Goal: Task Accomplishment & Management: Complete application form

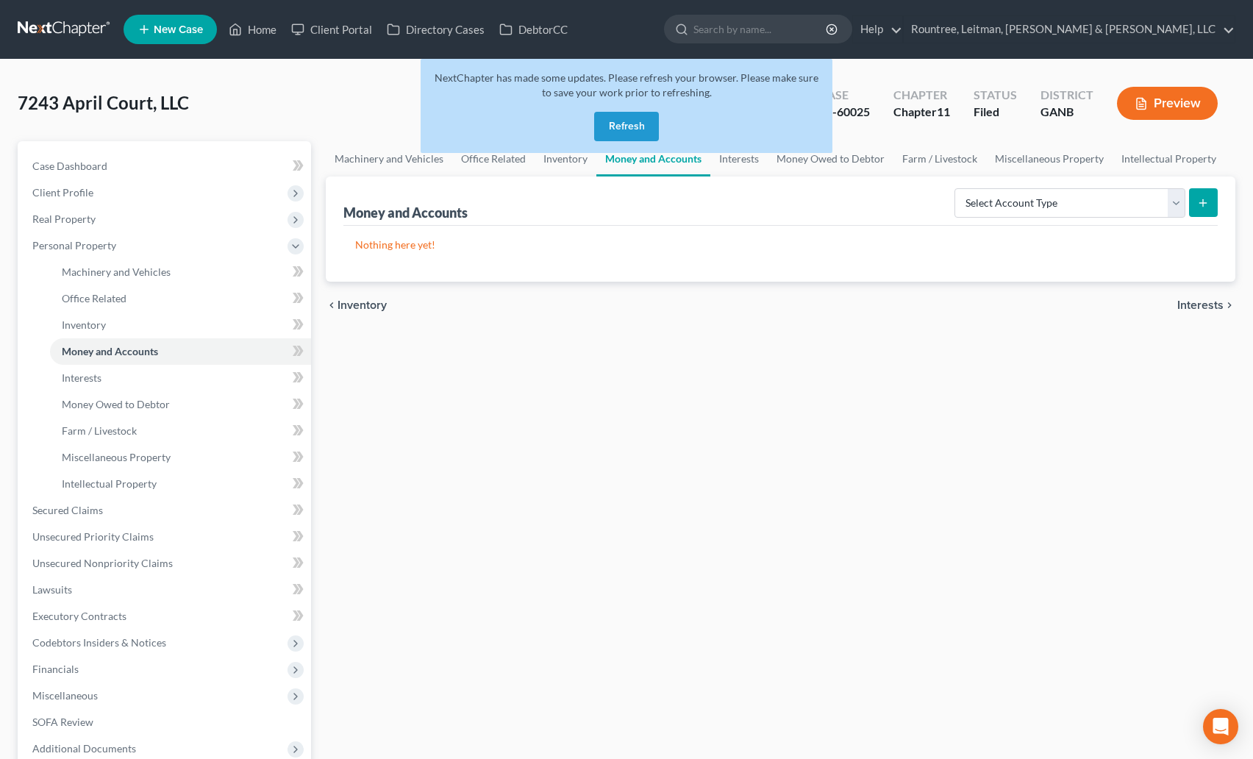
click at [54, 23] on link at bounding box center [65, 29] width 94 height 26
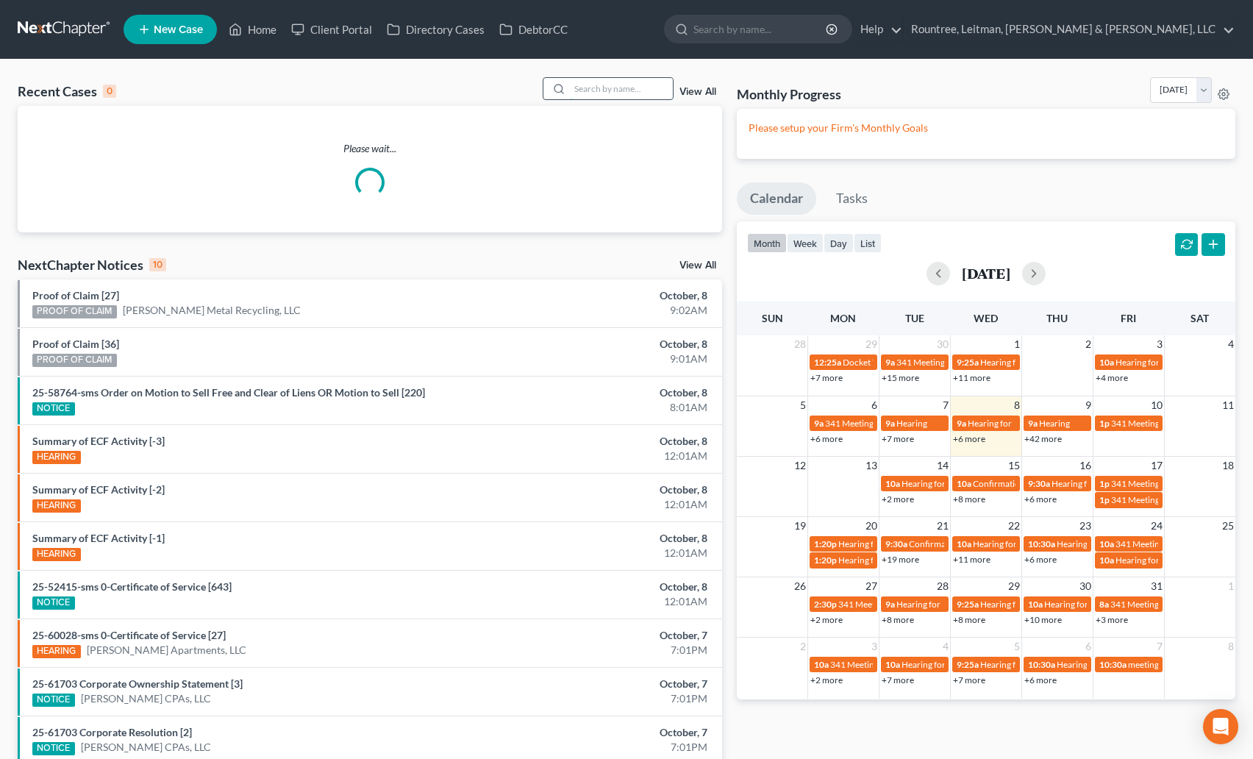
click at [590, 94] on input "search" at bounding box center [621, 88] width 103 height 21
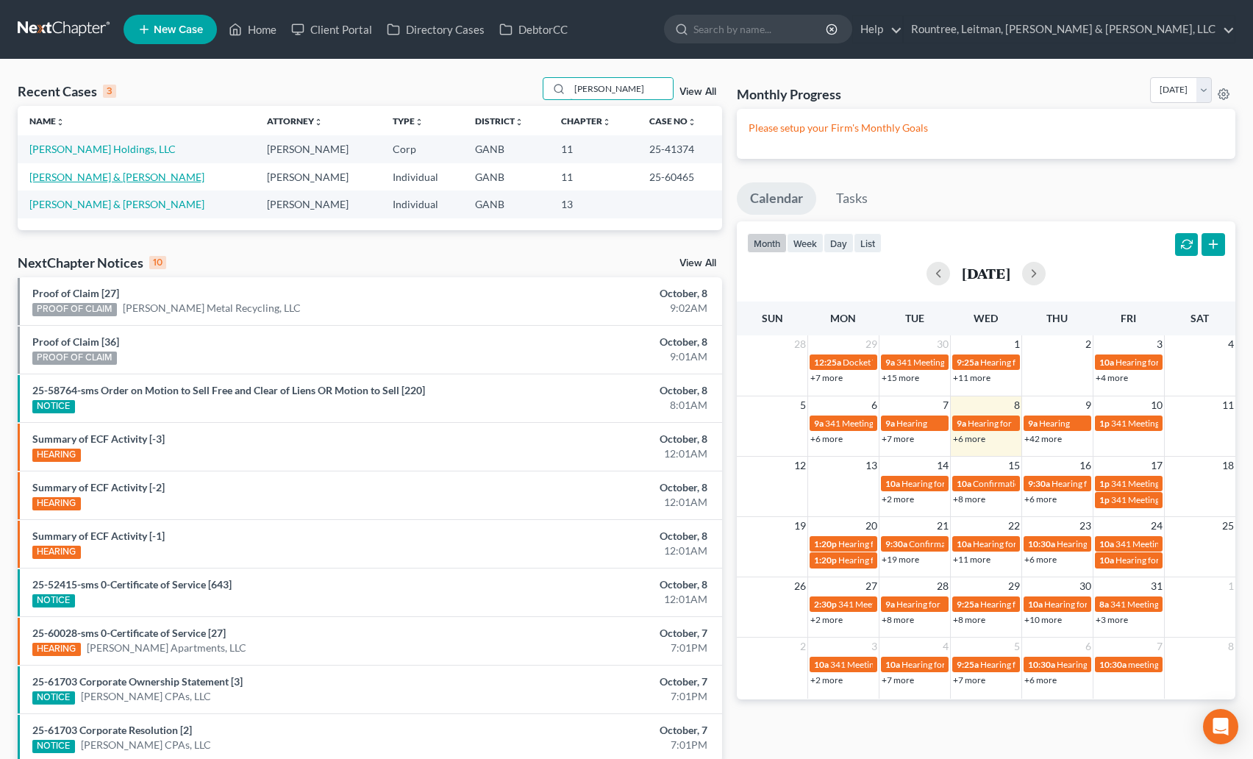
type input "caldwell"
click at [92, 176] on link "Caldwell, Shaun & Kaila" at bounding box center [116, 177] width 175 height 13
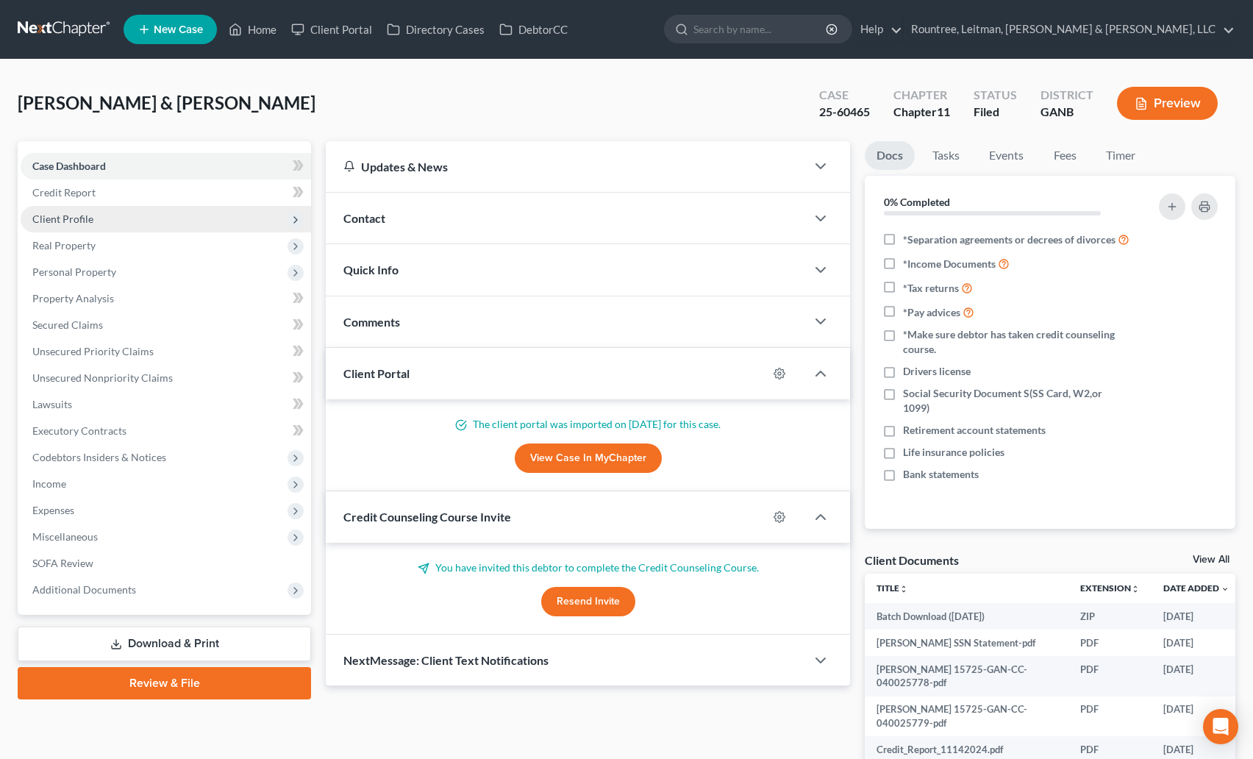
click at [73, 224] on span "Client Profile" at bounding box center [62, 219] width 61 height 13
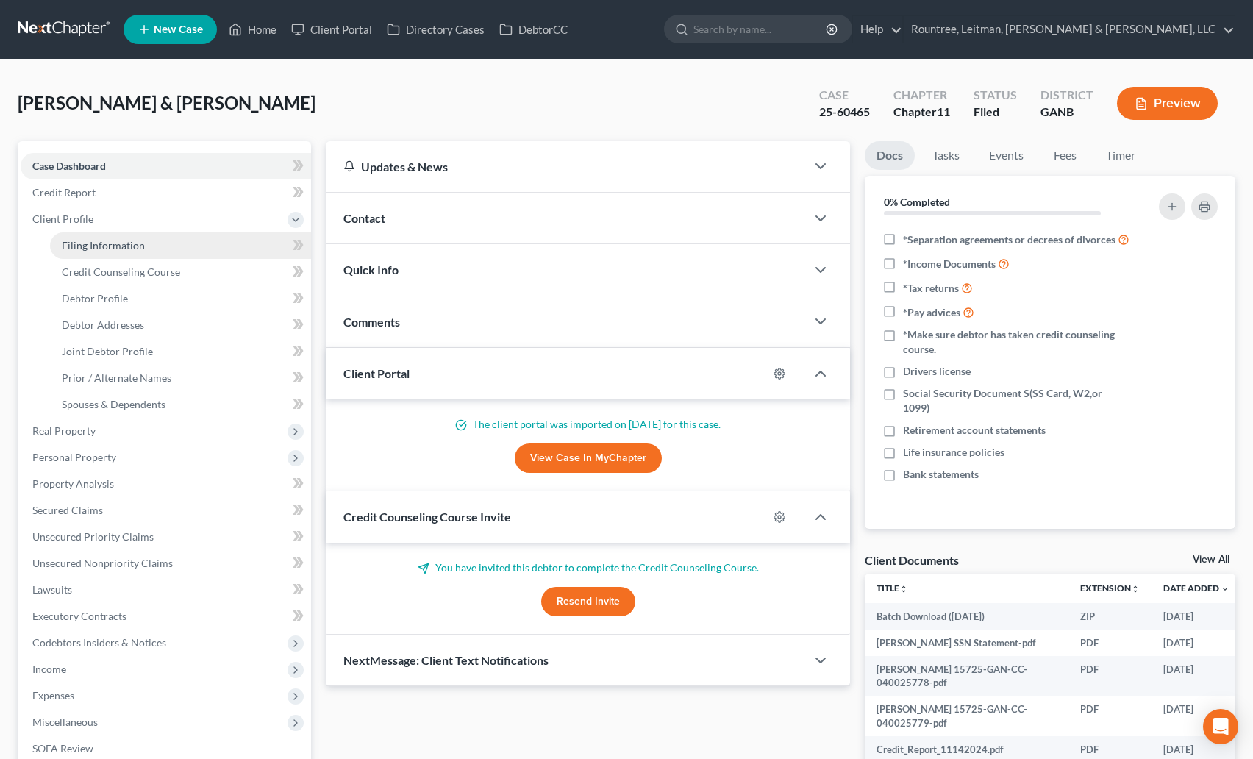
click at [106, 238] on link "Filing Information" at bounding box center [180, 245] width 261 height 26
select select "0"
select select "3"
select select "1"
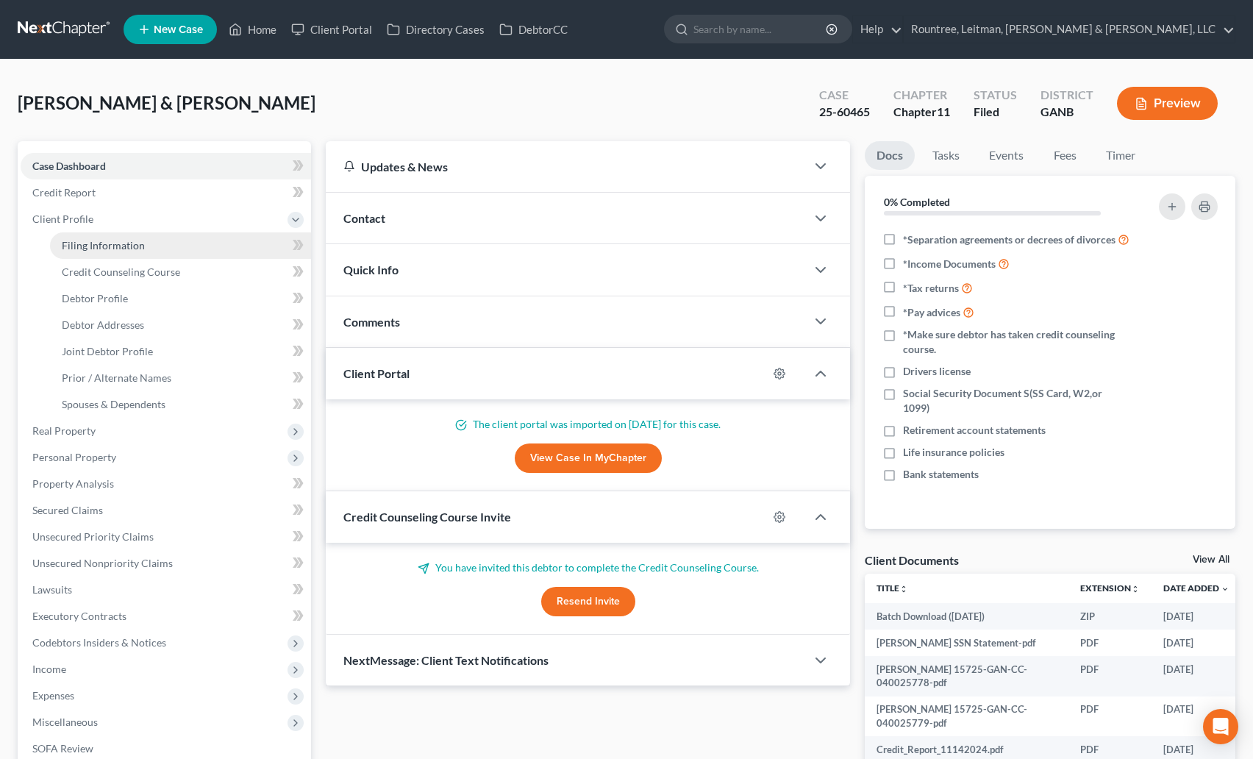
select select "10"
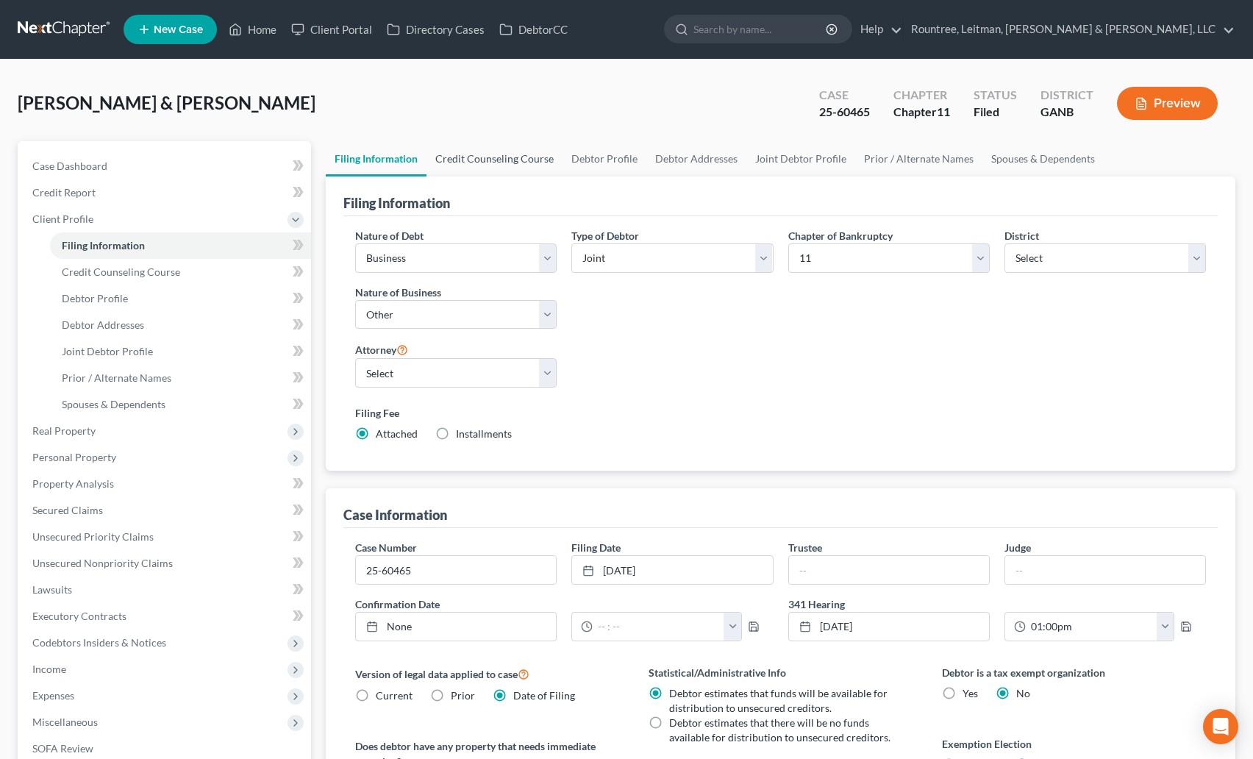
click at [516, 159] on link "Credit Counseling Course" at bounding box center [495, 158] width 136 height 35
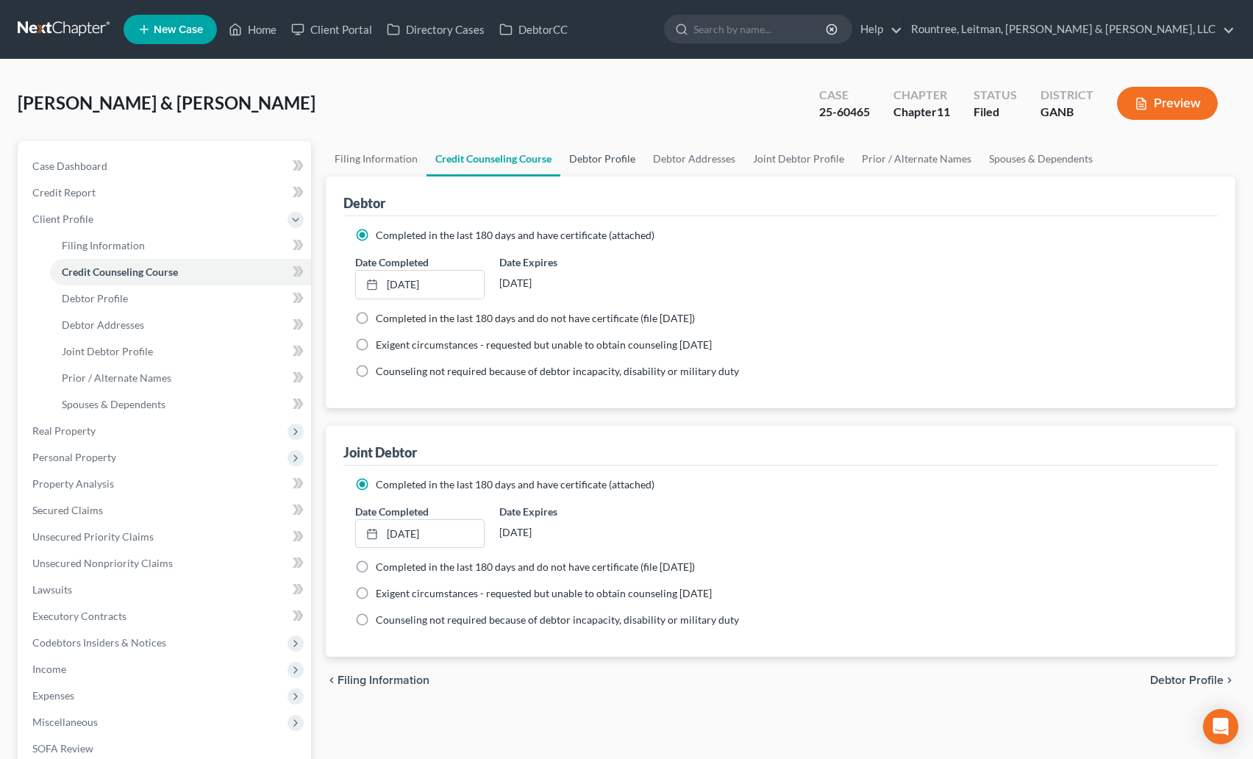
click at [585, 161] on link "Debtor Profile" at bounding box center [602, 158] width 84 height 35
select select "1"
select select "4"
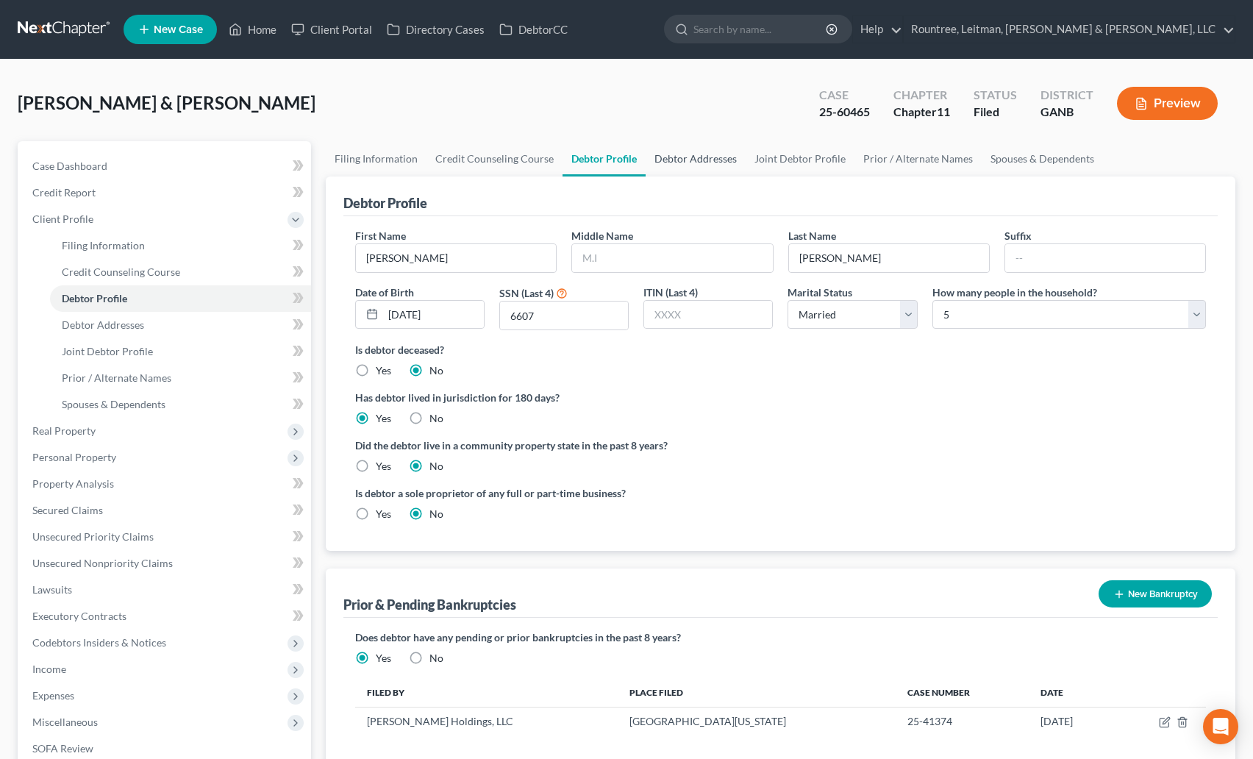
click at [679, 157] on link "Debtor Addresses" at bounding box center [696, 158] width 100 height 35
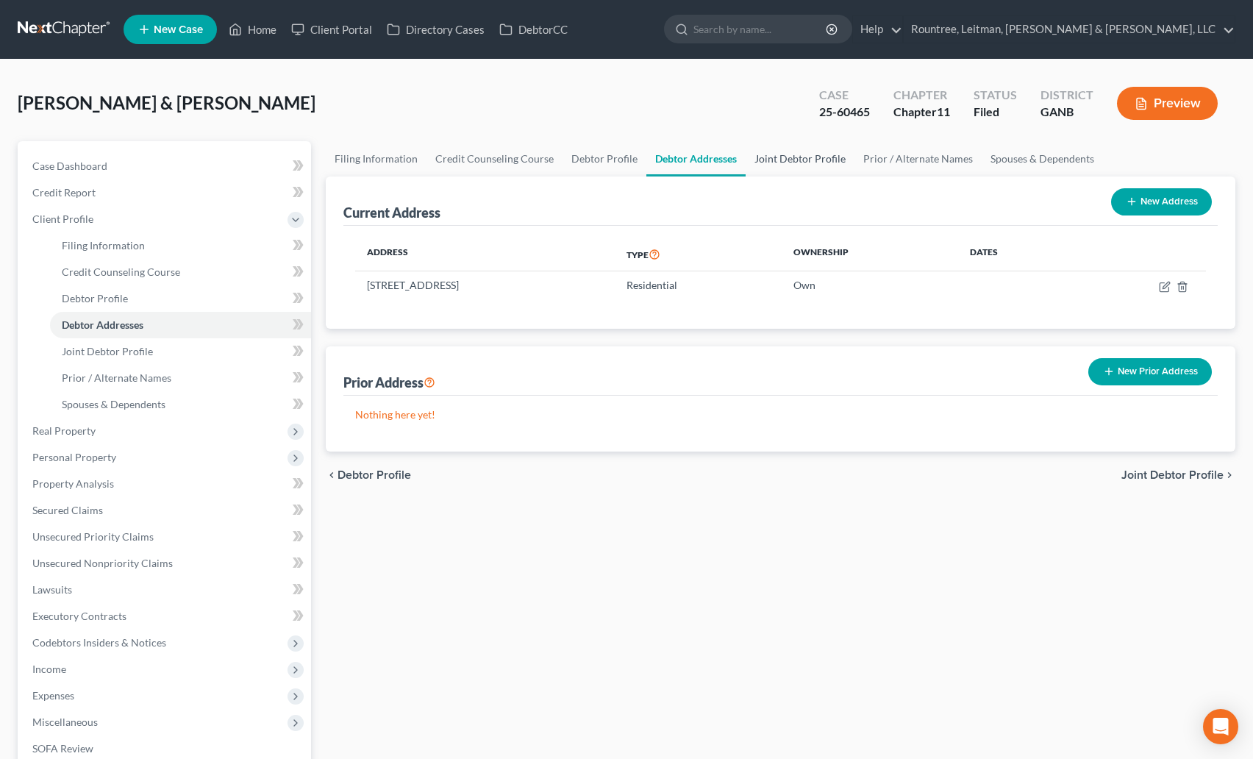
click at [802, 160] on link "Joint Debtor Profile" at bounding box center [800, 158] width 109 height 35
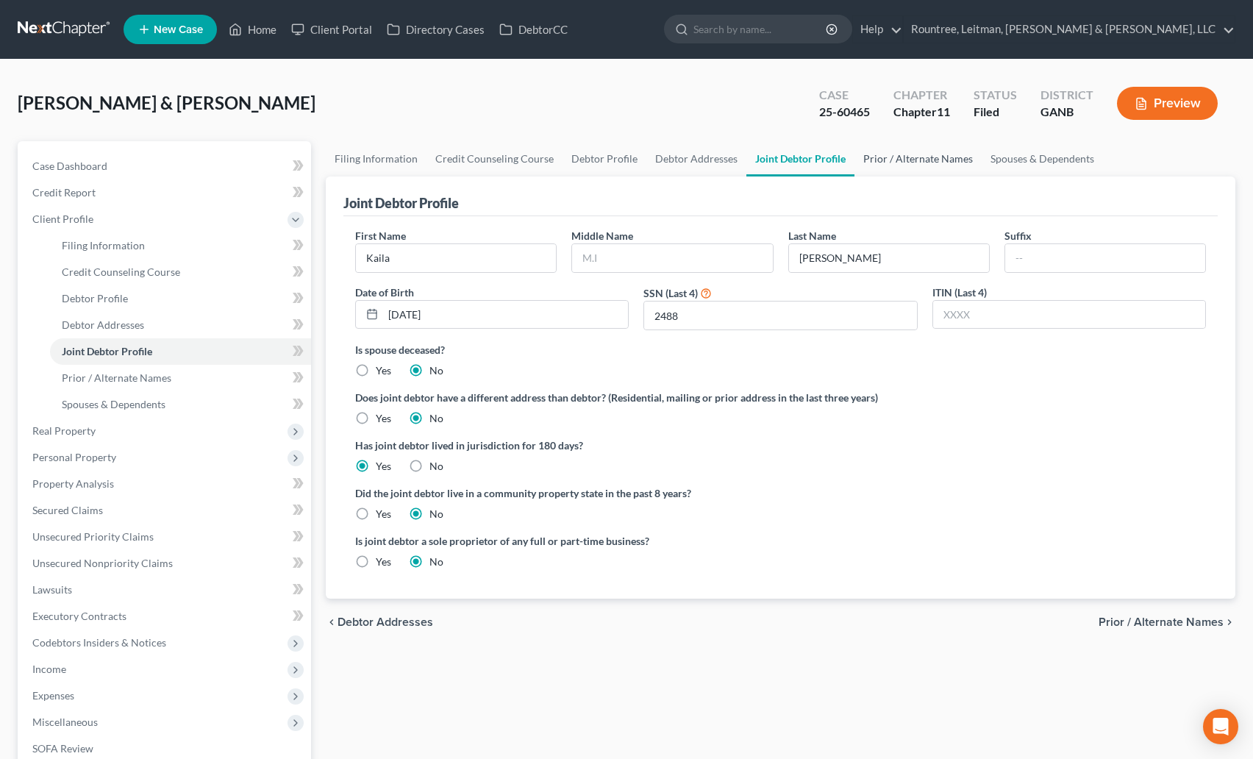
click at [882, 161] on link "Prior / Alternate Names" at bounding box center [918, 158] width 127 height 35
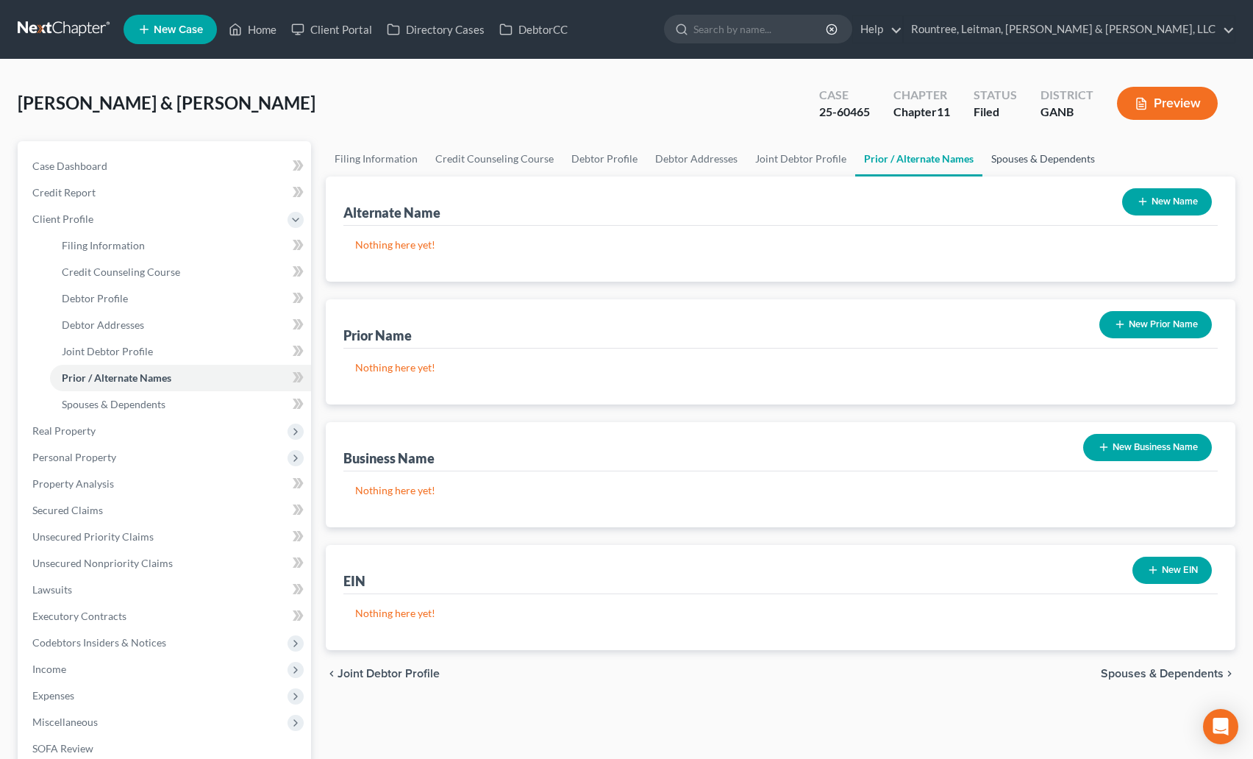
click at [992, 159] on link "Spouses & Dependents" at bounding box center [1043, 158] width 121 height 35
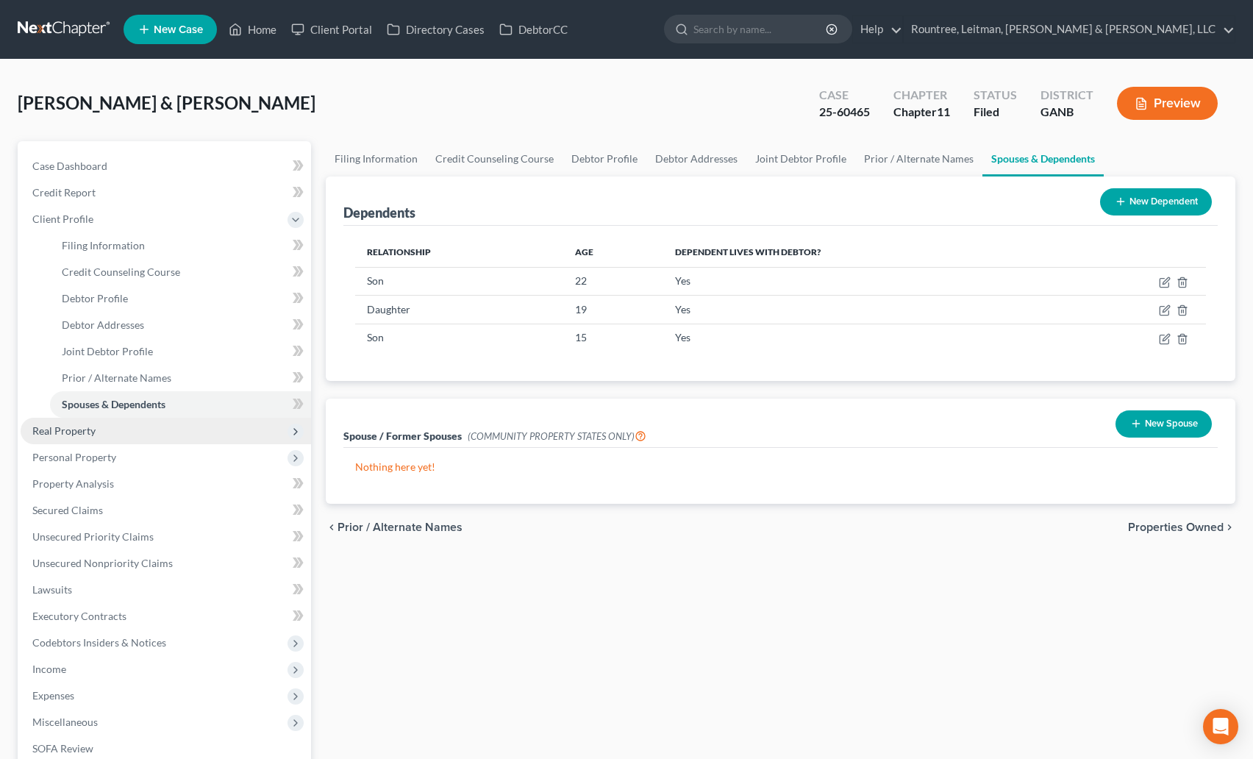
click at [91, 433] on span "Real Property" at bounding box center [63, 430] width 63 height 13
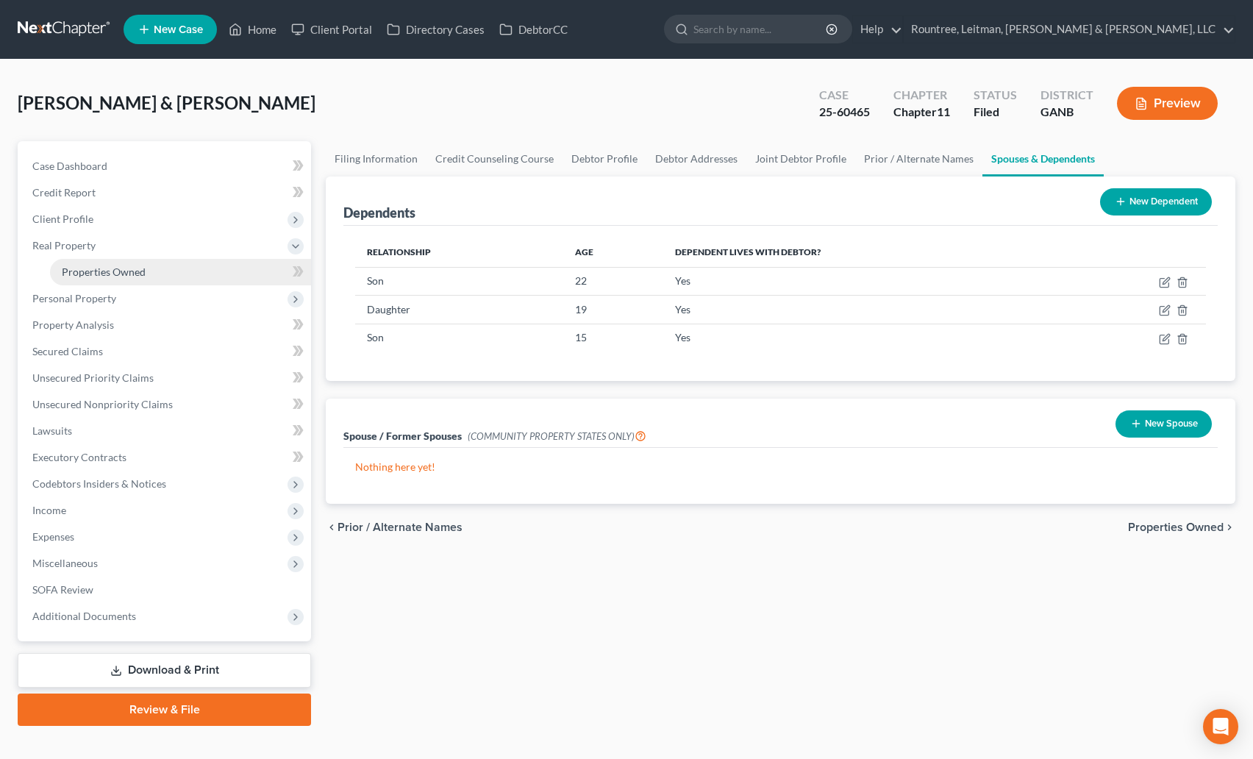
click at [113, 261] on link "Properties Owned" at bounding box center [180, 272] width 261 height 26
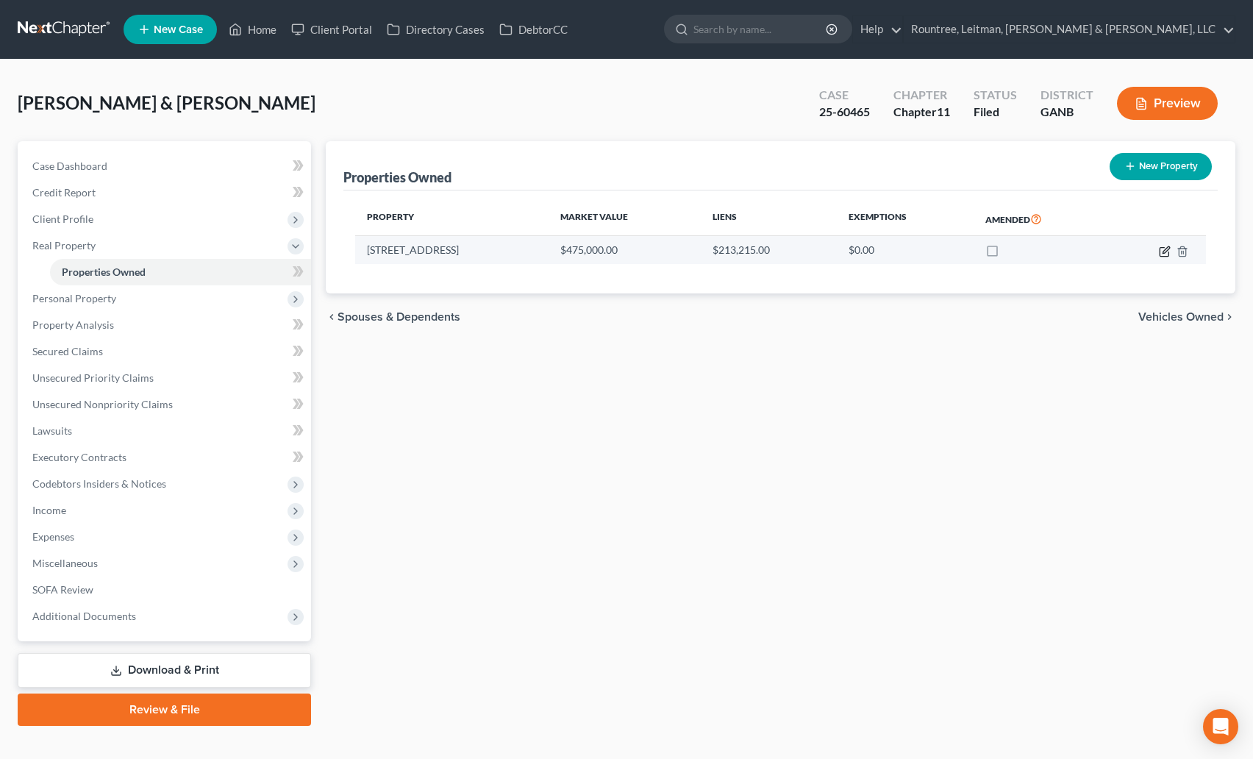
click at [1166, 249] on icon "button" at bounding box center [1165, 252] width 12 height 12
select select "10"
select select "2"
select select "1"
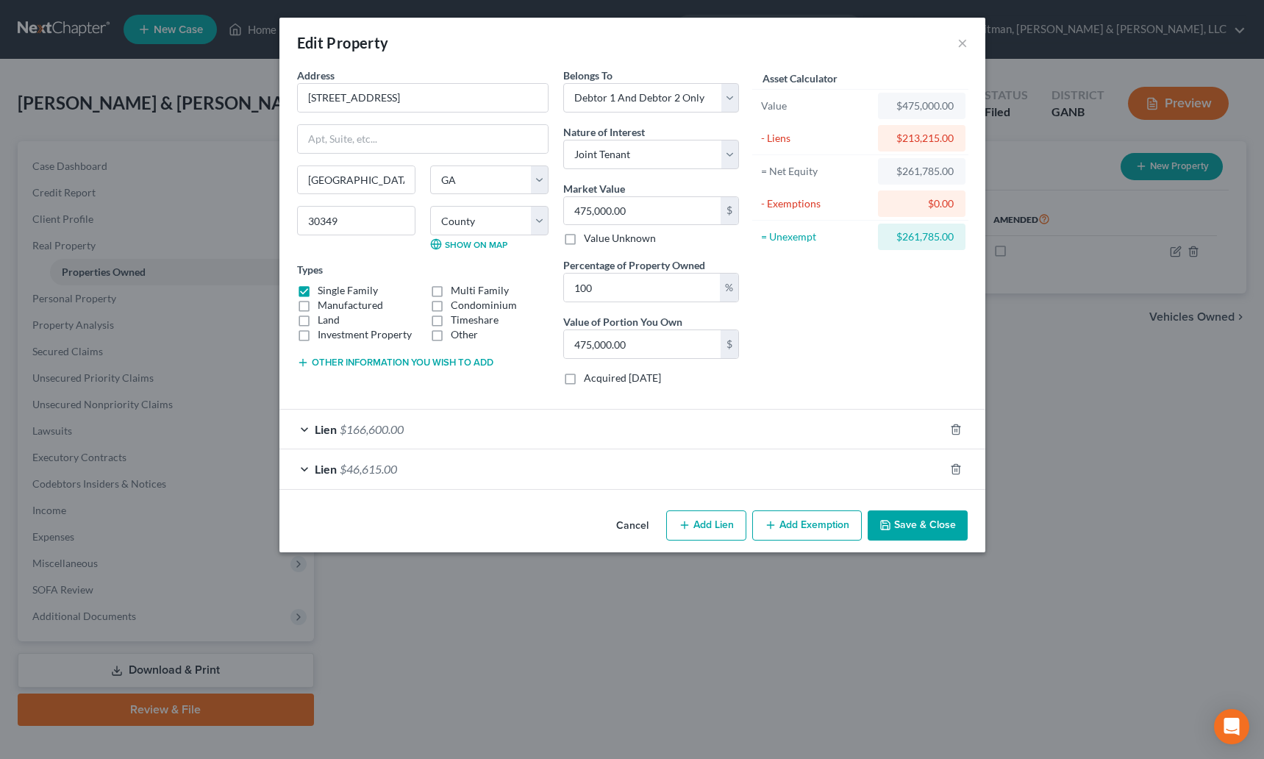
click at [799, 528] on button "Add Exemption" at bounding box center [807, 525] width 110 height 31
select select "2"
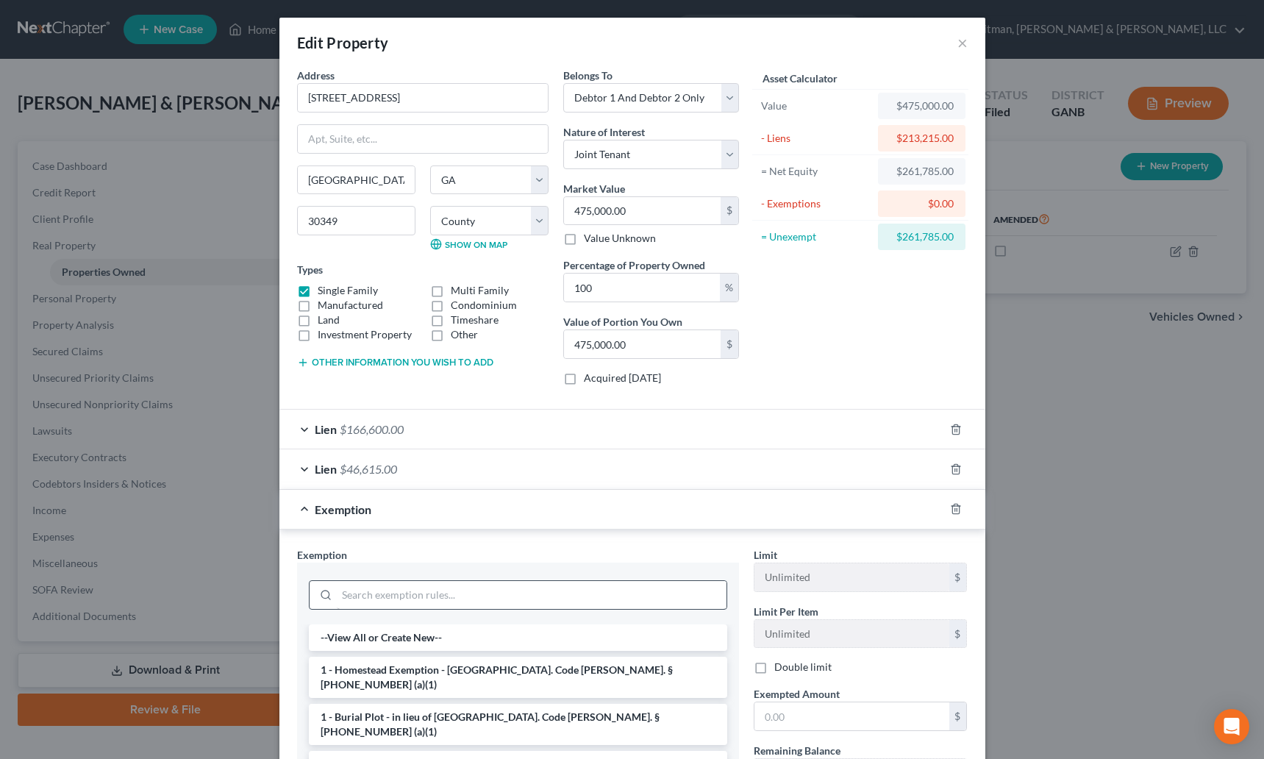
scroll to position [51, 0]
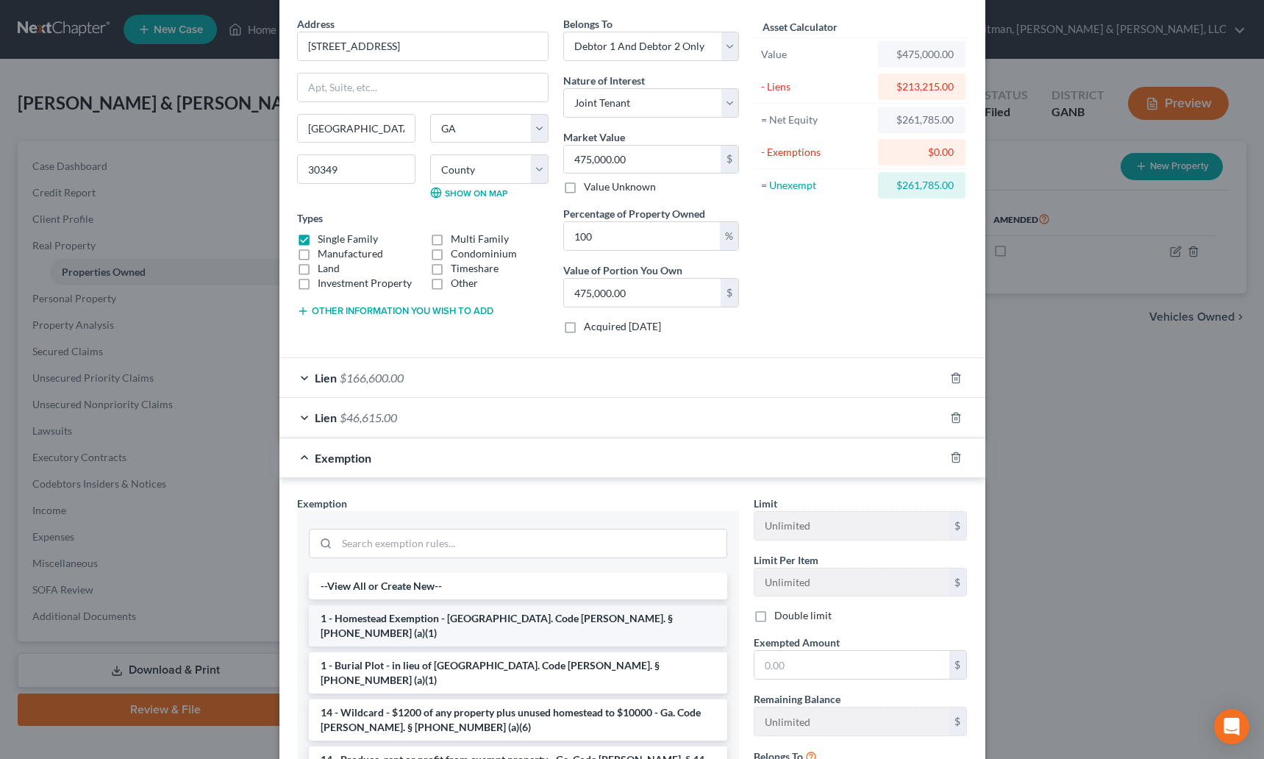
click at [408, 612] on li "1 - Homestead Exemption - Ga. Code Ann. § 44-13-100 (a)(1)" at bounding box center [518, 625] width 418 height 41
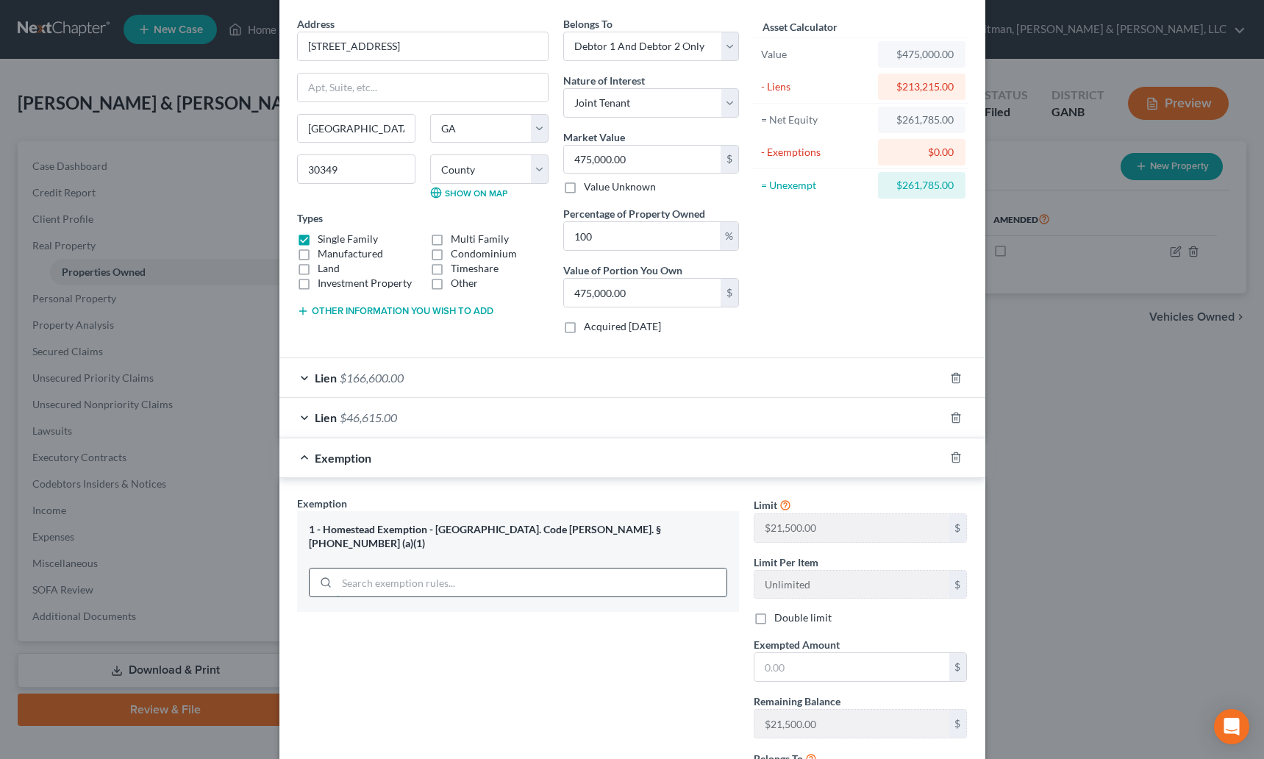
click at [457, 569] on input "search" at bounding box center [532, 583] width 390 height 28
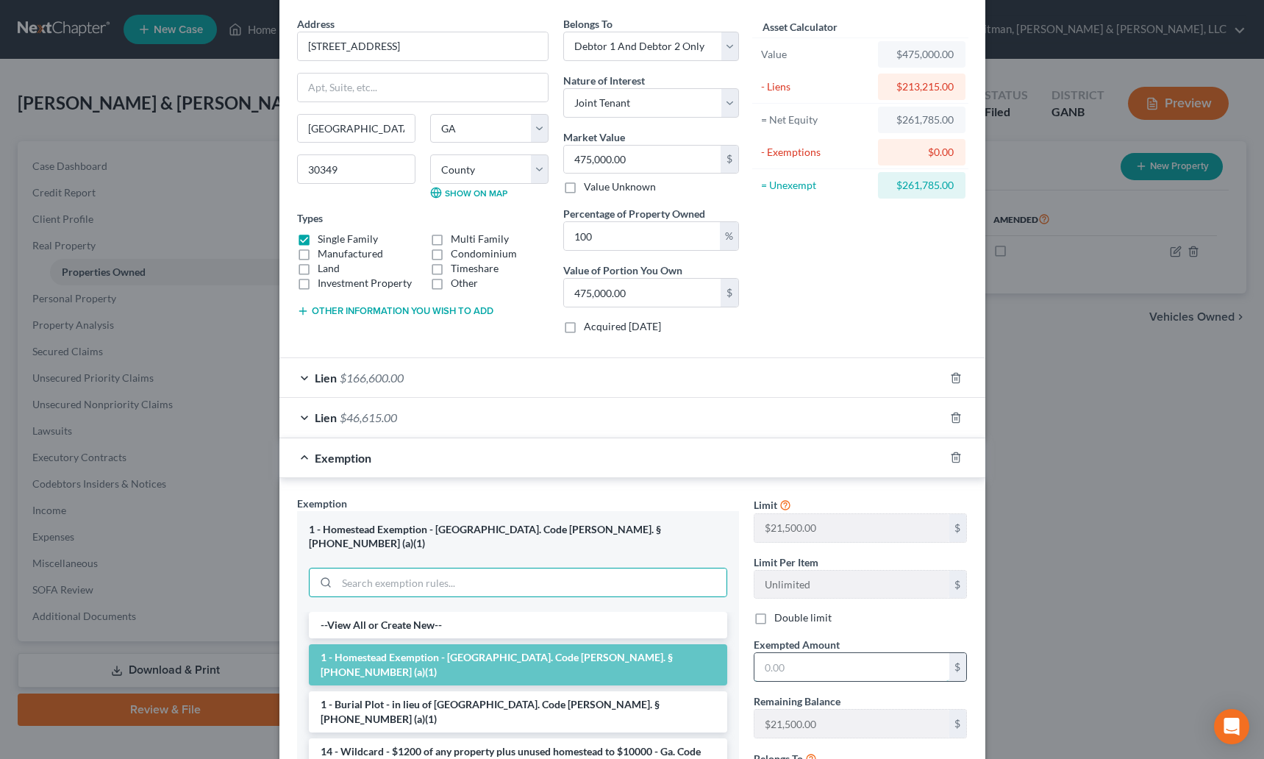
click at [779, 668] on input "text" at bounding box center [852, 667] width 195 height 28
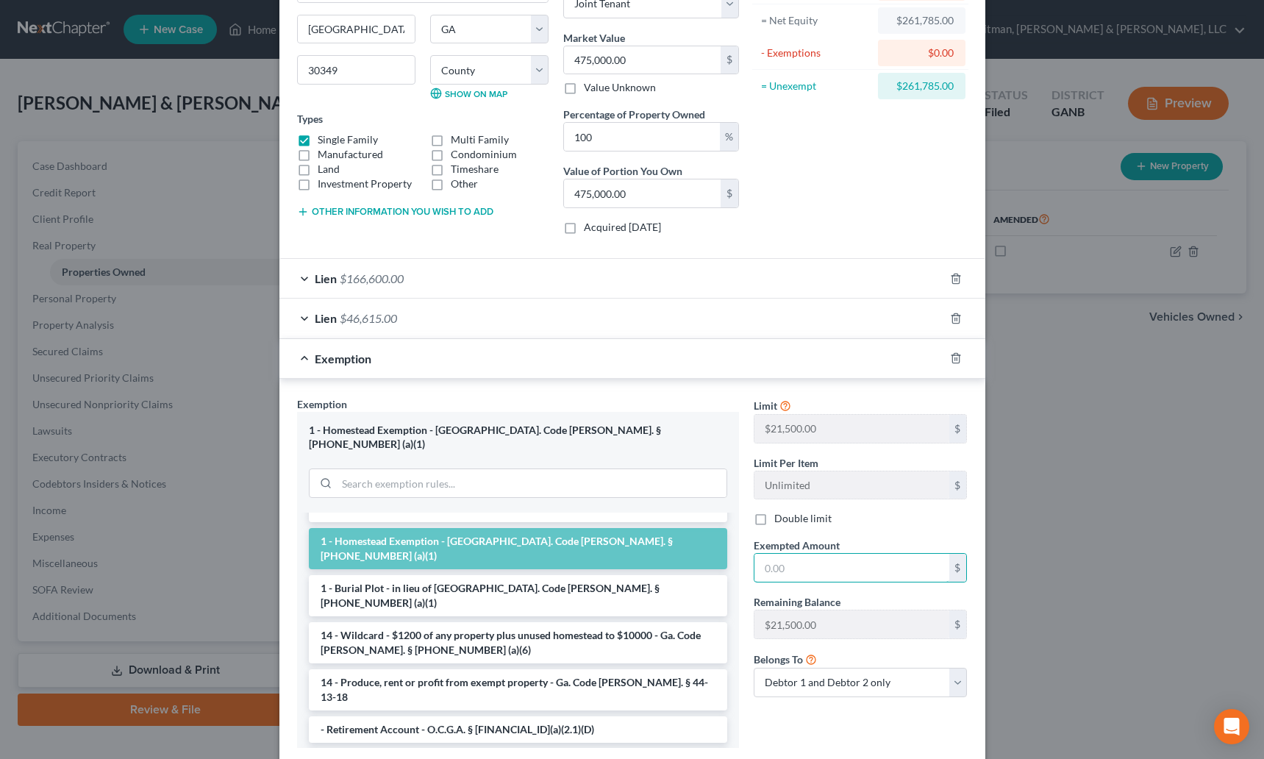
scroll to position [155, 0]
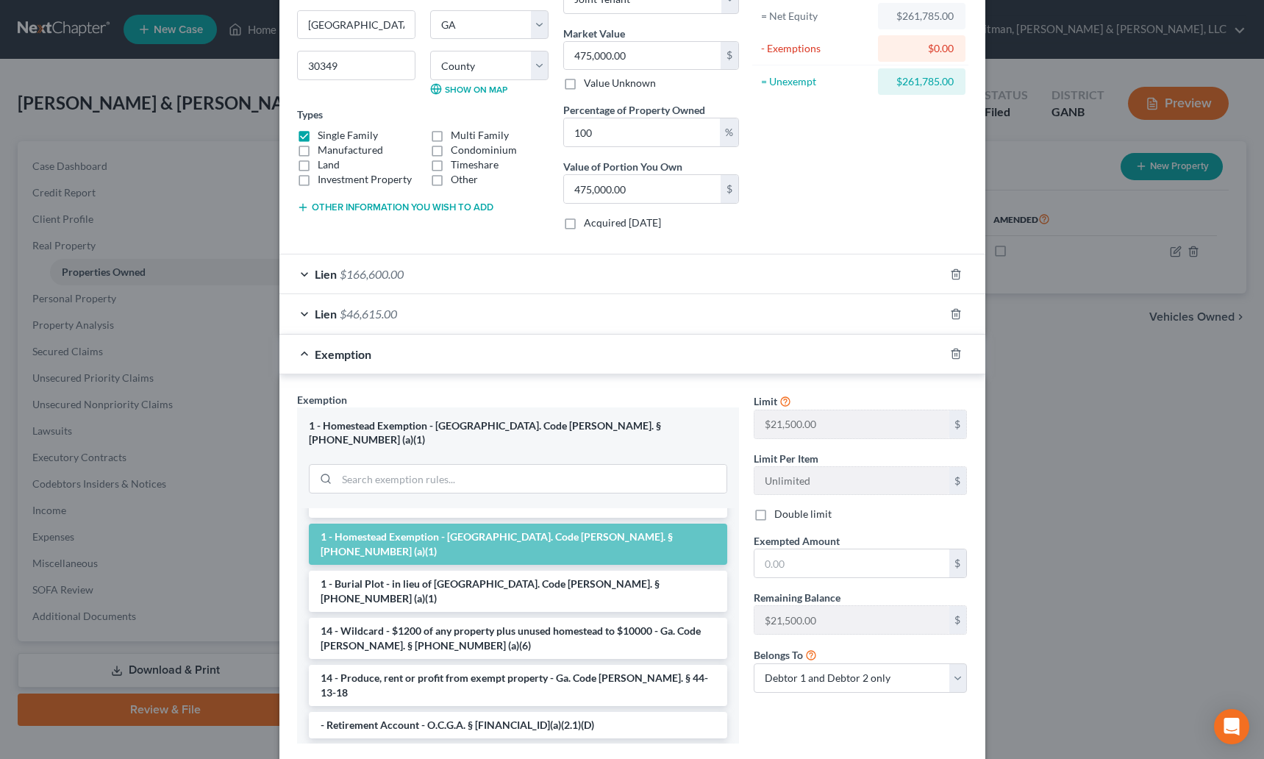
click at [774, 519] on label "Double limit" at bounding box center [802, 514] width 57 height 15
click at [780, 516] on input "Double limit" at bounding box center [785, 512] width 10 height 10
checkbox input "true"
click at [768, 566] on input "text" at bounding box center [852, 563] width 195 height 28
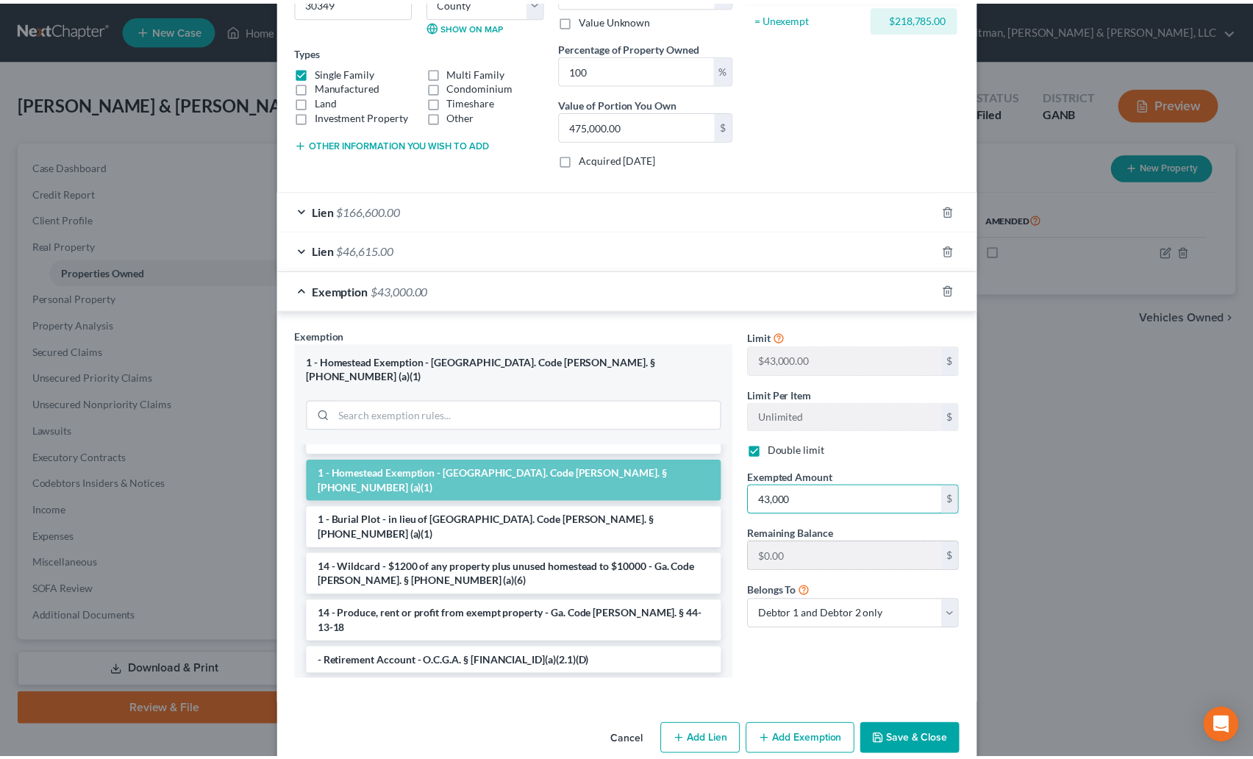
scroll to position [231, 0]
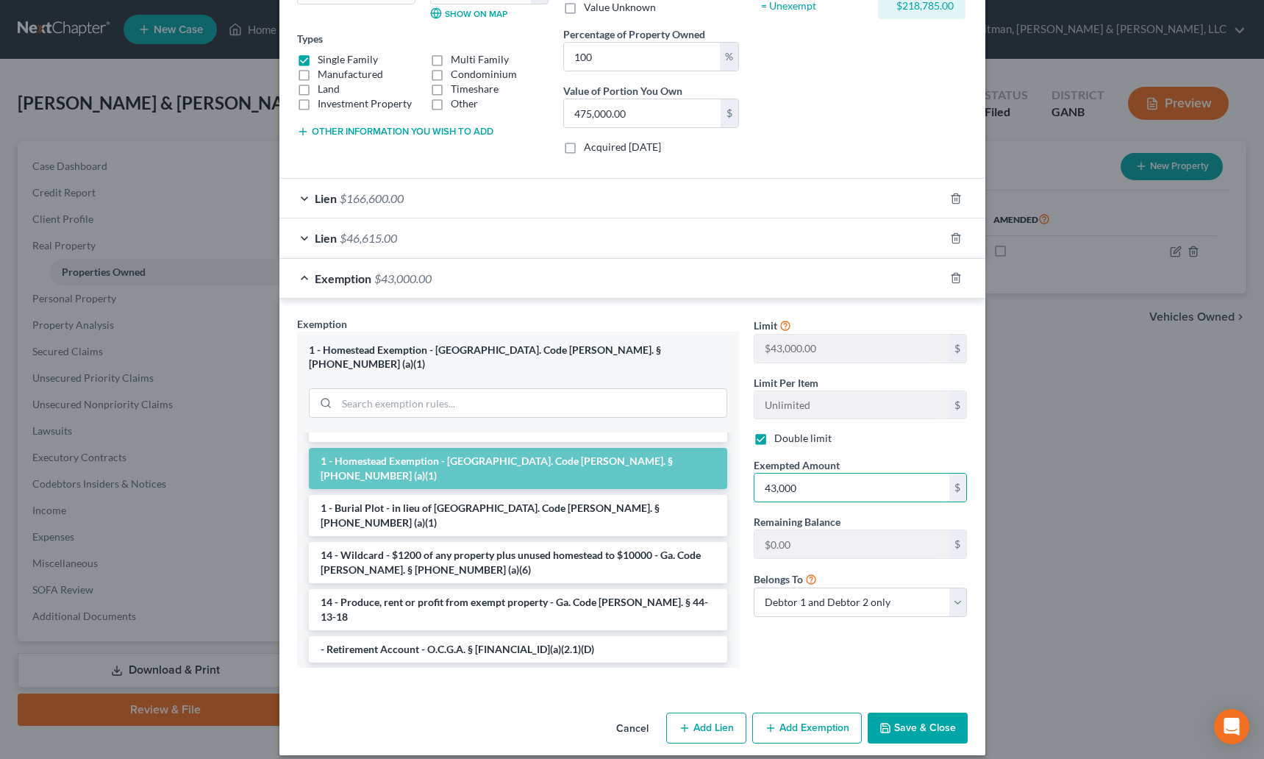
type input "43,000"
click at [904, 715] on button "Save & Close" at bounding box center [918, 728] width 100 height 31
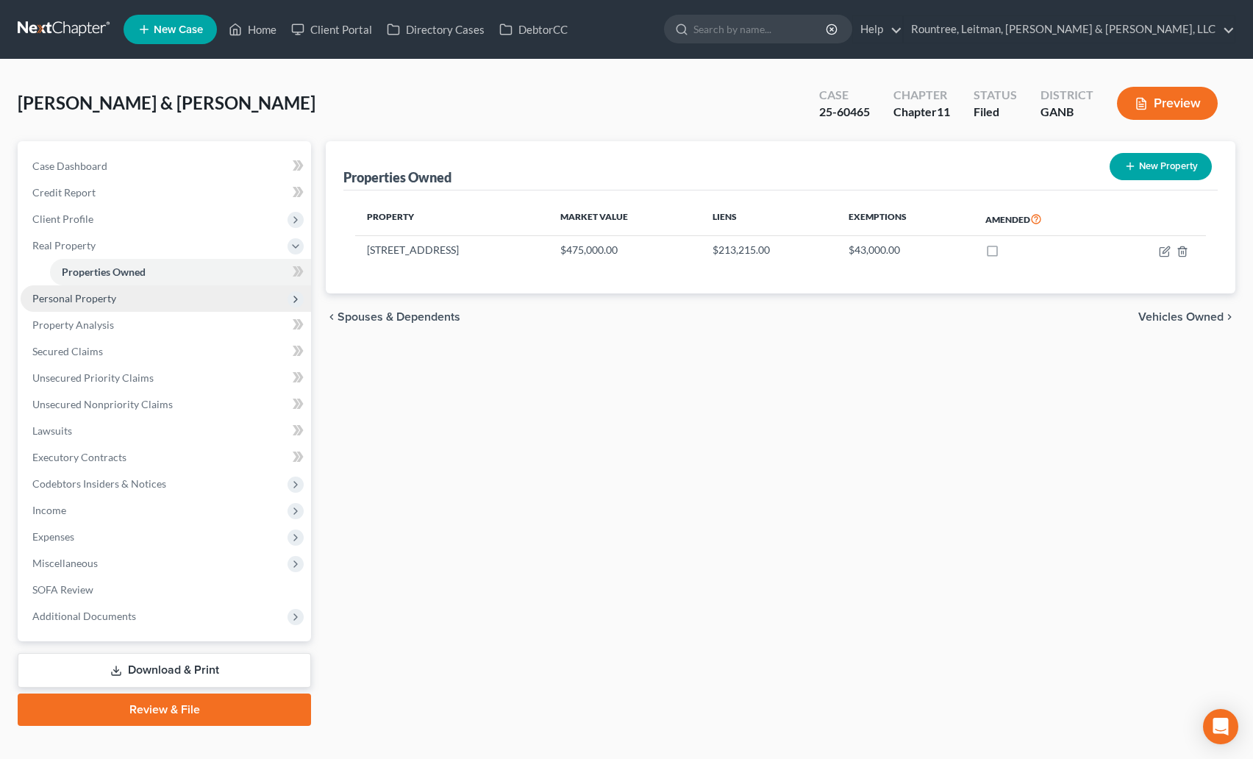
click at [101, 301] on span "Personal Property" at bounding box center [74, 298] width 84 height 13
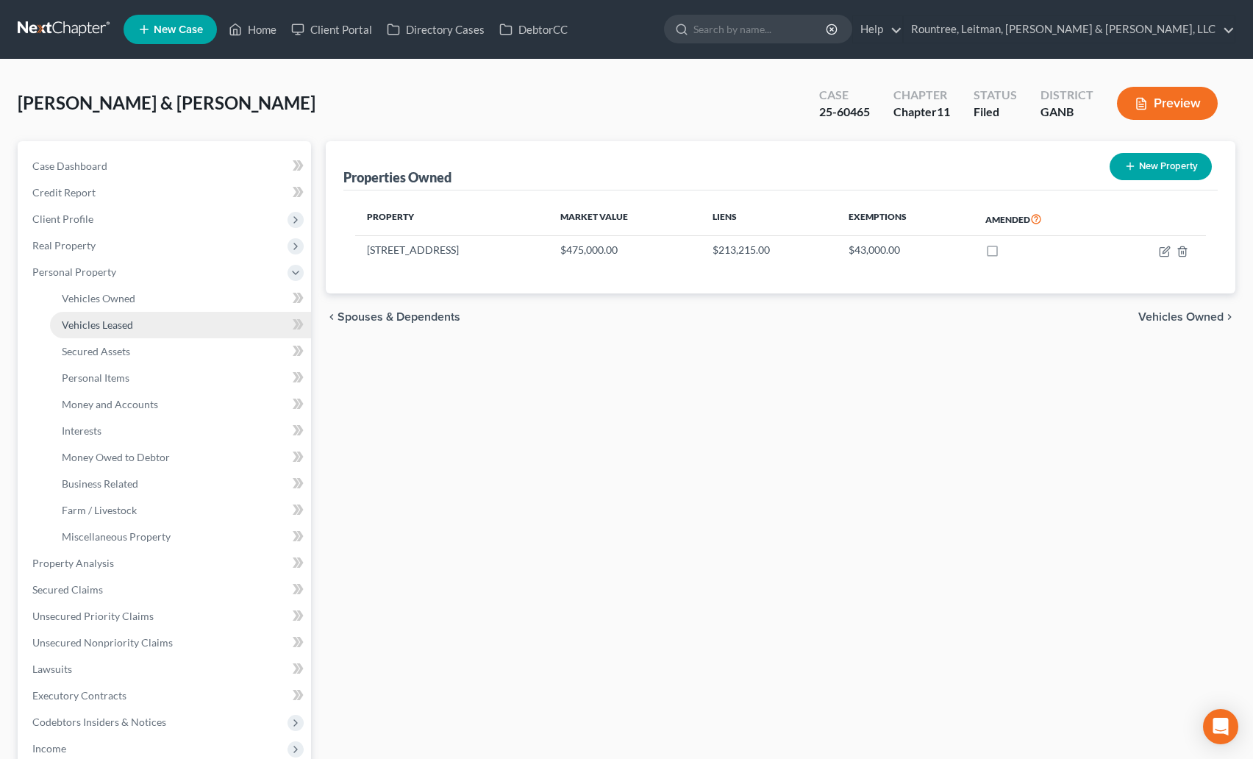
click at [96, 318] on span "Vehicles Leased" at bounding box center [97, 324] width 71 height 13
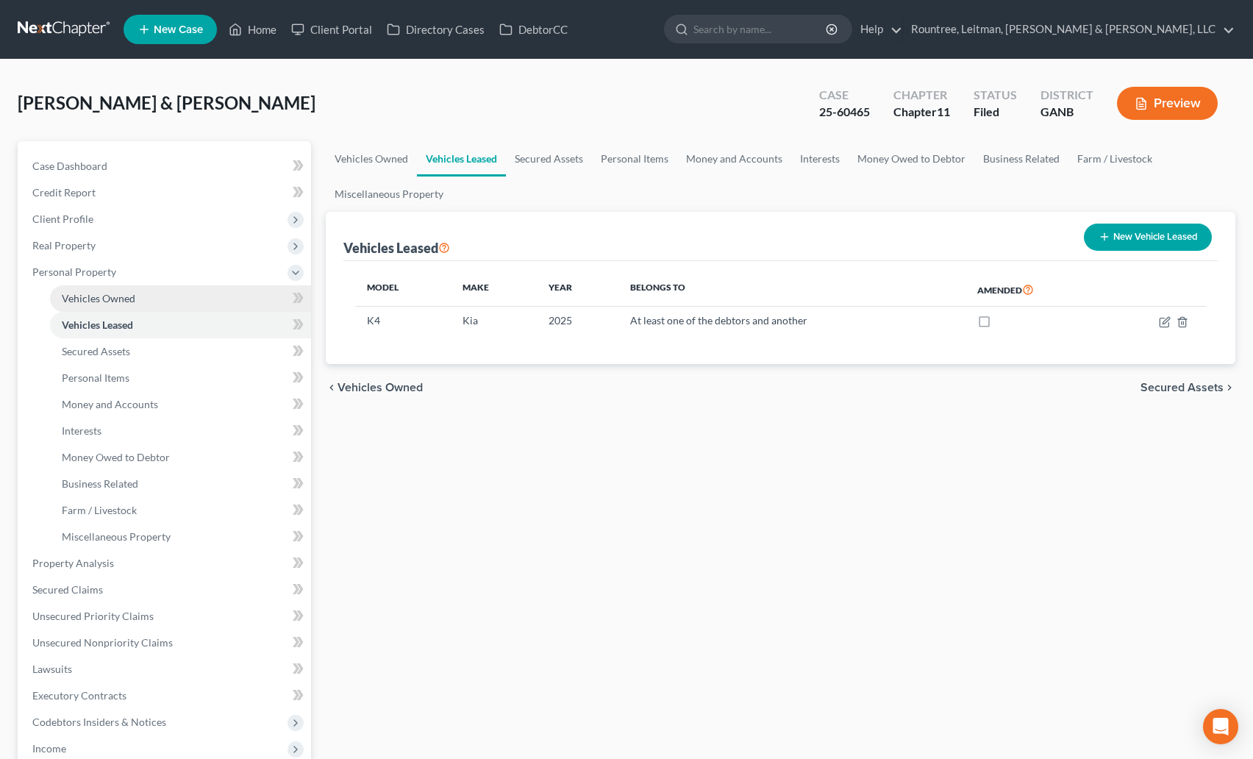
click at [94, 294] on span "Vehicles Owned" at bounding box center [99, 298] width 74 height 13
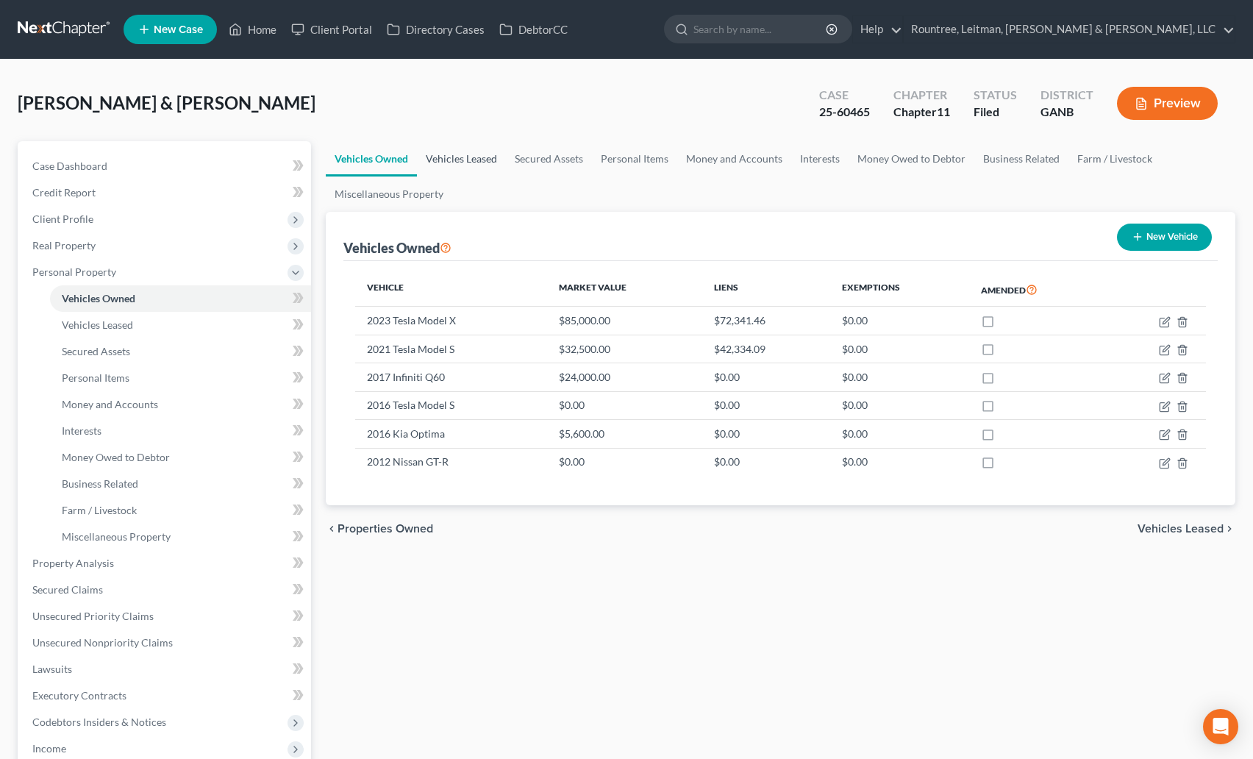
click at [491, 164] on link "Vehicles Leased" at bounding box center [461, 158] width 89 height 35
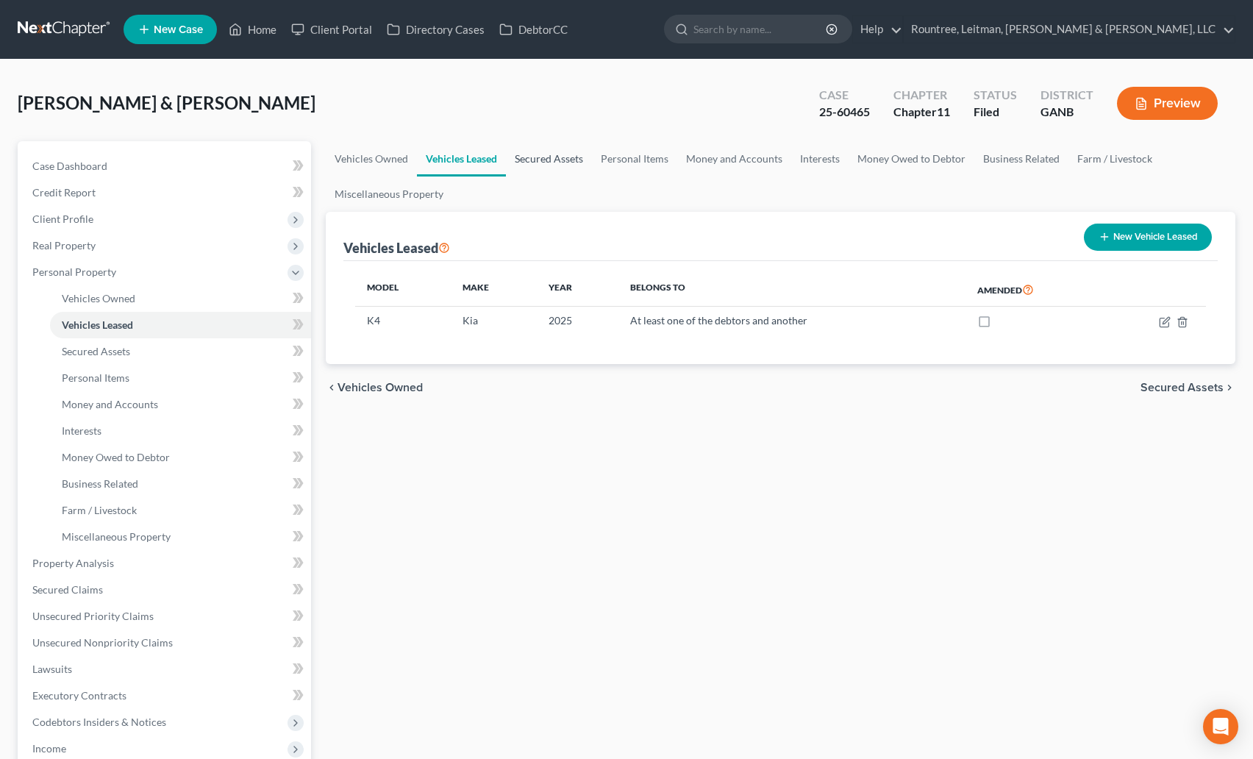
click at [547, 162] on link "Secured Assets" at bounding box center [549, 158] width 86 height 35
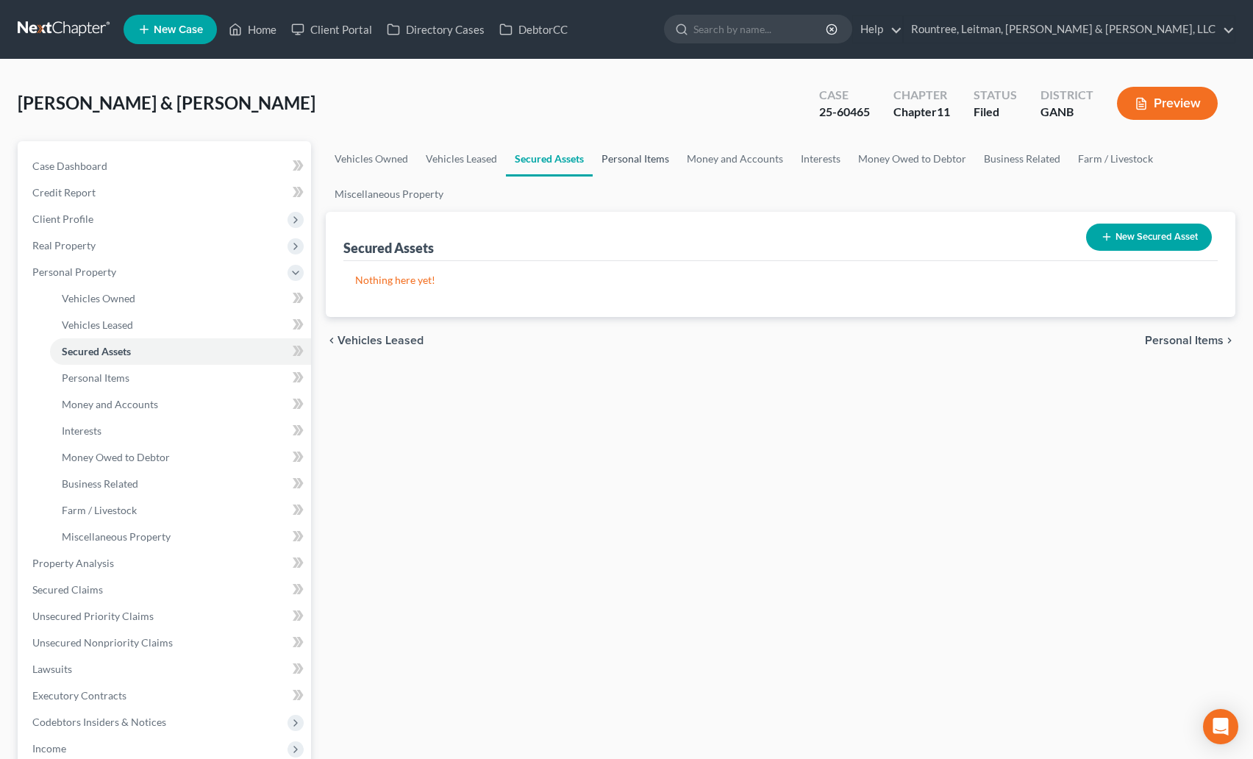
click at [622, 154] on link "Personal Items" at bounding box center [635, 158] width 85 height 35
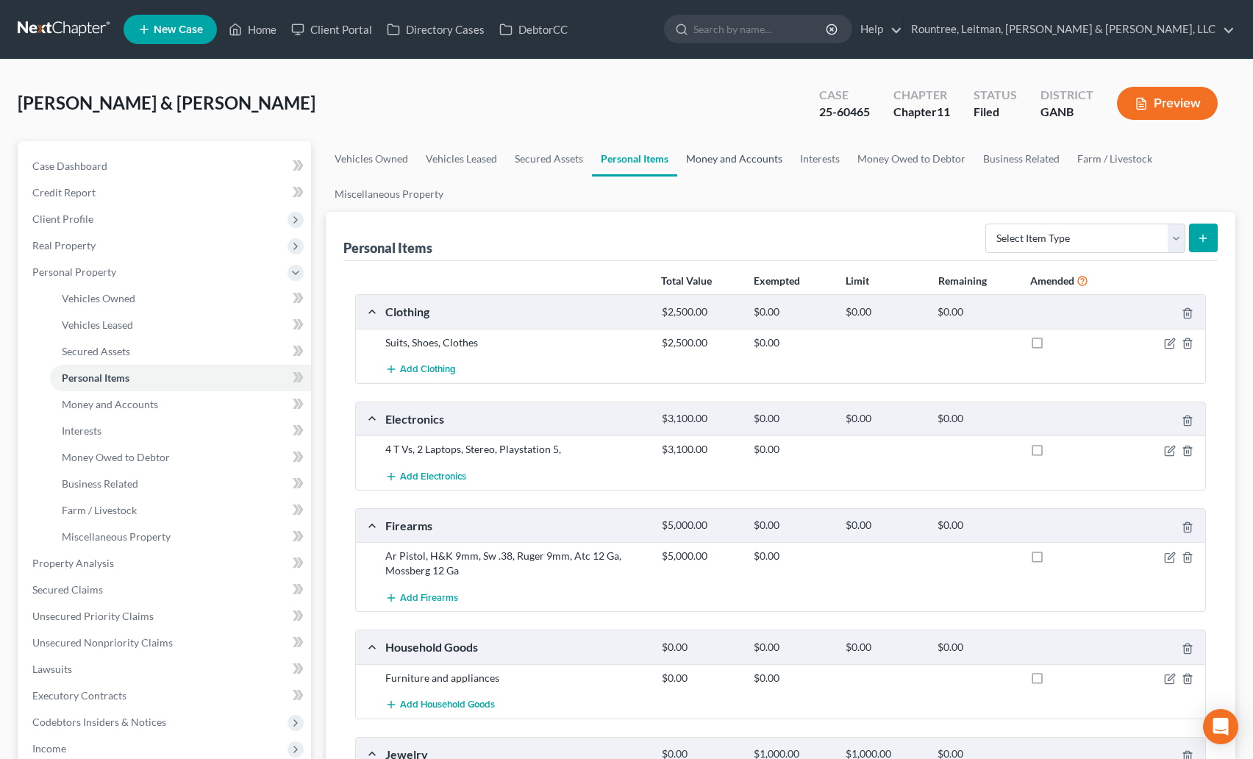
click at [710, 157] on link "Money and Accounts" at bounding box center [734, 158] width 114 height 35
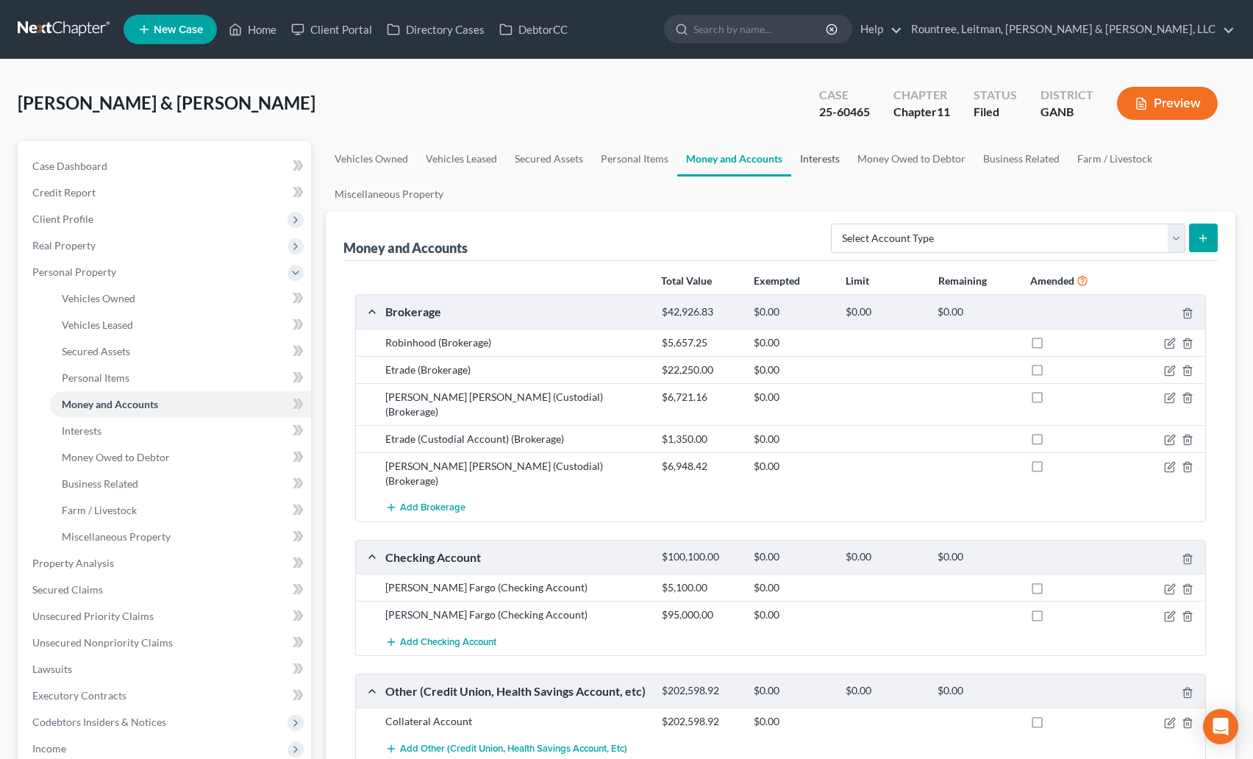
click at [830, 152] on link "Interests" at bounding box center [819, 158] width 57 height 35
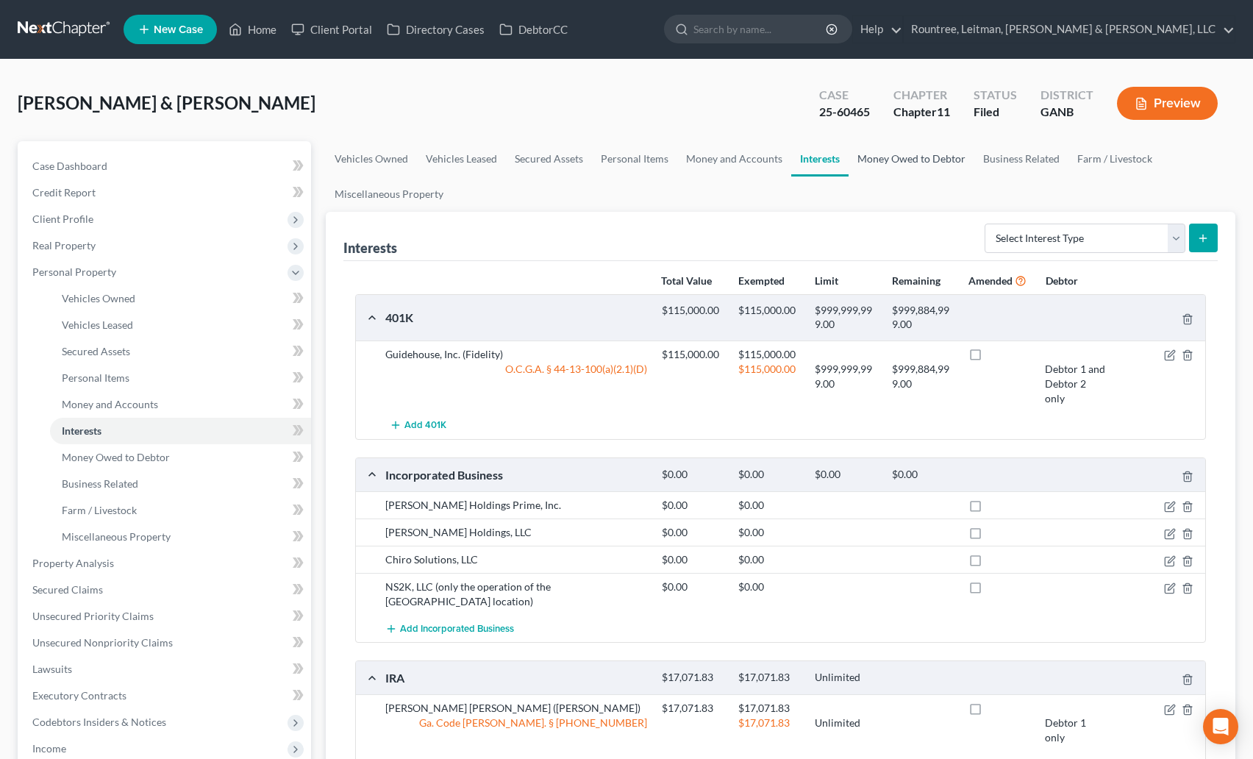
click at [927, 153] on link "Money Owed to Debtor" at bounding box center [912, 158] width 126 height 35
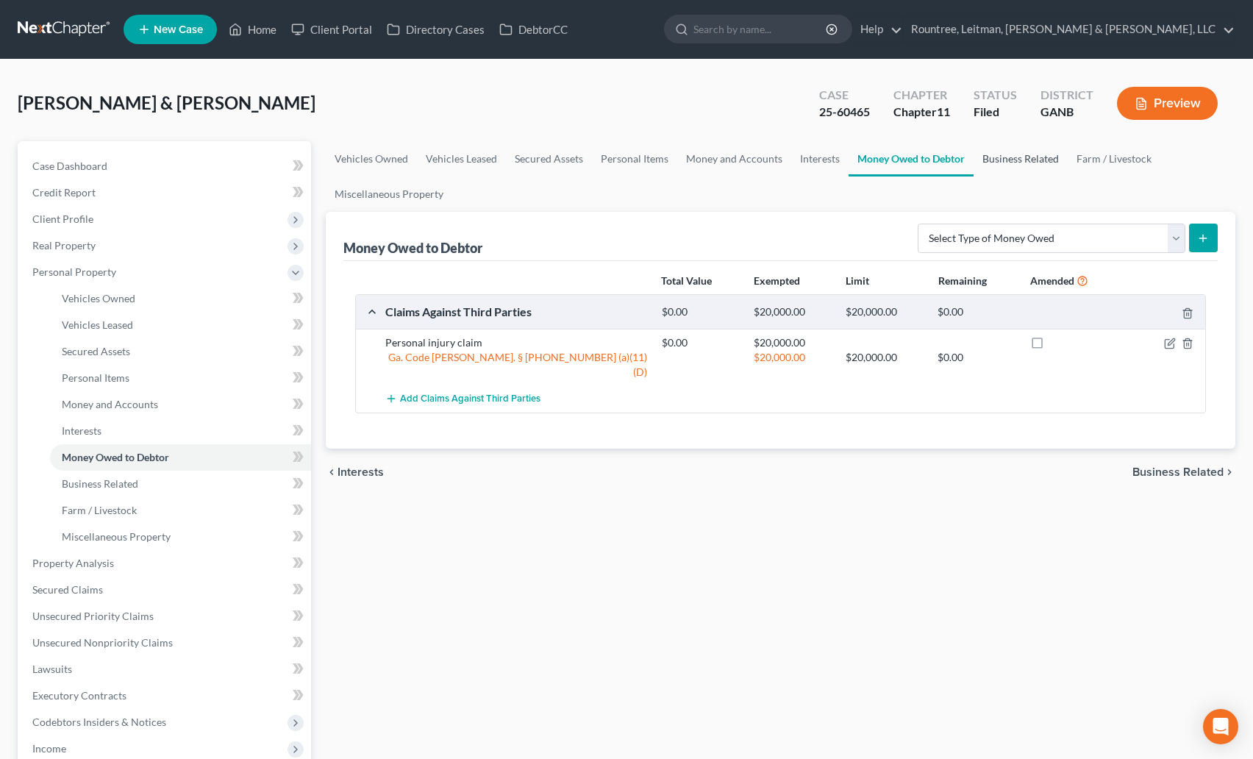
click at [1010, 154] on link "Business Related" at bounding box center [1021, 158] width 94 height 35
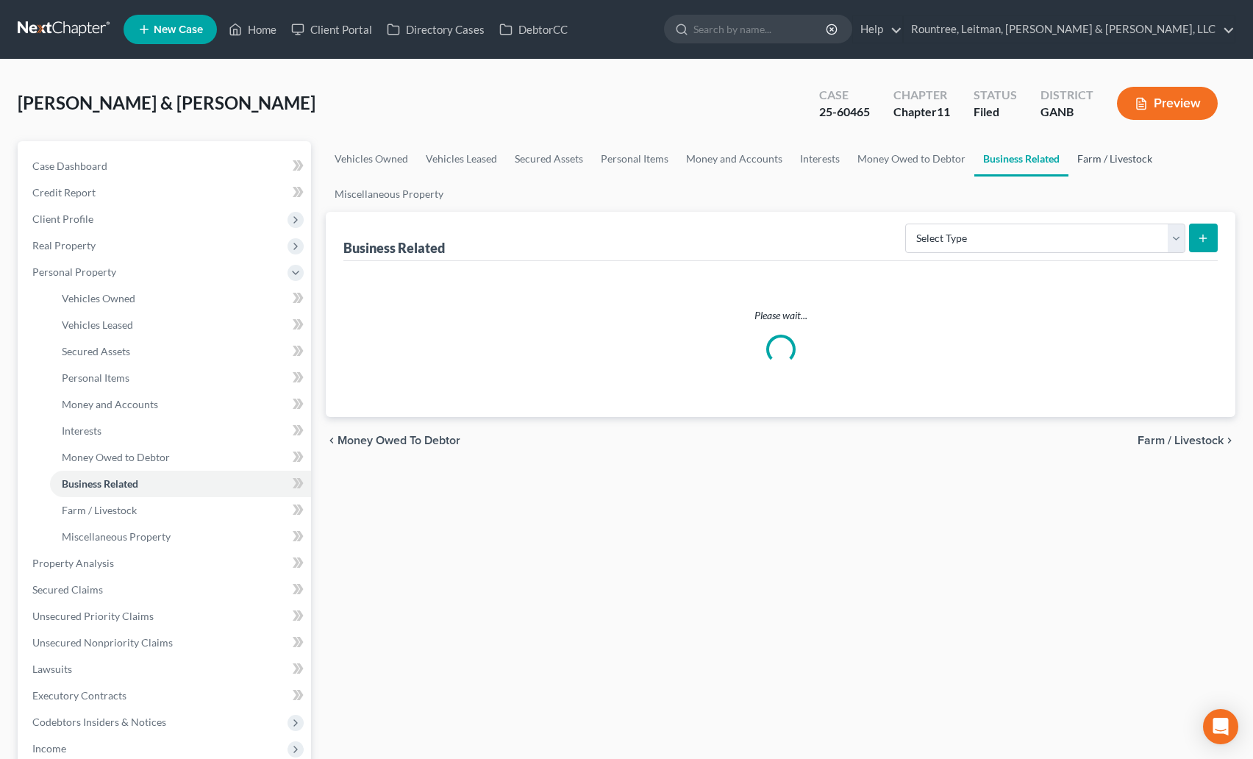
click at [1133, 161] on link "Farm / Livestock" at bounding box center [1115, 158] width 93 height 35
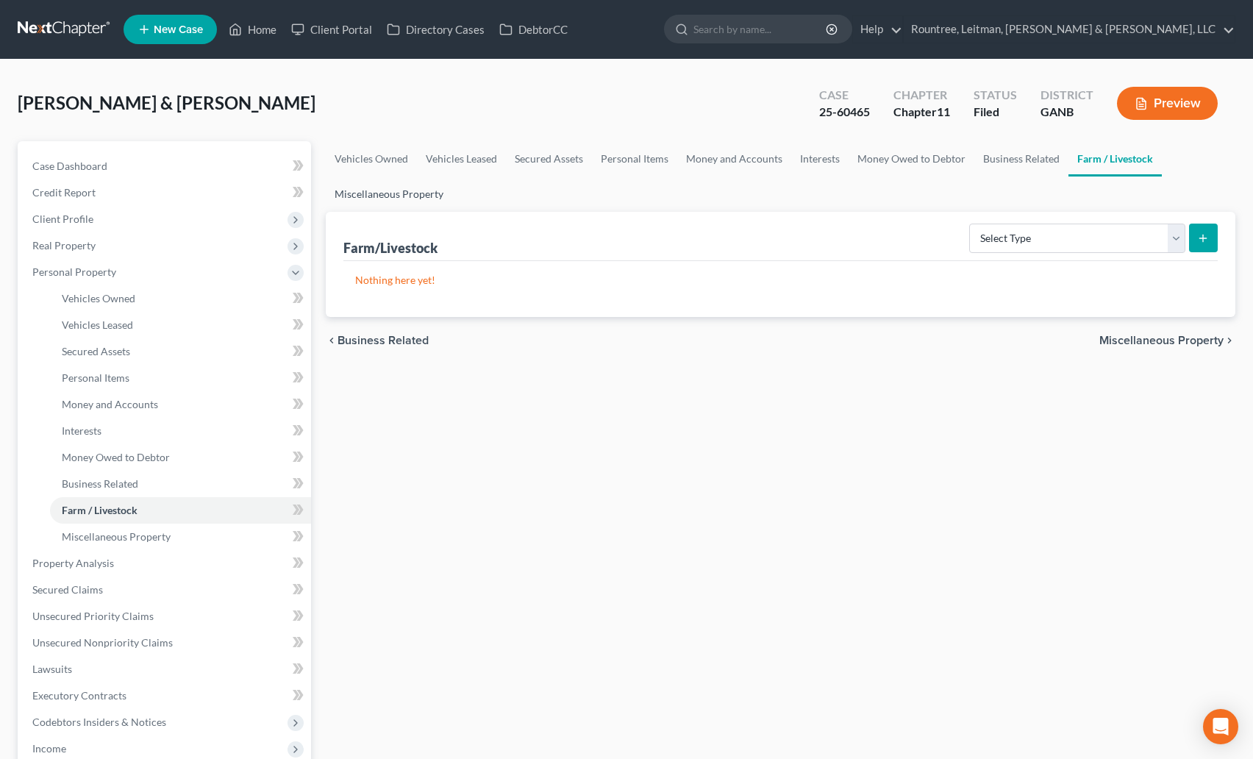
click at [381, 207] on link "Miscellaneous Property" at bounding box center [389, 194] width 127 height 35
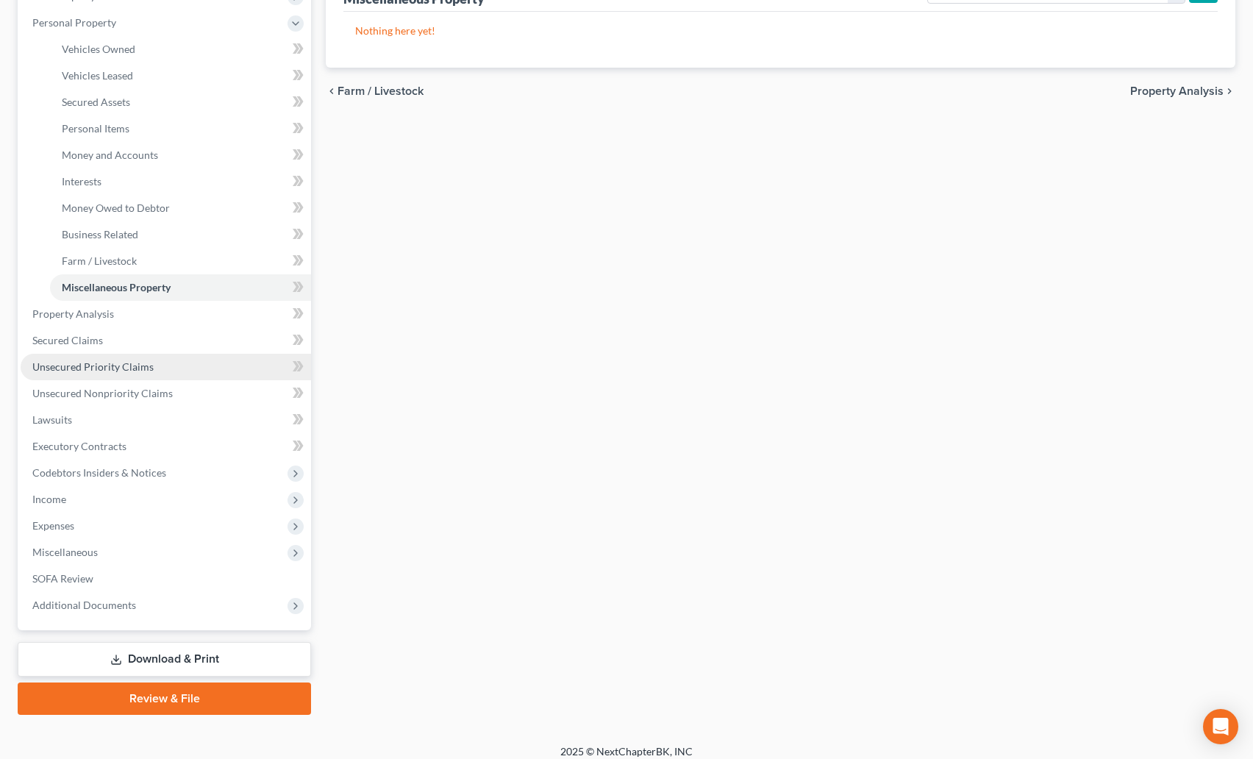
click at [113, 367] on span "Unsecured Priority Claims" at bounding box center [92, 366] width 121 height 13
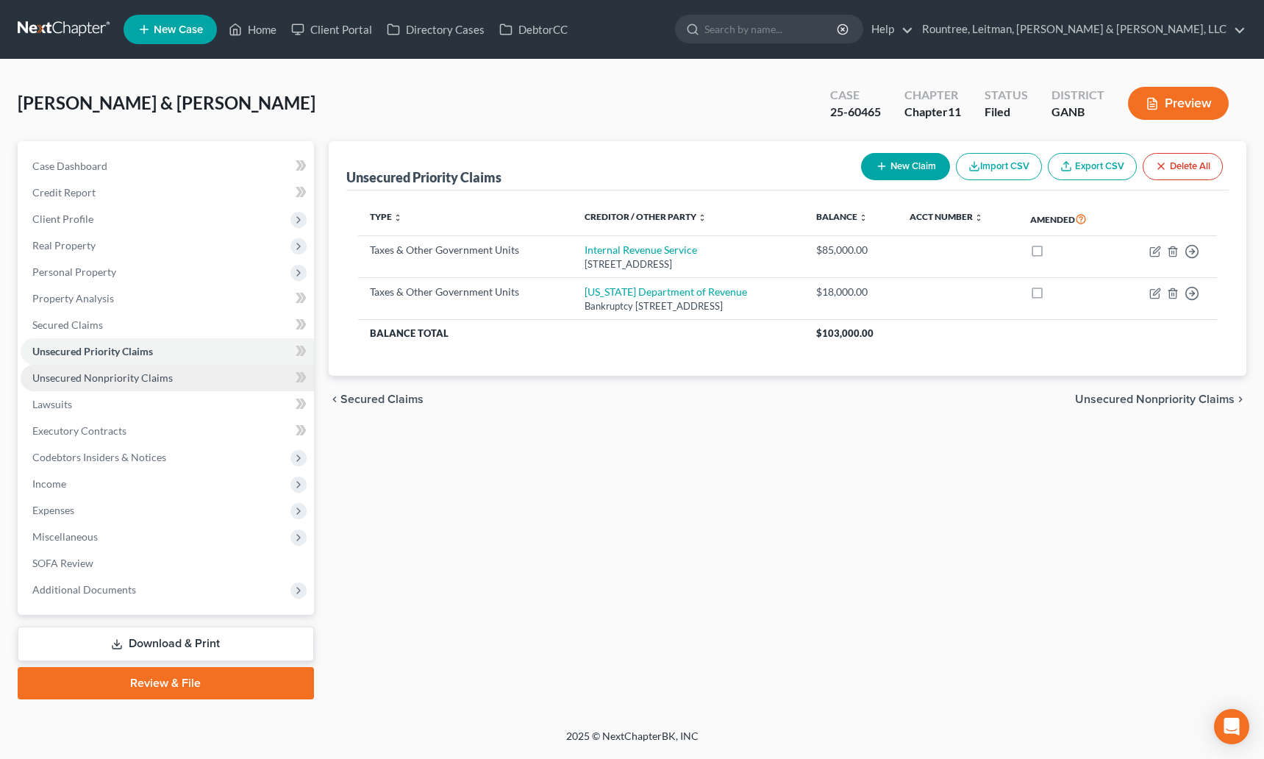
click at [66, 385] on link "Unsecured Nonpriority Claims" at bounding box center [167, 378] width 293 height 26
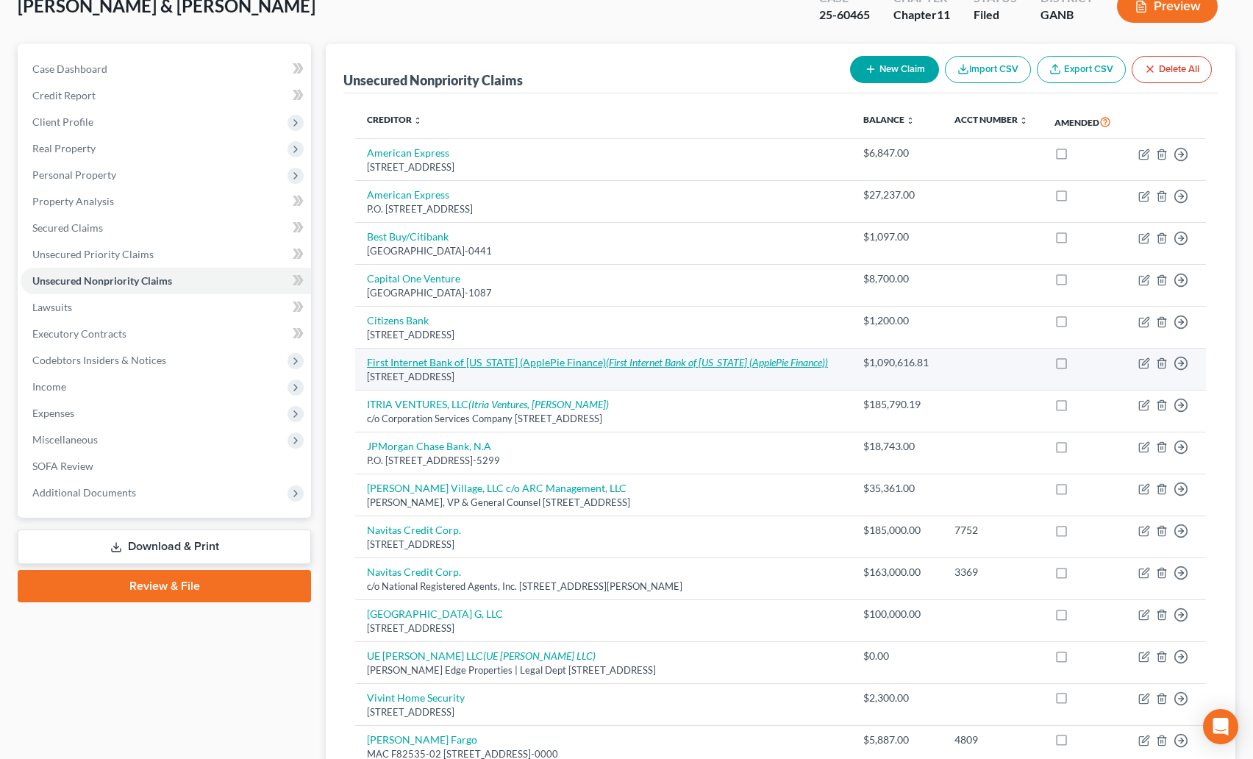
scroll to position [46, 0]
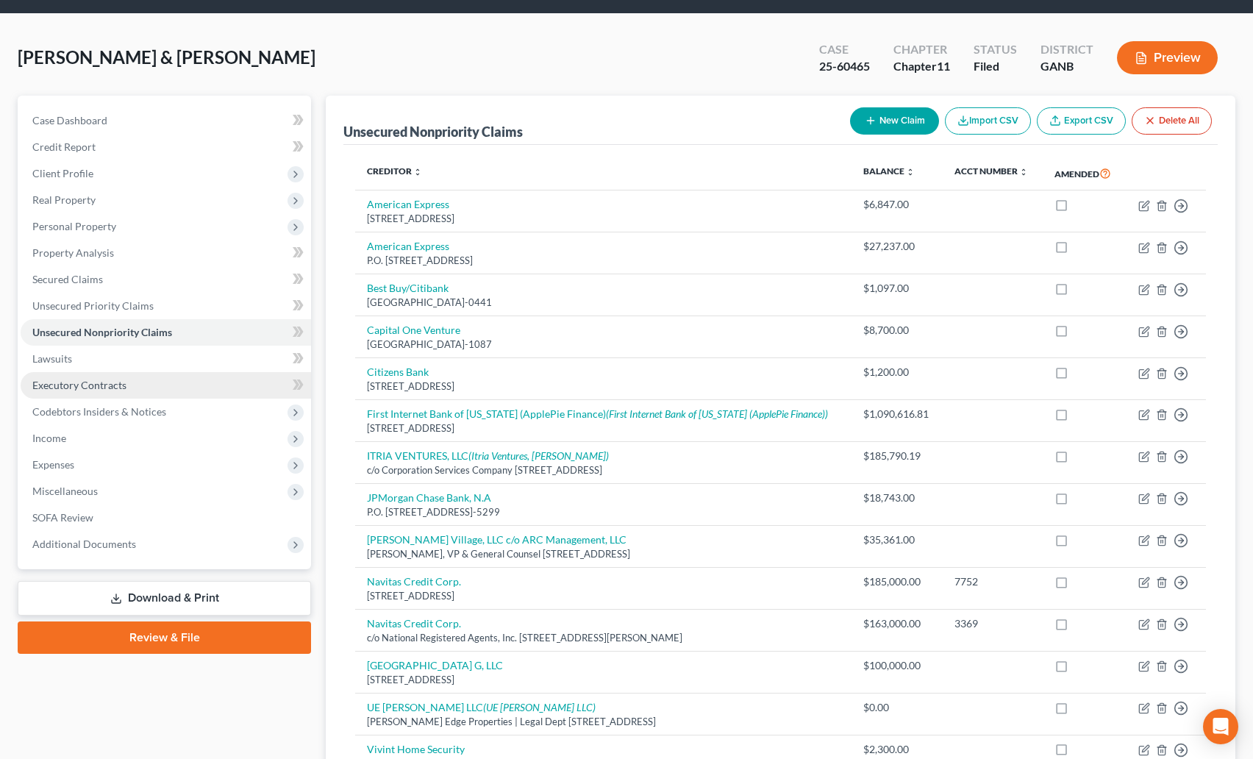
click at [54, 372] on link "Executory Contracts" at bounding box center [166, 385] width 291 height 26
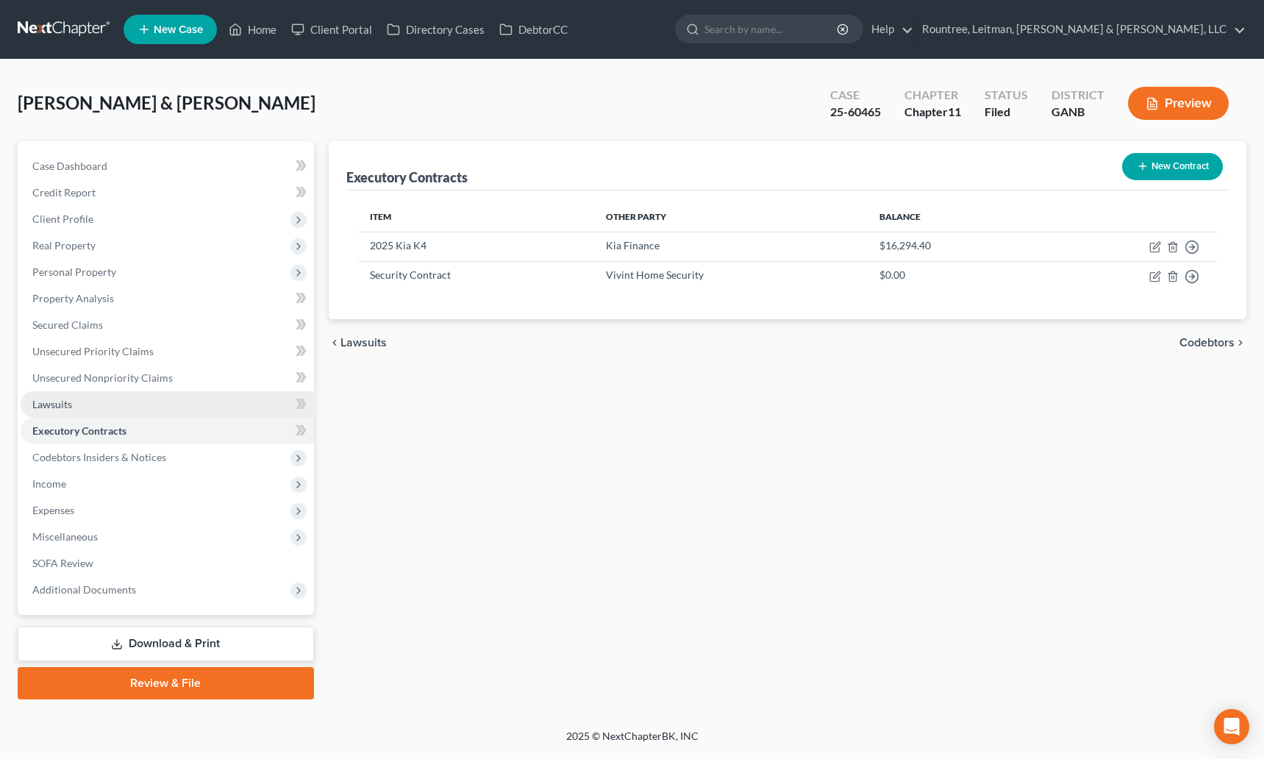
click at [65, 409] on span "Lawsuits" at bounding box center [52, 404] width 40 height 13
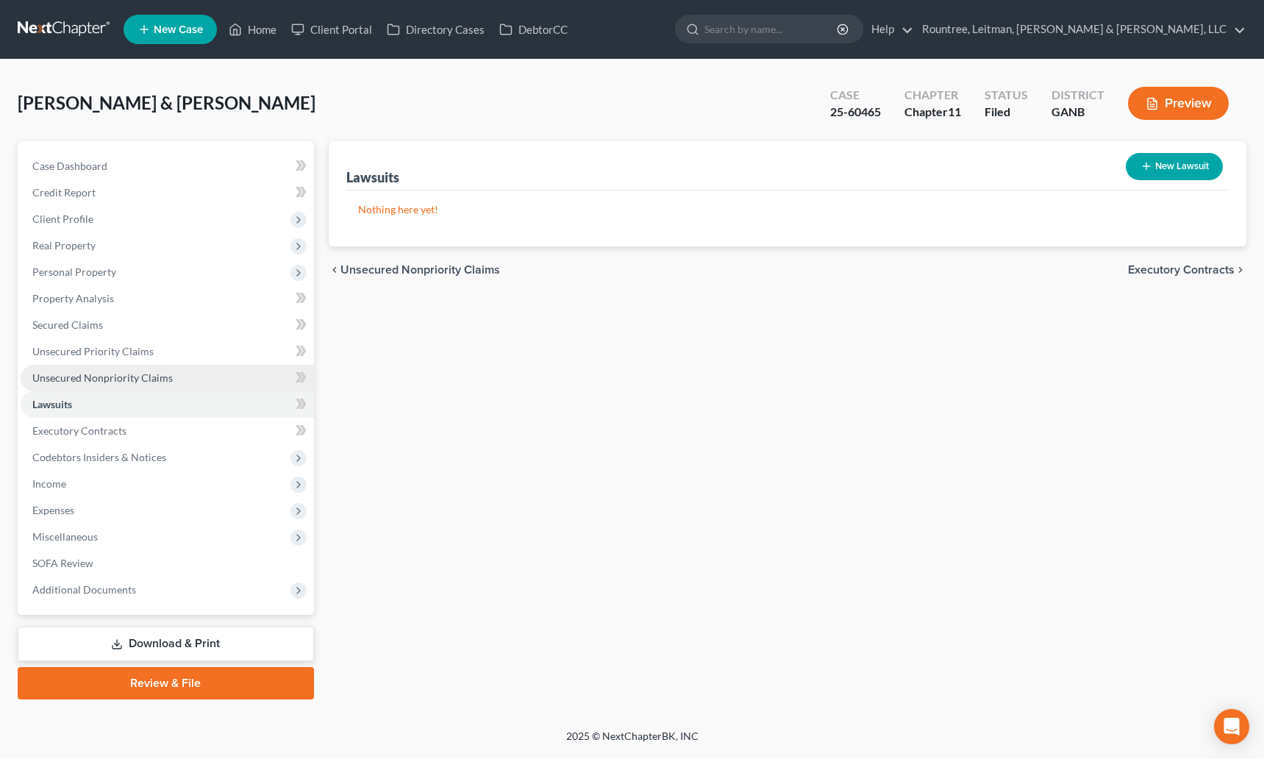
click at [93, 369] on link "Unsecured Nonpriority Claims" at bounding box center [167, 378] width 293 height 26
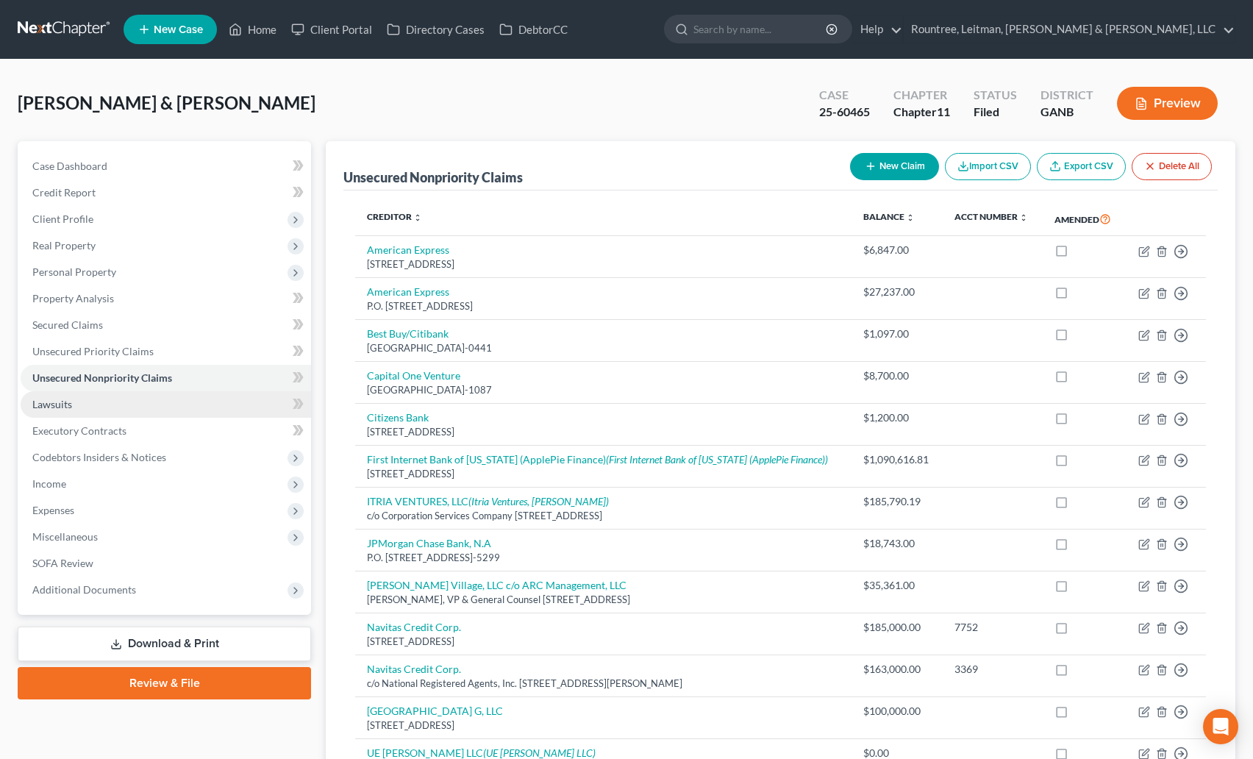
click at [94, 400] on link "Lawsuits" at bounding box center [166, 404] width 291 height 26
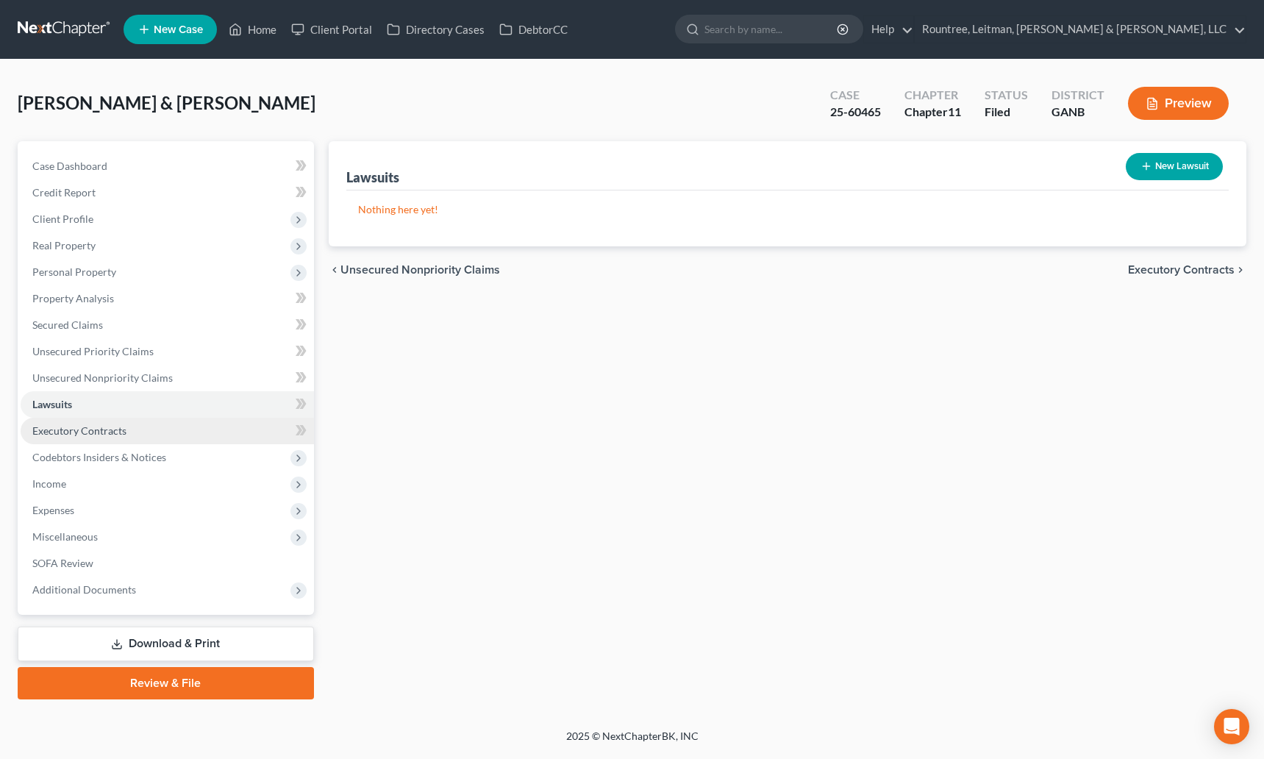
click at [82, 435] on span "Executory Contracts" at bounding box center [79, 430] width 94 height 13
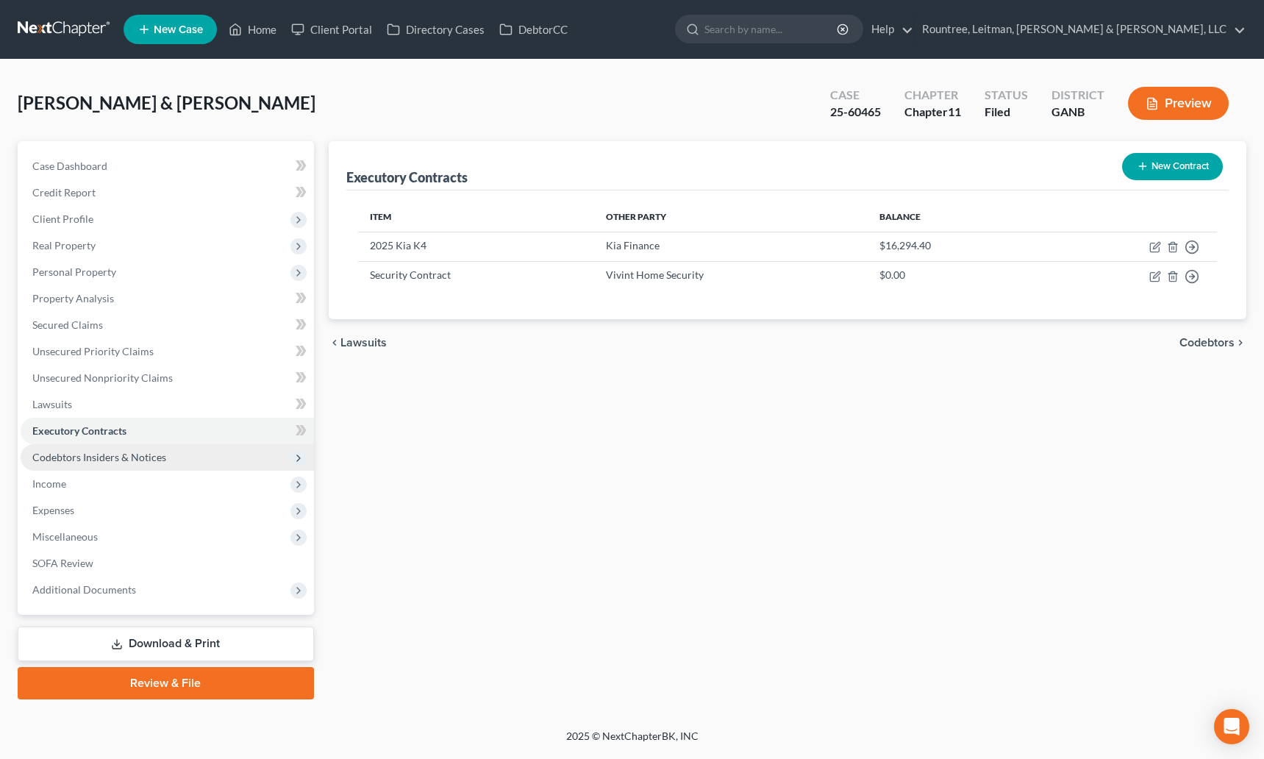
click at [95, 460] on span "Codebtors Insiders & Notices" at bounding box center [99, 457] width 134 height 13
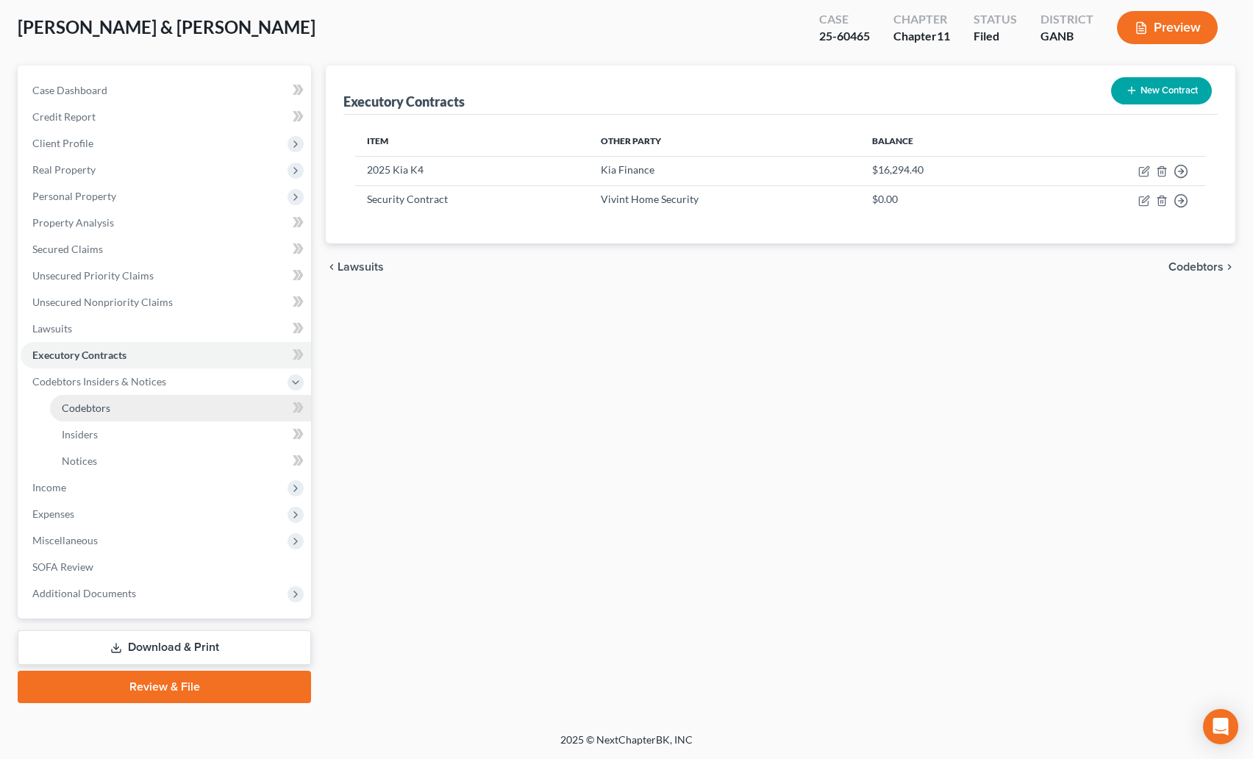
click at [104, 413] on span "Codebtors" at bounding box center [86, 408] width 49 height 13
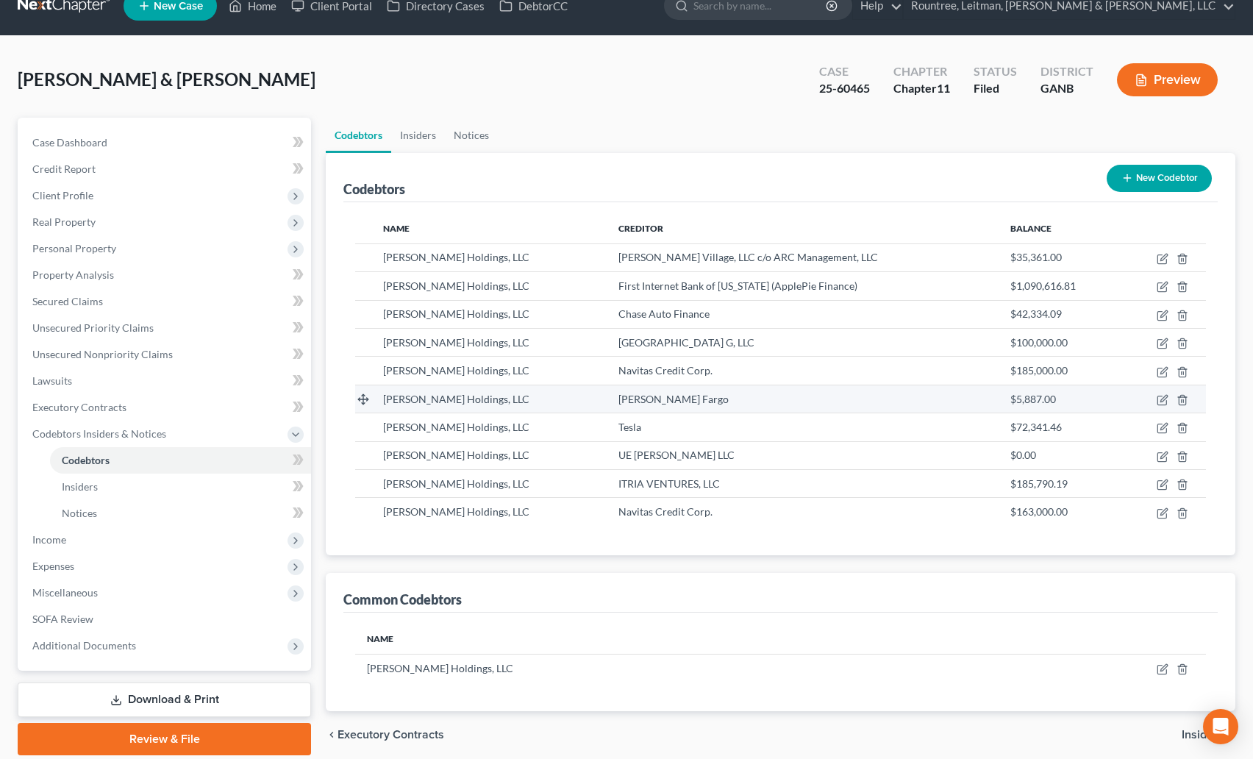
scroll to position [79, 0]
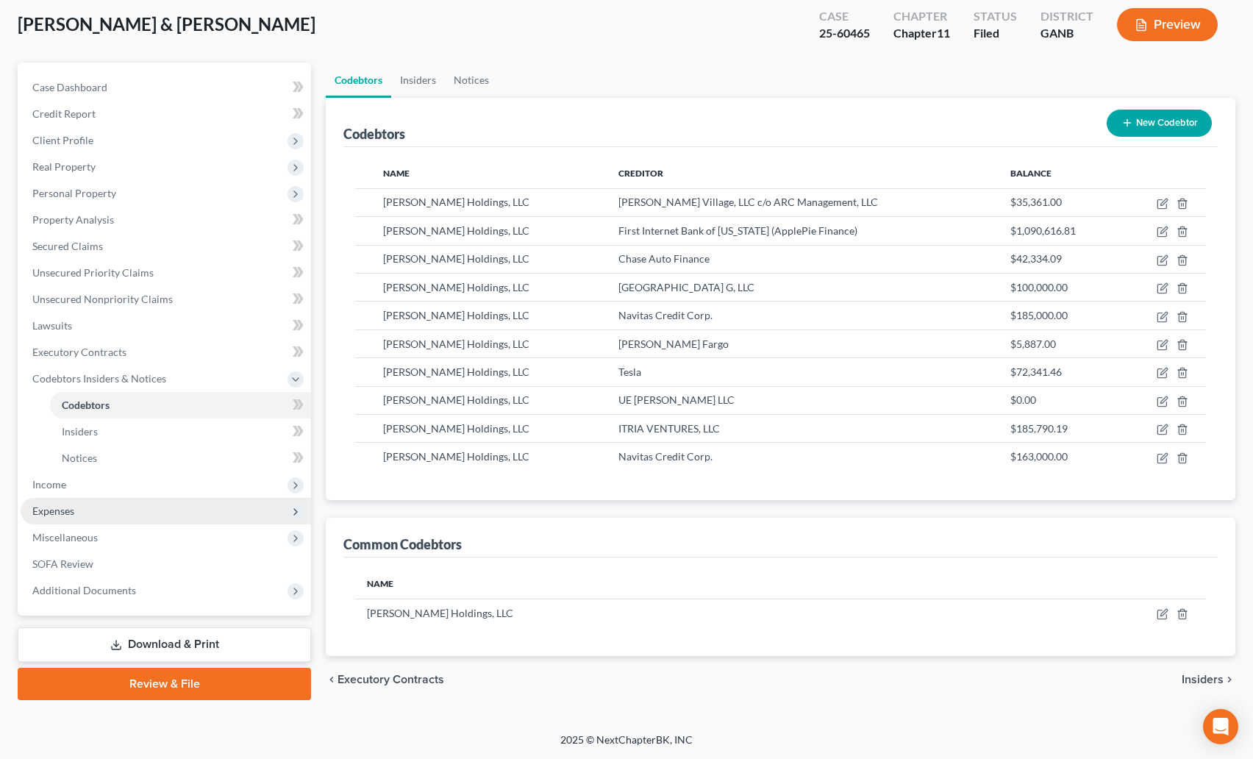
click at [68, 505] on span "Expenses" at bounding box center [53, 511] width 42 height 13
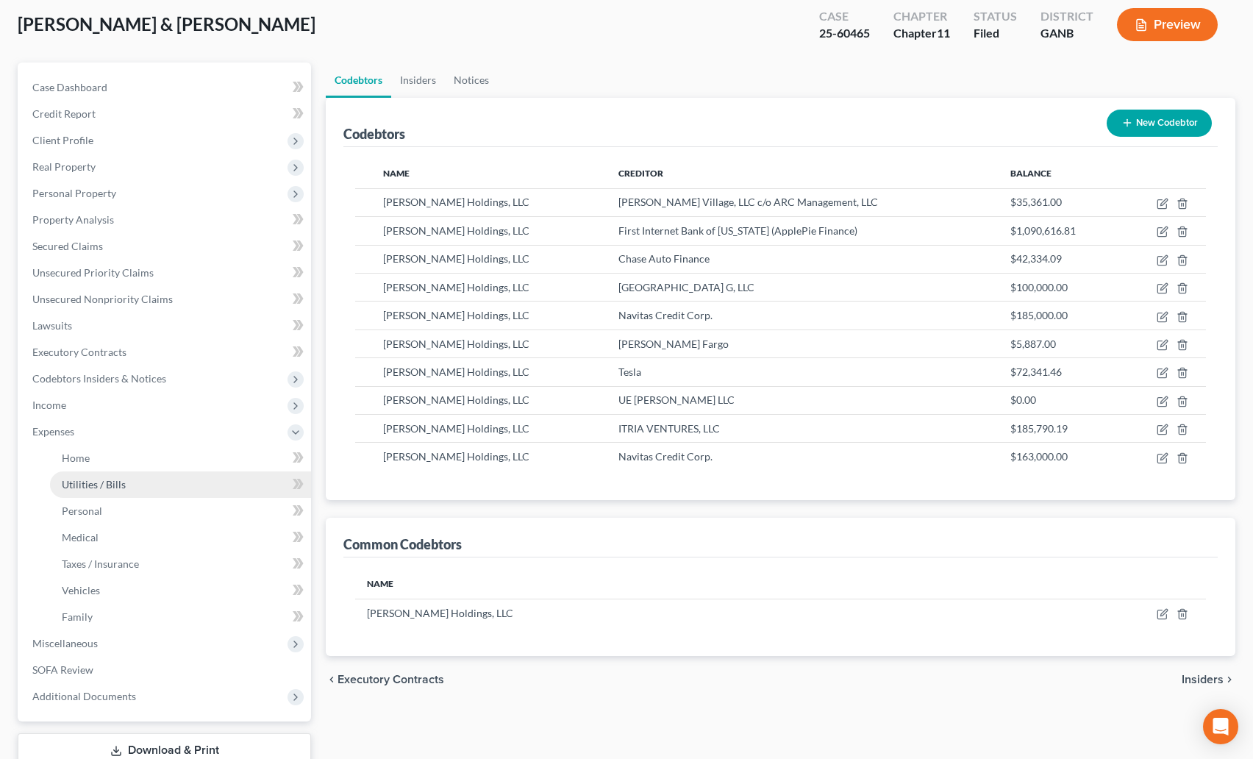
click at [81, 477] on link "Utilities / Bills" at bounding box center [180, 484] width 261 height 26
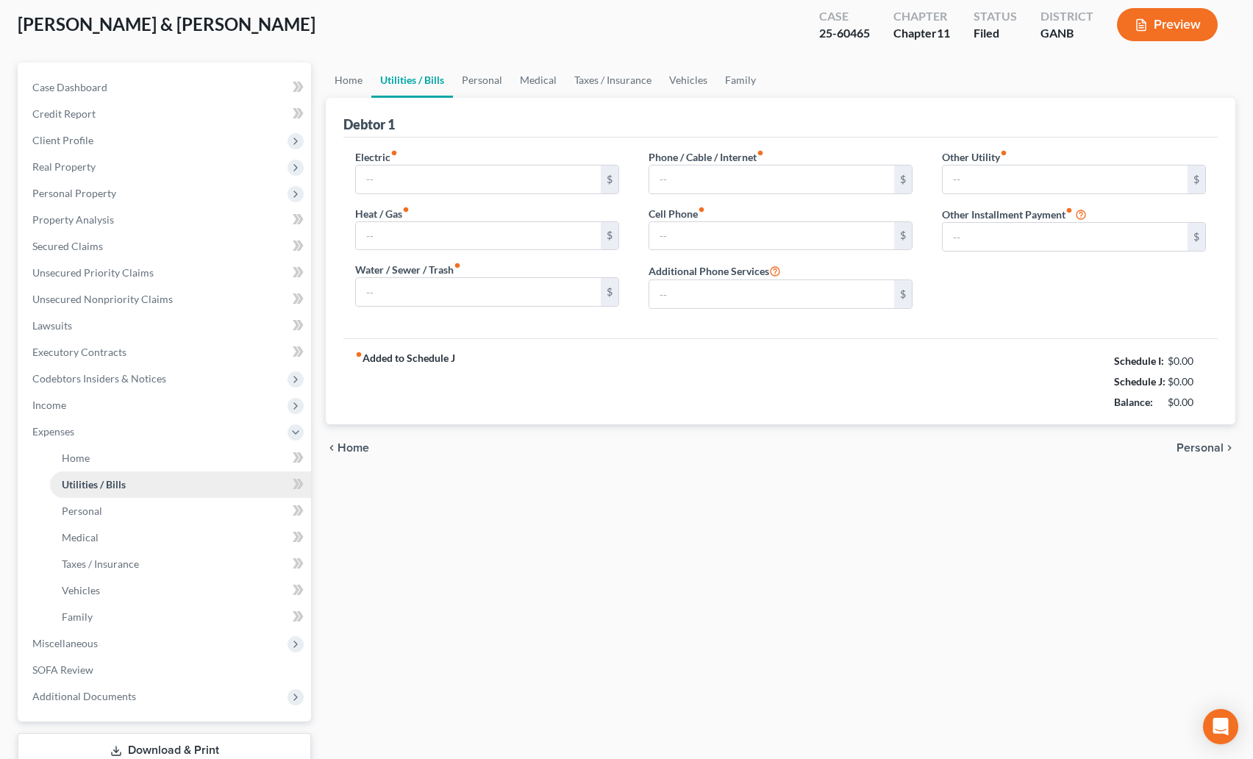
scroll to position [42, 0]
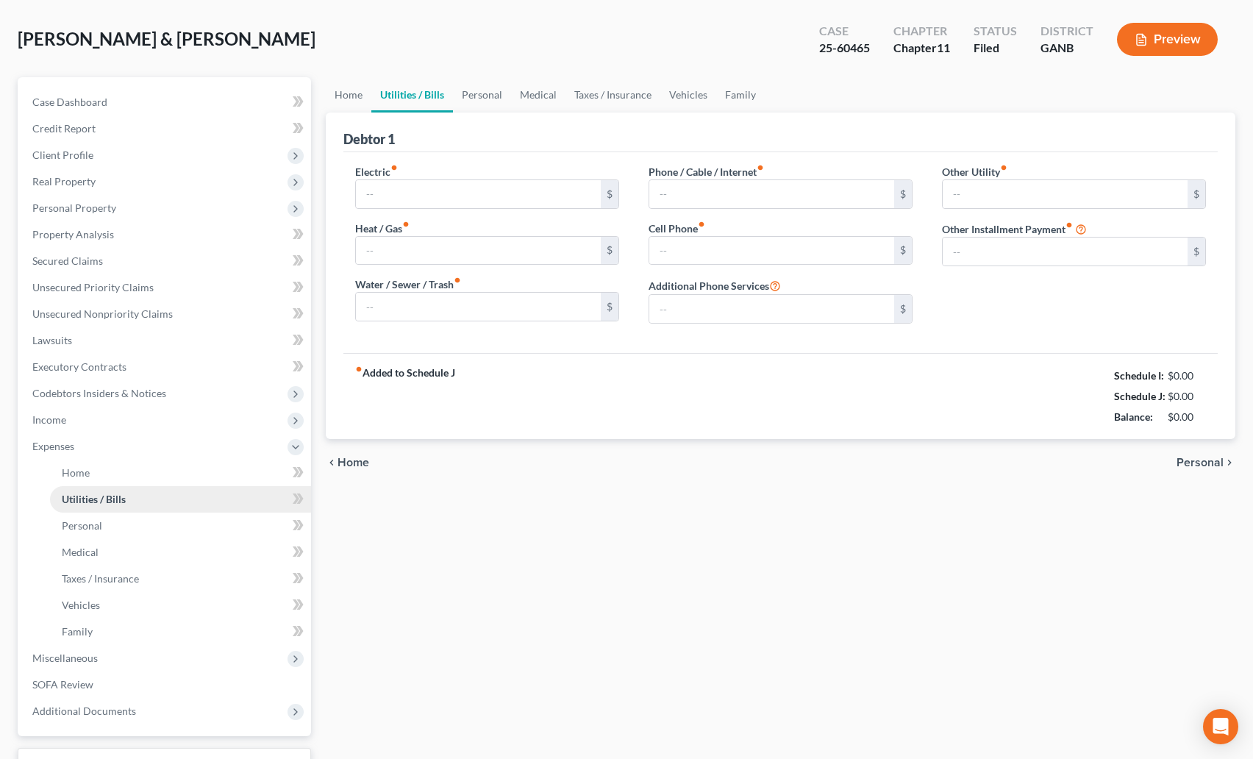
type input "250.00"
type input "200.00"
type input "85.00"
type input "150.00"
type input "390.00"
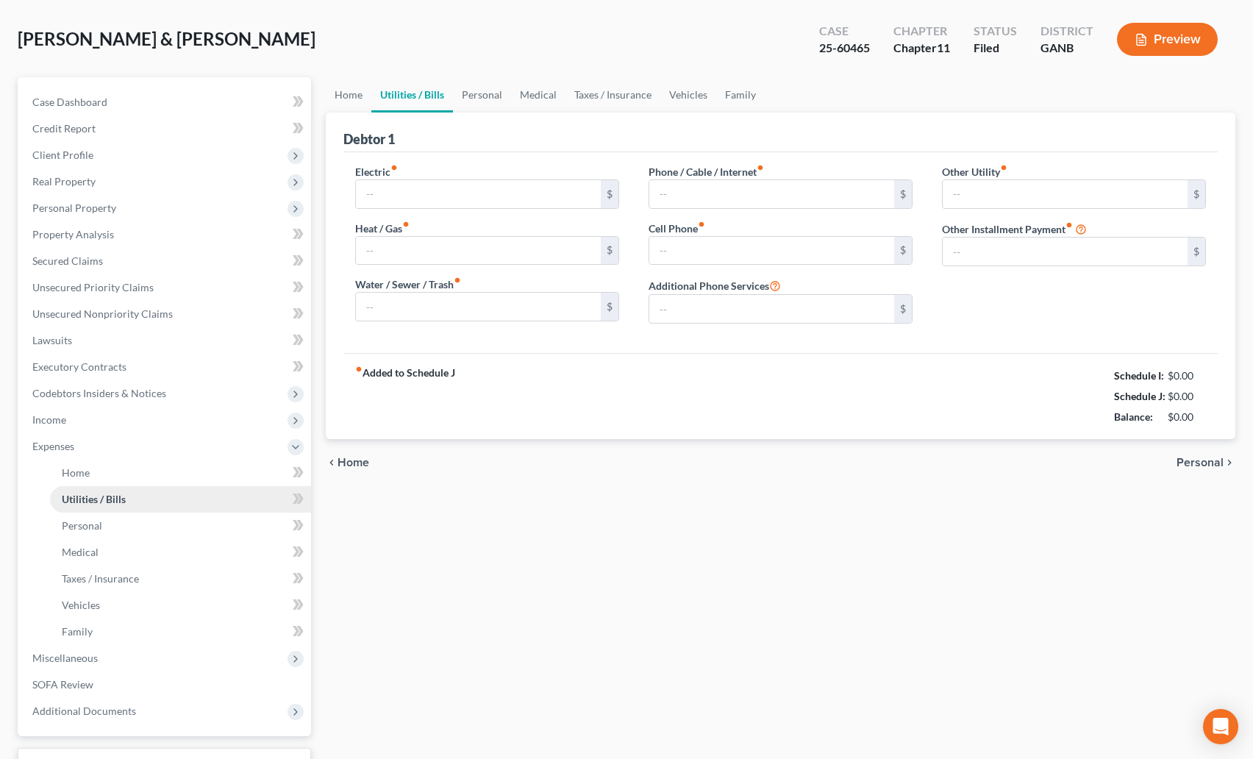
type input "0.00"
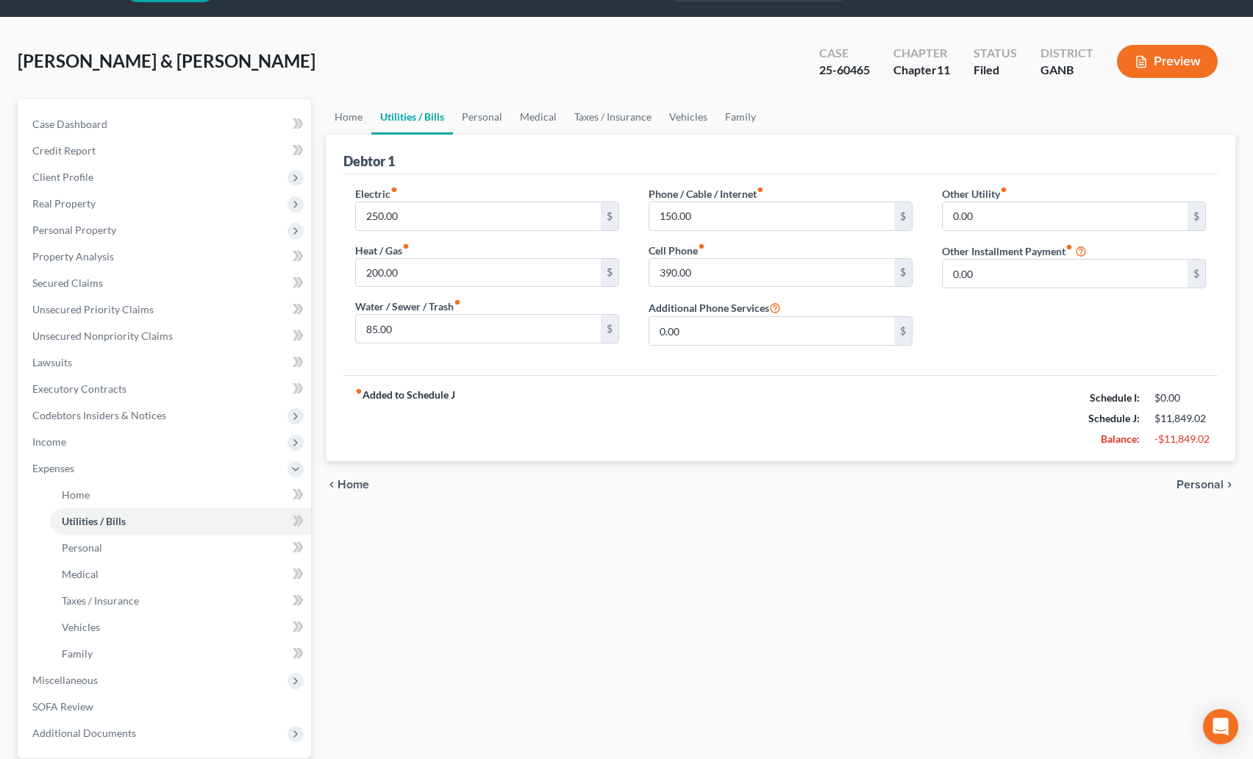
scroll to position [0, 0]
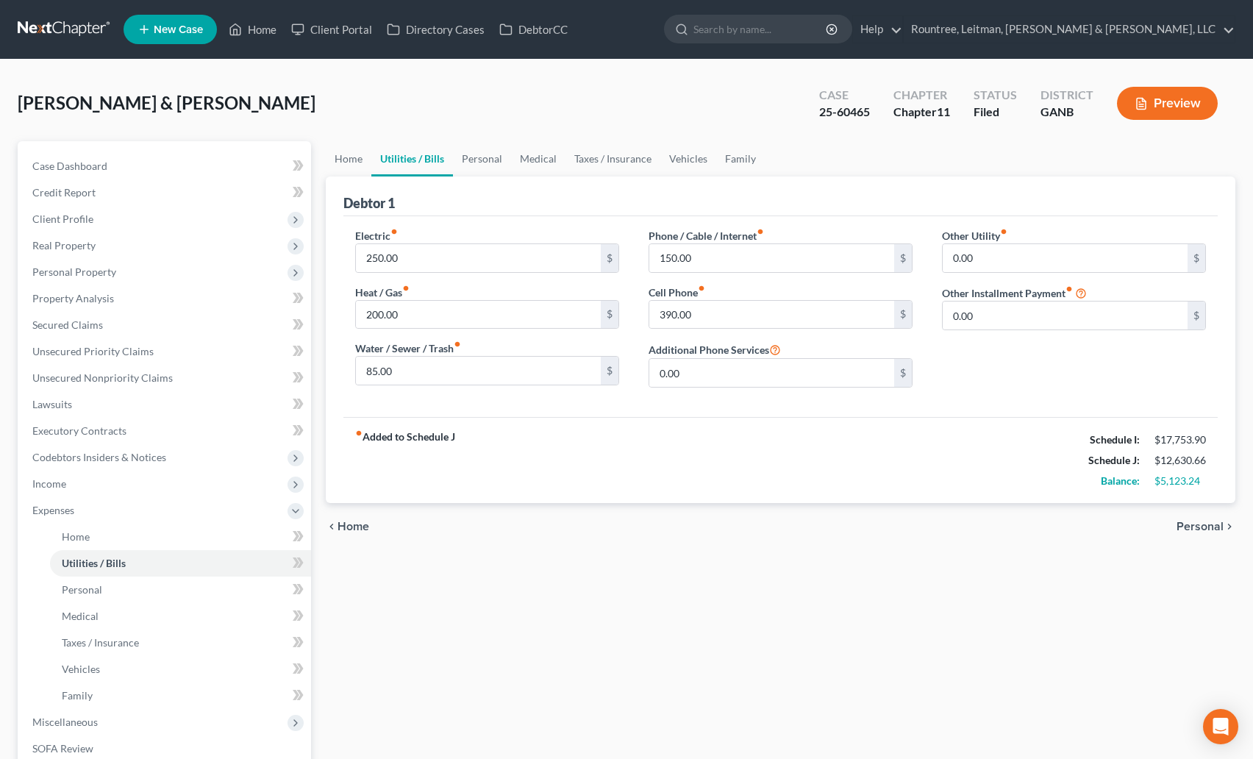
click at [374, 153] on link "Utilities / Bills" at bounding box center [412, 158] width 82 height 35
click at [363, 157] on link "Home" at bounding box center [349, 158] width 46 height 35
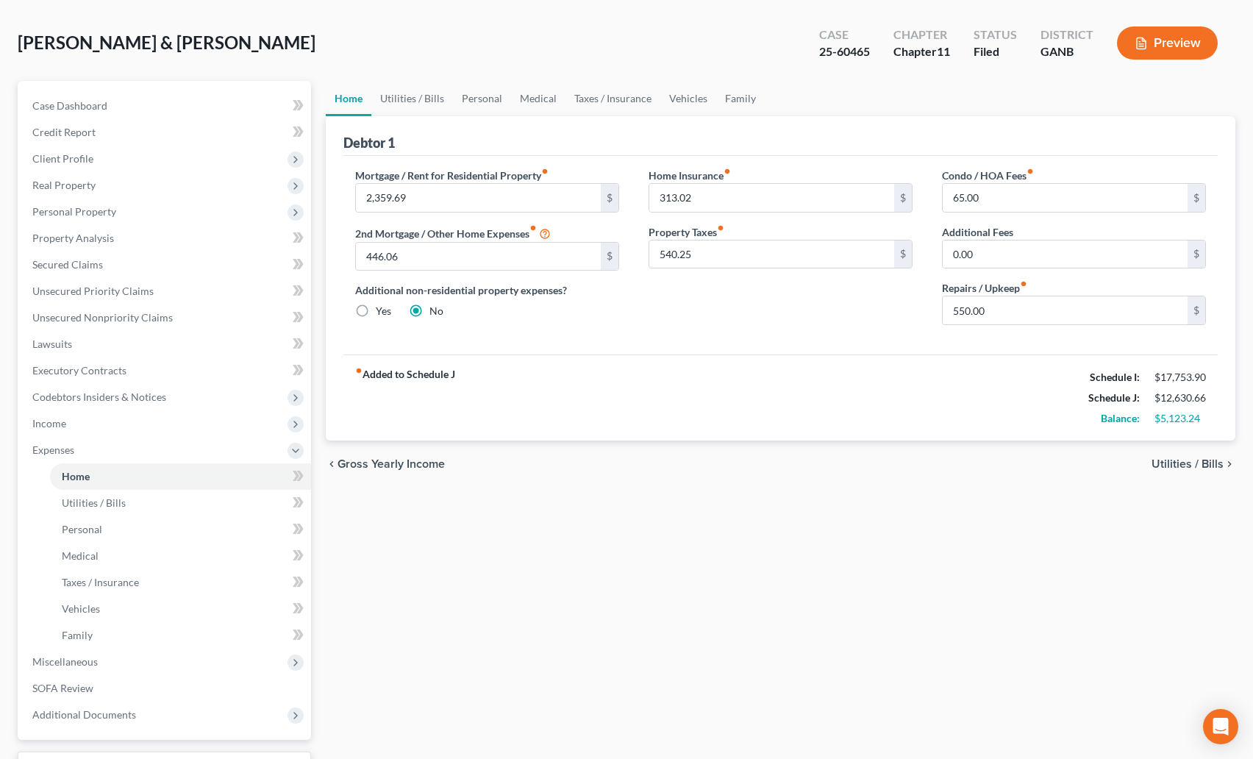
scroll to position [182, 0]
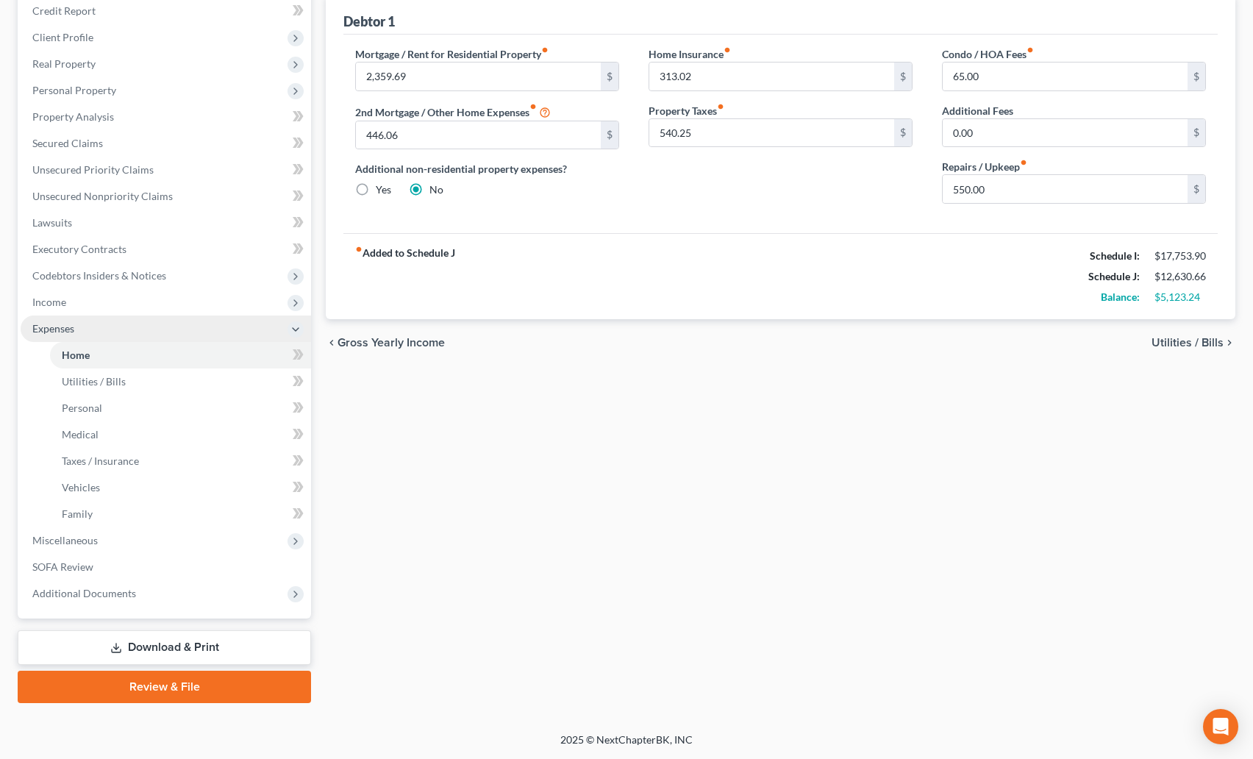
click at [291, 329] on icon at bounding box center [296, 330] width 12 height 12
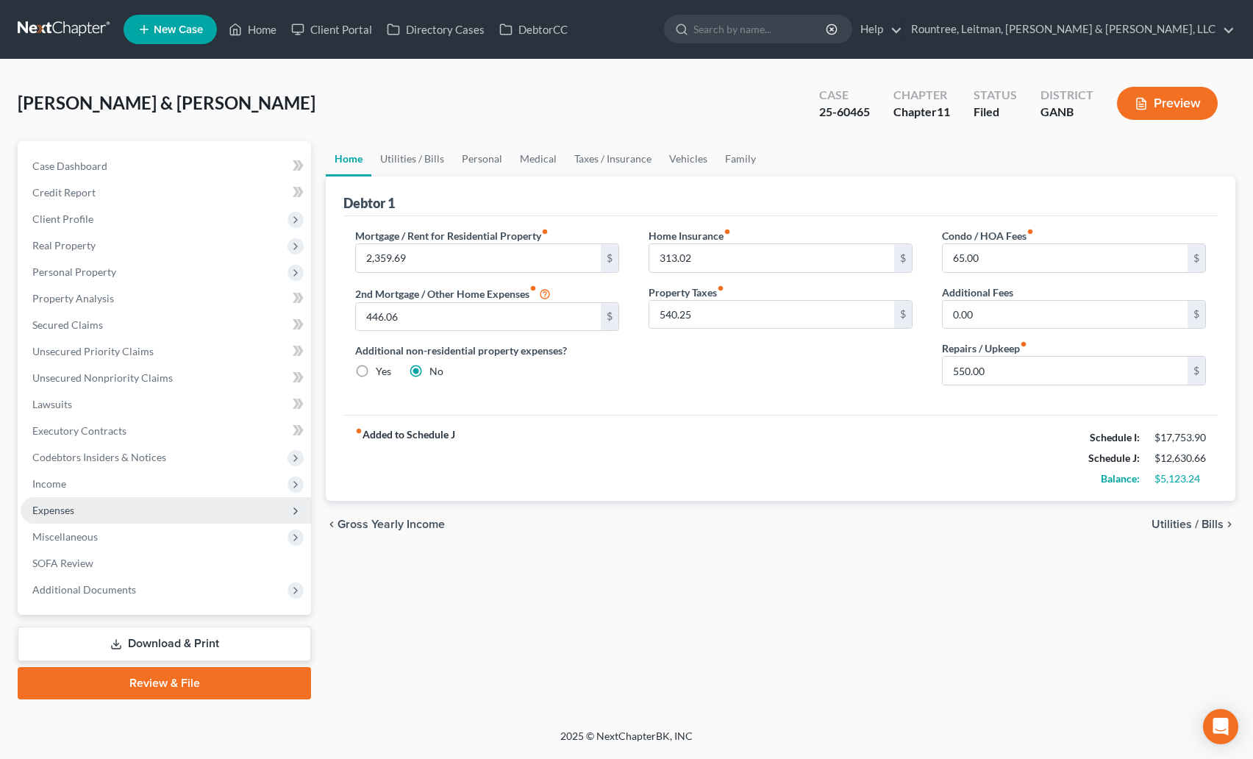
scroll to position [0, 0]
click at [298, 541] on icon at bounding box center [299, 538] width 12 height 12
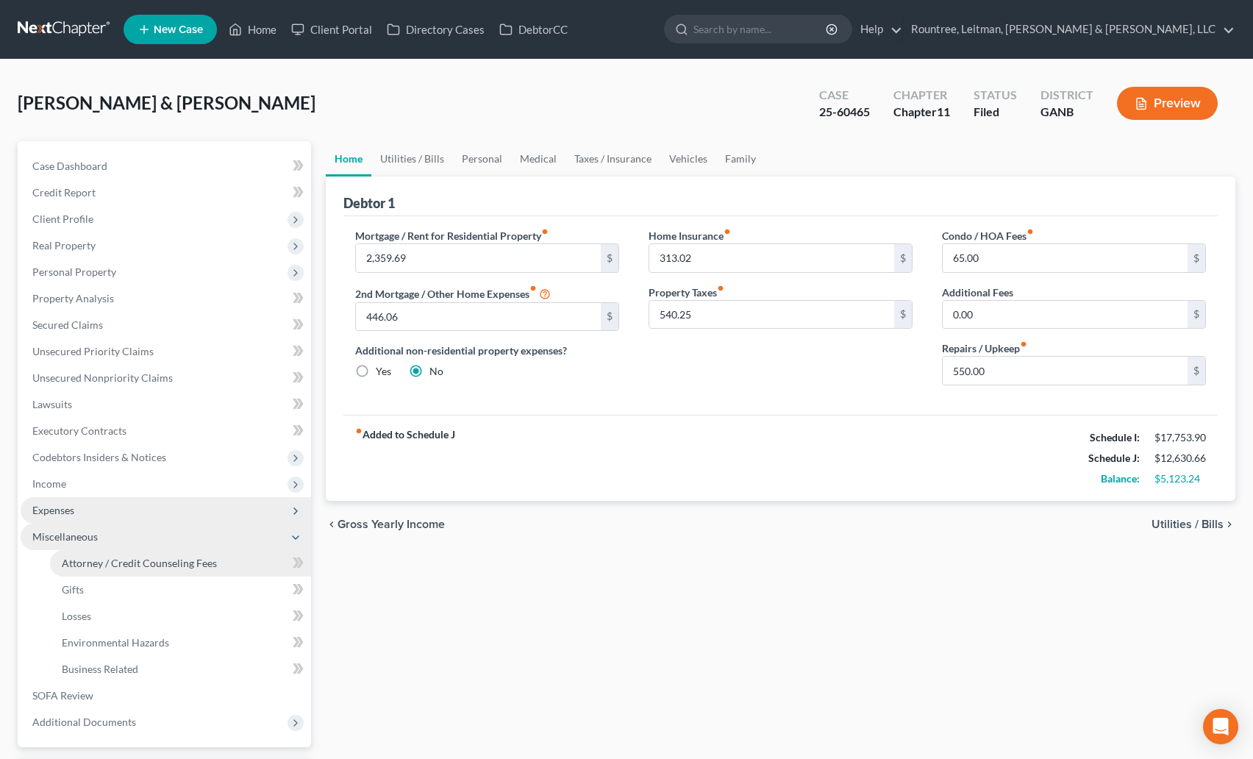
click at [221, 561] on link "Attorney / Credit Counseling Fees" at bounding box center [180, 563] width 261 height 26
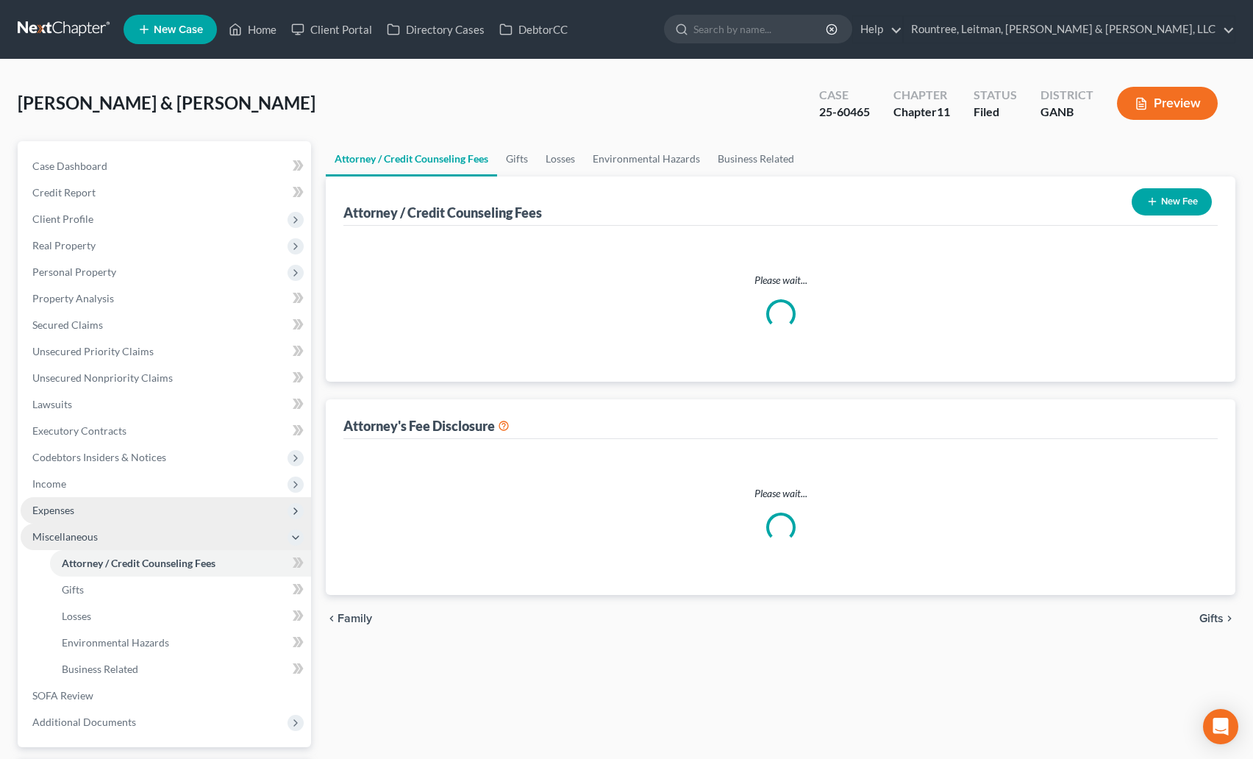
select select "2"
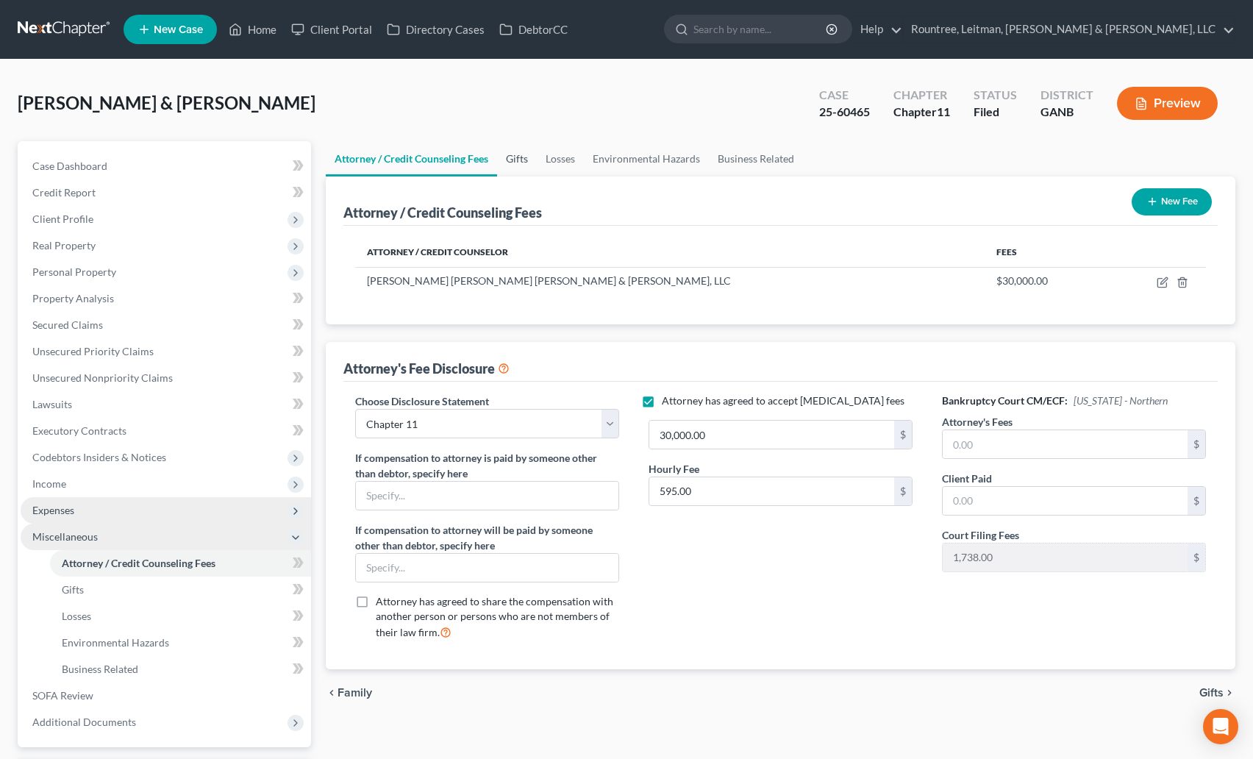
click at [527, 161] on link "Gifts" at bounding box center [517, 158] width 40 height 35
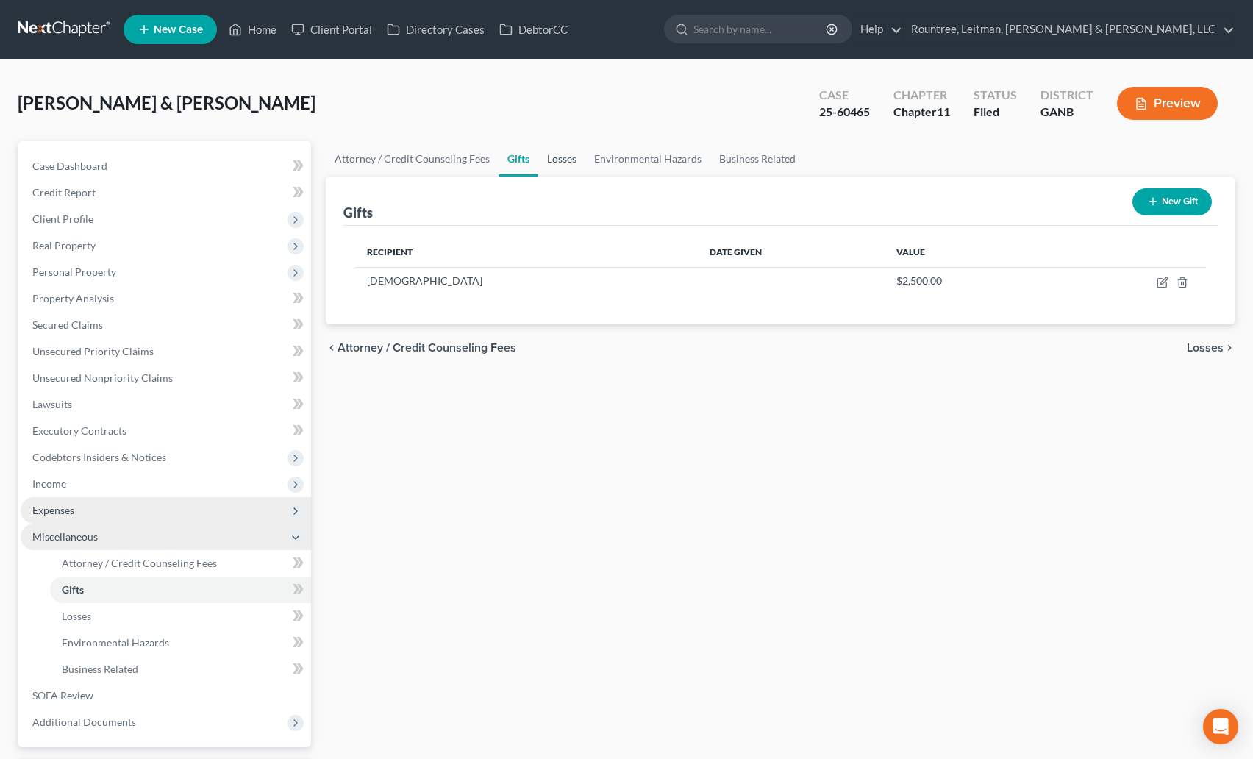
click at [566, 164] on link "Losses" at bounding box center [561, 158] width 47 height 35
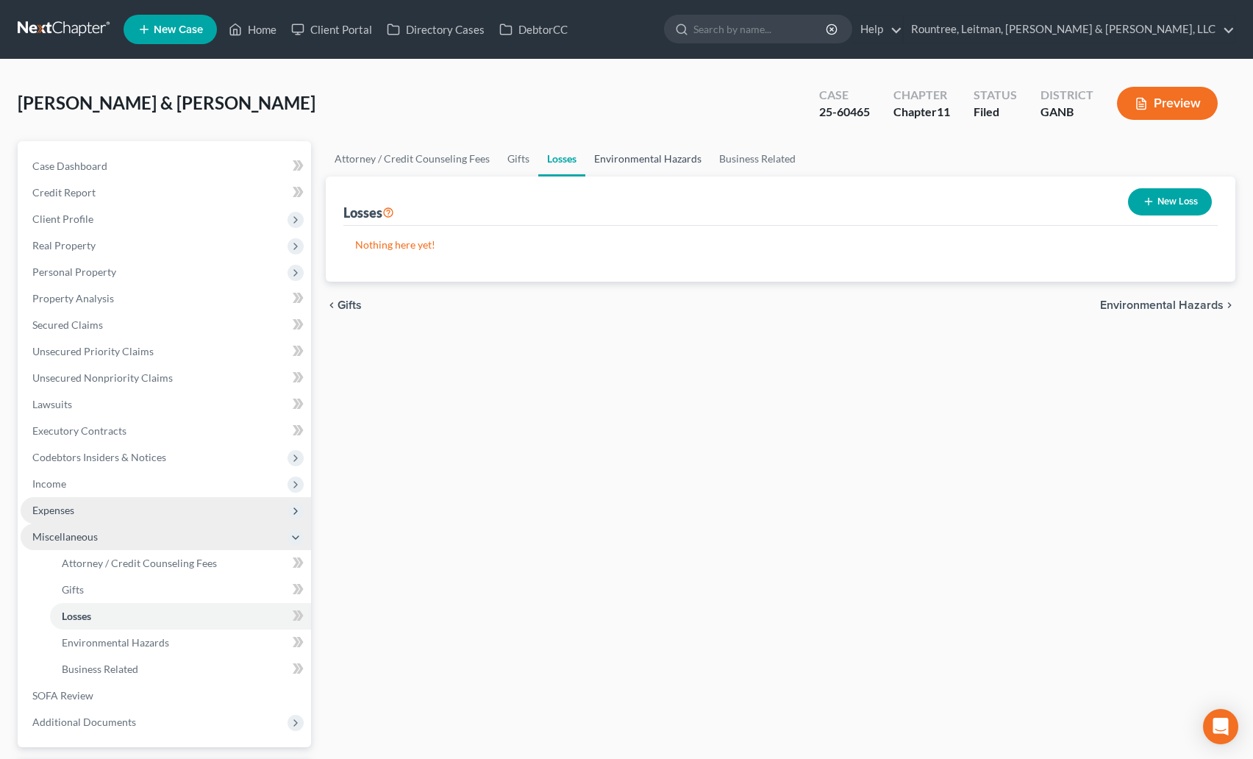
click at [622, 170] on link "Environmental Hazards" at bounding box center [647, 158] width 125 height 35
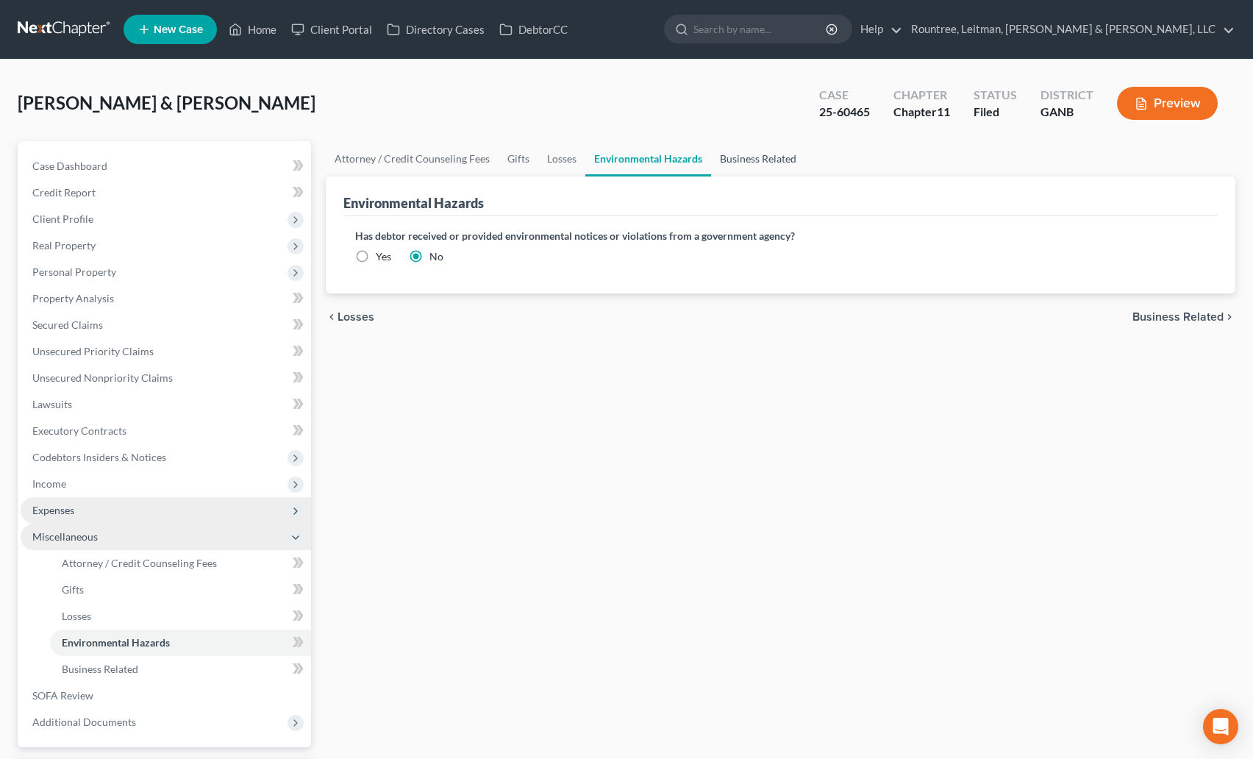
click at [735, 157] on link "Business Related" at bounding box center [758, 158] width 94 height 35
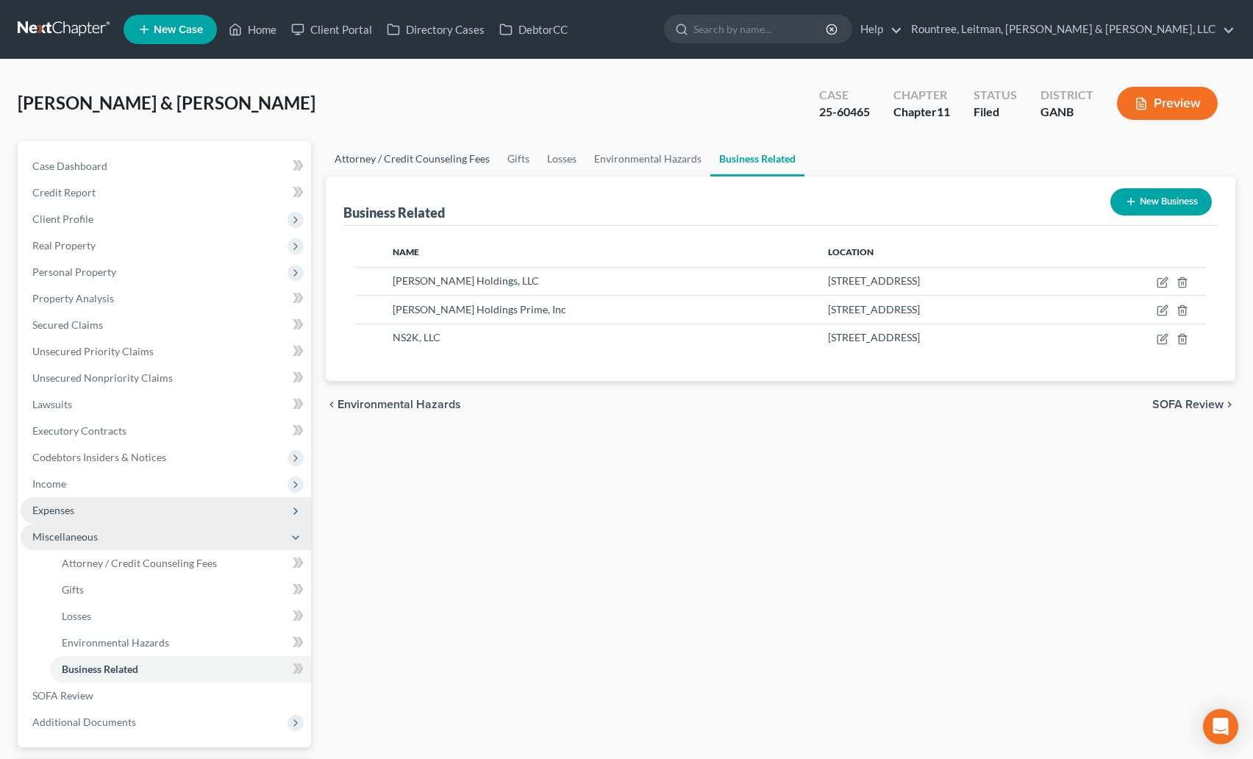
click at [408, 170] on link "Attorney / Credit Counseling Fees" at bounding box center [412, 158] width 173 height 35
select select "2"
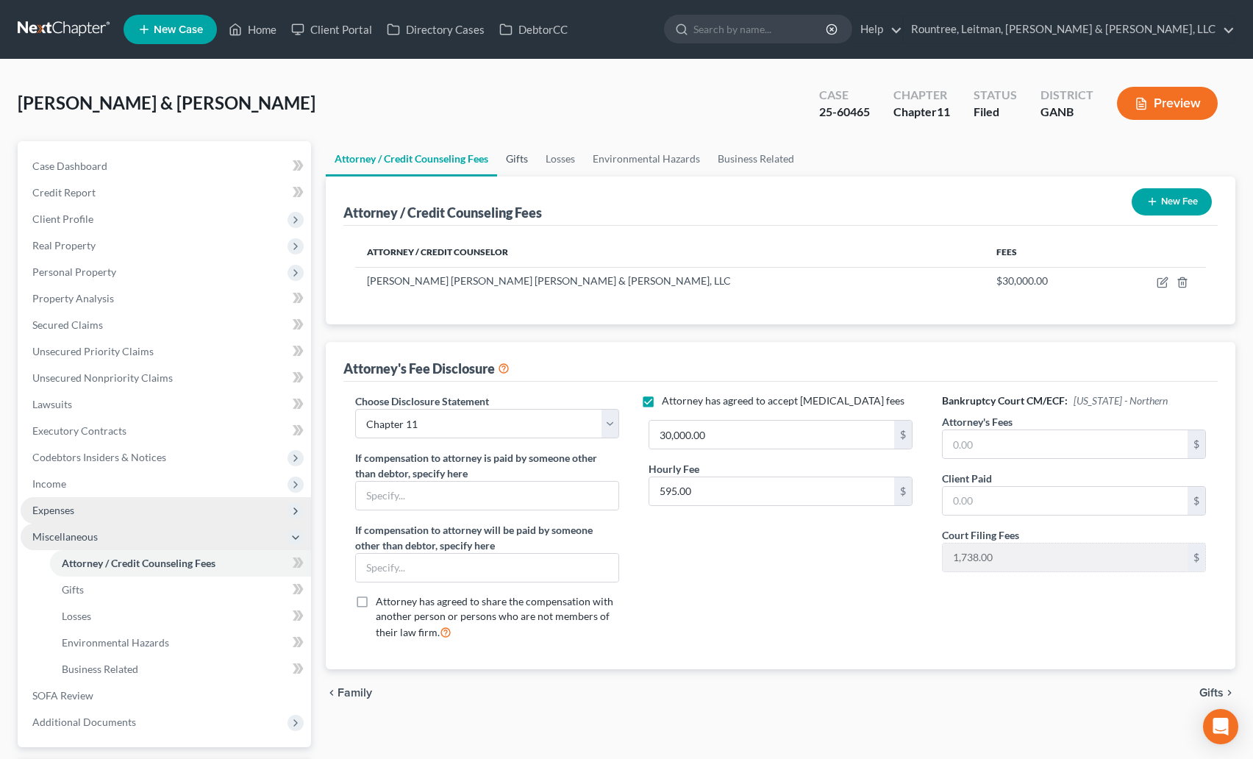
click at [510, 162] on link "Gifts" at bounding box center [517, 158] width 40 height 35
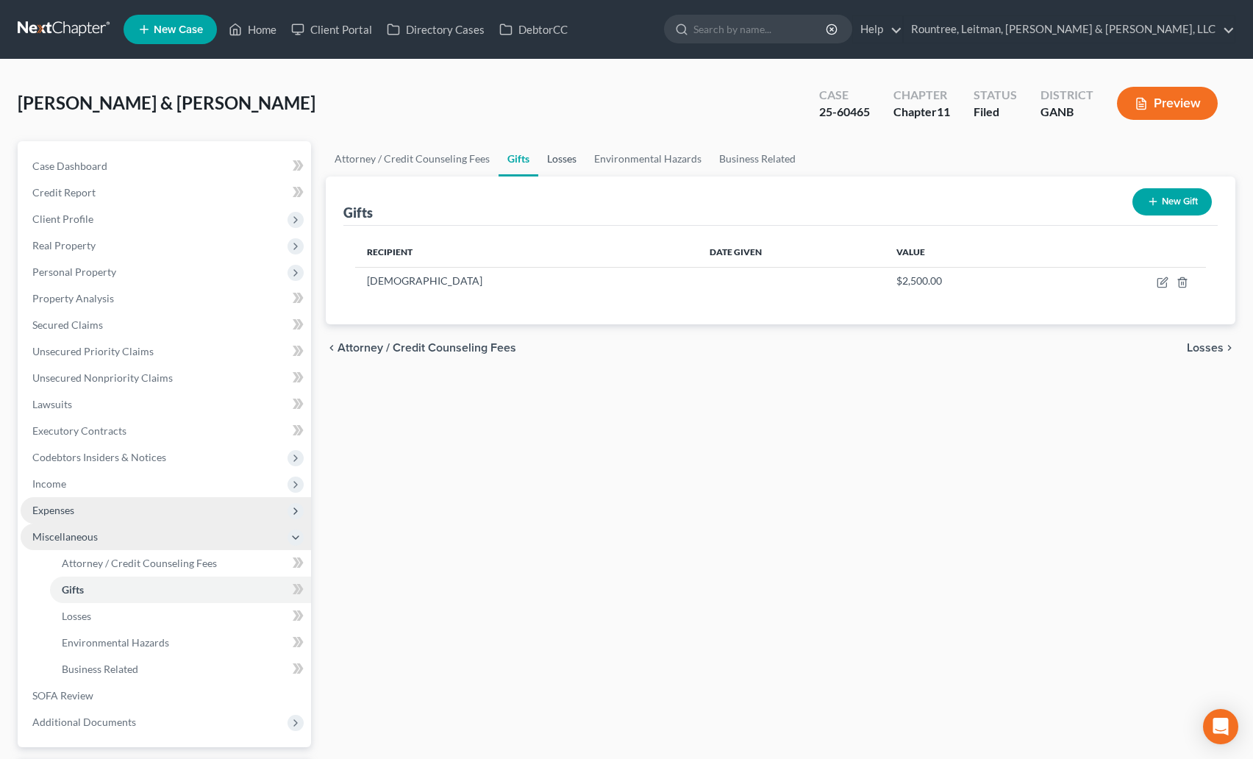
click at [560, 157] on link "Losses" at bounding box center [561, 158] width 47 height 35
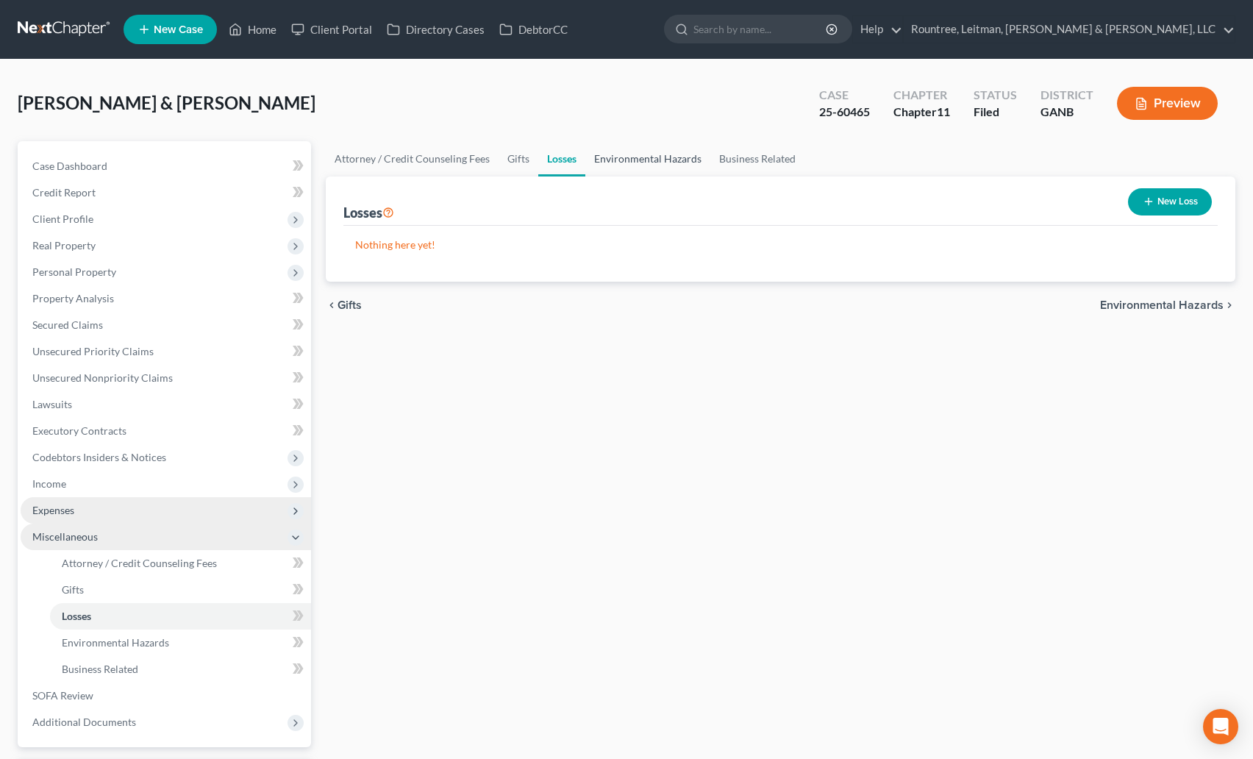
click at [616, 161] on link "Environmental Hazards" at bounding box center [647, 158] width 125 height 35
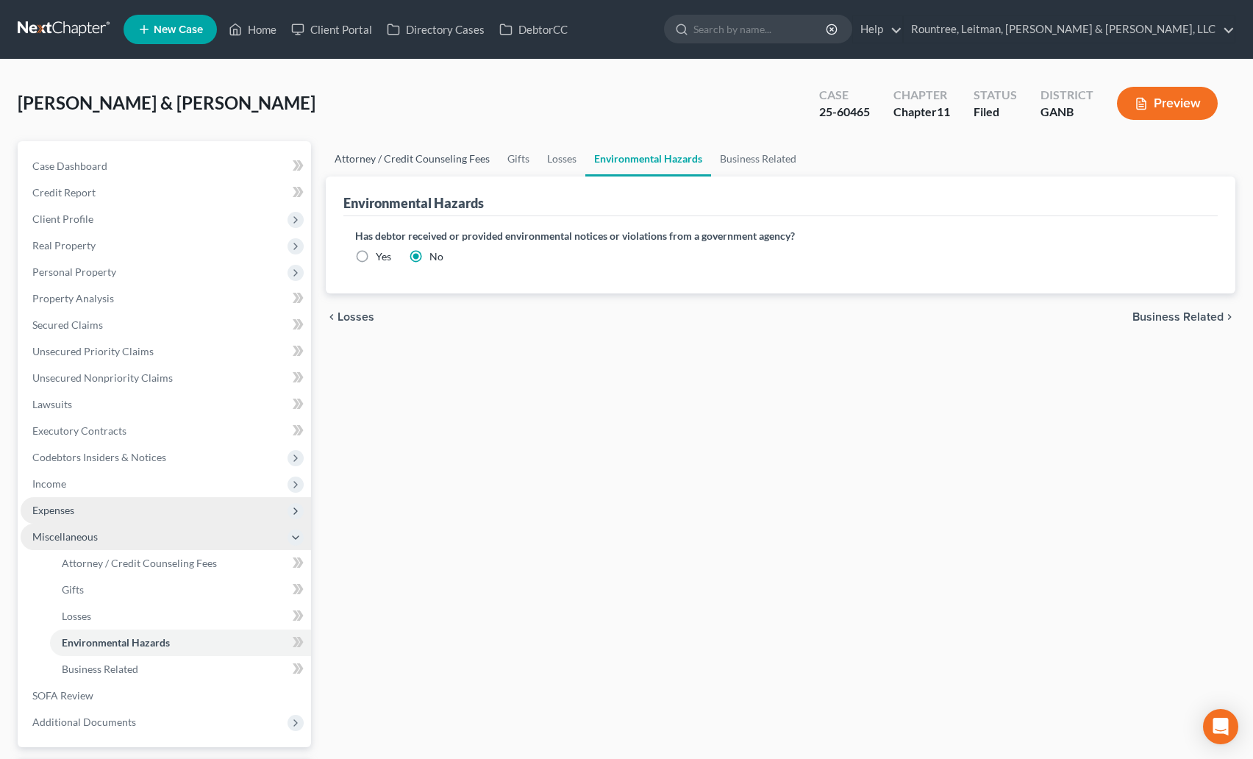
click at [405, 156] on link "Attorney / Credit Counseling Fees" at bounding box center [412, 158] width 173 height 35
select select "2"
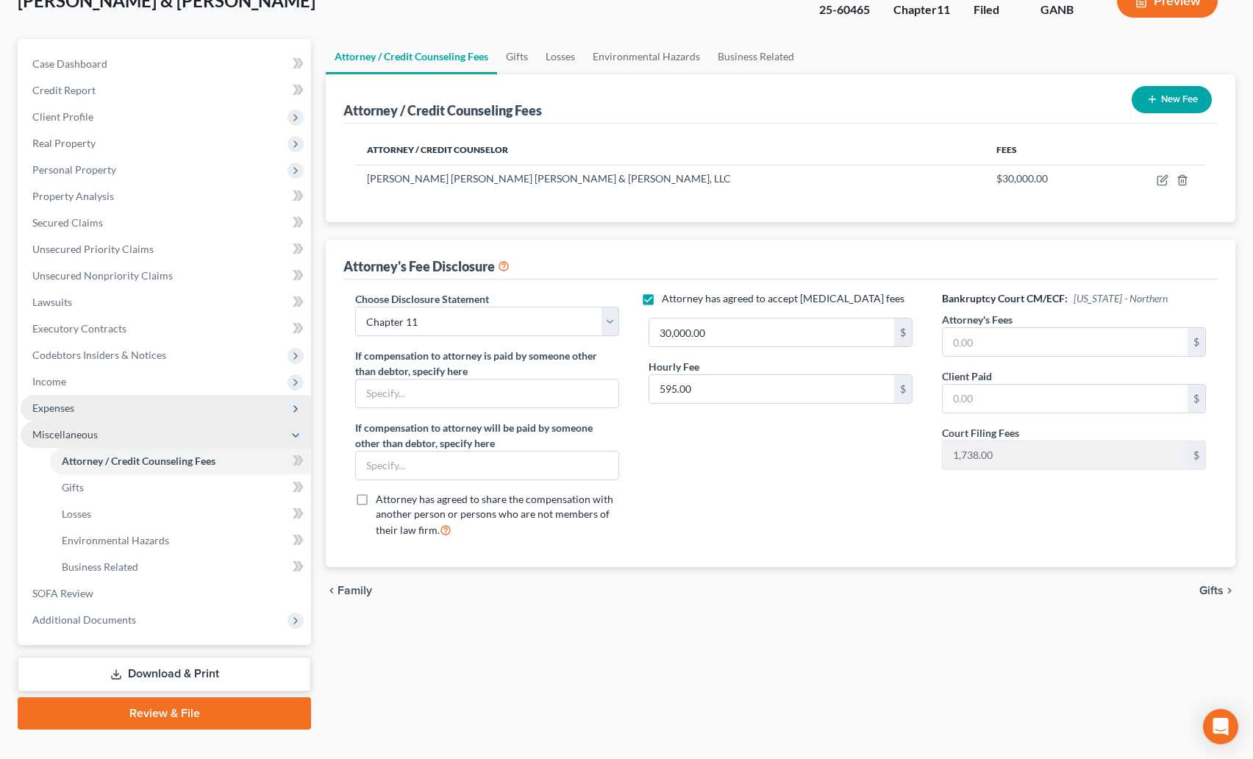
scroll to position [129, 0]
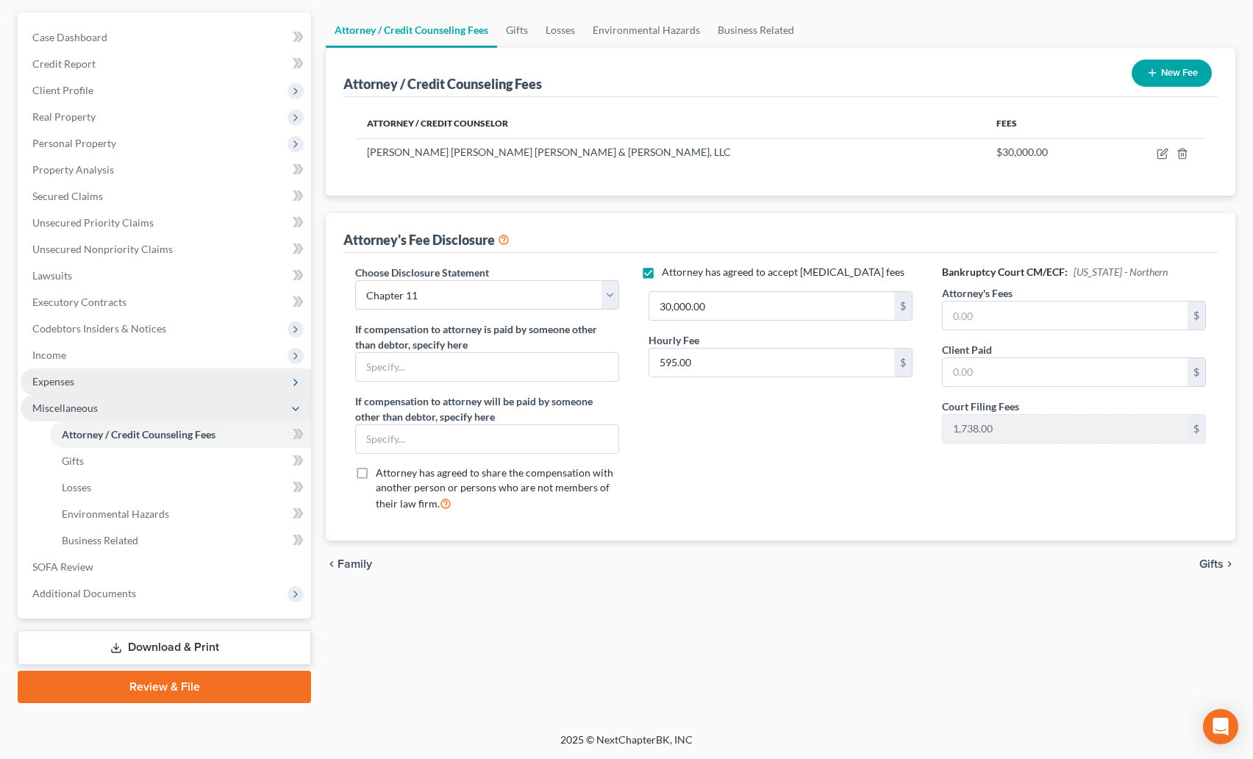
click at [300, 410] on icon at bounding box center [296, 409] width 12 height 12
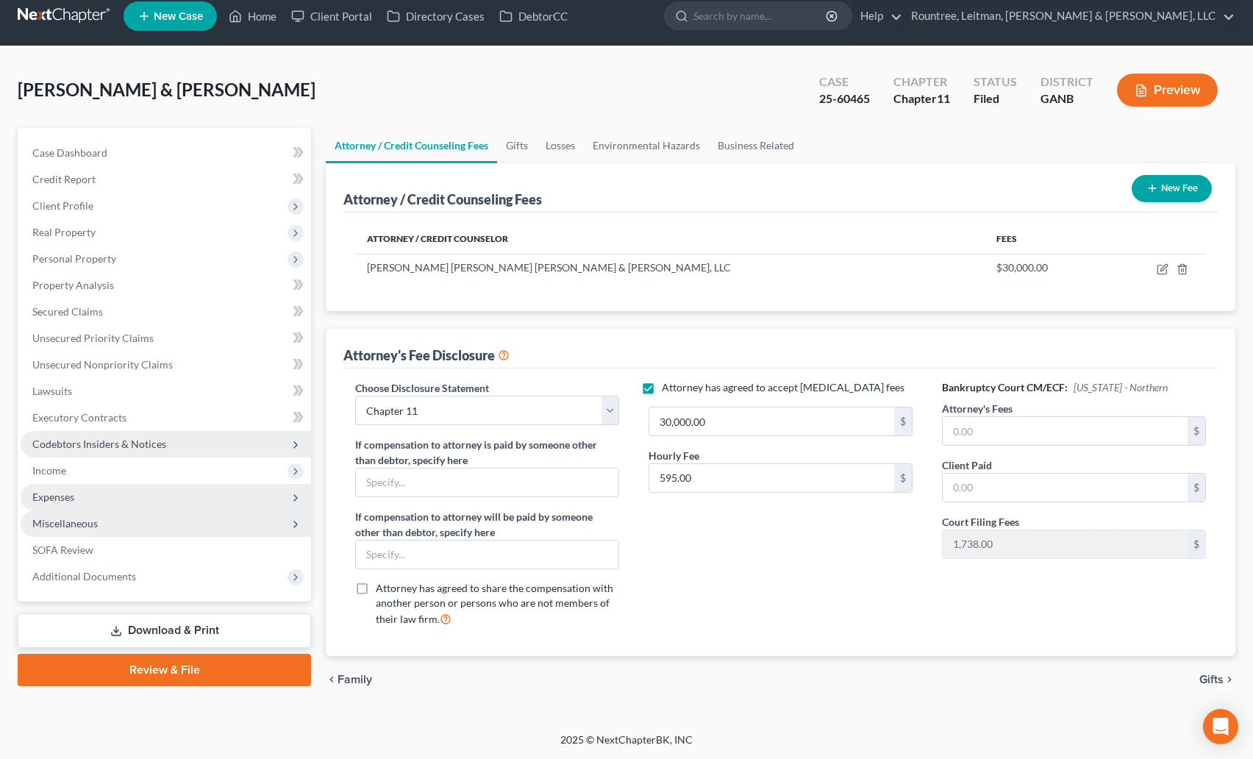
scroll to position [13, 0]
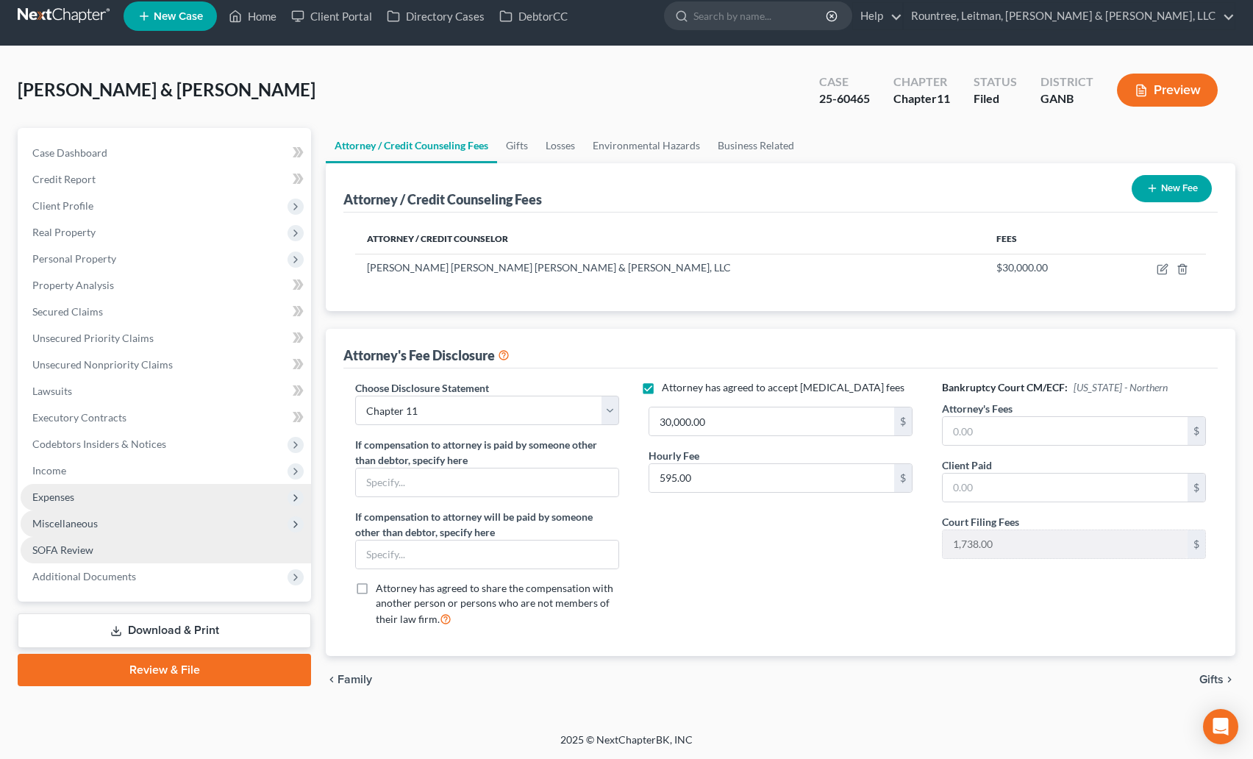
click at [93, 552] on link "SOFA Review" at bounding box center [166, 550] width 291 height 26
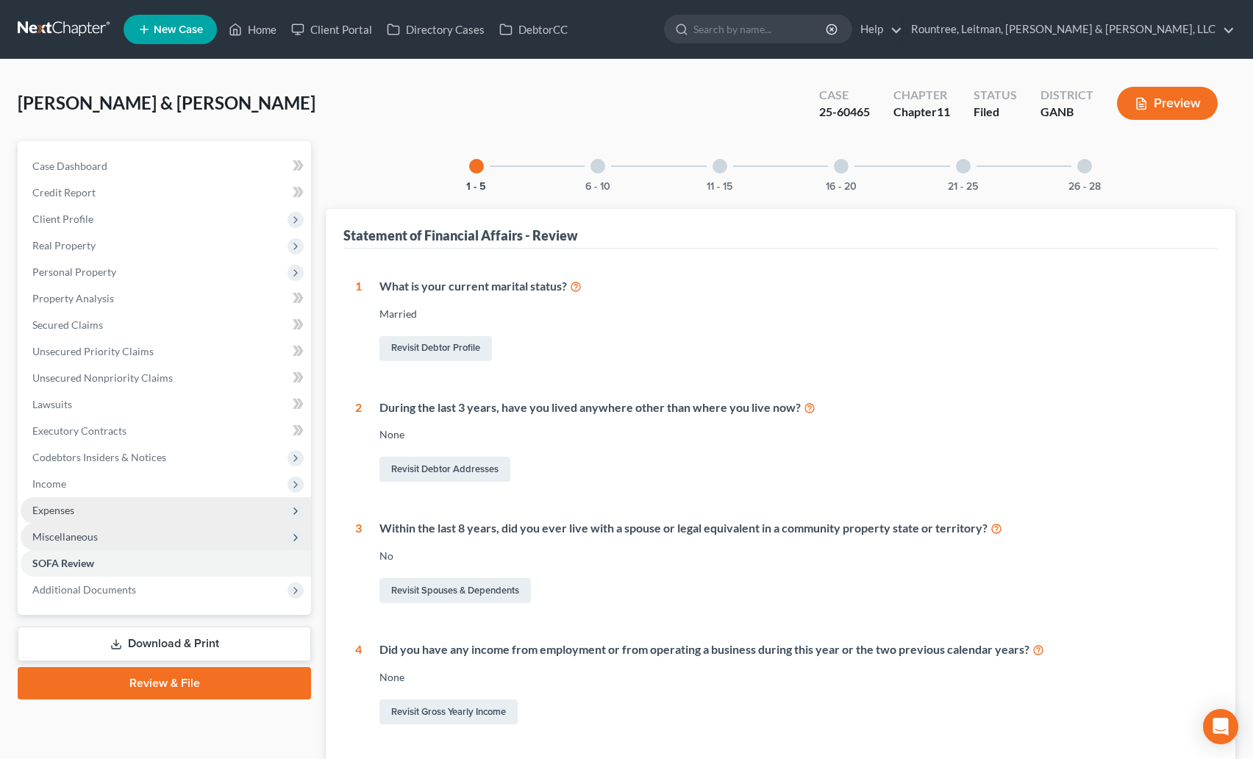
click at [604, 160] on div "6 - 10" at bounding box center [598, 166] width 50 height 50
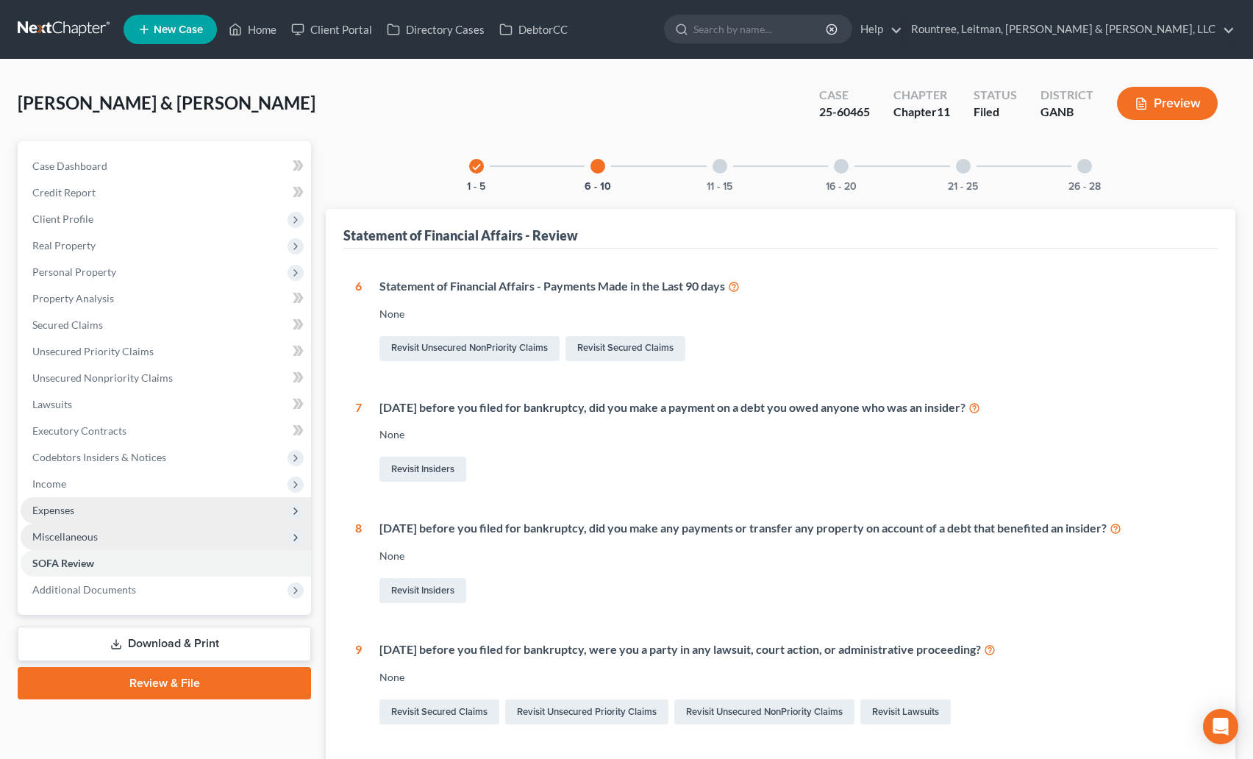
click at [474, 162] on icon "check" at bounding box center [476, 167] width 10 height 10
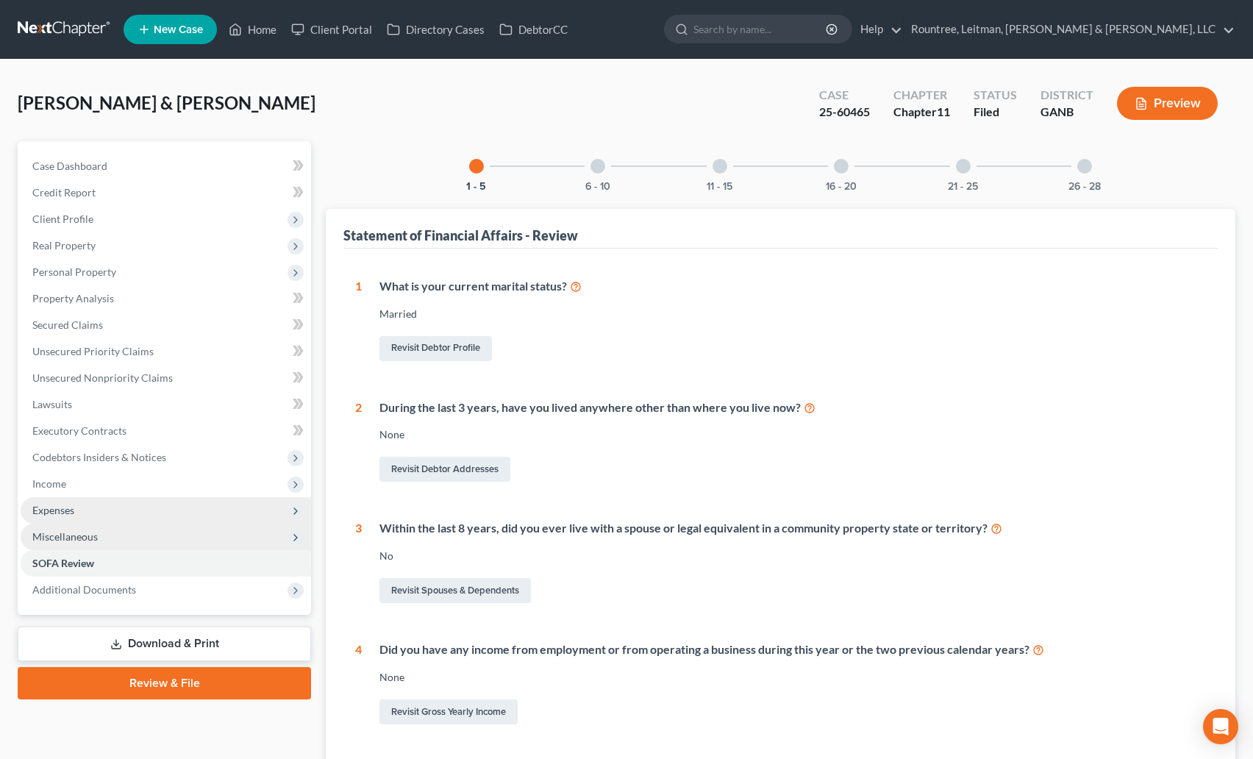
click at [719, 165] on div at bounding box center [720, 166] width 15 height 15
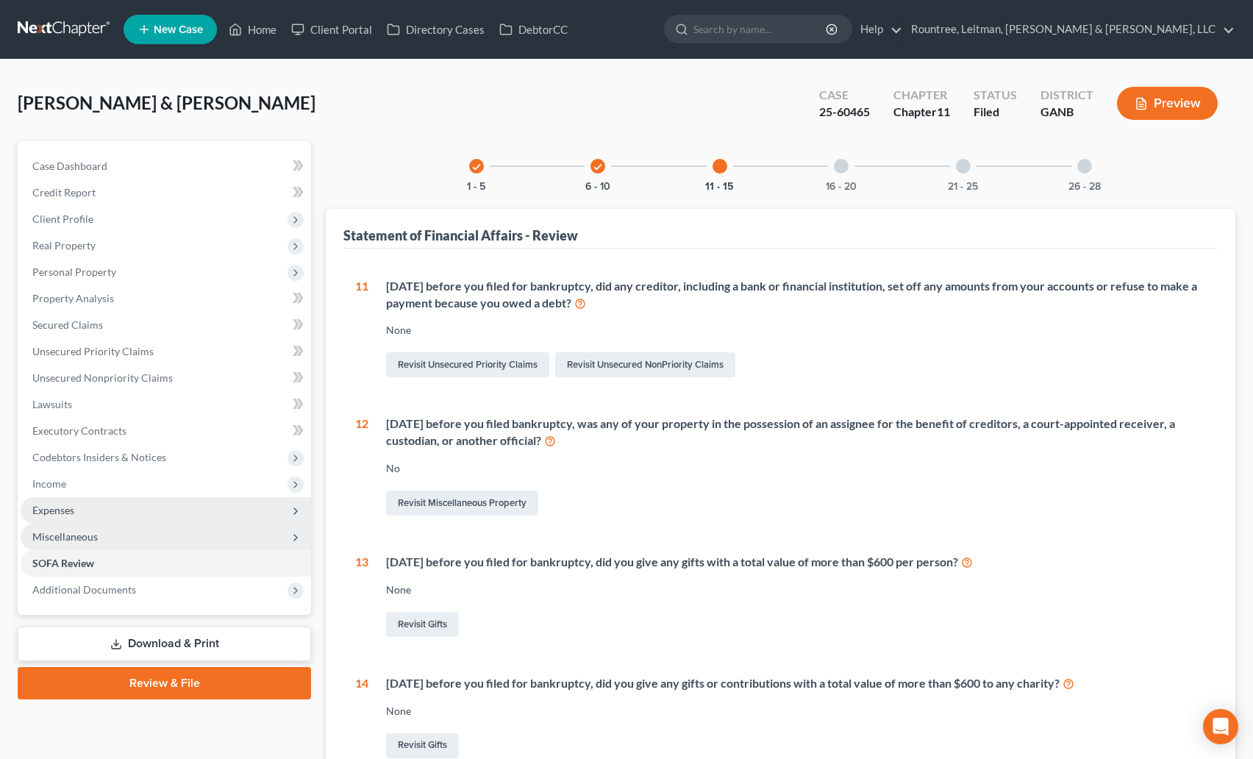
click at [851, 171] on div "16 - 20" at bounding box center [841, 166] width 50 height 50
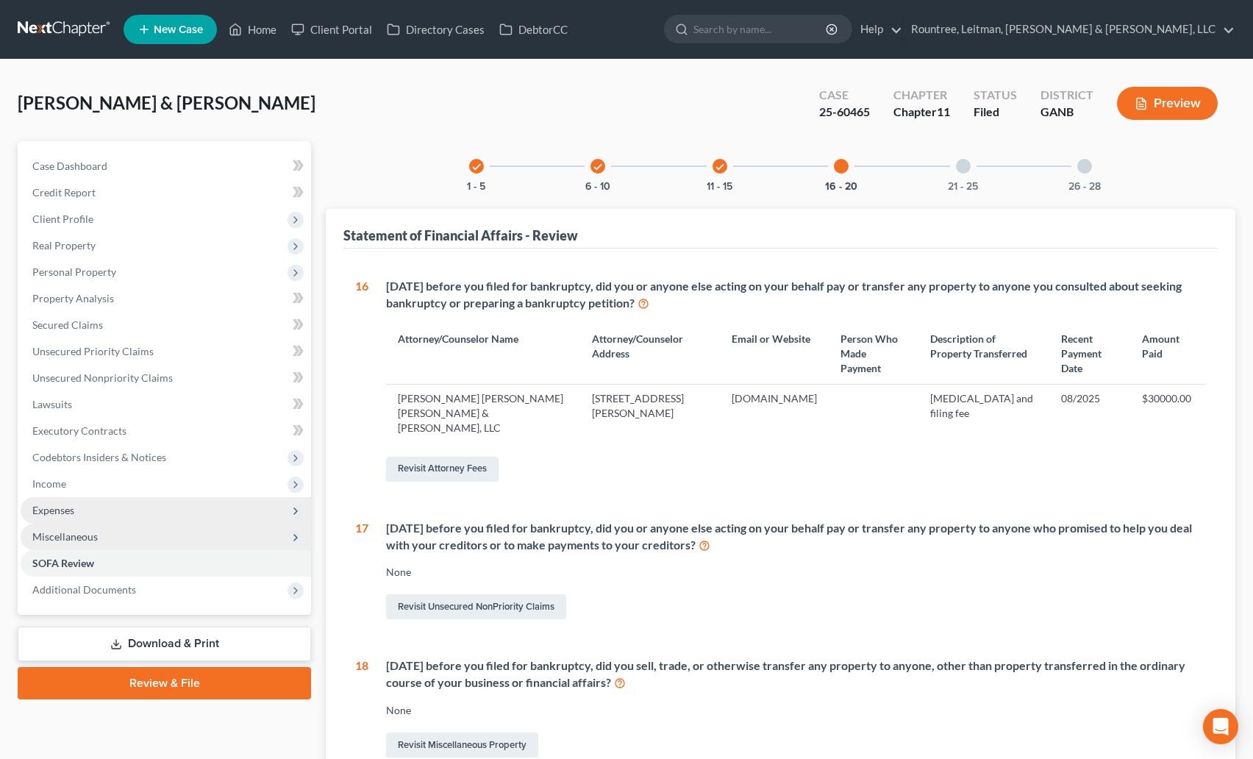
click at [968, 172] on div "21 - 25" at bounding box center [963, 166] width 50 height 50
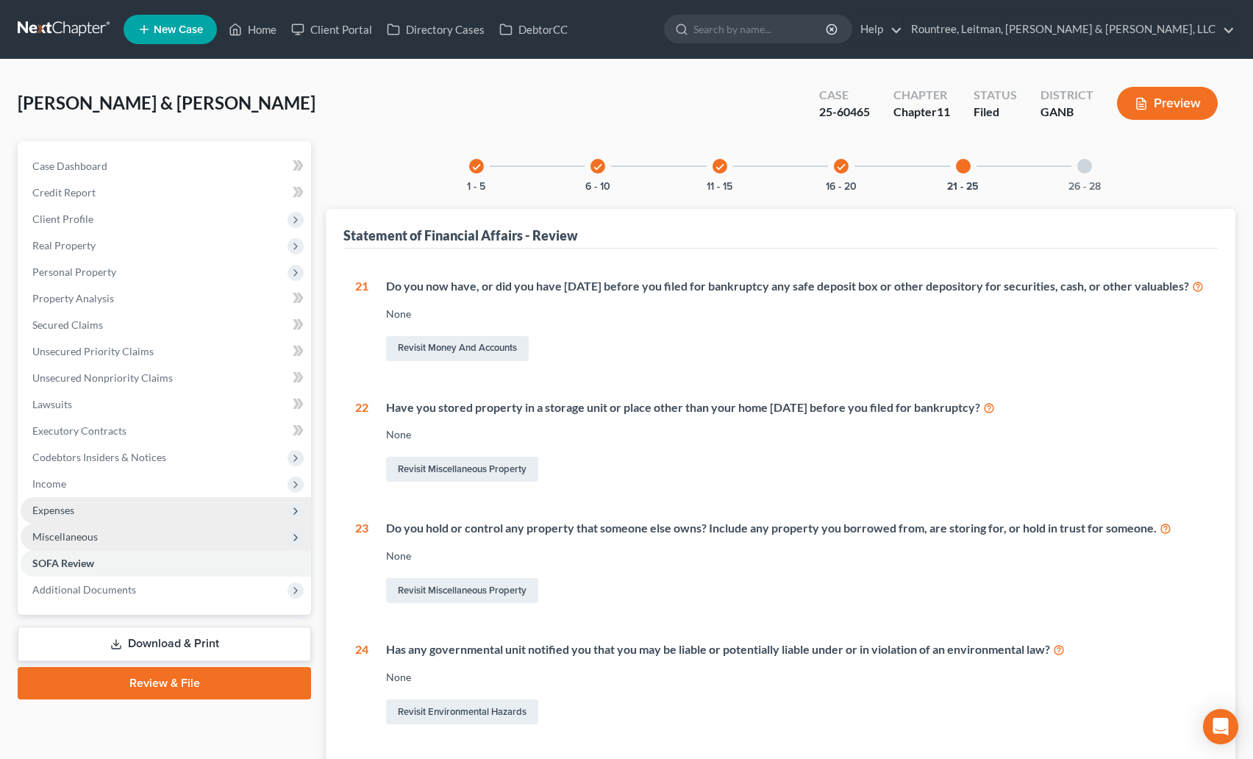
click at [1089, 169] on div at bounding box center [1084, 166] width 15 height 15
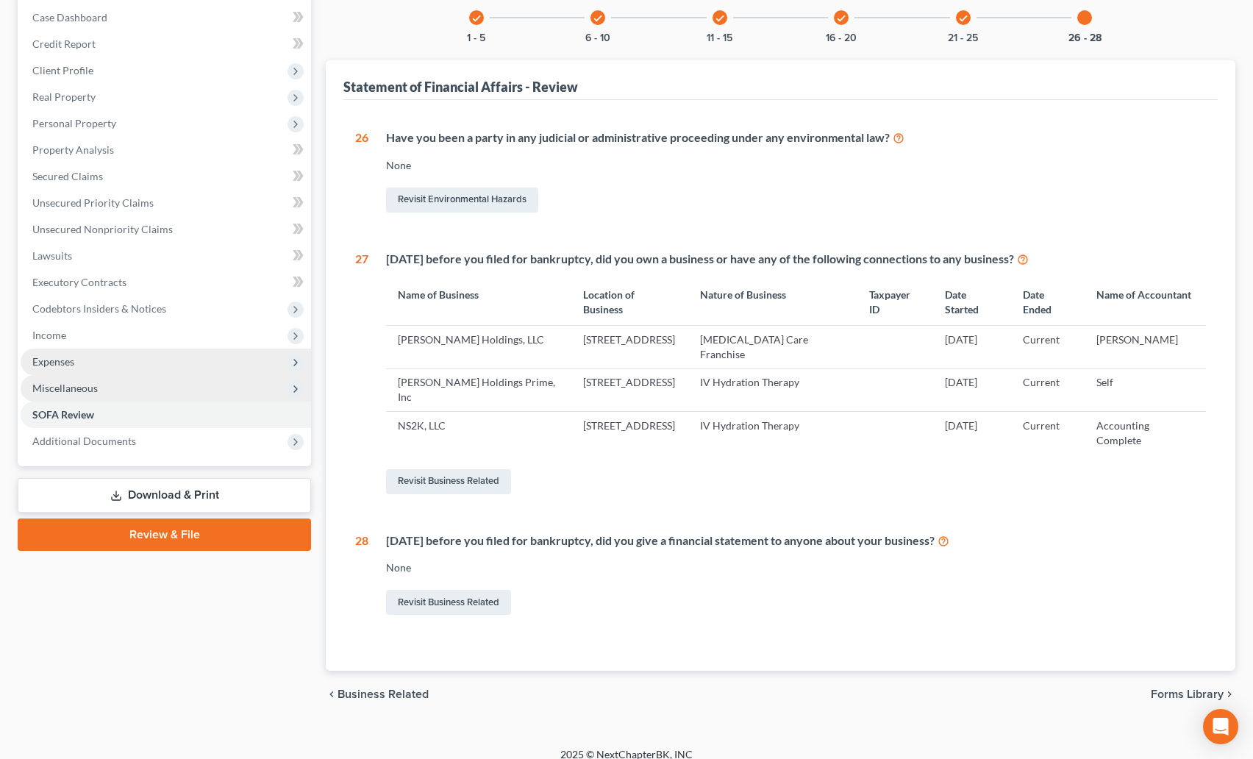
scroll to position [147, 0]
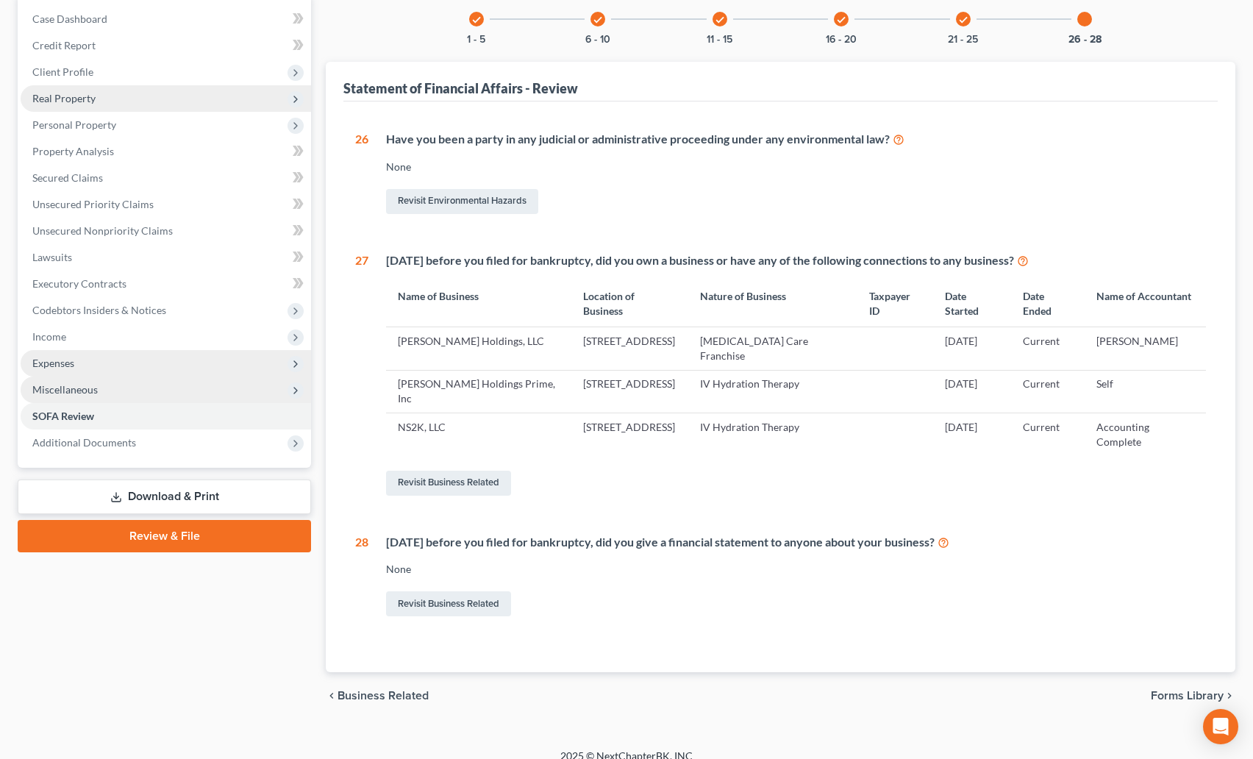
click at [69, 99] on span "Real Property" at bounding box center [63, 98] width 63 height 13
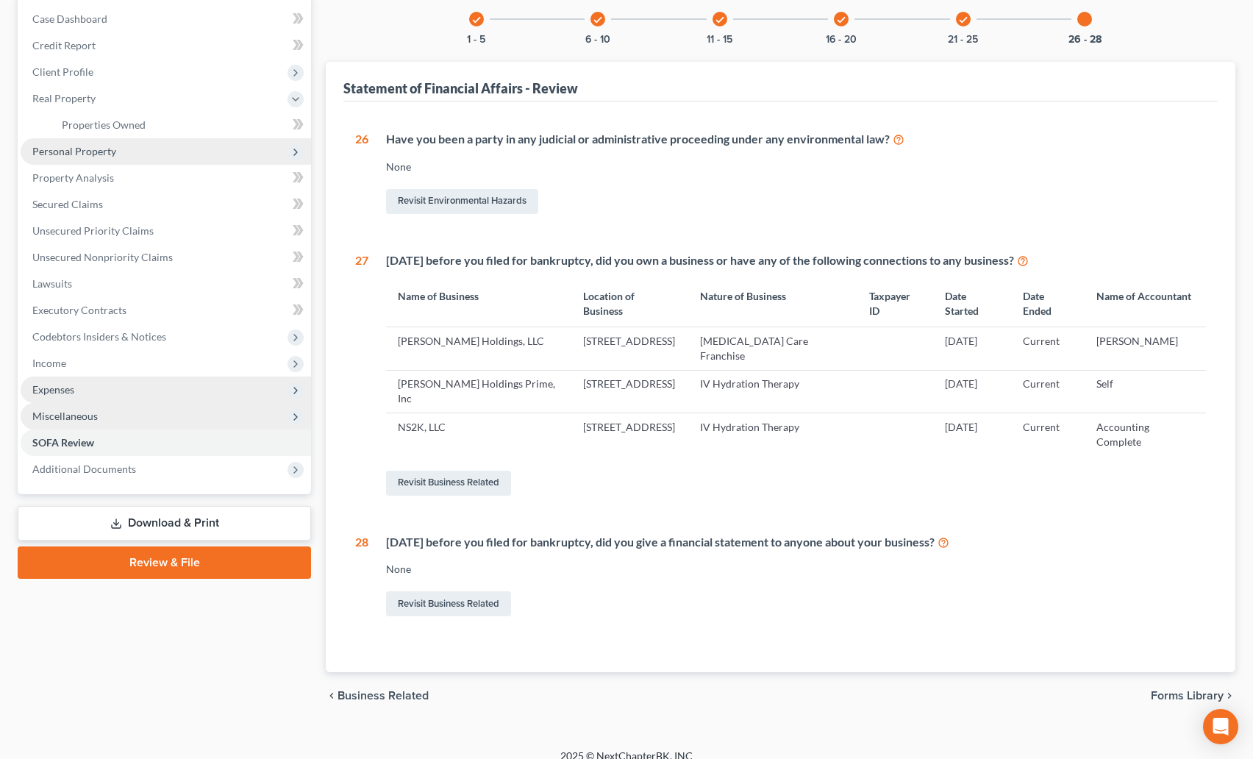
click at [83, 151] on span "Personal Property" at bounding box center [74, 151] width 84 height 13
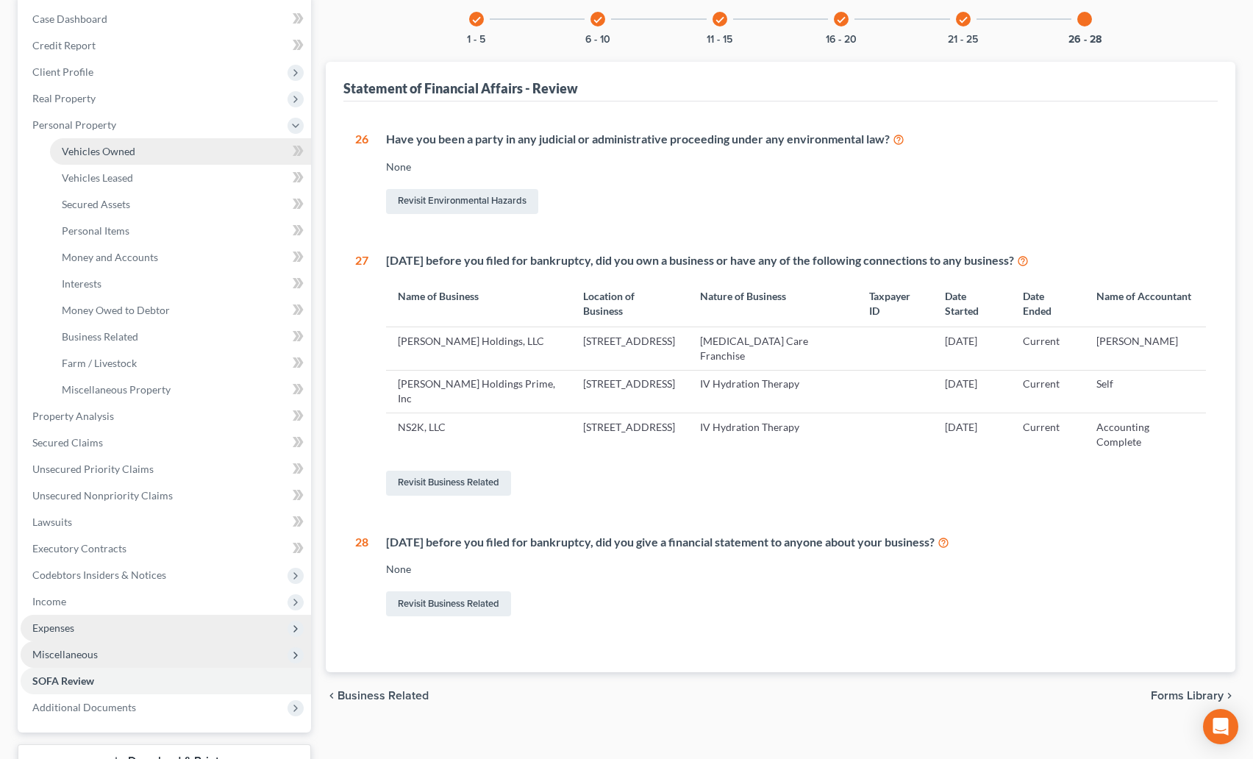
click at [123, 163] on link "Vehicles Owned" at bounding box center [180, 151] width 261 height 26
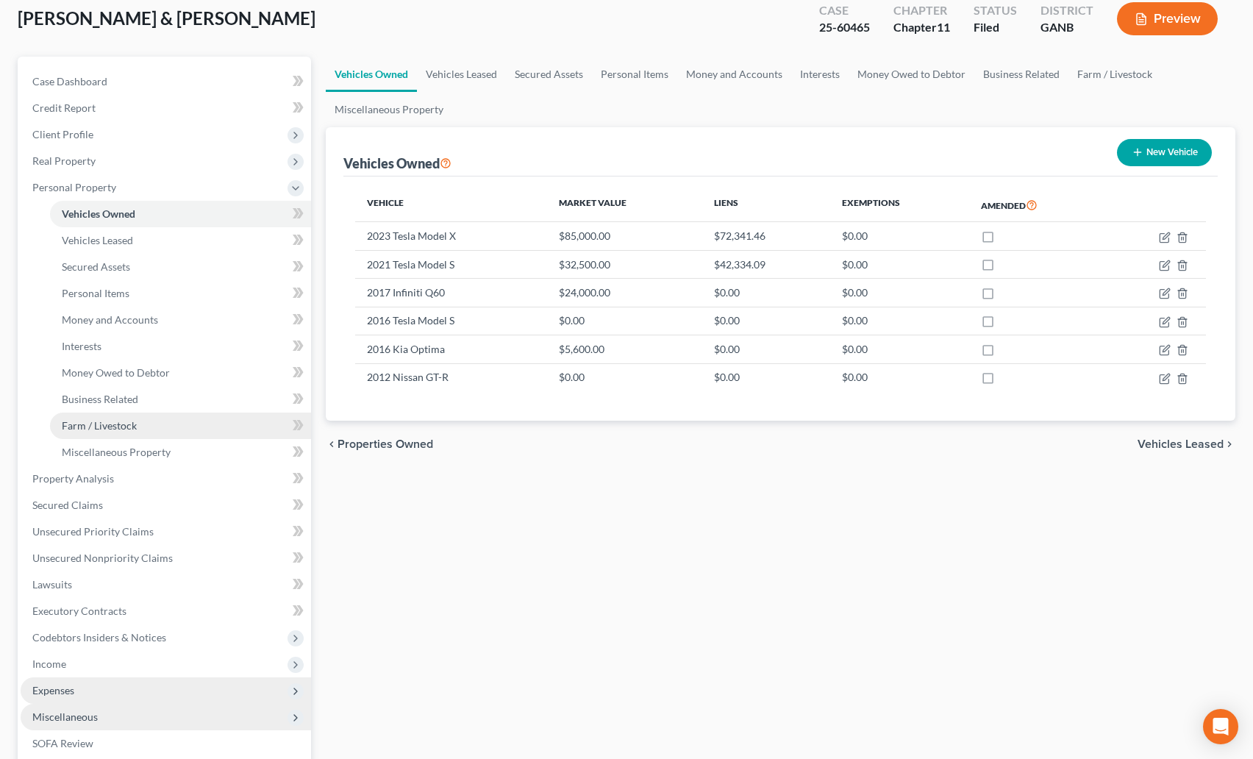
scroll to position [224, 0]
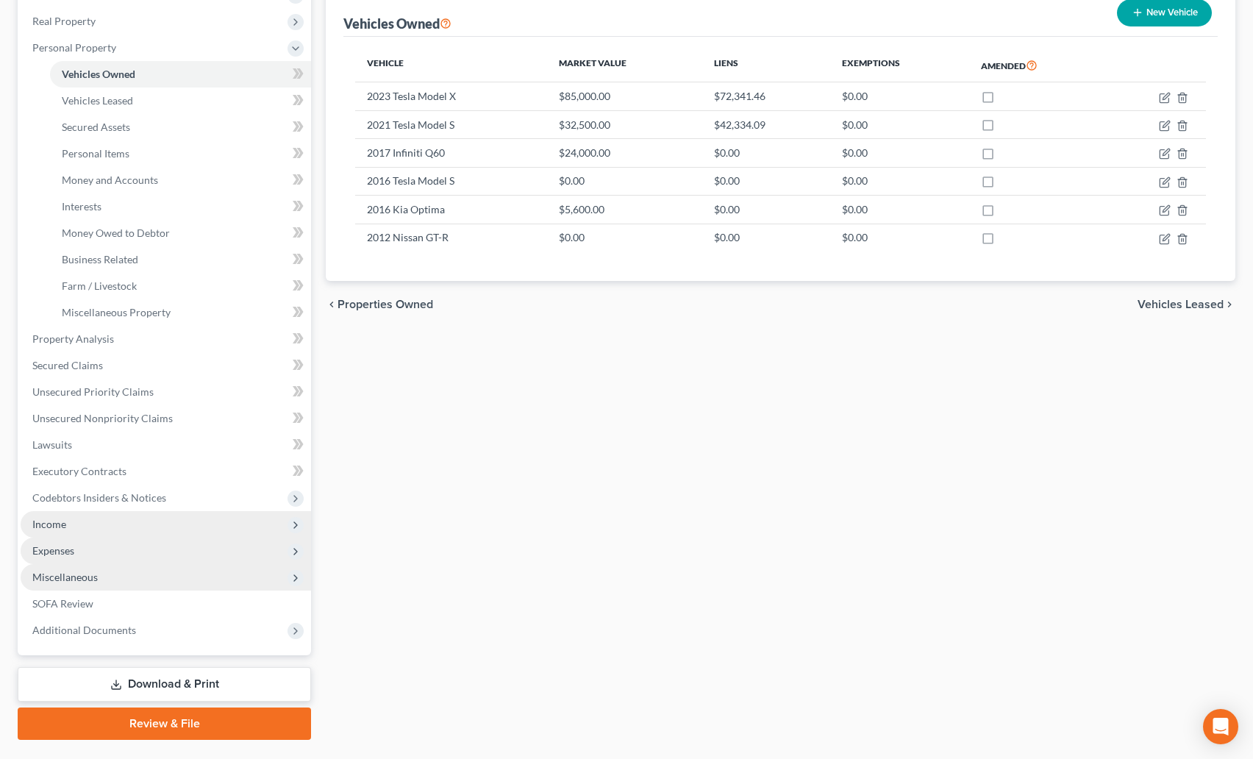
click at [58, 521] on span "Income" at bounding box center [49, 524] width 34 height 13
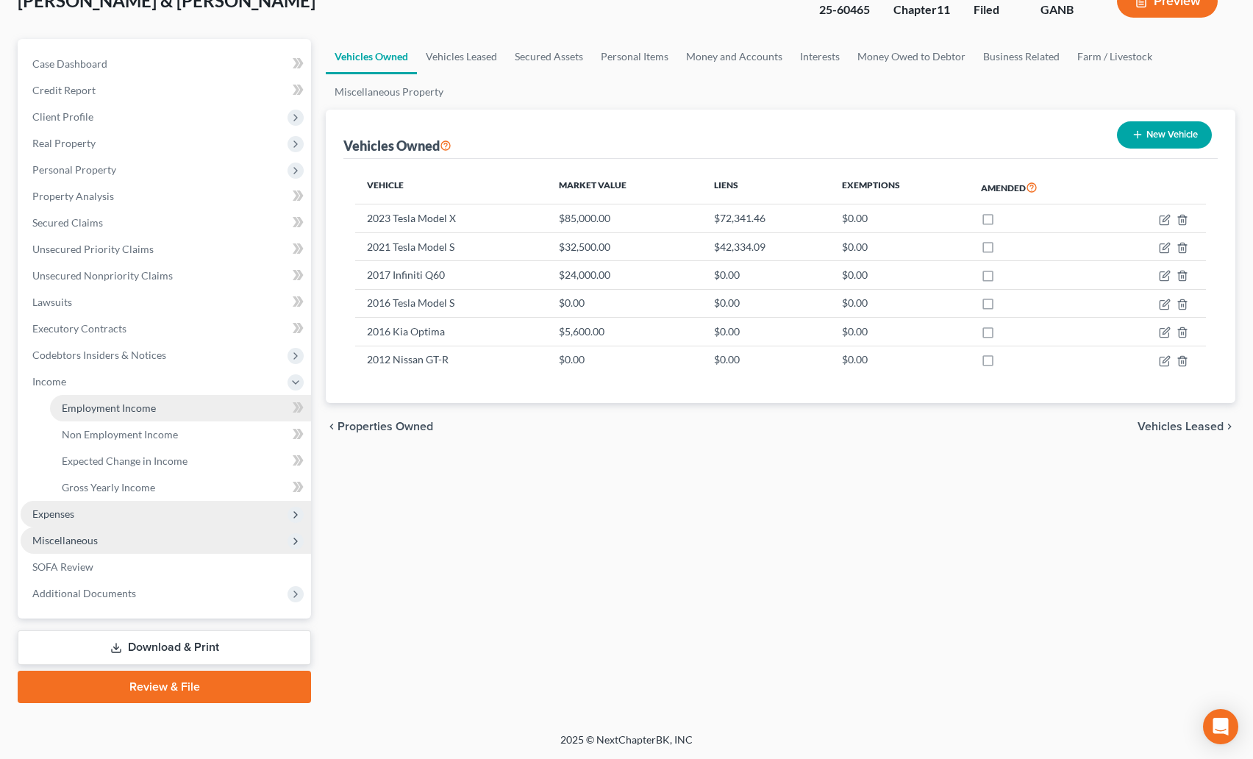
click at [112, 412] on span "Employment Income" at bounding box center [109, 408] width 94 height 13
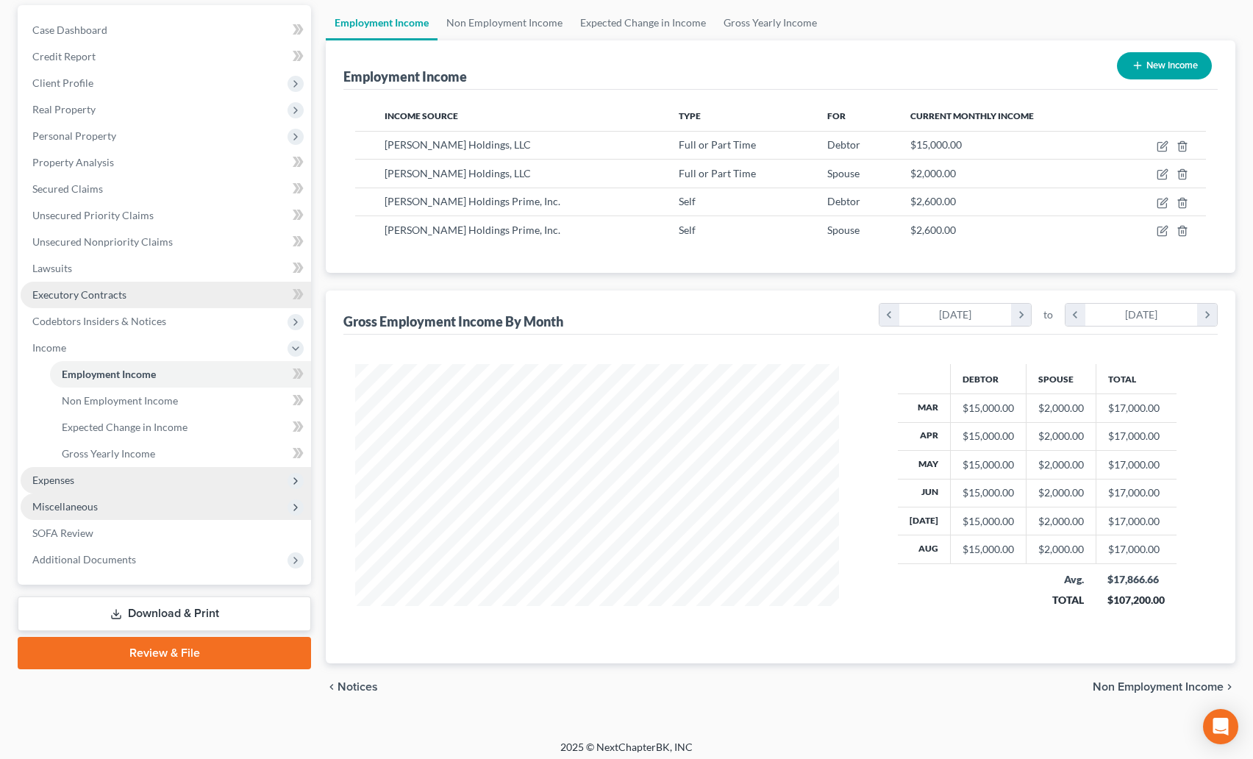
scroll to position [143, 0]
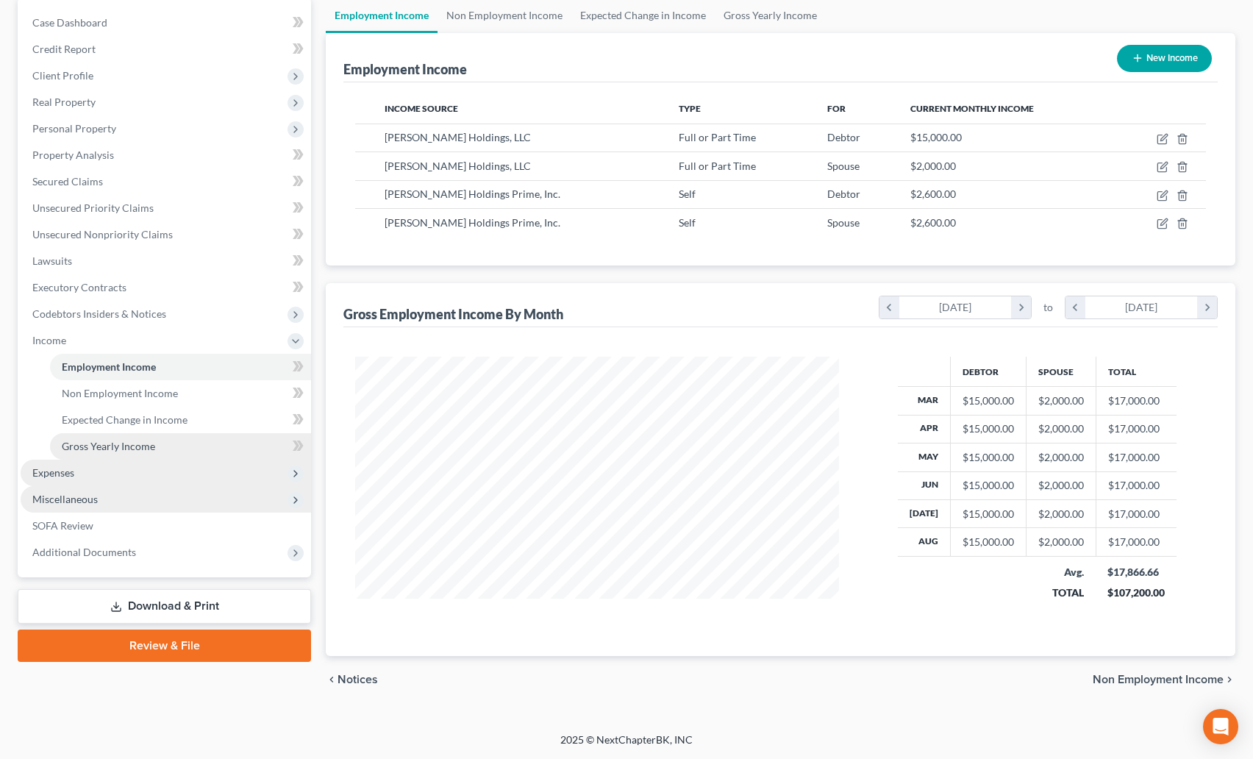
click at [121, 440] on span "Gross Yearly Income" at bounding box center [108, 446] width 93 height 13
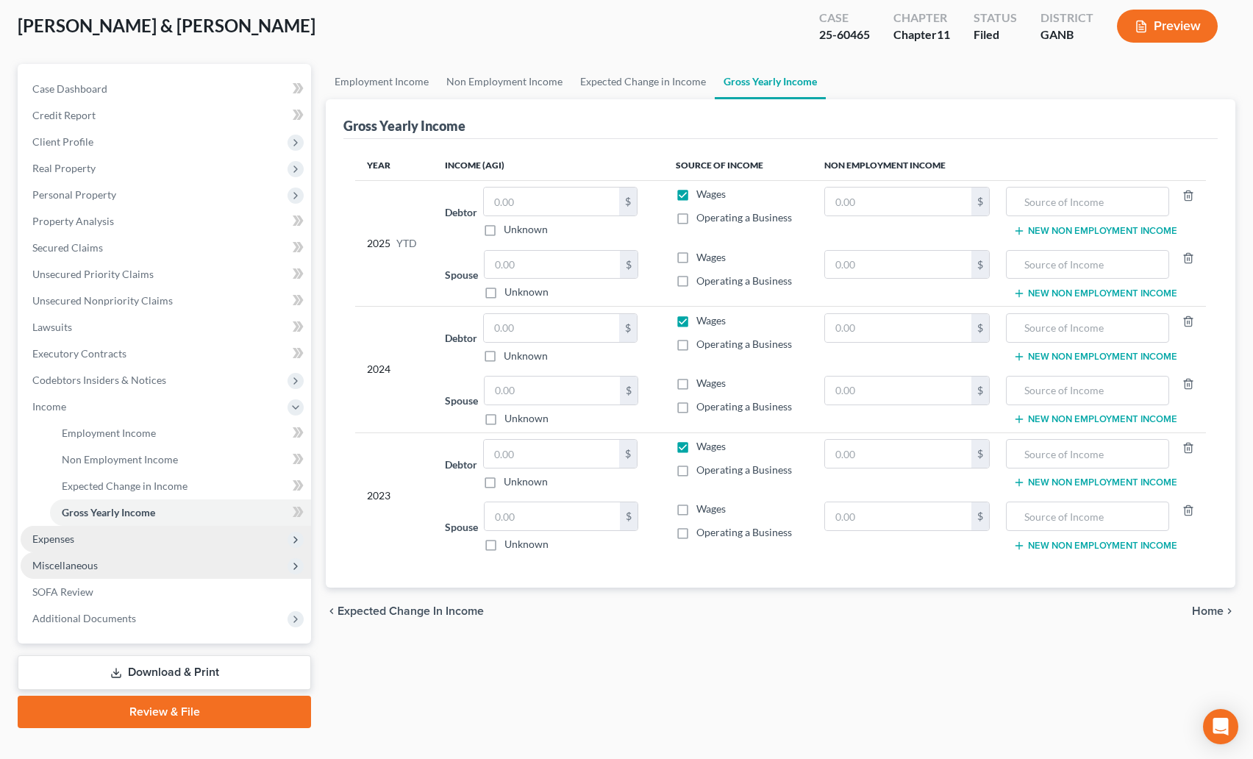
scroll to position [102, 0]
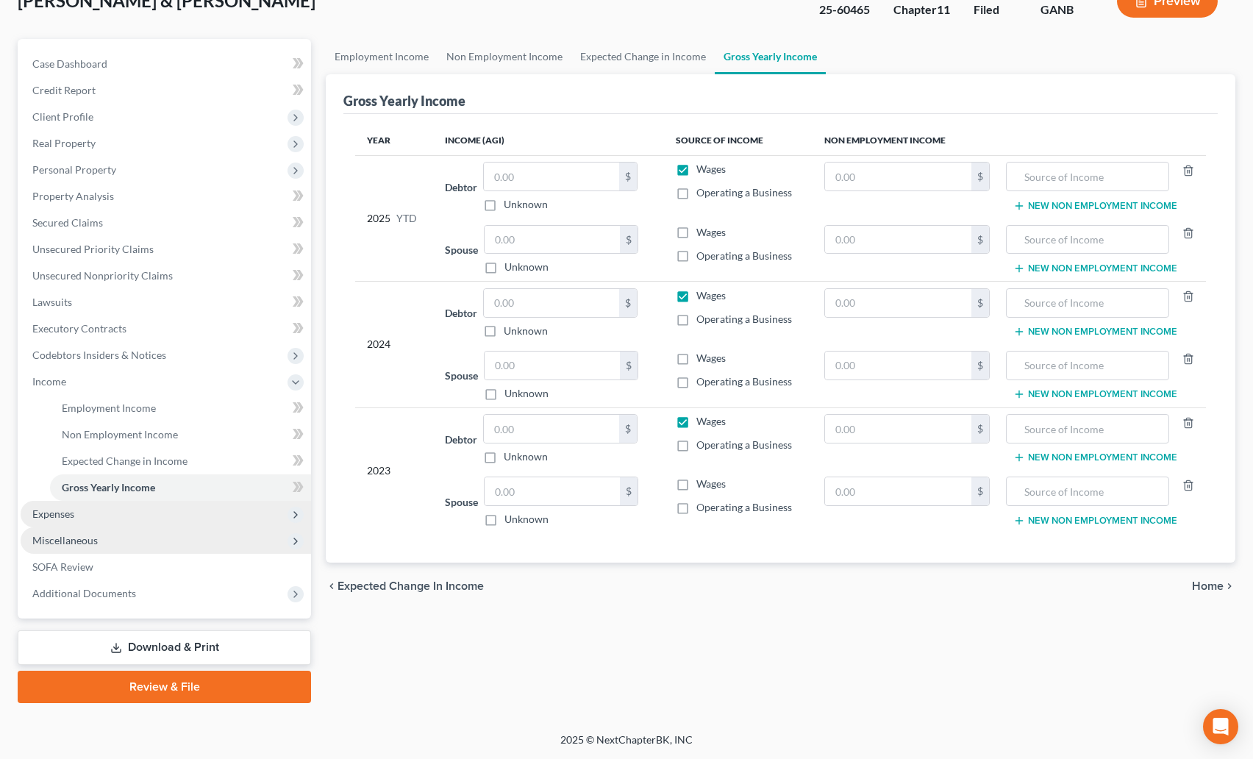
click at [697, 447] on label "Operating a Business" at bounding box center [745, 445] width 96 height 15
click at [702, 447] on input "Operating a Business" at bounding box center [707, 443] width 10 height 10
checkbox input "true"
click at [697, 483] on label "Wages" at bounding box center [711, 484] width 29 height 15
click at [702, 483] on input "Wages" at bounding box center [707, 482] width 10 height 10
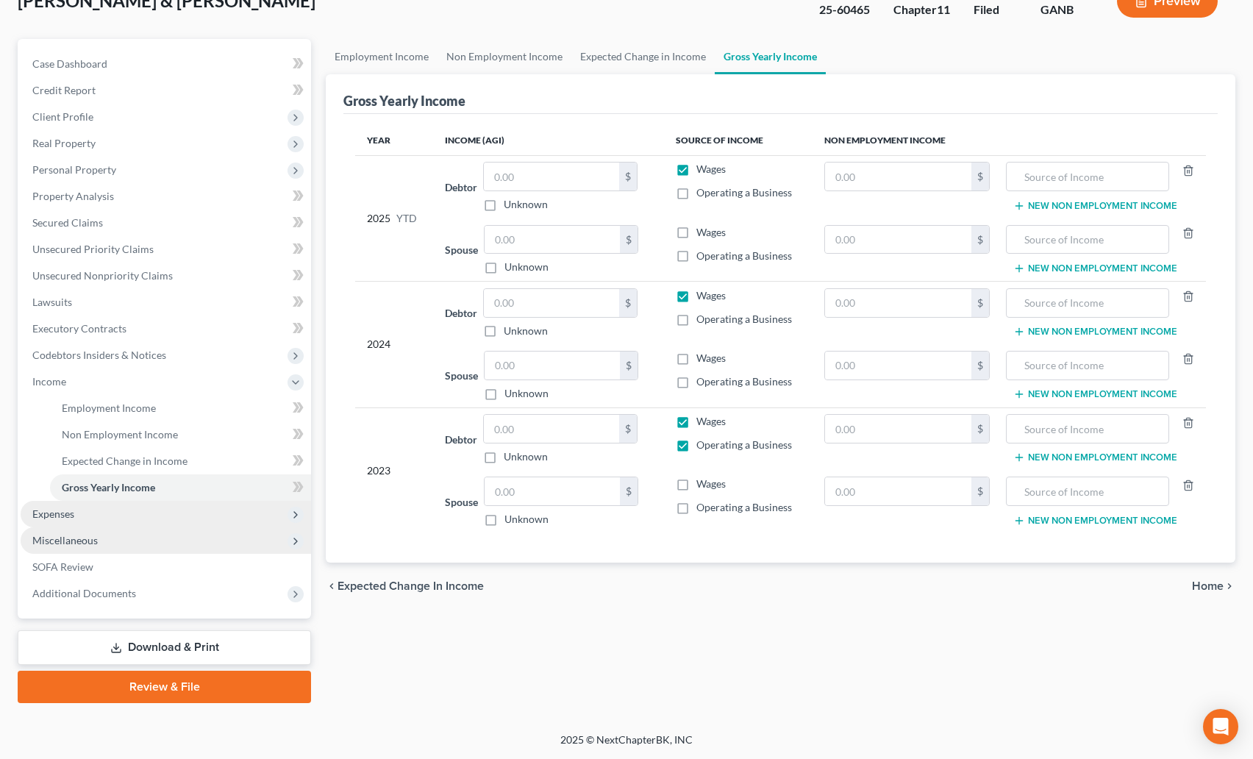
checkbox input "true"
click at [697, 513] on label "Operating a Business" at bounding box center [745, 507] width 96 height 15
click at [702, 510] on input "Operating a Business" at bounding box center [707, 505] width 10 height 10
checkbox input "true"
click at [697, 380] on label "Operating a Business" at bounding box center [745, 381] width 96 height 15
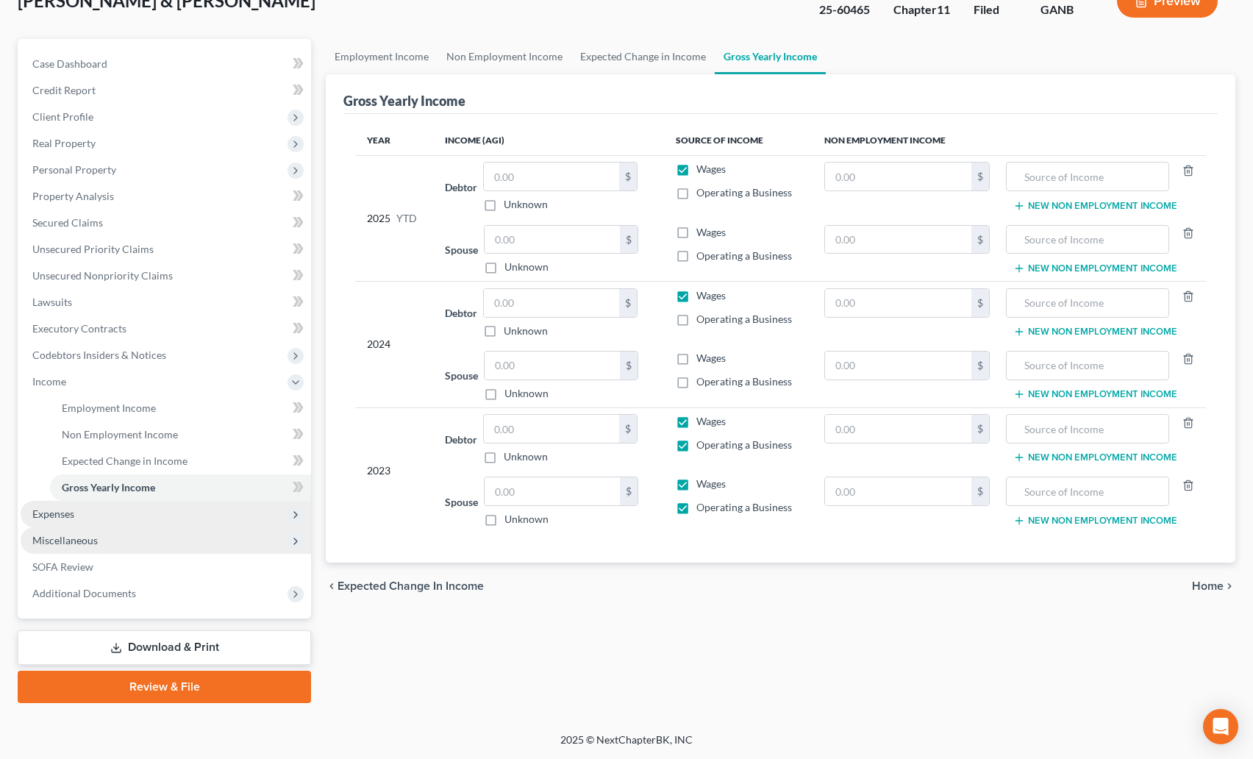
click at [702, 380] on input "Operating a Business" at bounding box center [707, 379] width 10 height 10
checkbox input "true"
click at [697, 357] on label "Wages" at bounding box center [711, 358] width 29 height 15
click at [702, 357] on input "Wages" at bounding box center [707, 356] width 10 height 10
checkbox input "true"
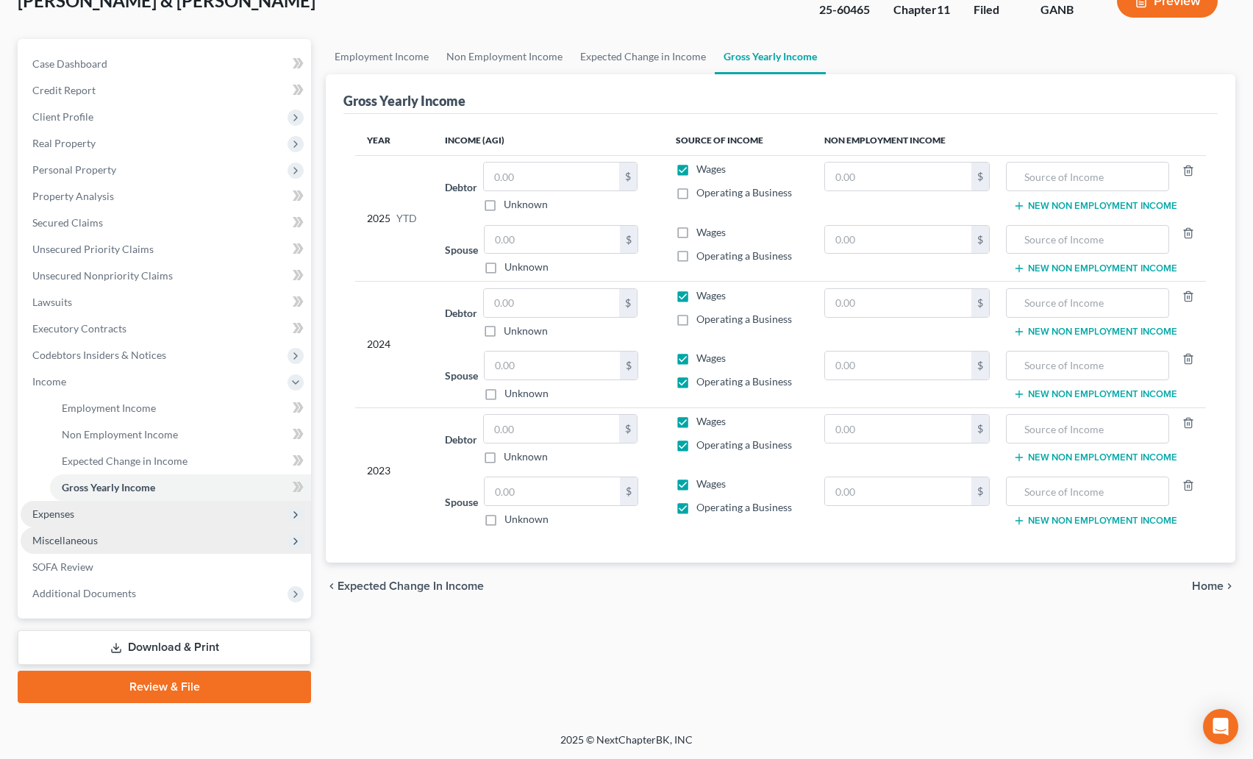
click at [697, 318] on label "Operating a Business" at bounding box center [745, 319] width 96 height 15
click at [702, 318] on input "Operating a Business" at bounding box center [707, 317] width 10 height 10
checkbox input "true"
click at [697, 254] on label "Operating a Business" at bounding box center [745, 256] width 96 height 15
click at [702, 254] on input "Operating a Business" at bounding box center [707, 254] width 10 height 10
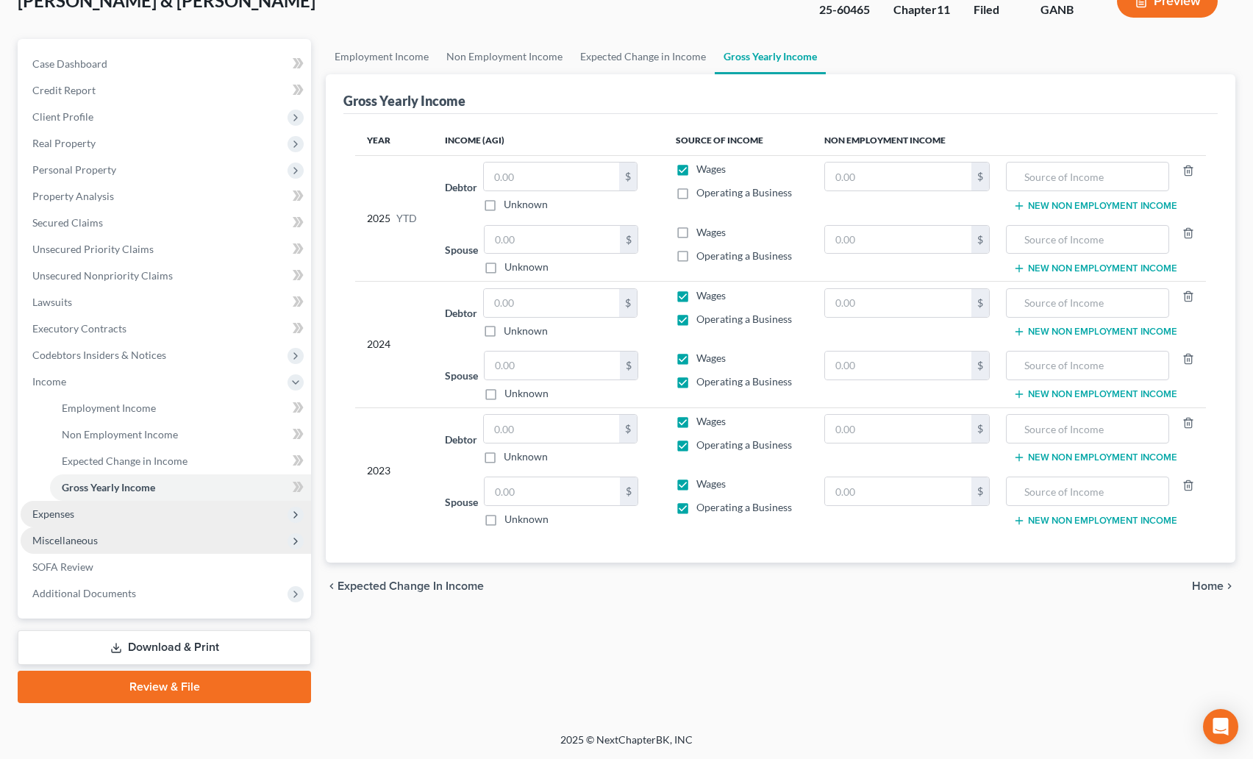
checkbox input "true"
click at [697, 235] on label "Wages" at bounding box center [711, 232] width 29 height 15
click at [702, 235] on input "Wages" at bounding box center [707, 230] width 10 height 10
checkbox input "true"
click at [697, 191] on label "Operating a Business" at bounding box center [745, 192] width 96 height 15
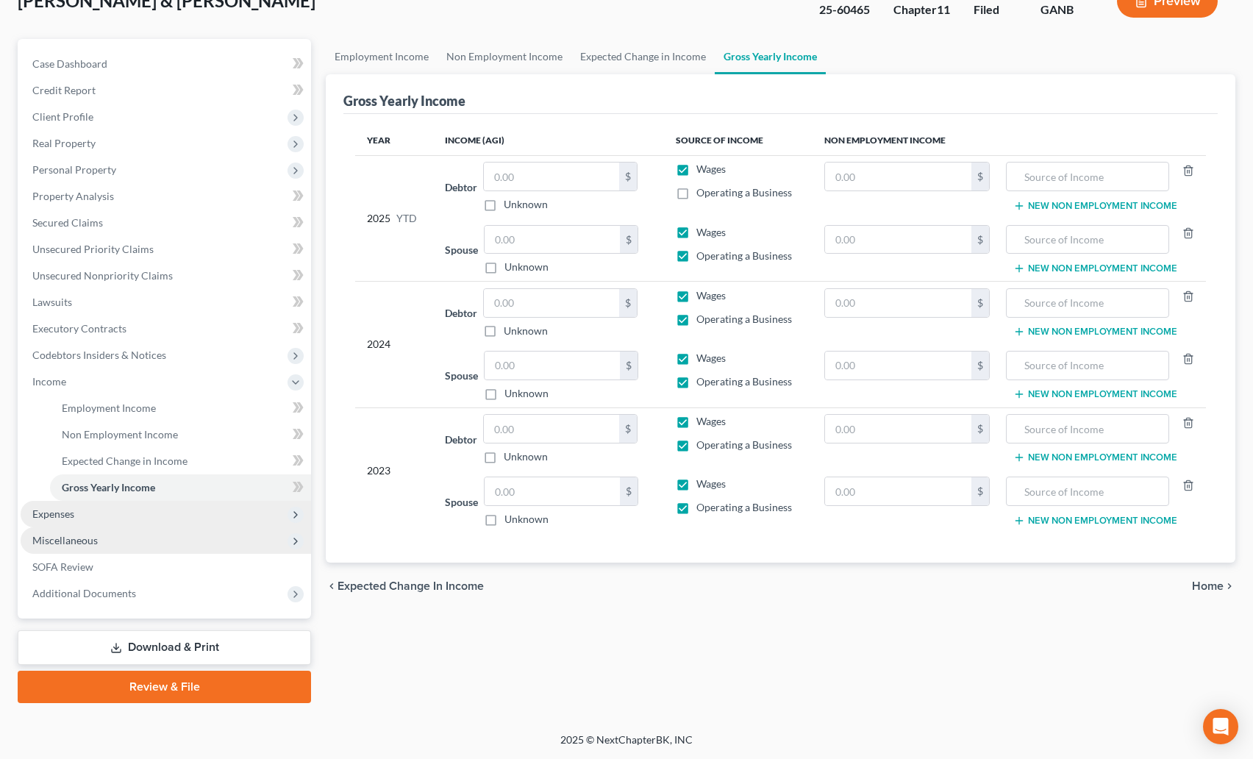
click at [702, 191] on input "Operating a Business" at bounding box center [707, 190] width 10 height 10
checkbox input "true"
drag, startPoint x: 369, startPoint y: 219, endPoint x: 420, endPoint y: 220, distance: 50.8
click at [420, 220] on div "2025 YTD" at bounding box center [394, 218] width 54 height 113
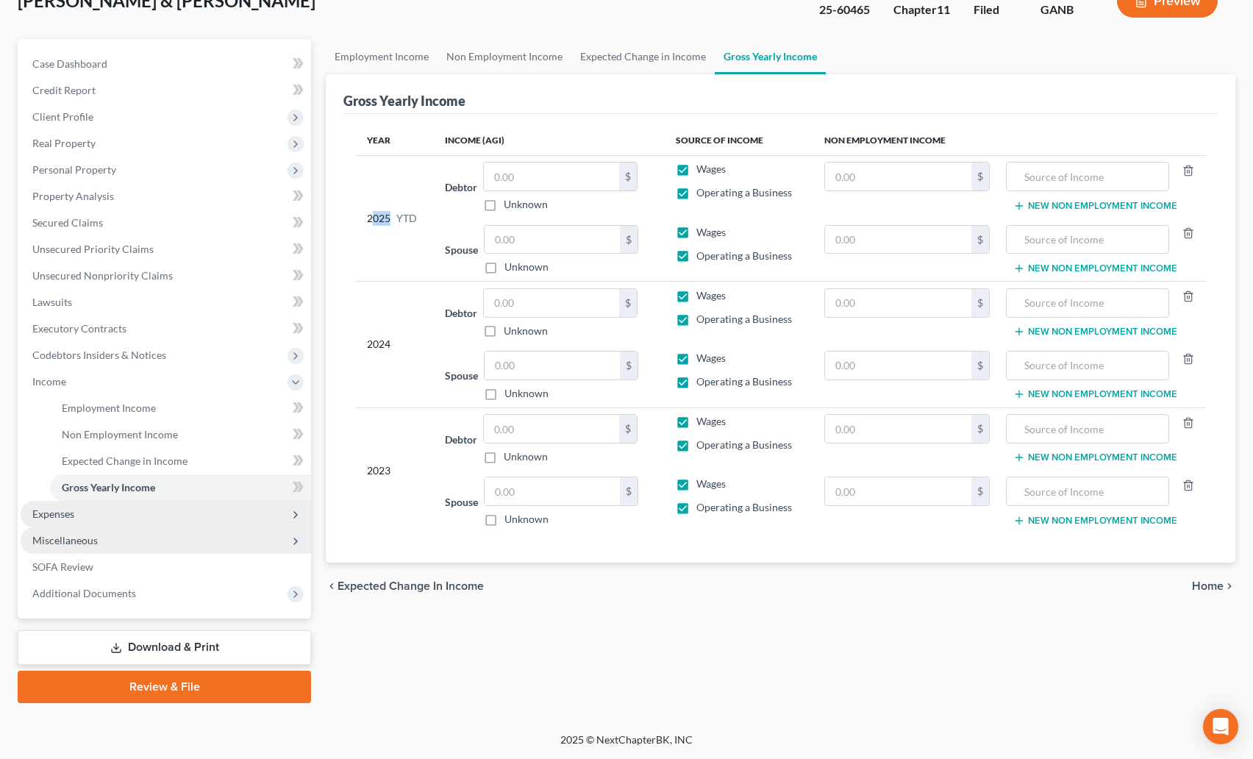
drag, startPoint x: 418, startPoint y: 221, endPoint x: 371, endPoint y: 213, distance: 48.5
click at [371, 213] on div "2025 YTD" at bounding box center [394, 218] width 54 height 113
click at [367, 214] on div "2025 YTD" at bounding box center [394, 218] width 54 height 113
drag, startPoint x: 368, startPoint y: 216, endPoint x: 385, endPoint y: 223, distance: 18.2
click at [385, 223] on div "2025 YTD" at bounding box center [394, 218] width 54 height 113
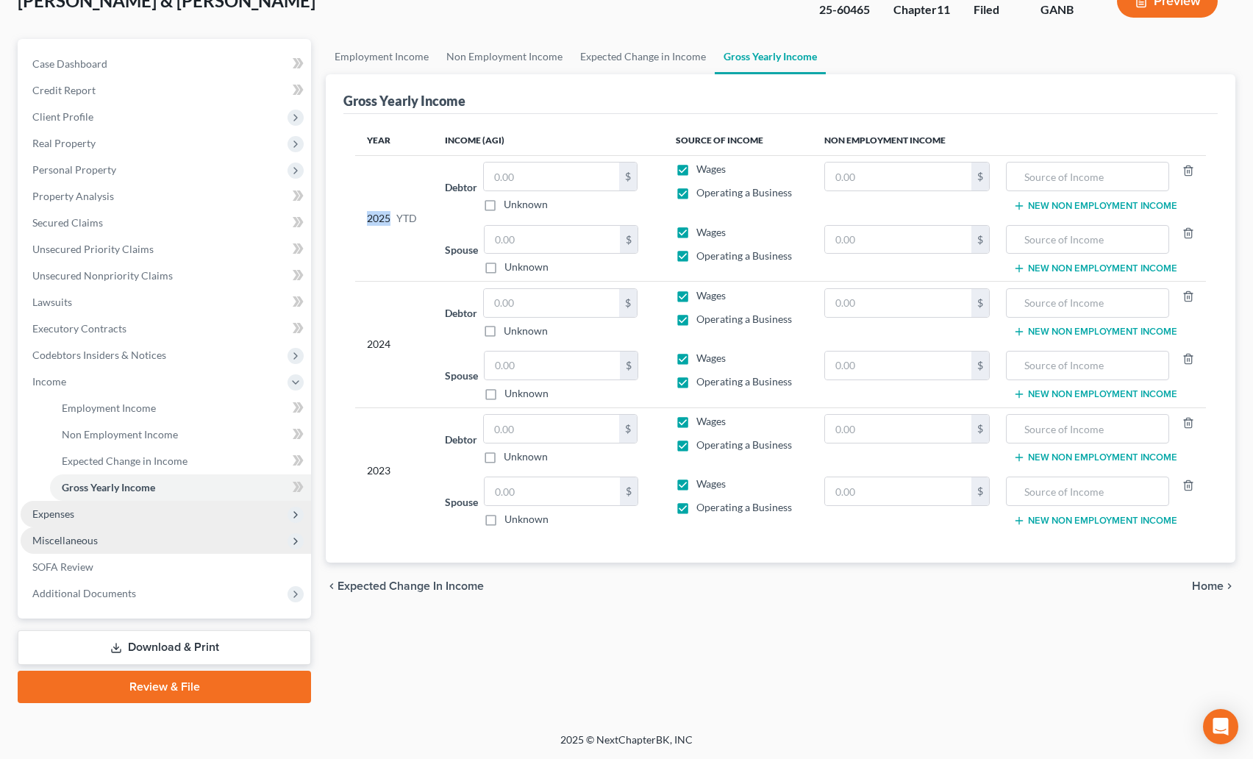
drag, startPoint x: 389, startPoint y: 217, endPoint x: 368, endPoint y: 220, distance: 20.8
click at [368, 220] on div "2025 YTD" at bounding box center [394, 218] width 54 height 113
drag, startPoint x: 364, startPoint y: 140, endPoint x: 988, endPoint y: 137, distance: 624.4
click at [988, 137] on tr "Year Income (AGI) Source of Income Non Employment Income" at bounding box center [780, 140] width 851 height 29
click at [559, 133] on th "Income (AGI)" at bounding box center [548, 140] width 230 height 29
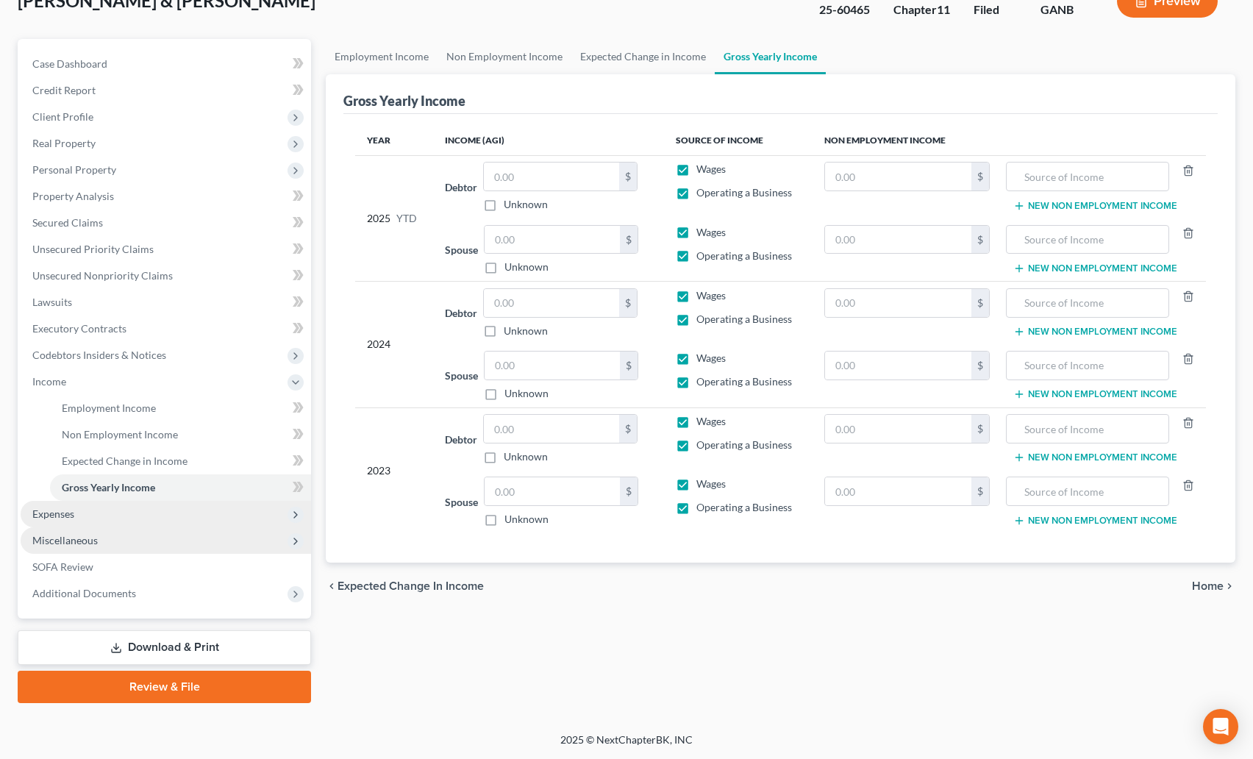
drag, startPoint x: 370, startPoint y: 142, endPoint x: 983, endPoint y: 128, distance: 612.8
click at [1024, 121] on div "Year Income (AGI) Source of Income Non Employment Income 2025 YTD Debtor $ Unkn…" at bounding box center [780, 338] width 874 height 449
drag, startPoint x: 935, startPoint y: 137, endPoint x: 374, endPoint y: 141, distance: 561.2
click at [374, 141] on tr "Year Income (AGI) Source of Income Non Employment Income" at bounding box center [780, 140] width 851 height 29
click at [374, 141] on th "Year" at bounding box center [394, 140] width 78 height 29
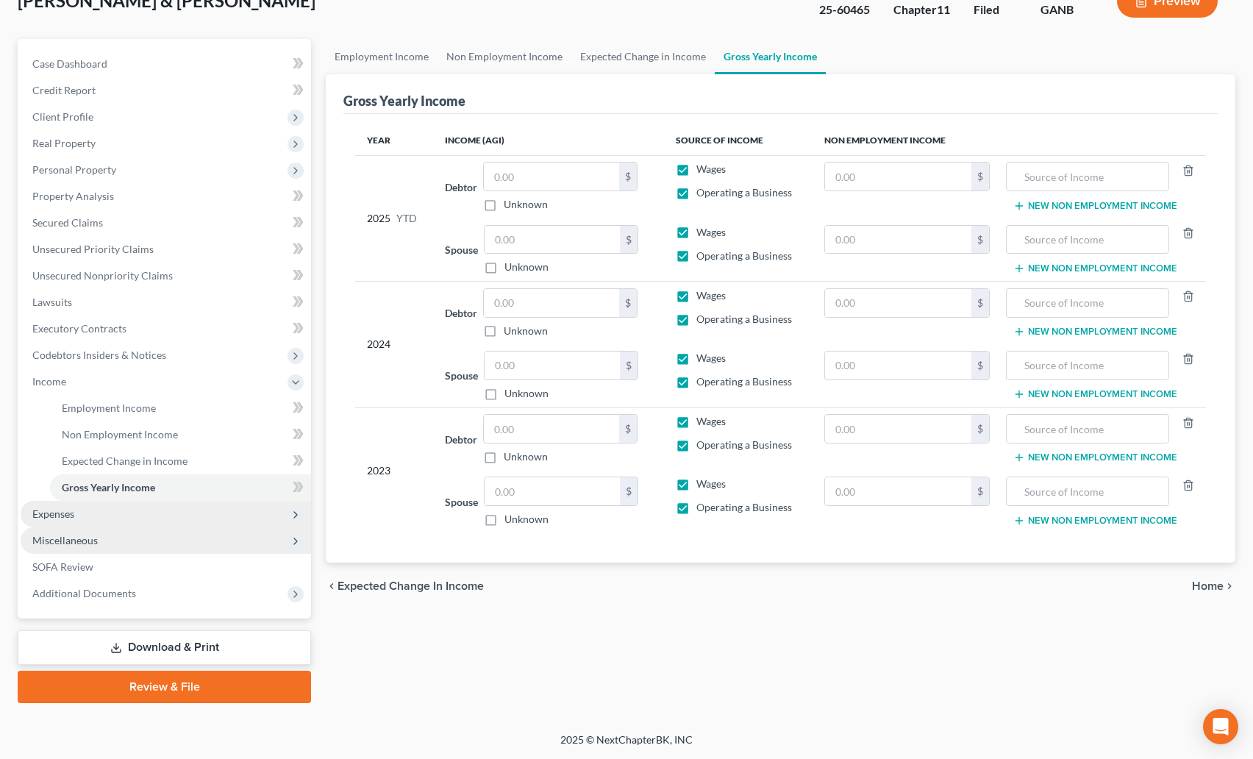
click at [76, 508] on span "Expenses" at bounding box center [166, 514] width 291 height 26
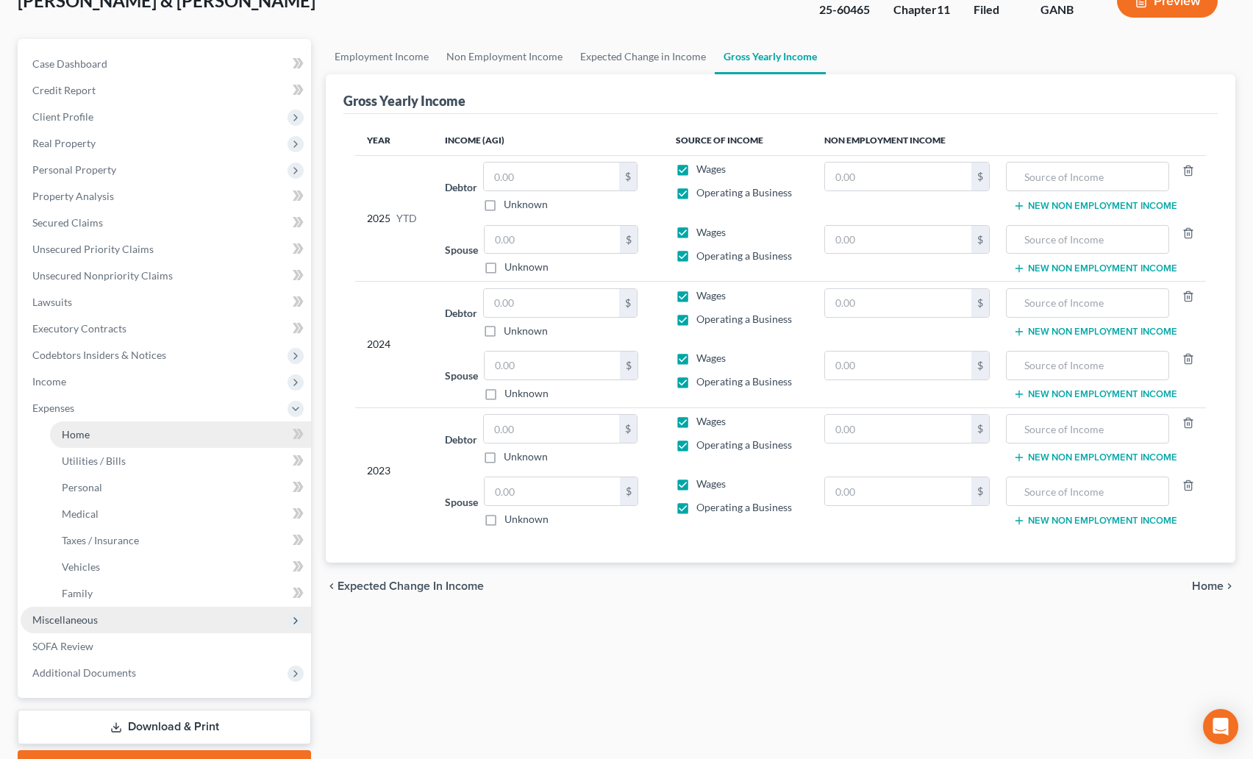
click at [76, 443] on link "Home" at bounding box center [180, 434] width 261 height 26
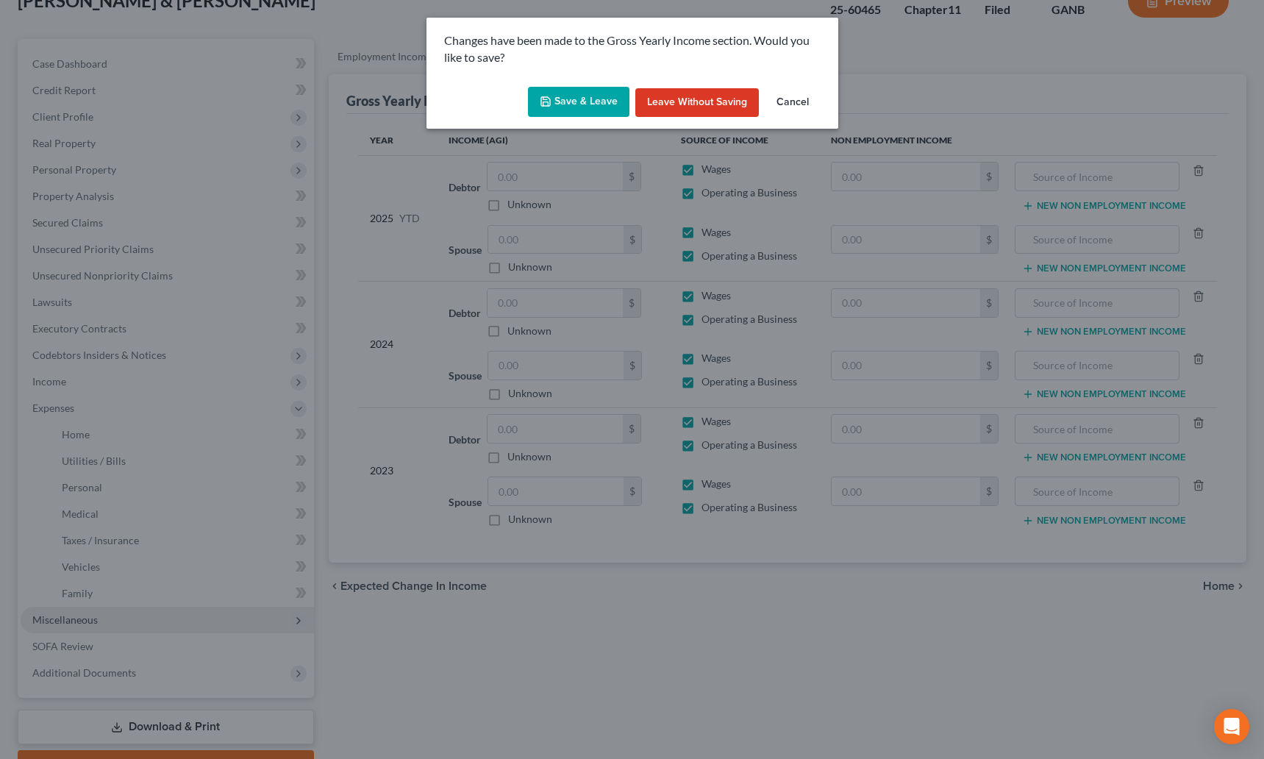
click at [580, 107] on button "Save & Leave" at bounding box center [578, 102] width 101 height 31
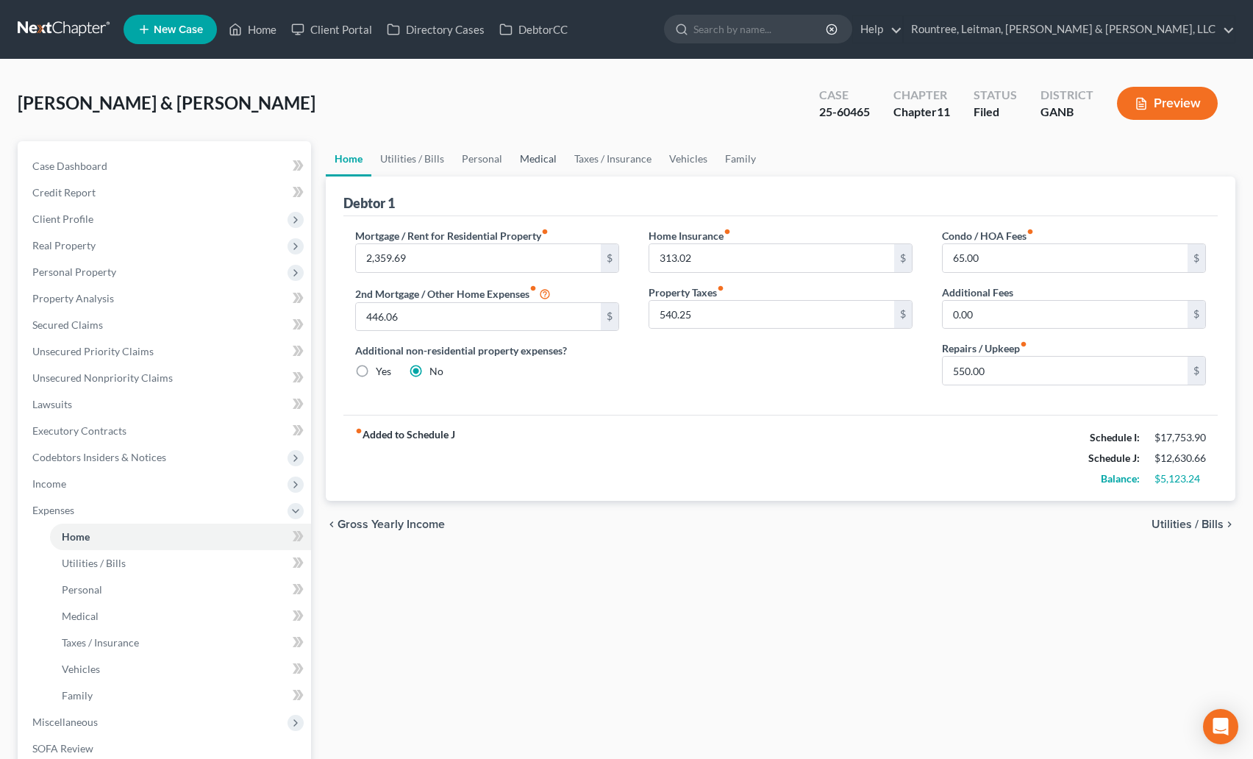
click at [537, 157] on link "Medical" at bounding box center [538, 158] width 54 height 35
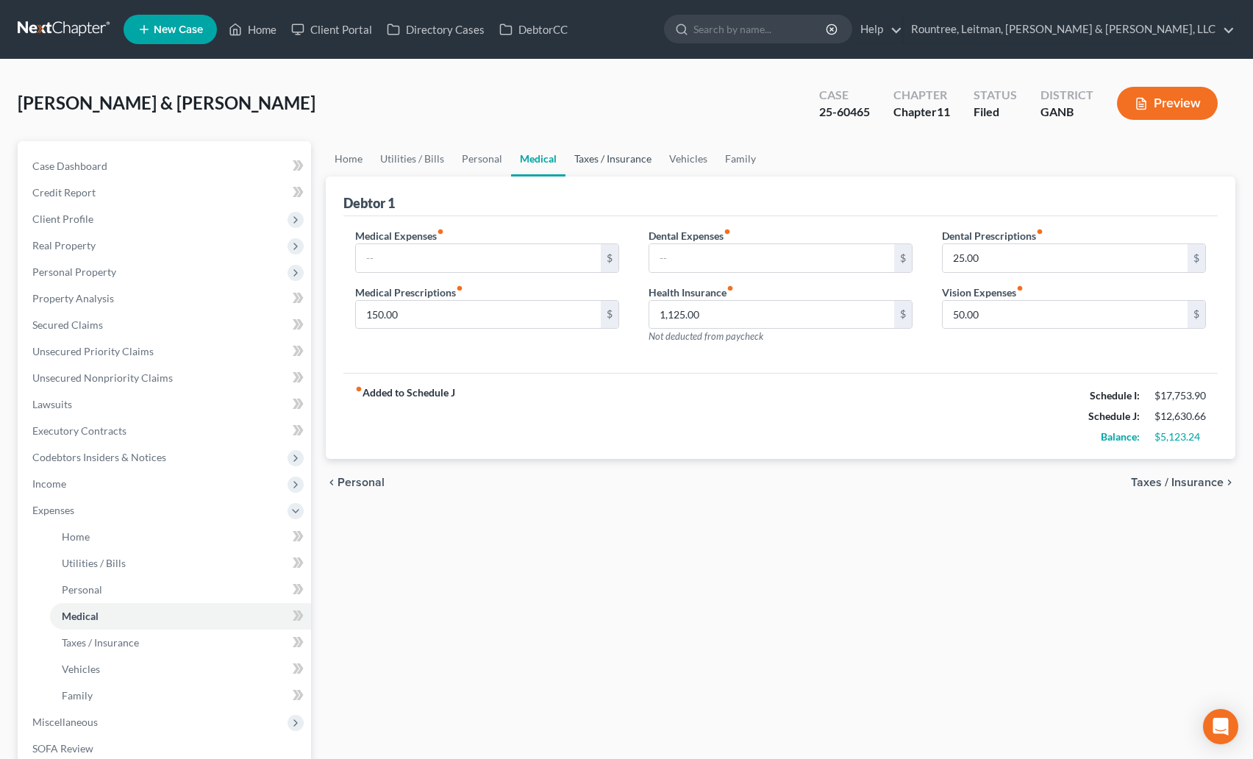
click at [623, 160] on link "Taxes / Insurance" at bounding box center [613, 158] width 95 height 35
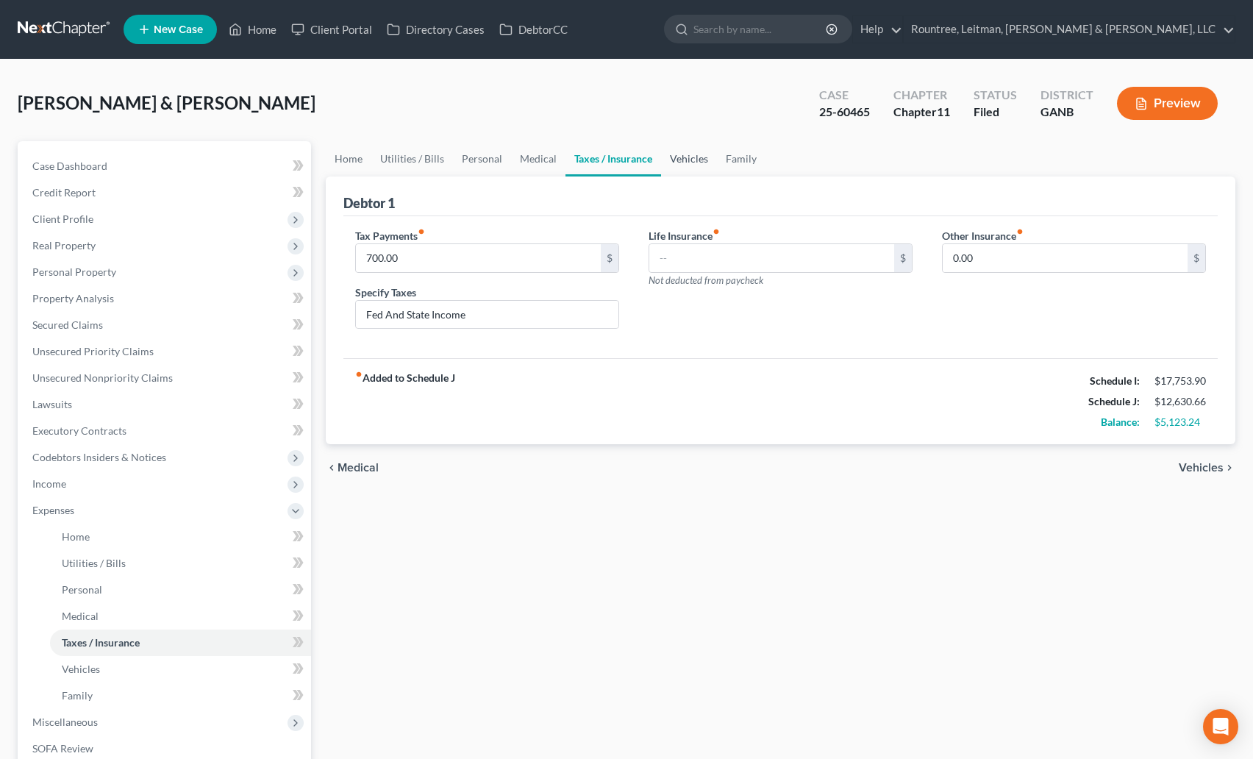
click at [705, 162] on link "Vehicles" at bounding box center [689, 158] width 56 height 35
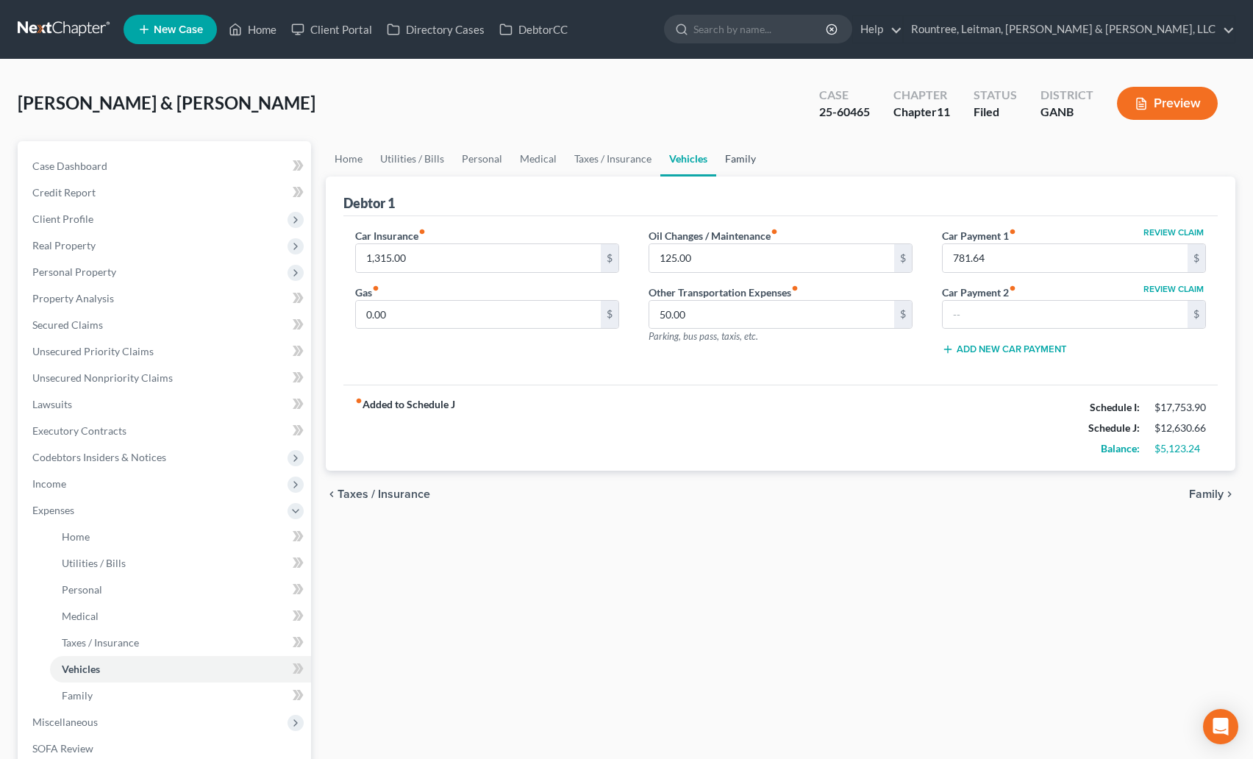
click at [730, 160] on link "Family" at bounding box center [740, 158] width 49 height 35
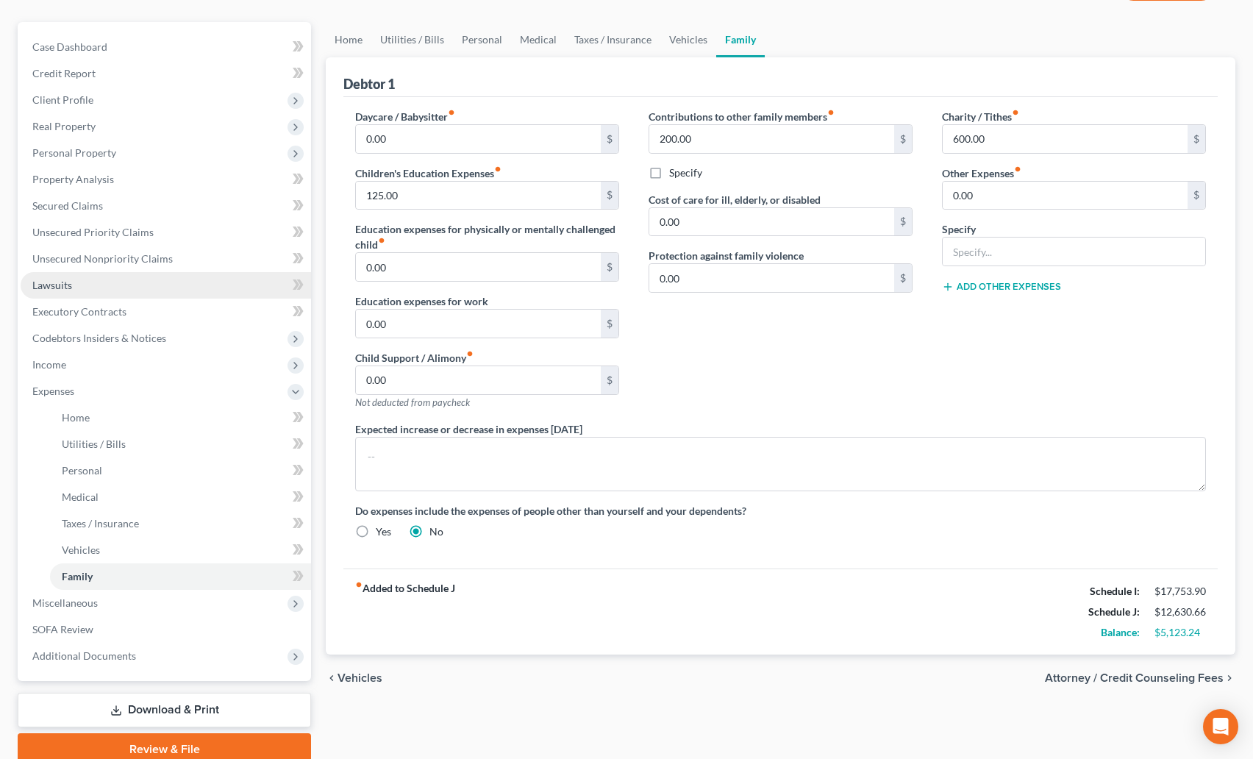
scroll to position [141, 0]
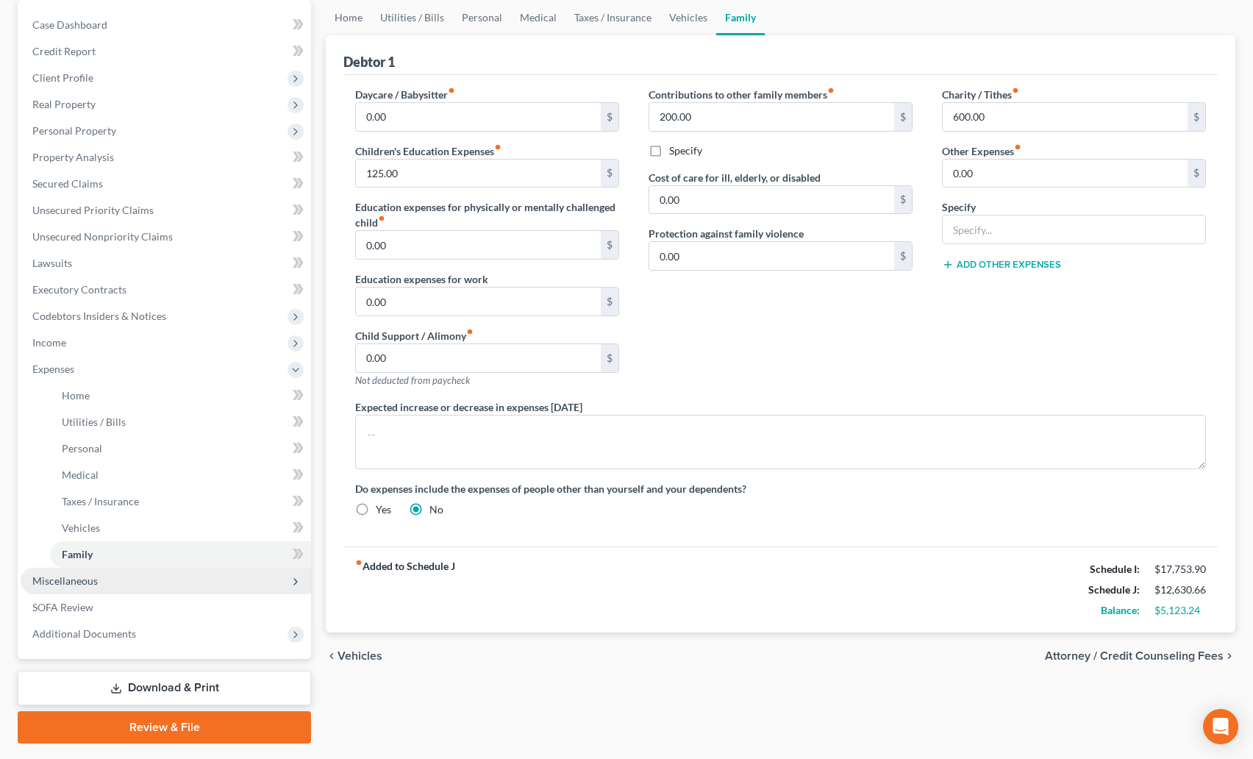
click at [88, 571] on span "Miscellaneous" at bounding box center [166, 581] width 291 height 26
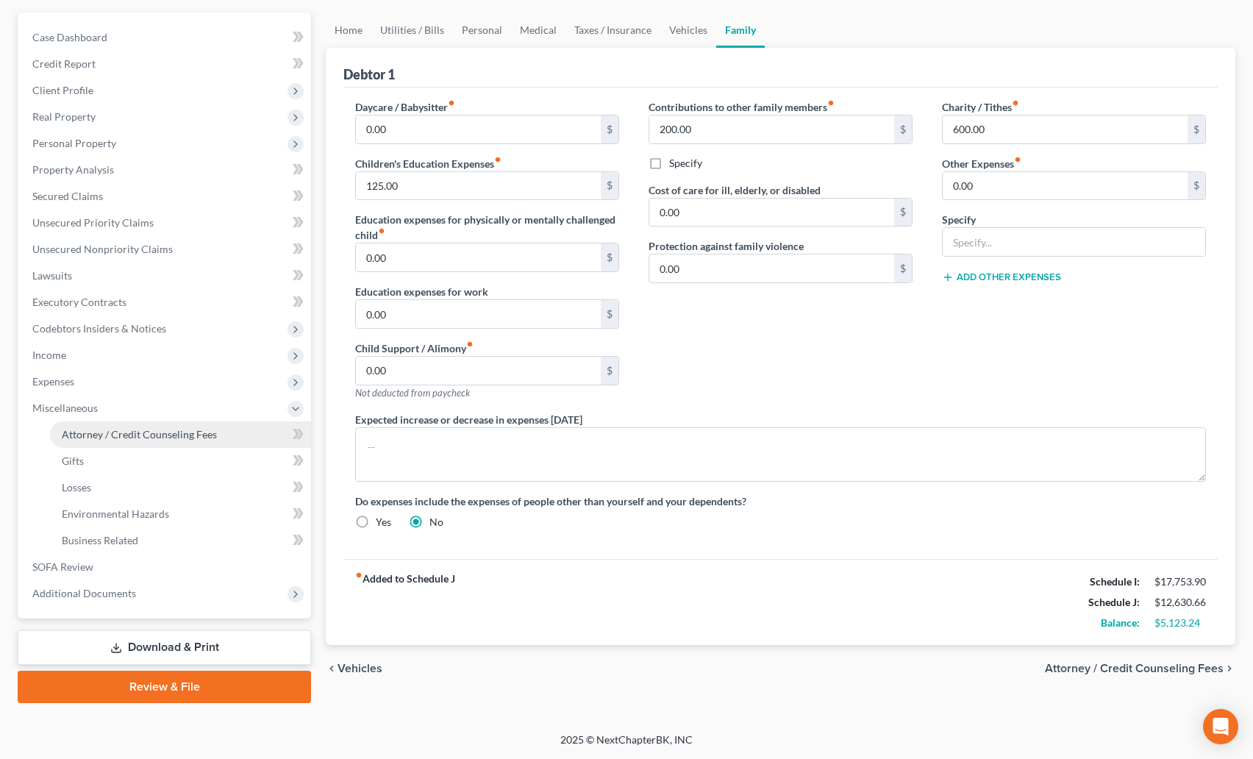
click at [144, 430] on span "Attorney / Credit Counseling Fees" at bounding box center [139, 434] width 155 height 13
select select "2"
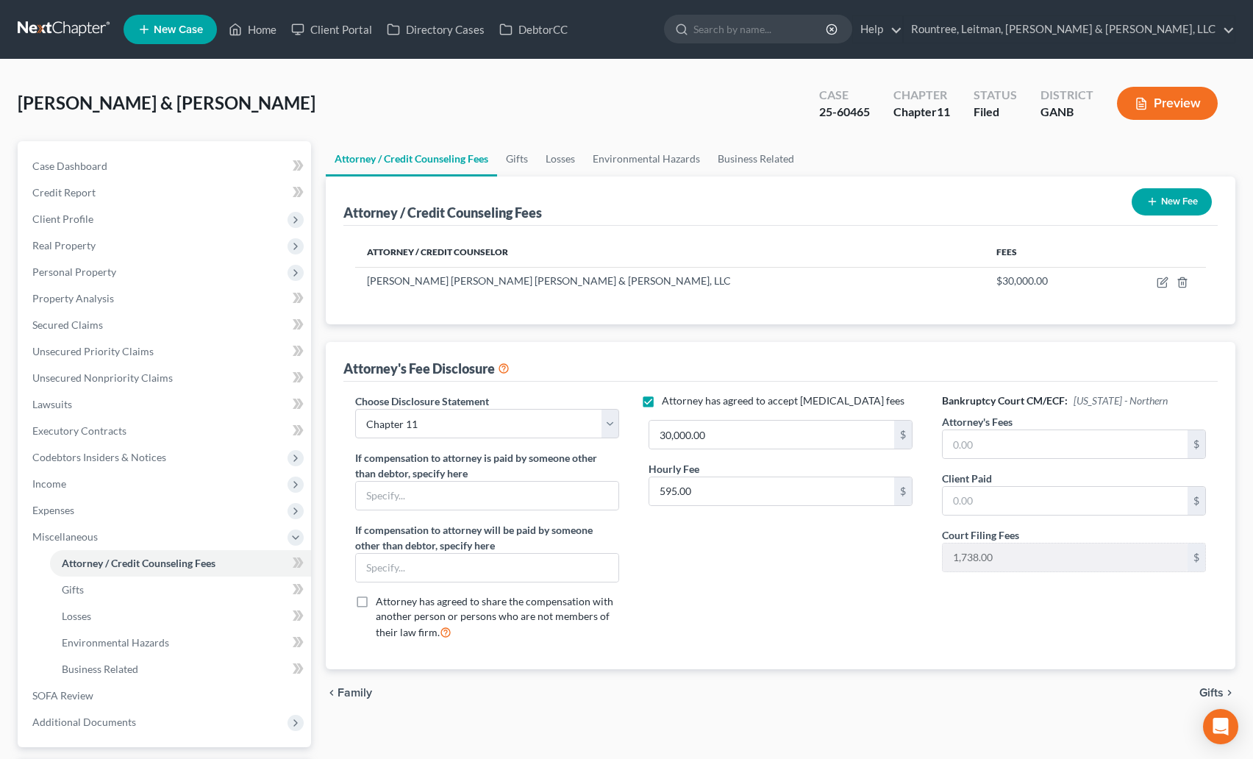
click at [1178, 196] on button "New Fee" at bounding box center [1172, 201] width 80 height 27
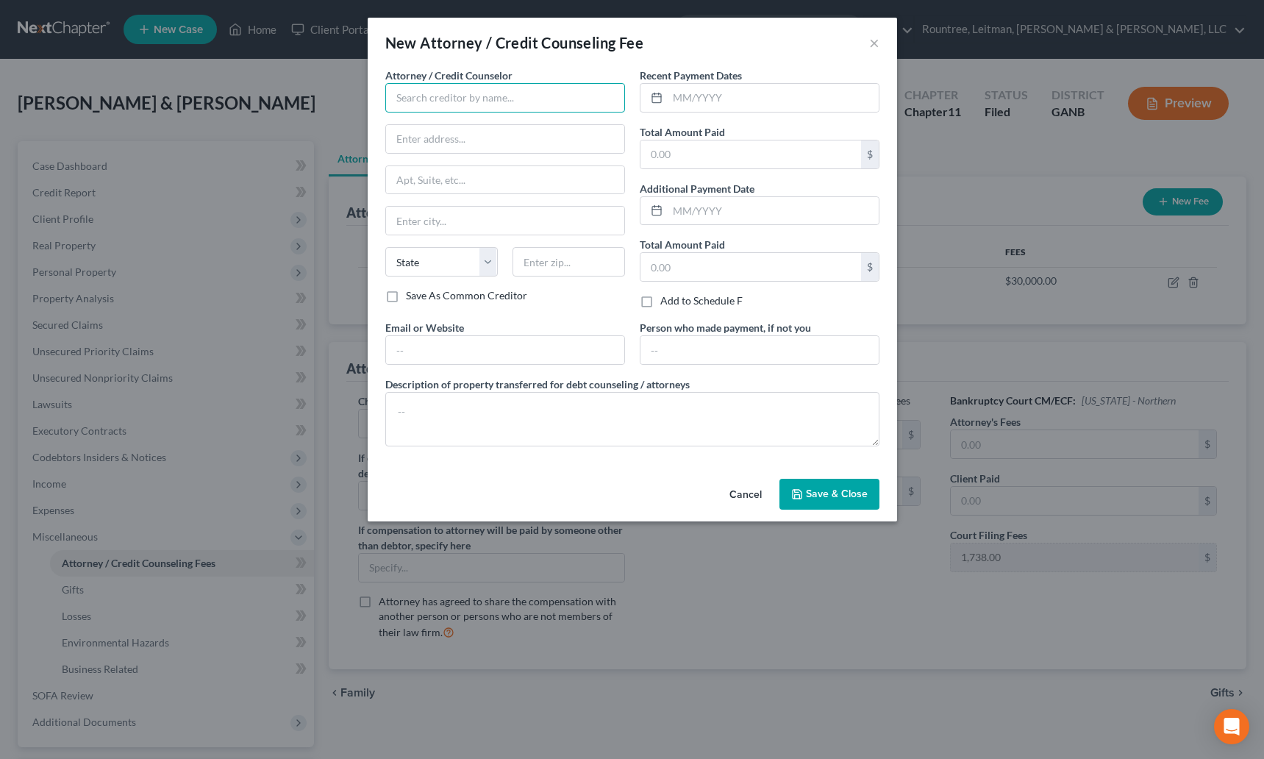
click at [574, 108] on input "text" at bounding box center [505, 97] width 240 height 29
type input "Debtoredu.com"
click at [432, 353] on input "text" at bounding box center [505, 350] width 238 height 28
type input "debtorcc.org"
drag, startPoint x: 443, startPoint y: 101, endPoint x: 432, endPoint y: 100, distance: 11.1
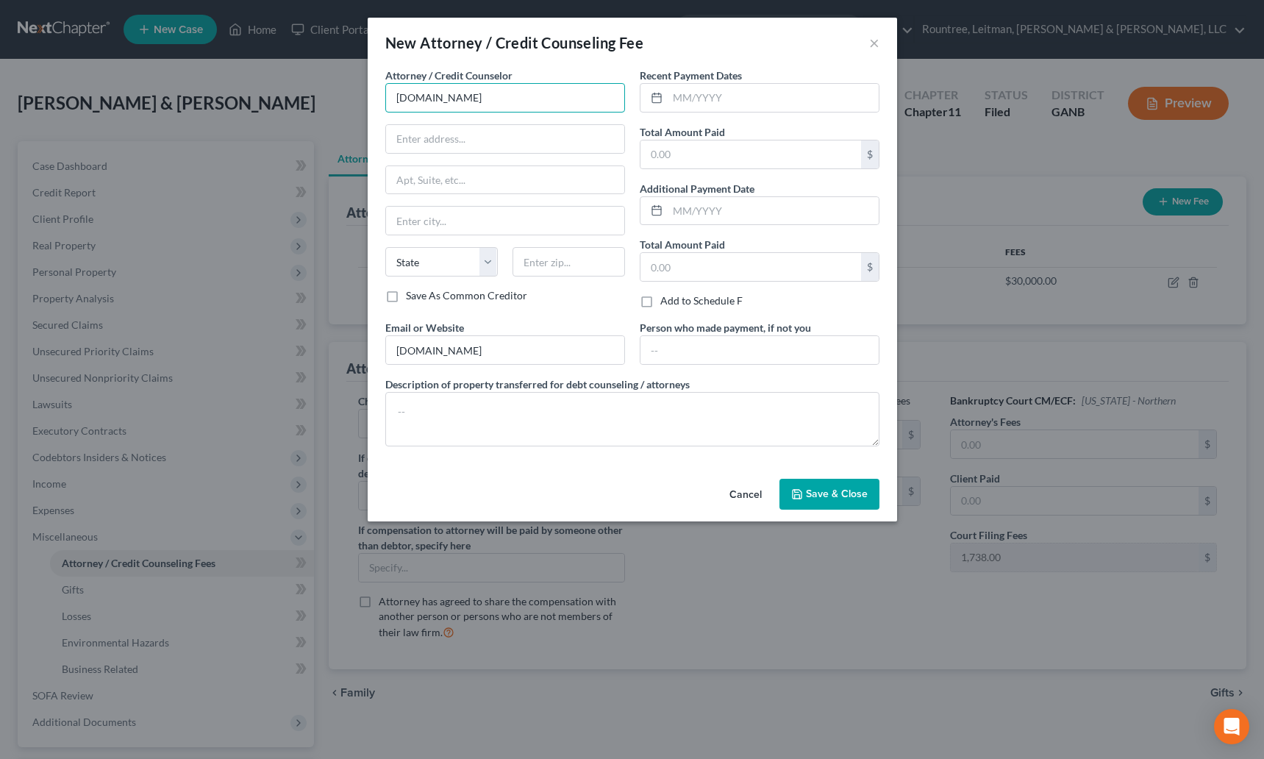
click at [432, 100] on input "Debtoredu.com" at bounding box center [505, 97] width 240 height 29
drag, startPoint x: 430, startPoint y: 99, endPoint x: 496, endPoint y: 106, distance: 66.5
click at [491, 105] on input "Debtoredu.com" at bounding box center [505, 97] width 240 height 29
type input "Debtorcc.org"
click at [692, 96] on input "text" at bounding box center [773, 98] width 211 height 28
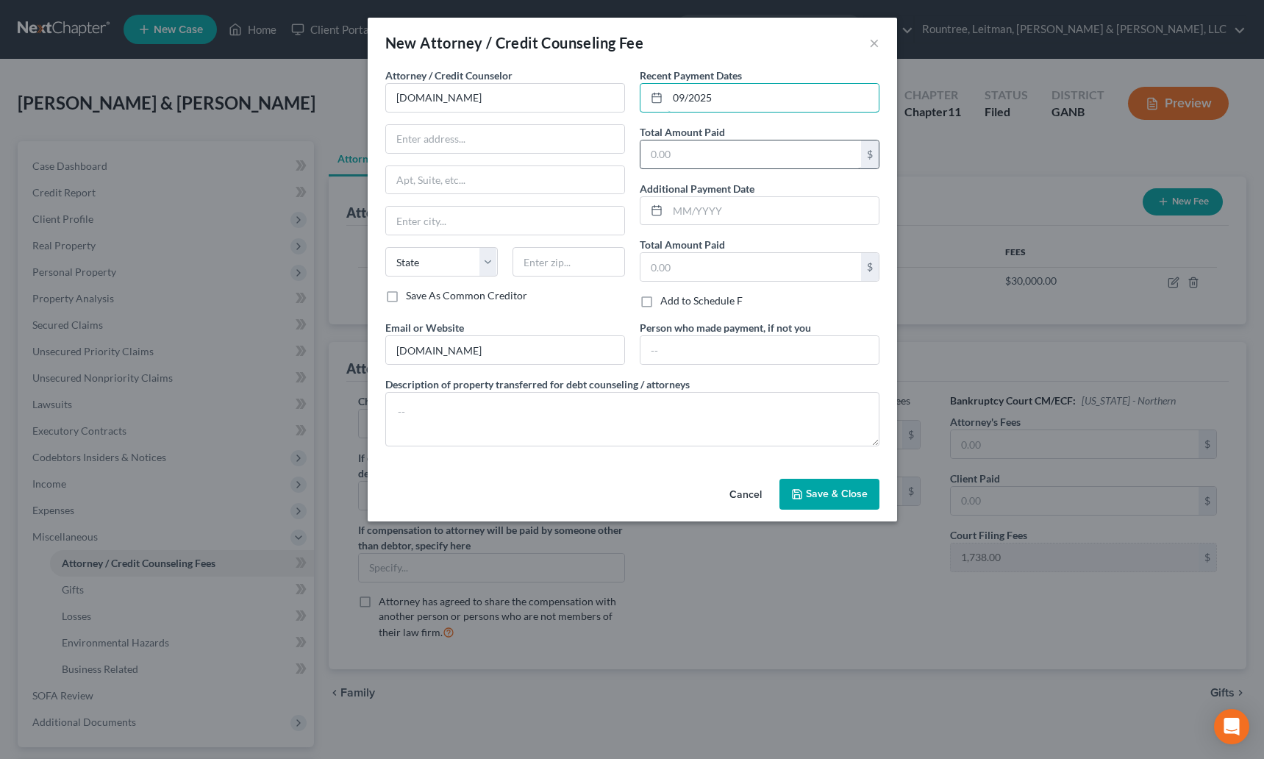
type input "09/2025"
click at [704, 160] on input "text" at bounding box center [751, 154] width 221 height 28
type input "14.95"
click at [819, 505] on button "Save & Close" at bounding box center [830, 494] width 100 height 31
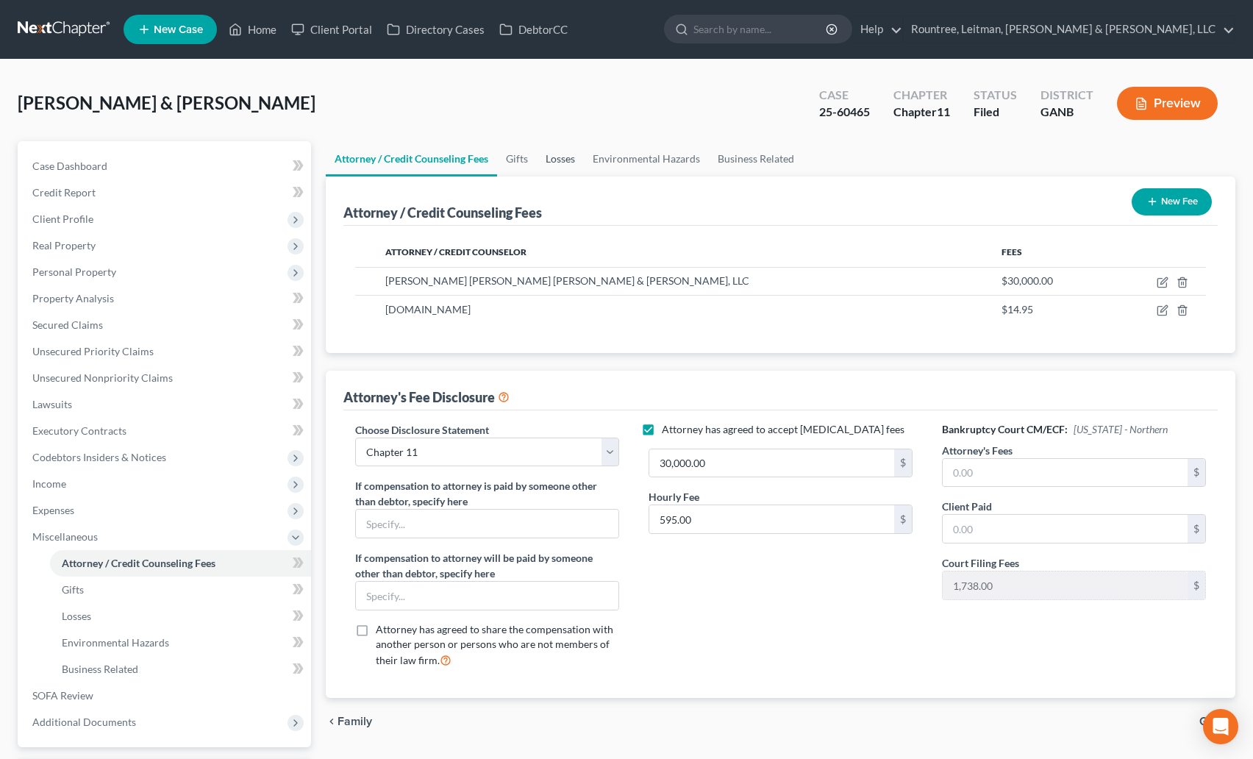
click at [583, 163] on link "Losses" at bounding box center [560, 158] width 47 height 35
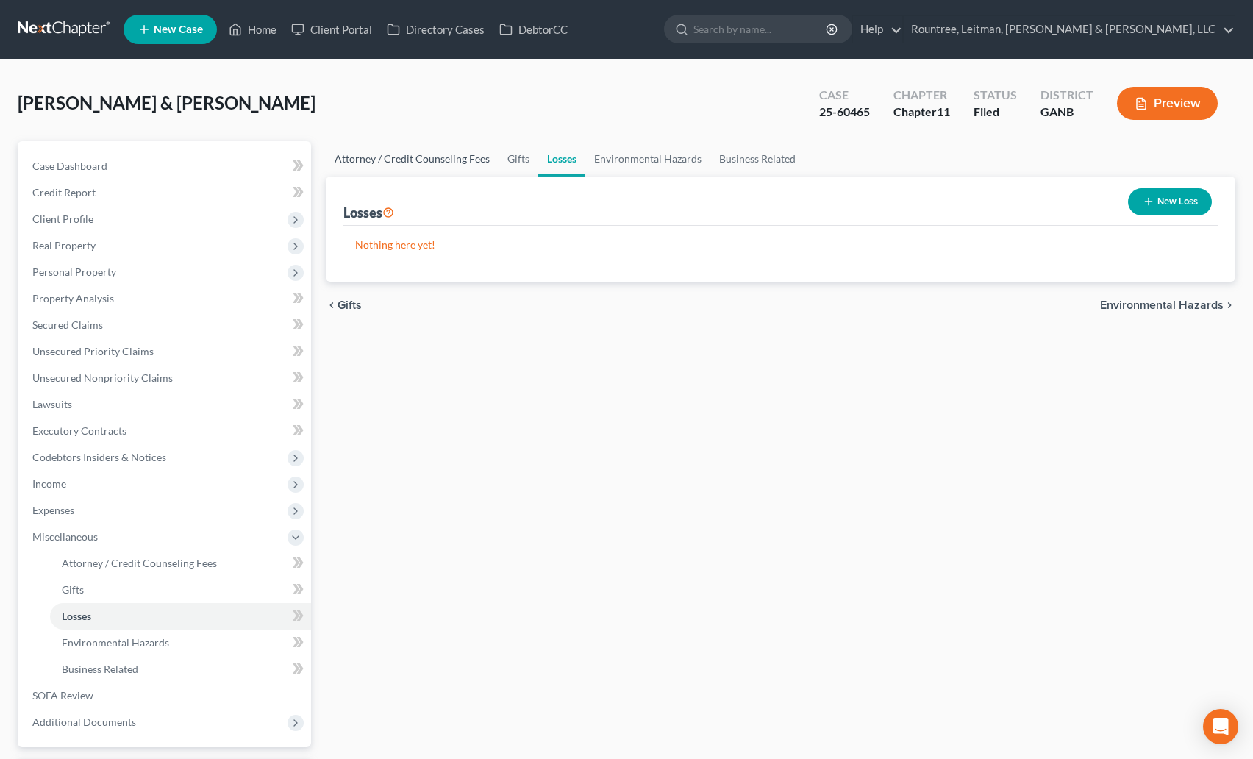
click at [448, 165] on link "Attorney / Credit Counseling Fees" at bounding box center [412, 158] width 173 height 35
select select "2"
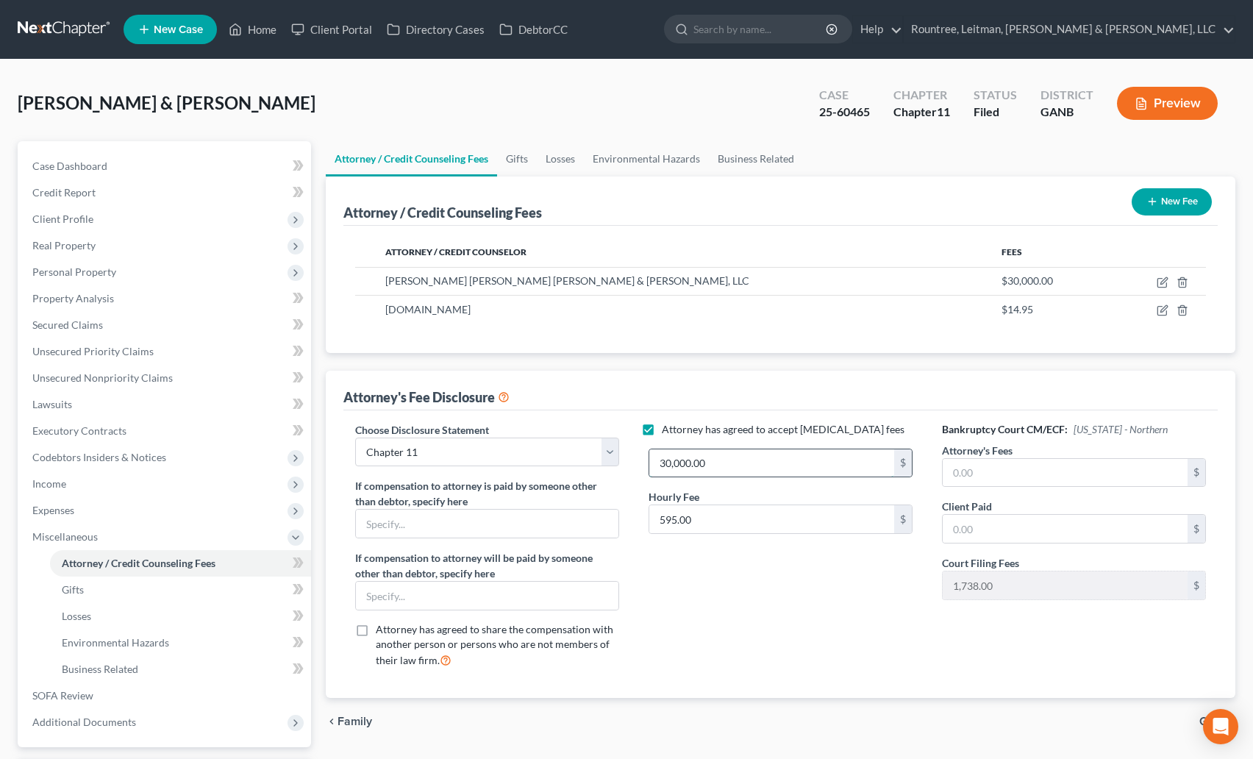
click at [668, 463] on input "30,000.00" at bounding box center [771, 463] width 245 height 28
click at [672, 466] on input "30,000.00" at bounding box center [771, 463] width 245 height 28
click at [644, 154] on link "Environmental Hazards" at bounding box center [646, 158] width 125 height 35
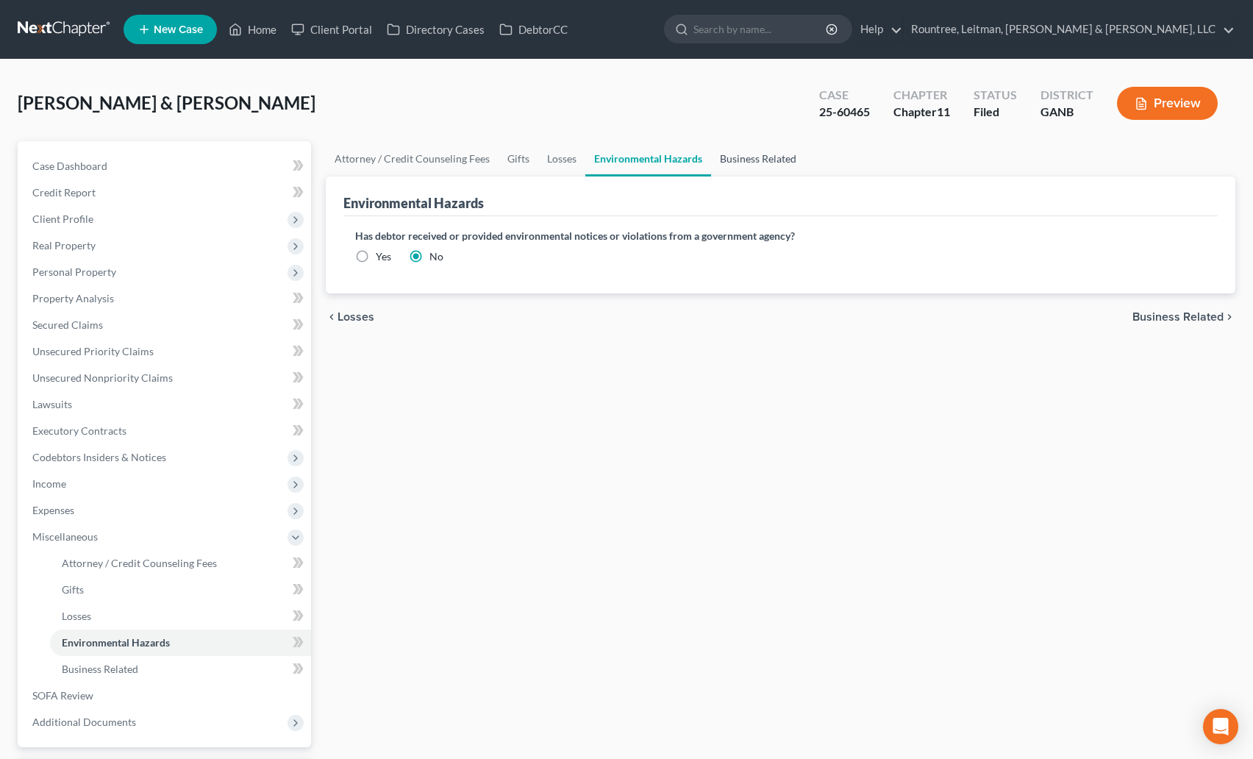
click at [744, 163] on link "Business Related" at bounding box center [758, 158] width 94 height 35
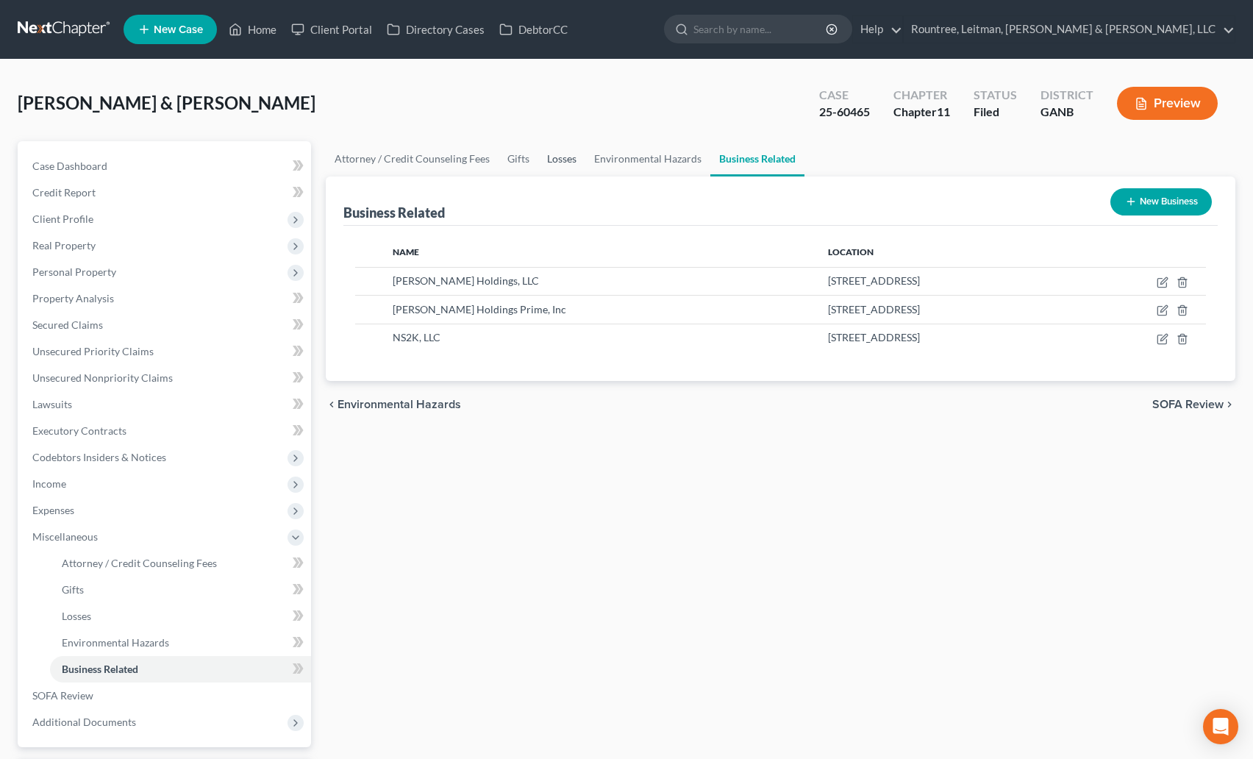
click at [557, 159] on link "Losses" at bounding box center [561, 158] width 47 height 35
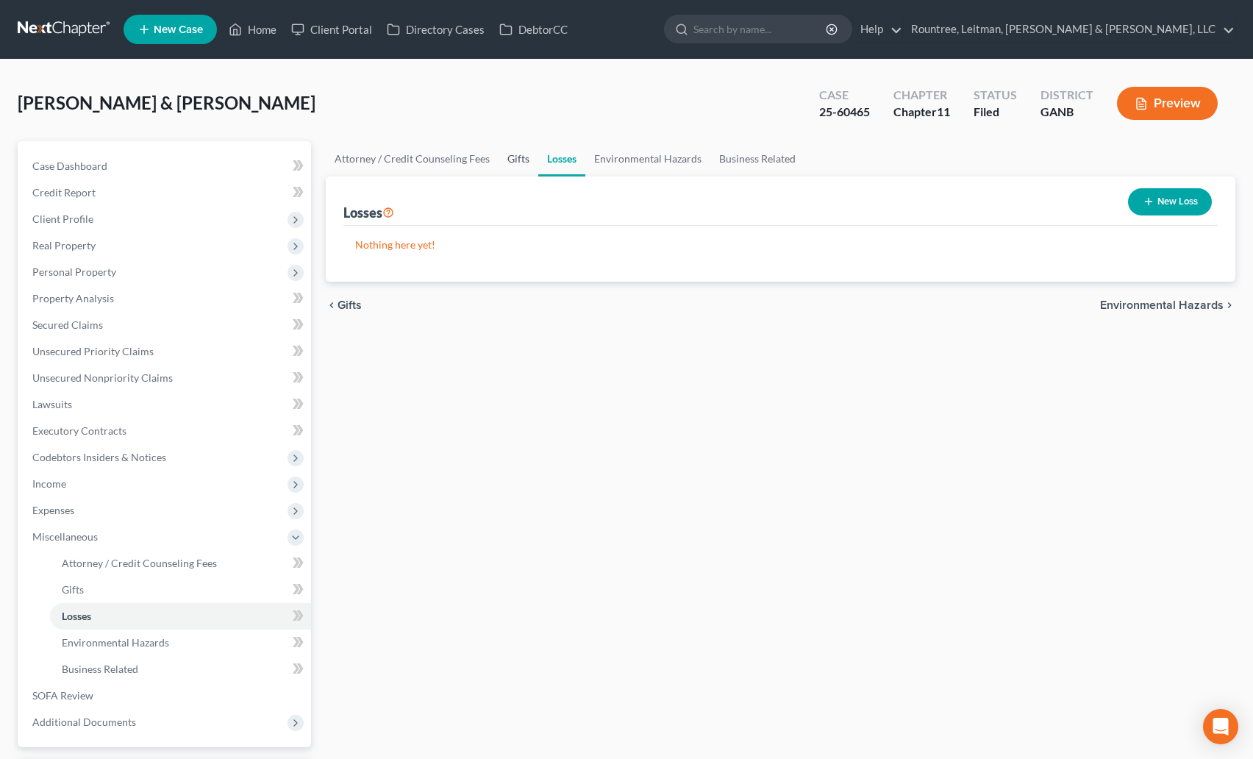
click at [513, 157] on link "Gifts" at bounding box center [519, 158] width 40 height 35
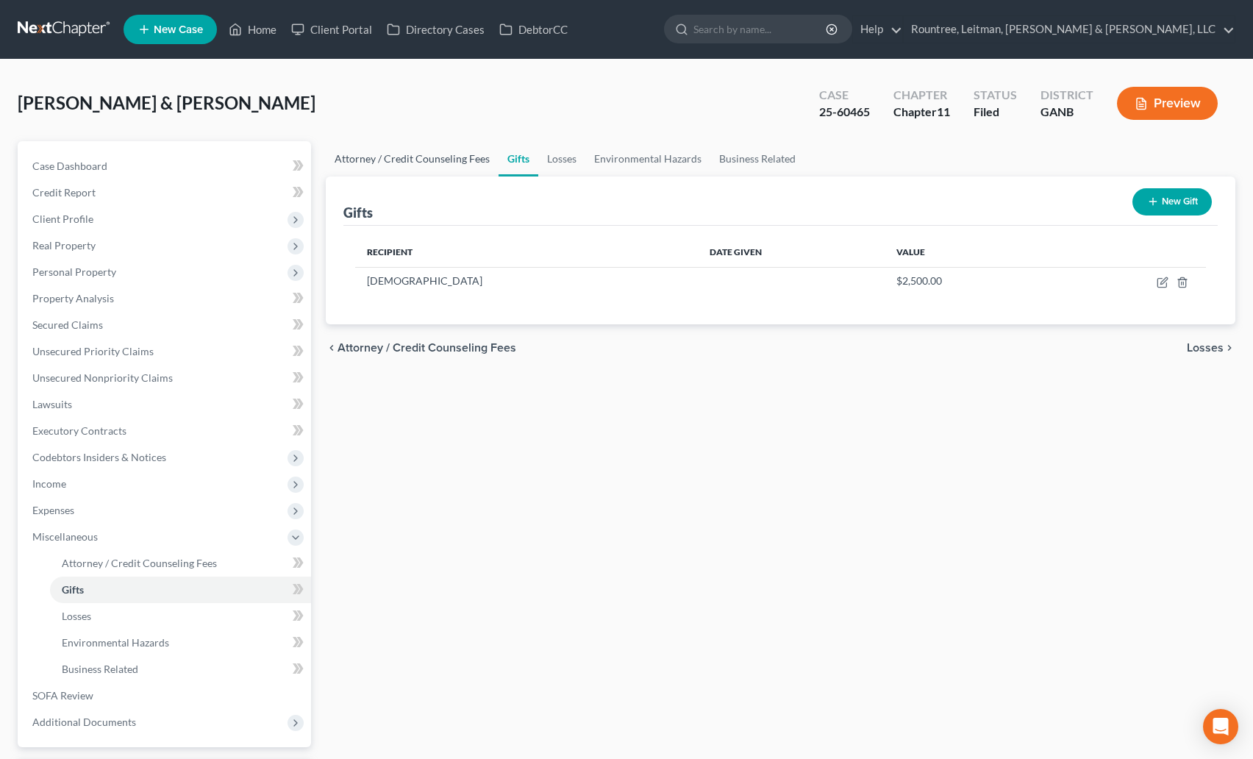
click at [441, 167] on link "Attorney / Credit Counseling Fees" at bounding box center [412, 158] width 173 height 35
select select "2"
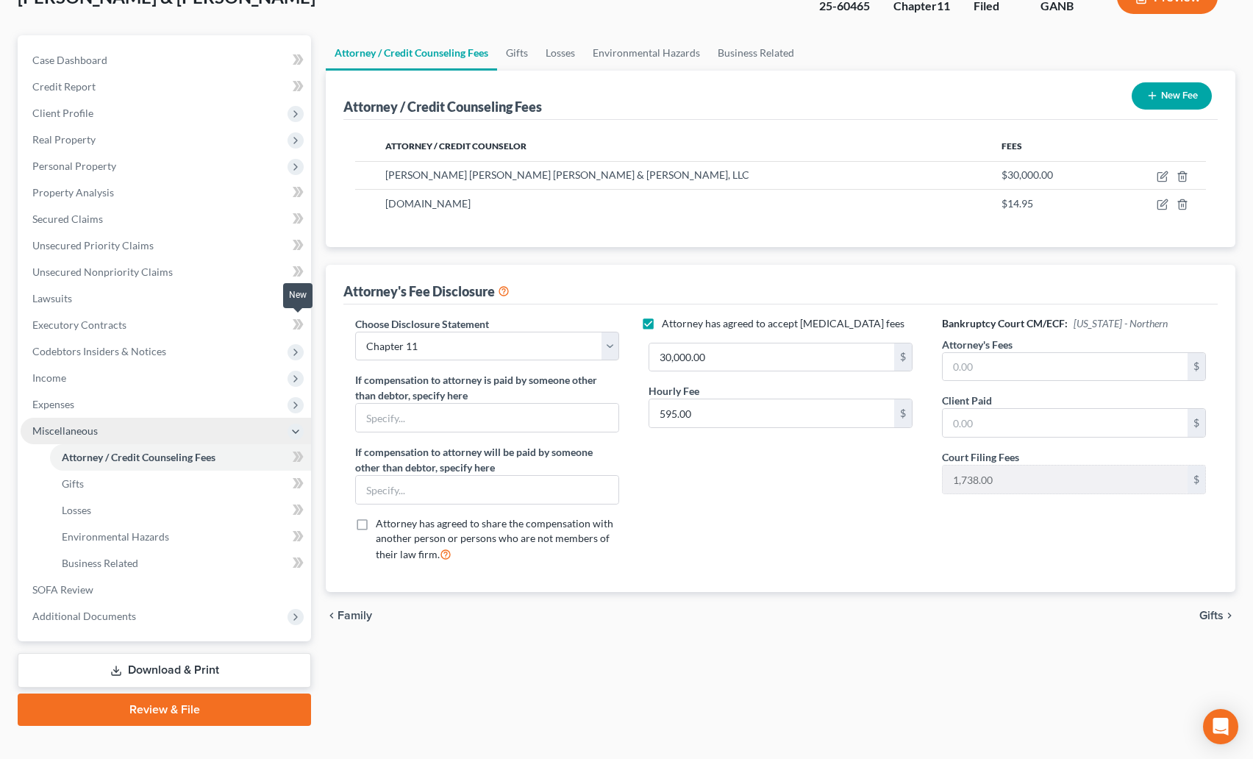
scroll to position [129, 0]
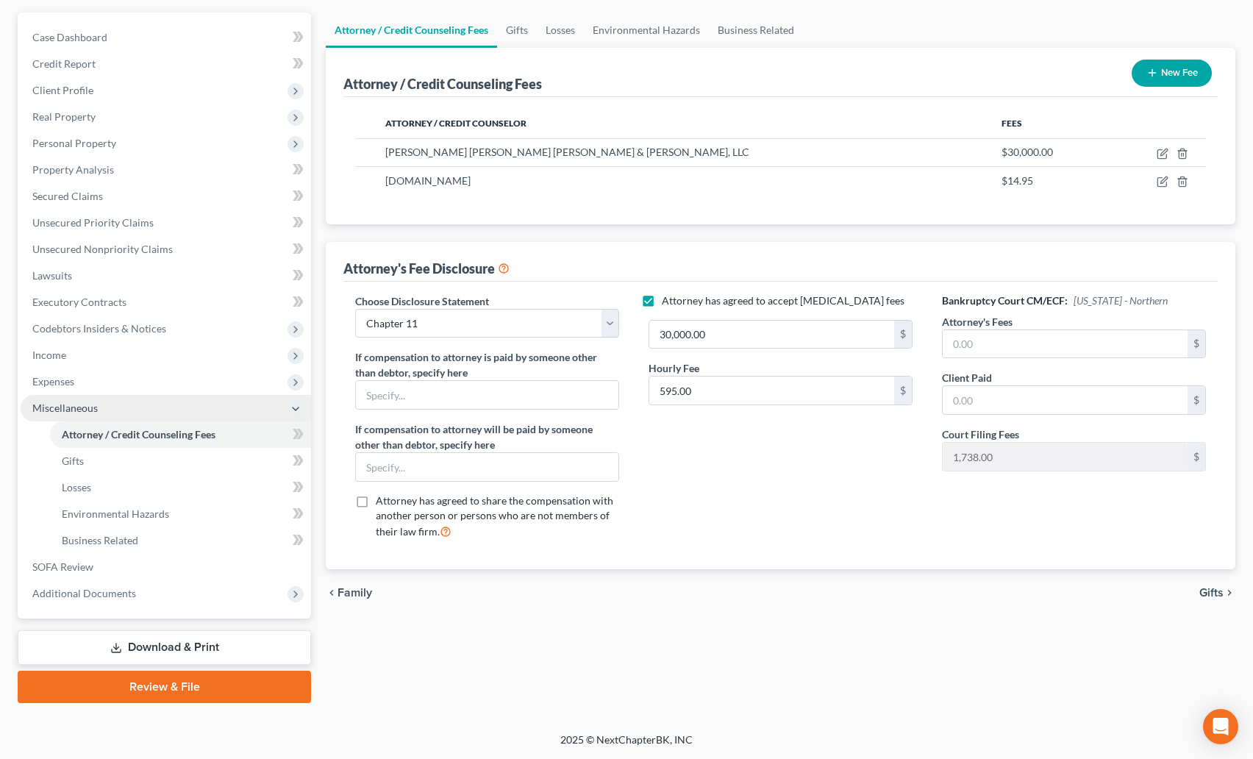
click at [58, 413] on span "Miscellaneous" at bounding box center [166, 408] width 291 height 26
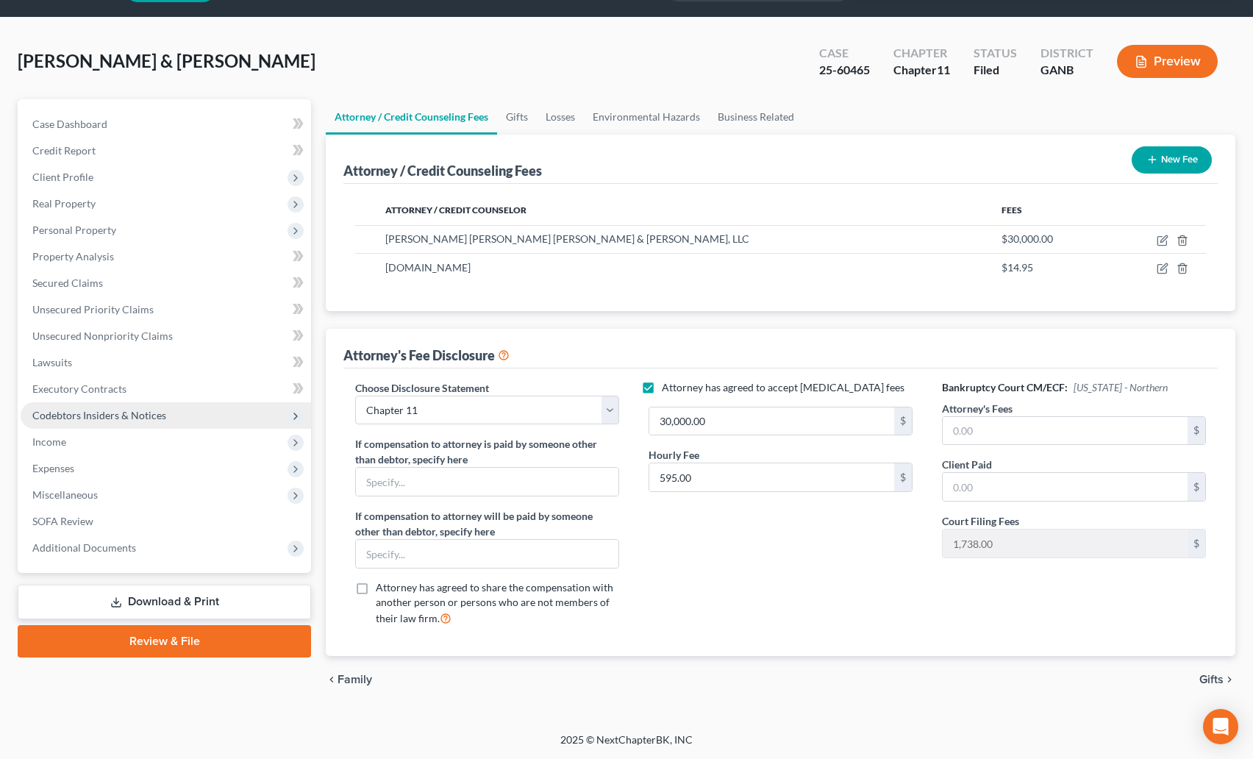
scroll to position [42, 0]
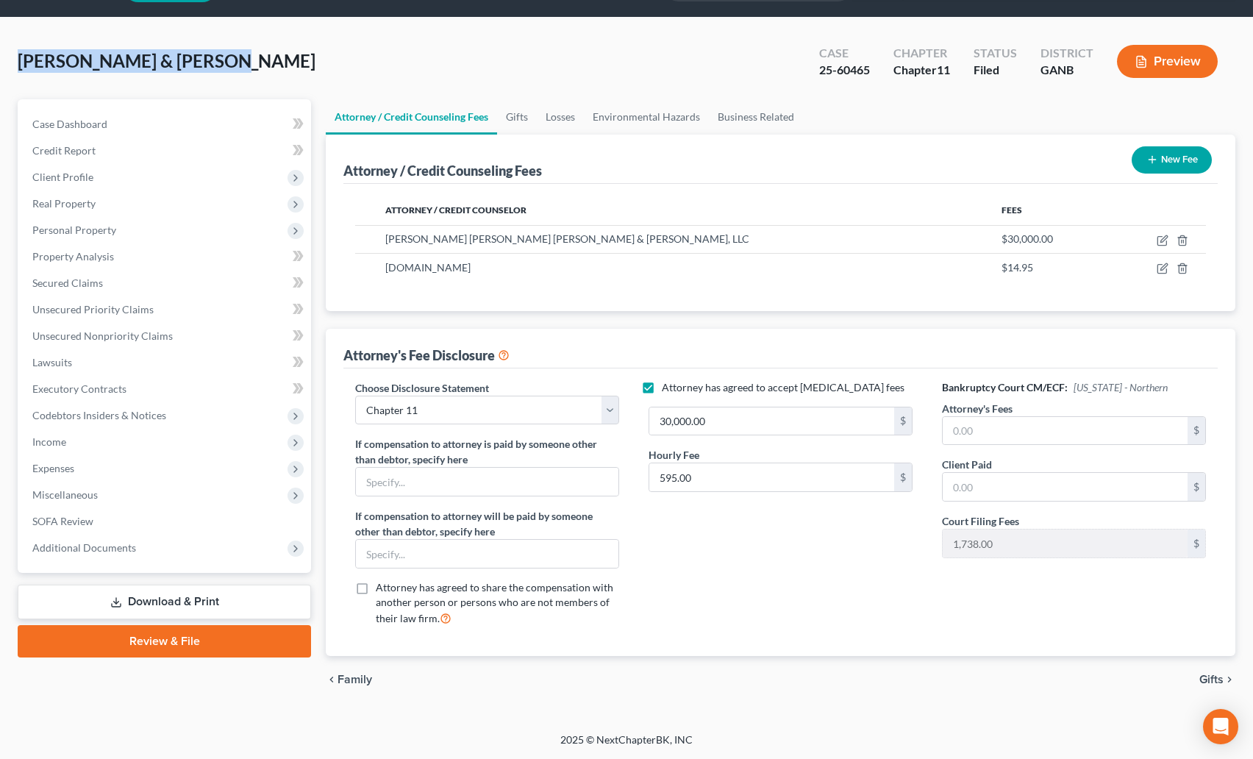
drag, startPoint x: 21, startPoint y: 62, endPoint x: 206, endPoint y: 61, distance: 185.3
click at [206, 61] on div "Caldwell, Shaun & Kaila Upgraded Case 25-60465 Chapter Chapter 11 Status Filed …" at bounding box center [627, 67] width 1218 height 64
drag, startPoint x: 15, startPoint y: 64, endPoint x: 206, endPoint y: 63, distance: 190.5
click at [206, 63] on div "Caldwell, Shaun & Kaila Upgraded Case 25-60465 Chapter Chapter 11 Status Filed …" at bounding box center [626, 375] width 1253 height 715
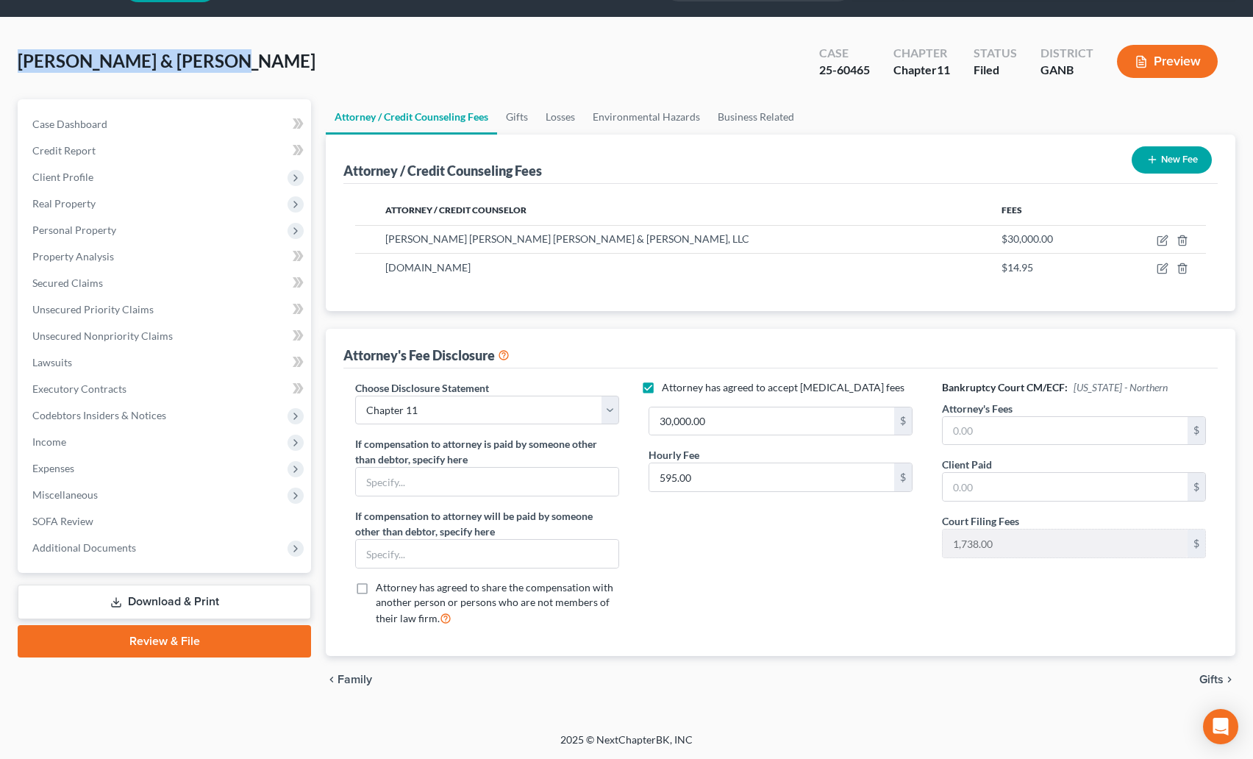
click at [206, 63] on div "Caldwell, Shaun & Kaila Upgraded Case 25-60465 Chapter Chapter 11 Status Filed …" at bounding box center [627, 67] width 1218 height 64
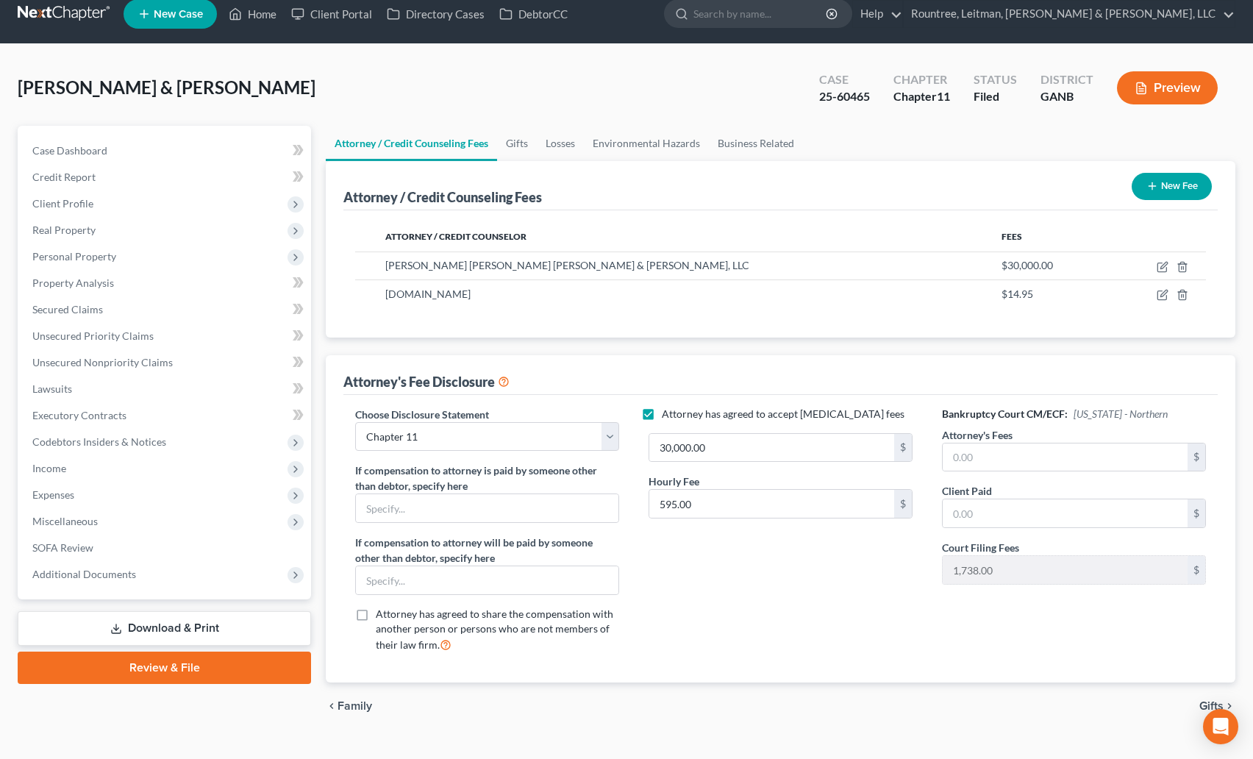
scroll to position [0, 0]
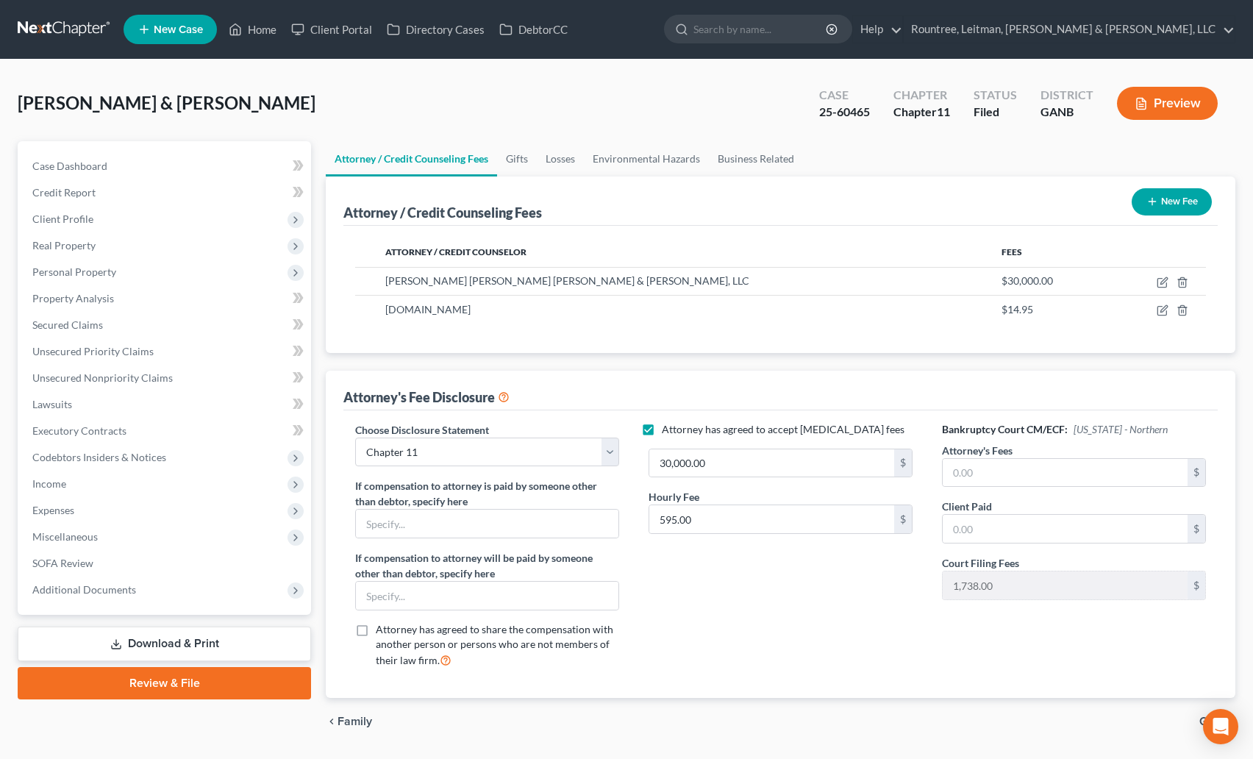
click at [71, 22] on link at bounding box center [65, 29] width 94 height 26
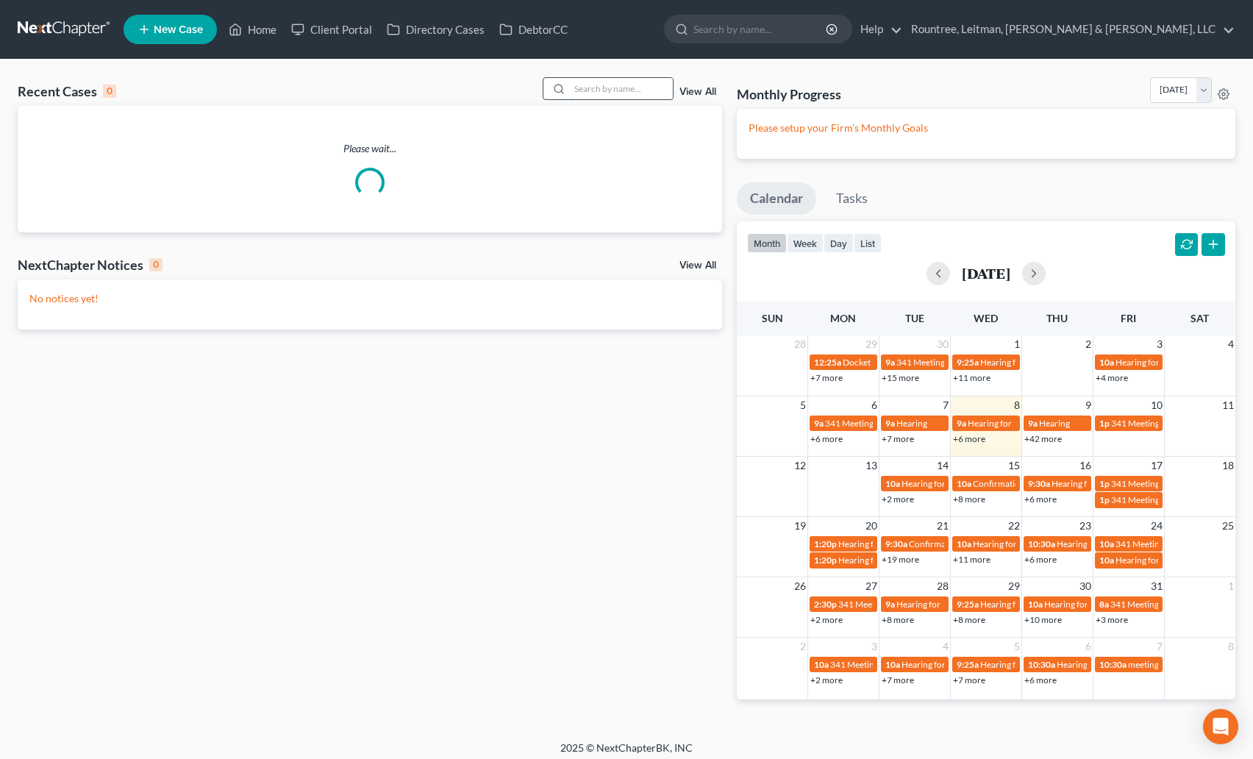
click at [596, 94] on input "search" at bounding box center [621, 88] width 103 height 21
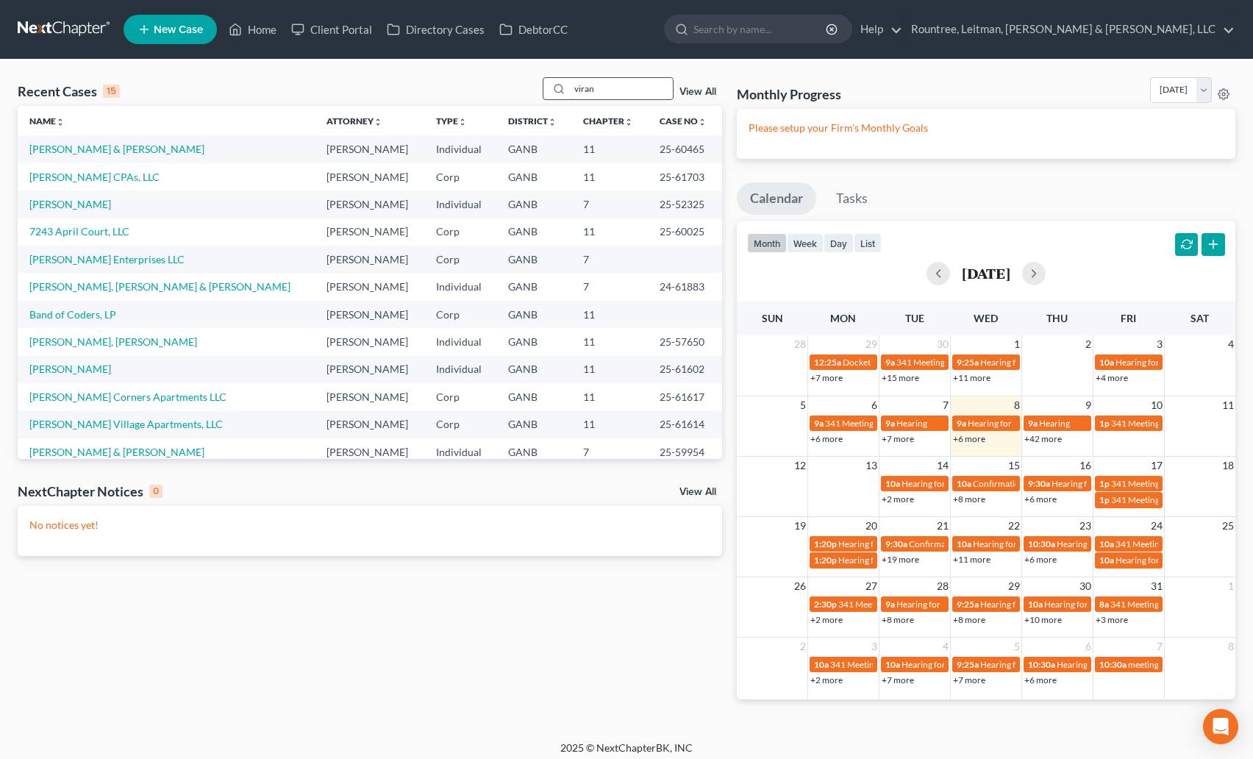
type input "virani"
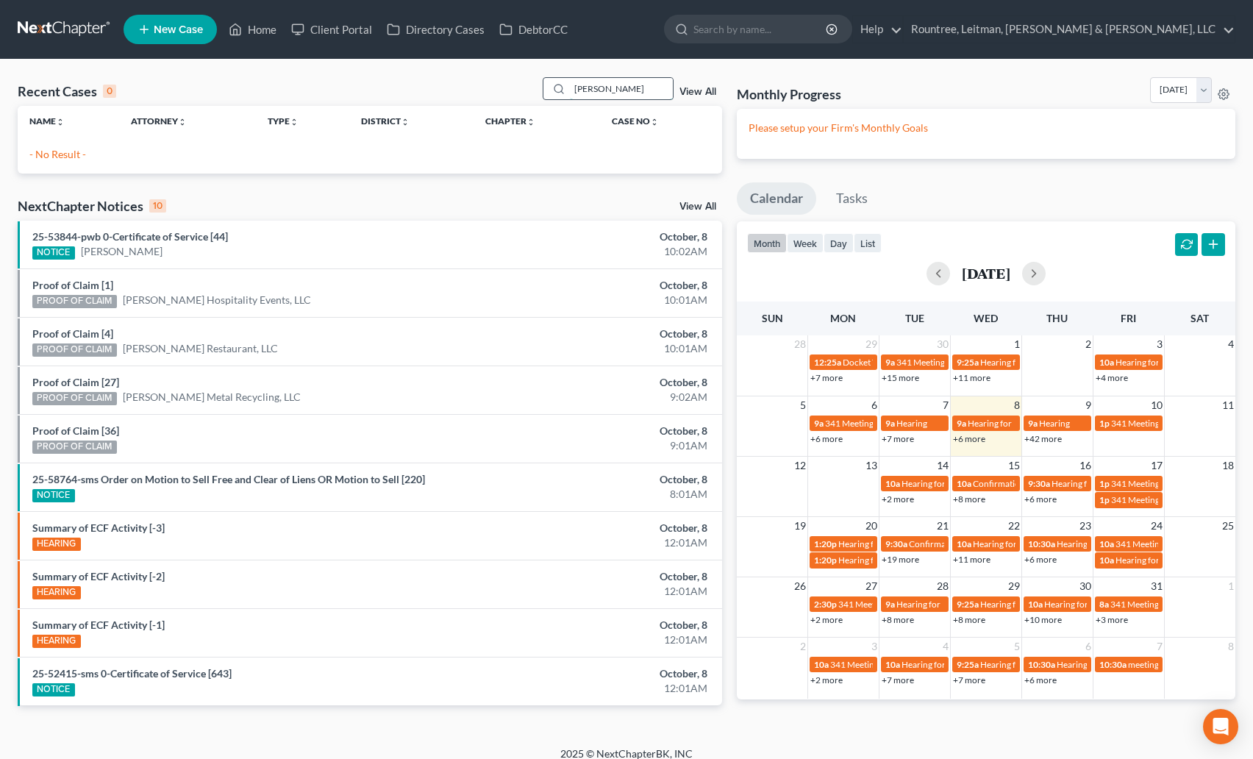
click at [589, 93] on input "virani" at bounding box center [621, 88] width 103 height 21
click at [611, 85] on input "virani" at bounding box center [621, 88] width 103 height 21
drag, startPoint x: 624, startPoint y: 88, endPoint x: 562, endPoint y: 83, distance: 62.0
click at [562, 83] on div "virani" at bounding box center [608, 88] width 131 height 23
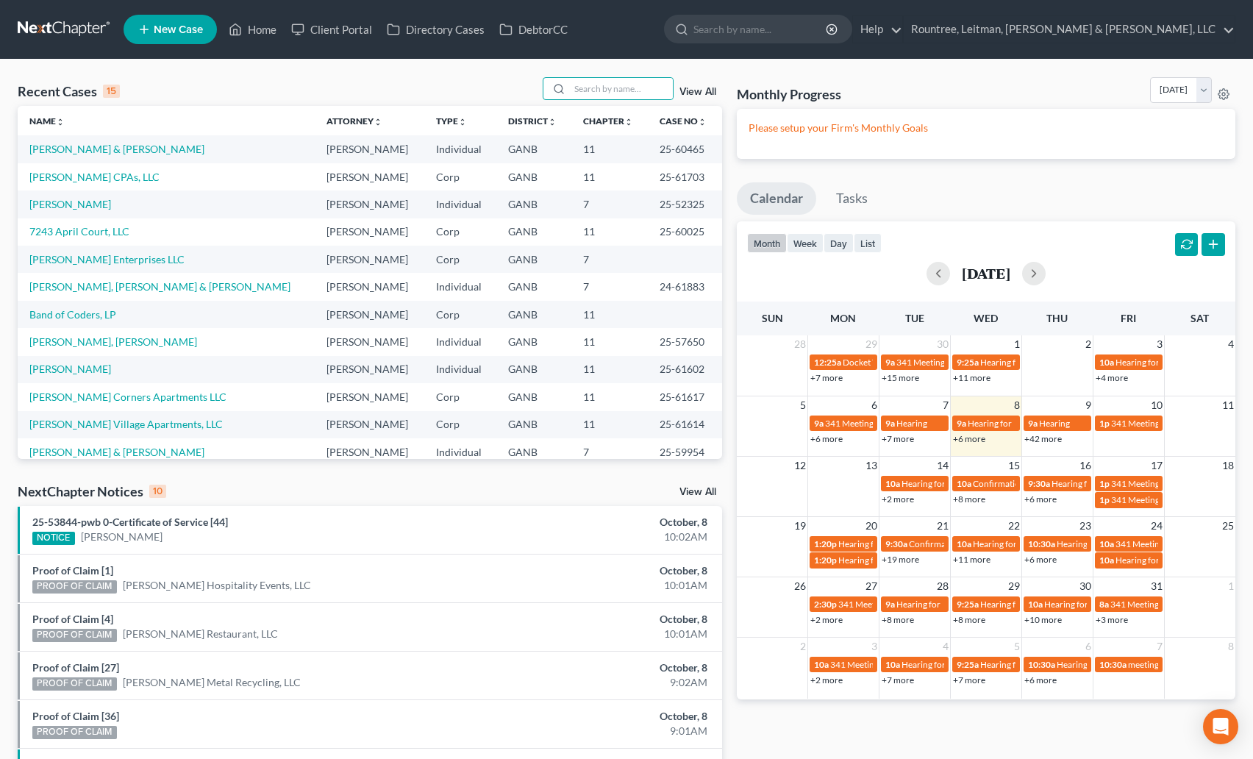
click at [174, 30] on span "New Case" at bounding box center [178, 29] width 49 height 11
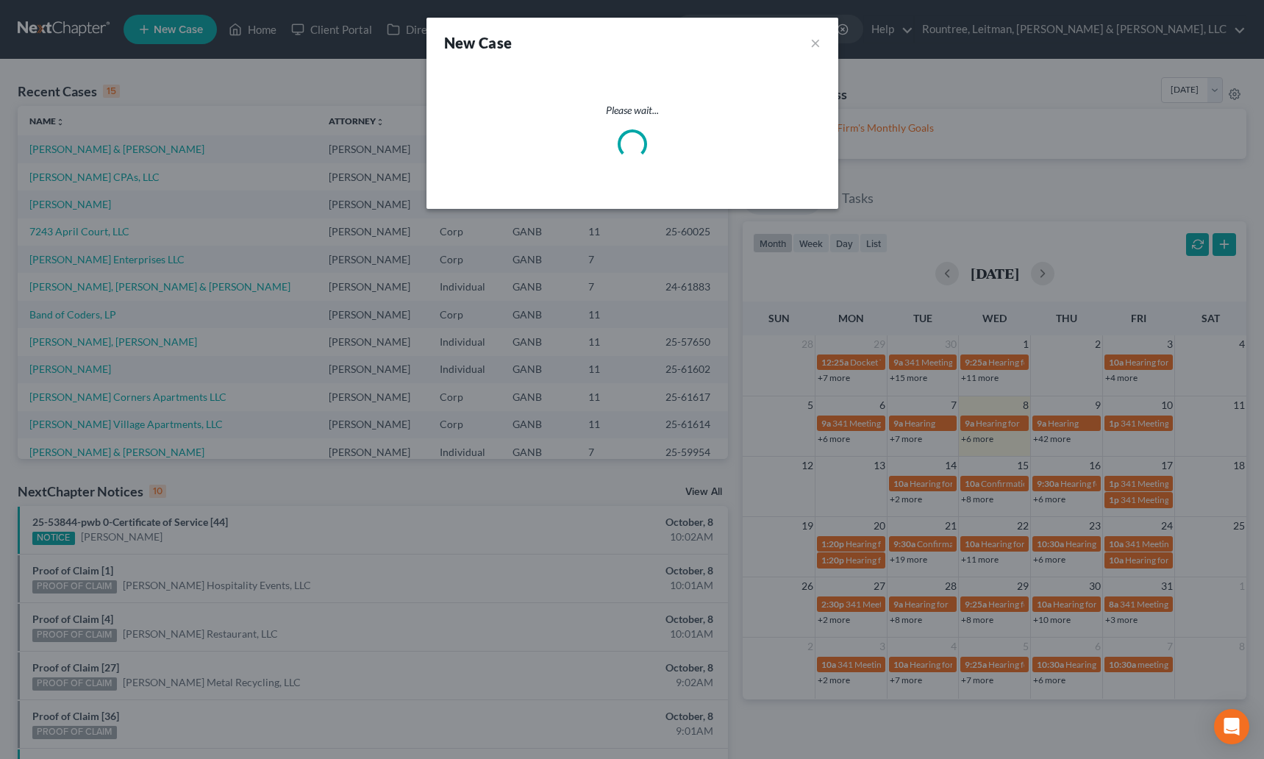
select select "19"
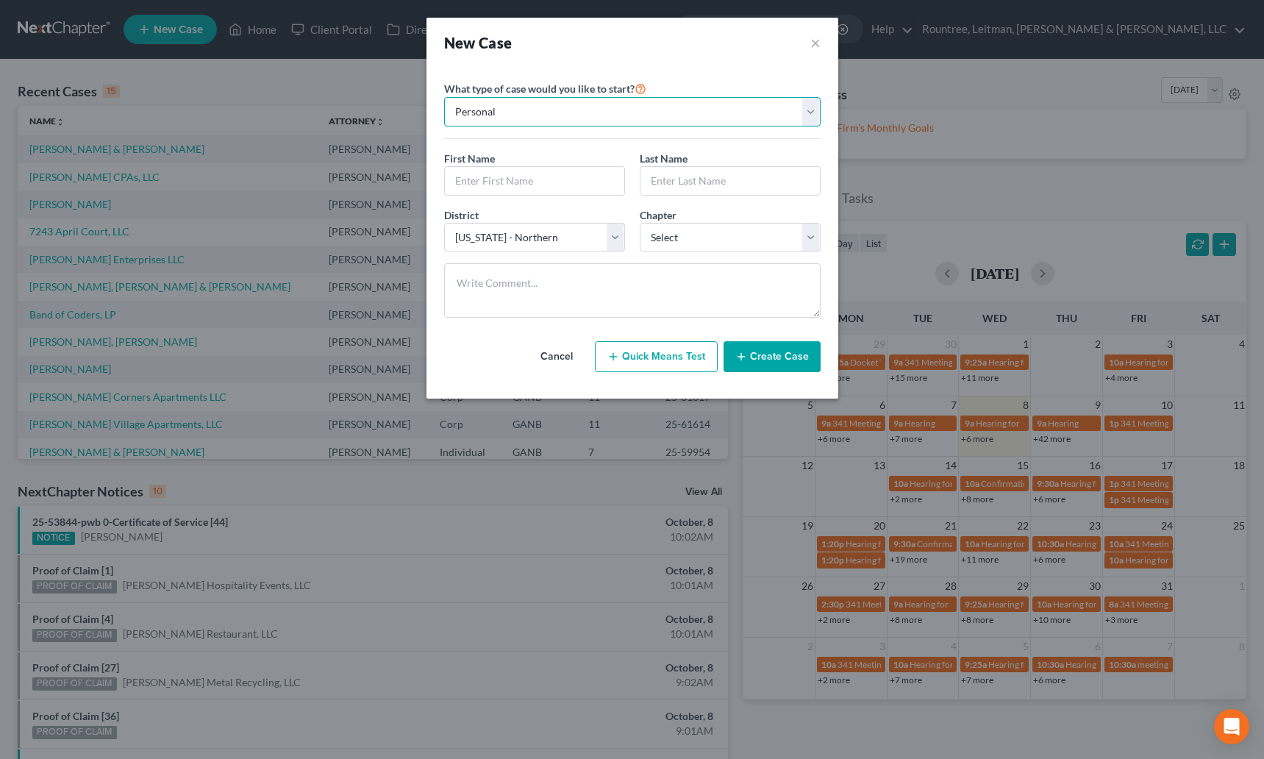
click at [532, 118] on select "Personal Business" at bounding box center [632, 111] width 377 height 29
click at [444, 97] on select "Personal Business" at bounding box center [632, 111] width 377 height 29
click at [513, 182] on input "text" at bounding box center [534, 181] width 179 height 28
click at [677, 183] on input "text" at bounding box center [730, 181] width 179 height 28
type input "Virani"
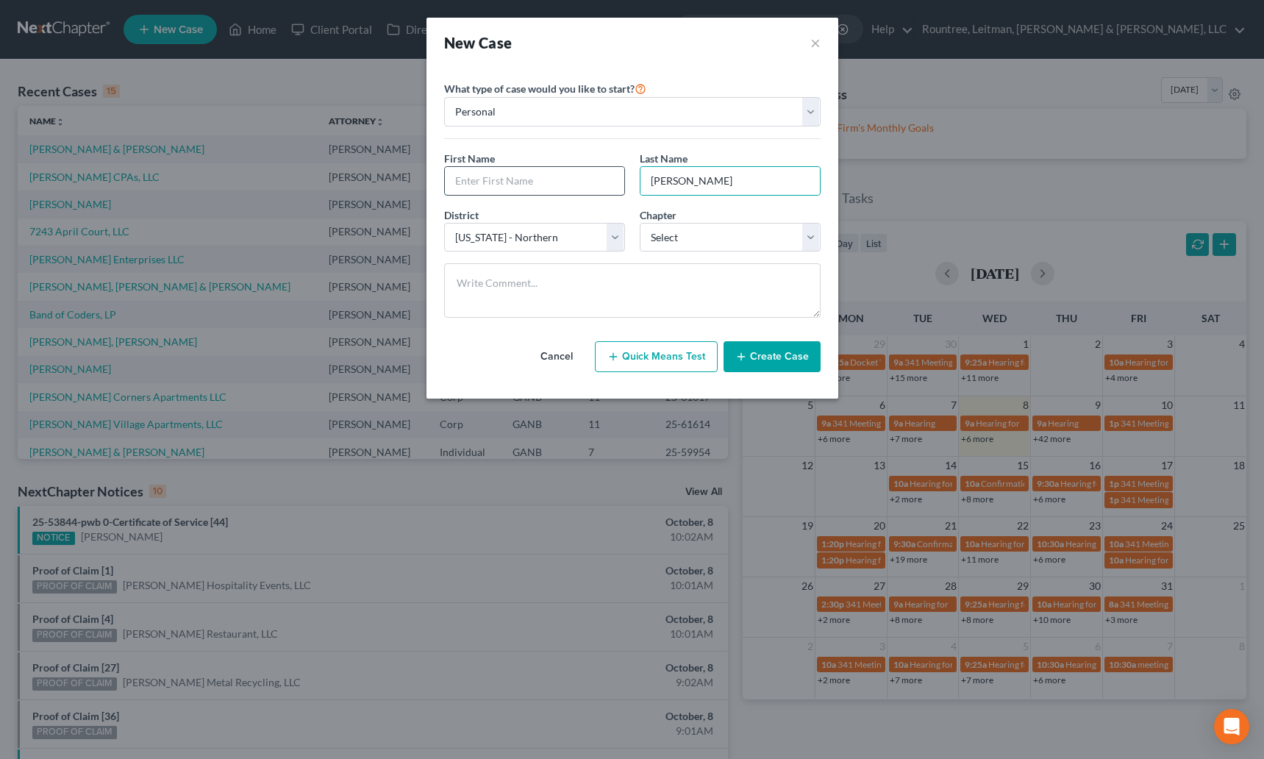
click at [539, 183] on input "text" at bounding box center [534, 181] width 179 height 28
drag, startPoint x: 442, startPoint y: 157, endPoint x: 513, endPoint y: 160, distance: 70.7
click at [513, 160] on div "First Name *" at bounding box center [535, 173] width 196 height 45
drag, startPoint x: 555, startPoint y: 158, endPoint x: 622, endPoint y: 158, distance: 66.9
click at [563, 158] on div "First Name *" at bounding box center [535, 173] width 196 height 45
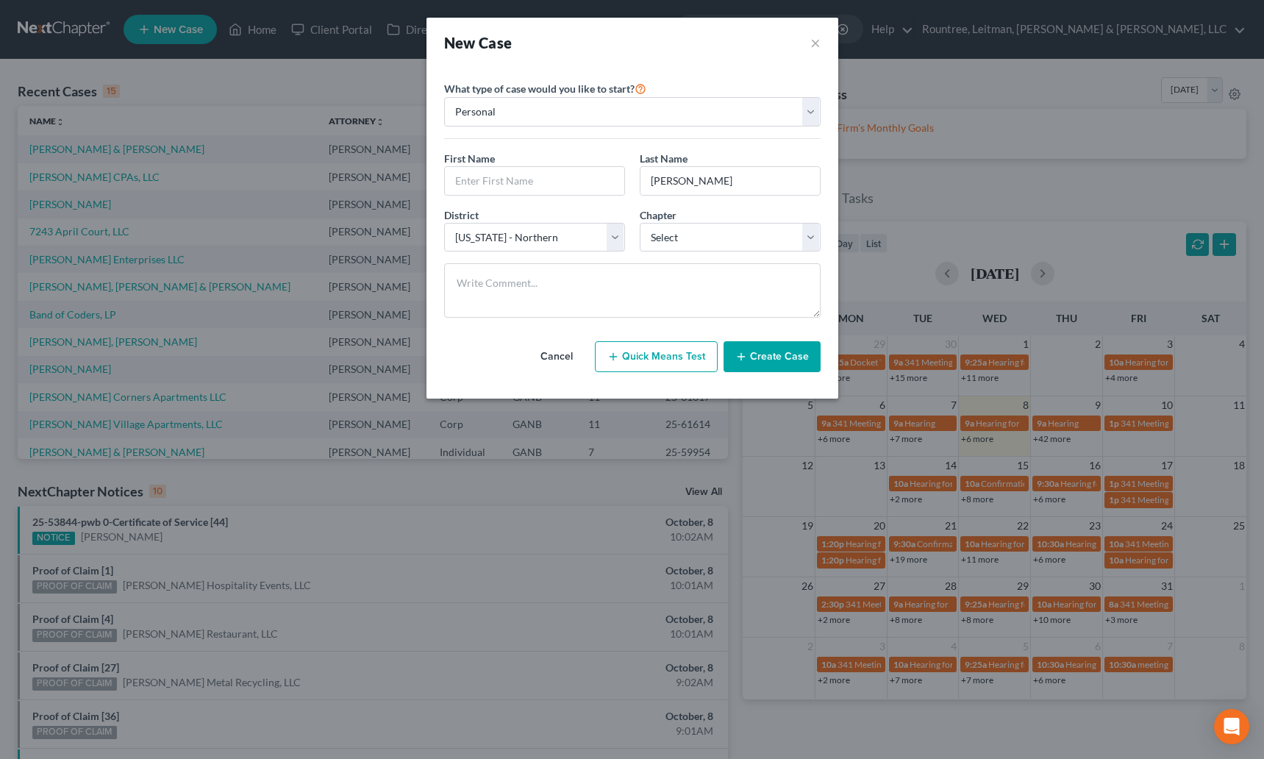
click at [643, 162] on span "Last Name" at bounding box center [664, 158] width 48 height 13
click at [641, 160] on span "Last Name" at bounding box center [664, 158] width 48 height 13
drag, startPoint x: 639, startPoint y: 160, endPoint x: 702, endPoint y: 165, distance: 62.7
click at [702, 165] on div "Last Name * Virani" at bounding box center [731, 173] width 196 height 45
click at [569, 149] on div "What type of case would you like to start? Personal Business First Name * Last …" at bounding box center [632, 204] width 377 height 250
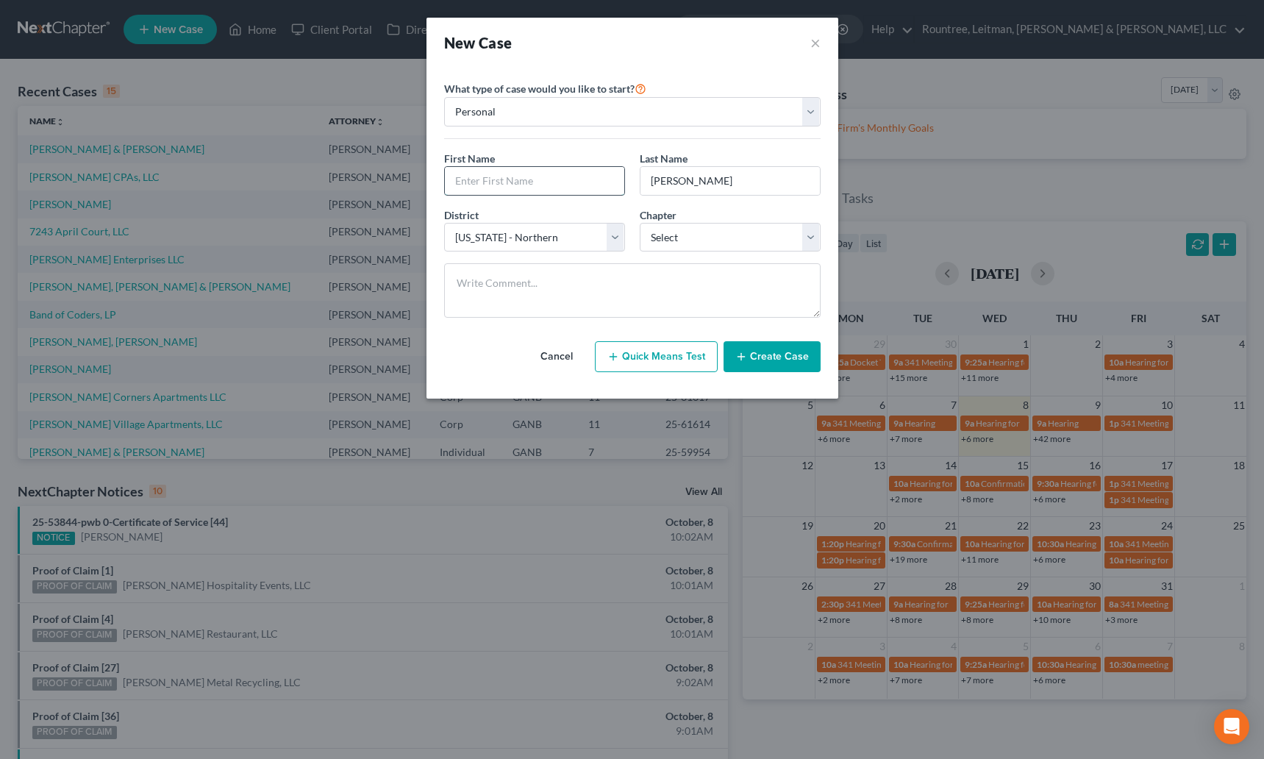
click at [492, 170] on input "text" at bounding box center [534, 181] width 179 height 28
drag, startPoint x: 446, startPoint y: 157, endPoint x: 501, endPoint y: 154, distance: 54.5
click at [501, 154] on div "First Name *" at bounding box center [535, 173] width 196 height 45
click at [501, 156] on div "First Name *" at bounding box center [535, 173] width 196 height 45
click at [485, 180] on input "text" at bounding box center [534, 181] width 179 height 28
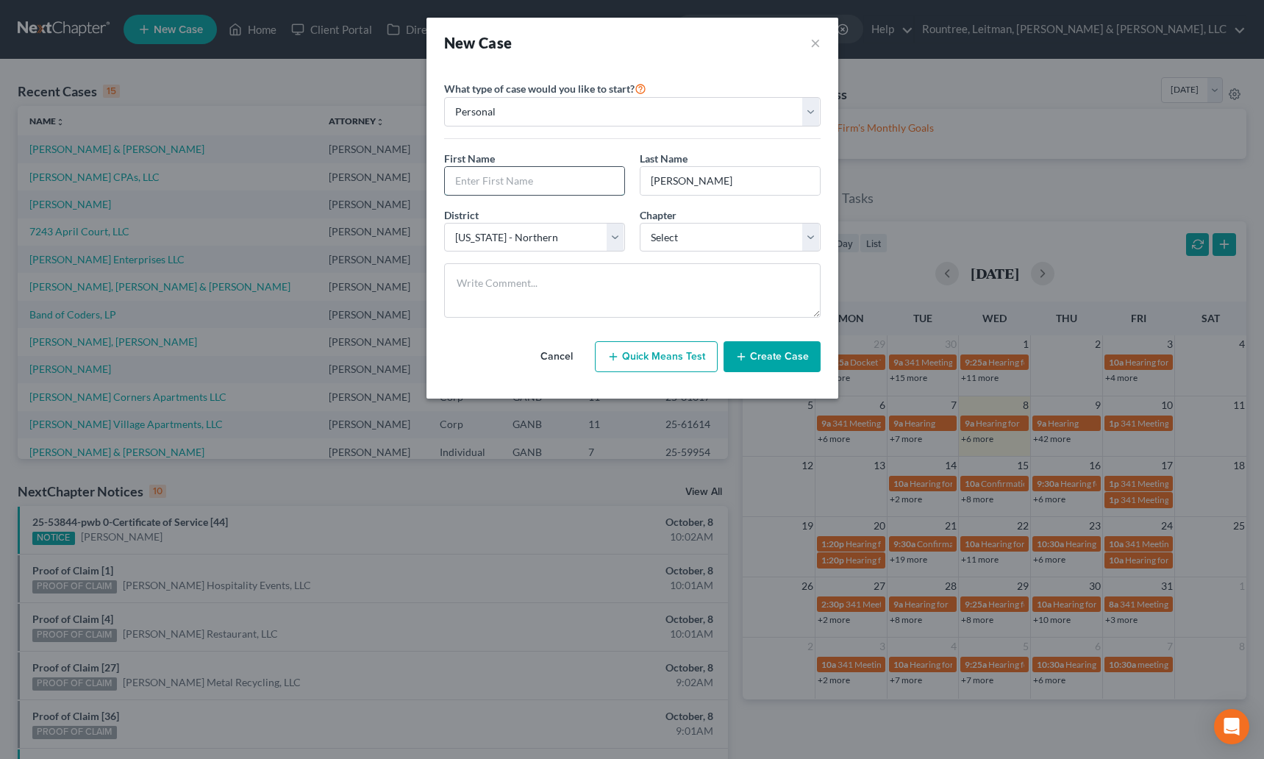
paste input "Nasiruddin Virani"
drag, startPoint x: 544, startPoint y: 182, endPoint x: 506, endPoint y: 181, distance: 38.3
click at [506, 181] on input "Nasiruddin Virani" at bounding box center [534, 181] width 179 height 28
type input "Nasiruddin"
click at [621, 155] on div "First Name * Nasiruddin" at bounding box center [535, 173] width 196 height 45
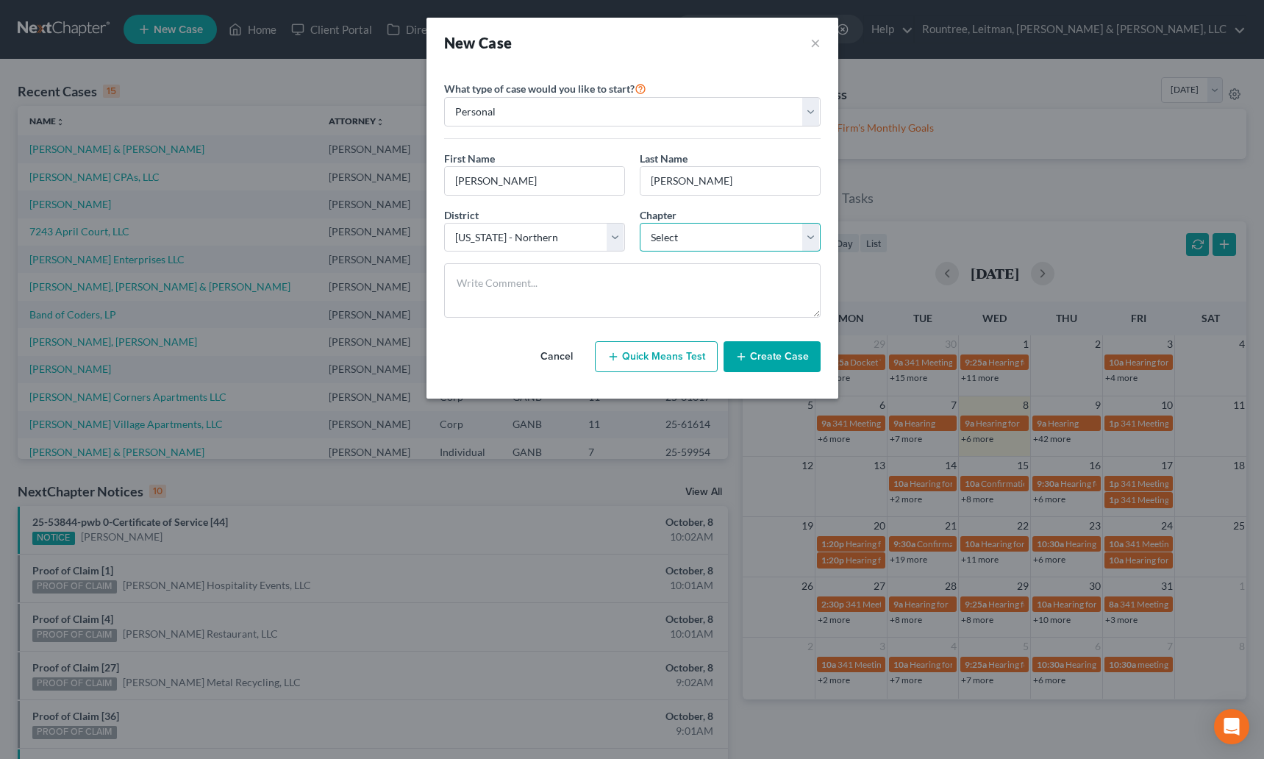
click at [646, 234] on select "Select 7 11 12 13" at bounding box center [730, 237] width 181 height 29
select select "0"
click at [640, 223] on select "Select 7 11 12 13" at bounding box center [730, 237] width 181 height 29
click at [772, 357] on button "Create Case" at bounding box center [772, 356] width 97 height 31
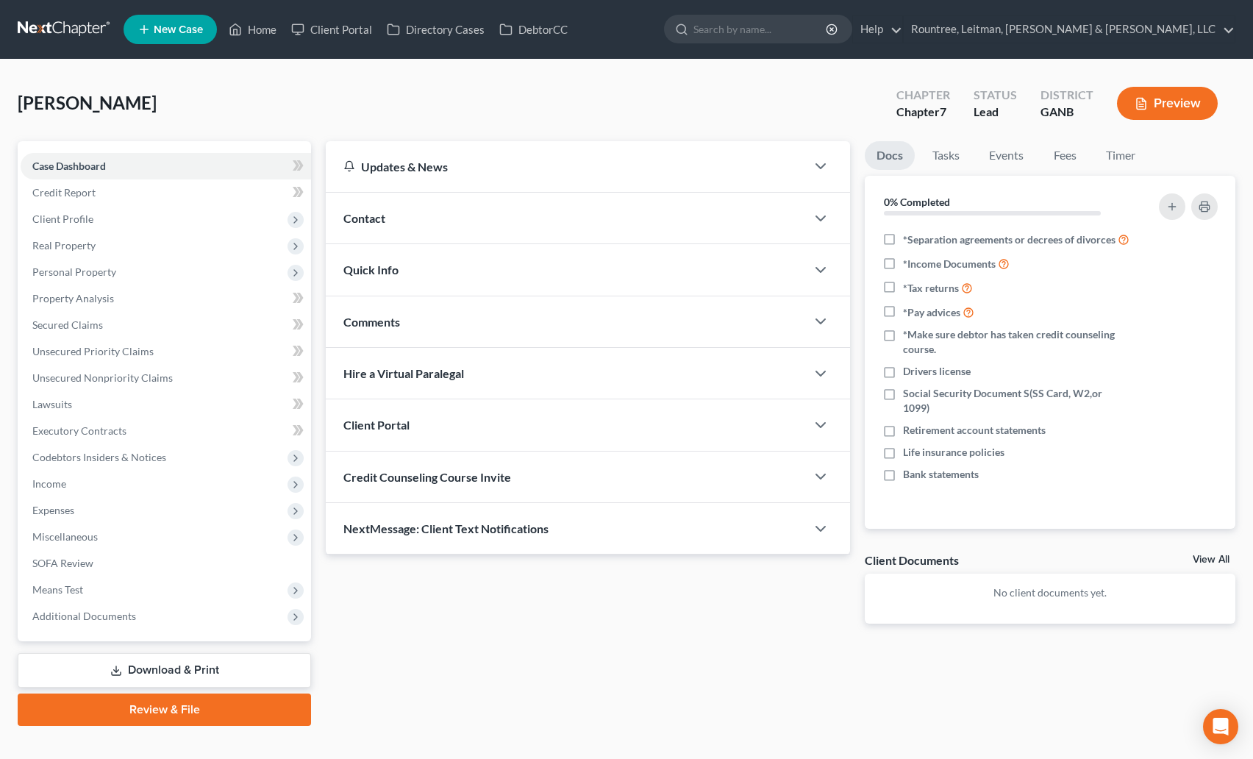
click at [405, 371] on span "Hire a Virtual Paralegal" at bounding box center [403, 373] width 121 height 14
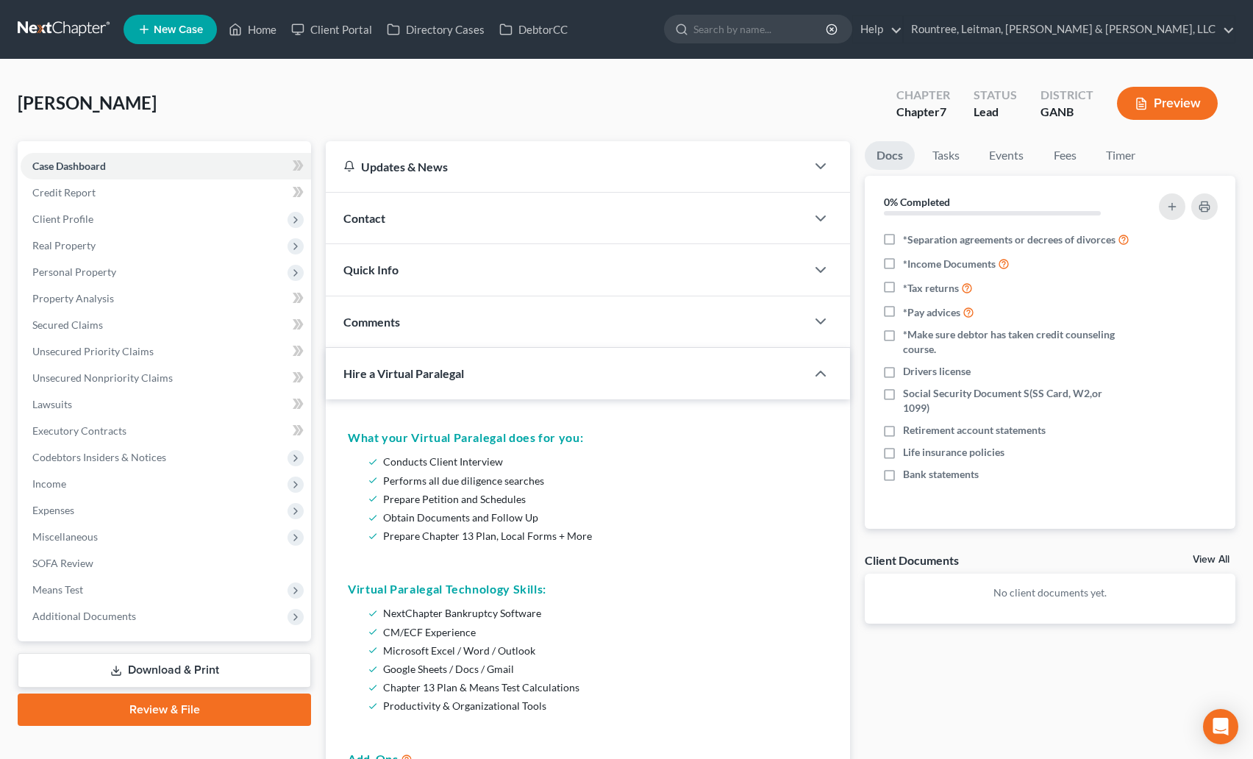
click at [399, 380] on span "Hire a Virtual Paralegal" at bounding box center [403, 373] width 121 height 14
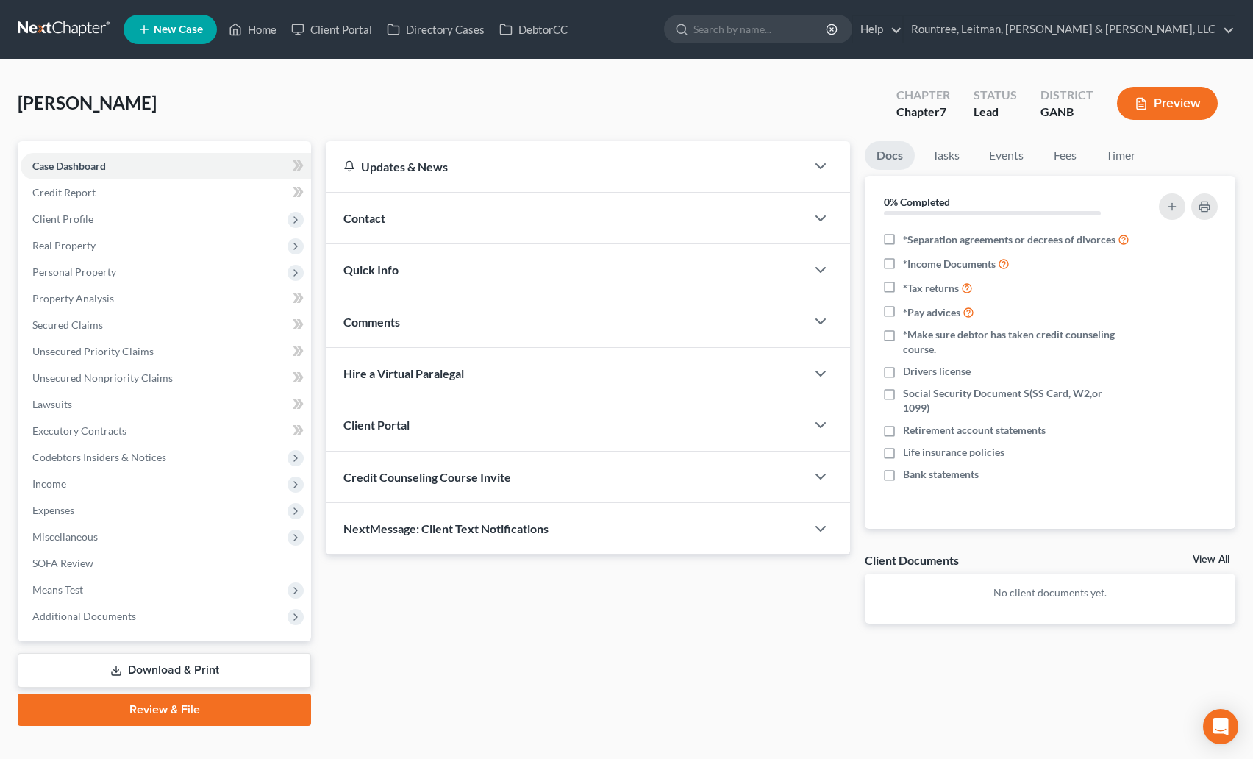
click at [400, 421] on span "Client Portal" at bounding box center [376, 425] width 66 height 14
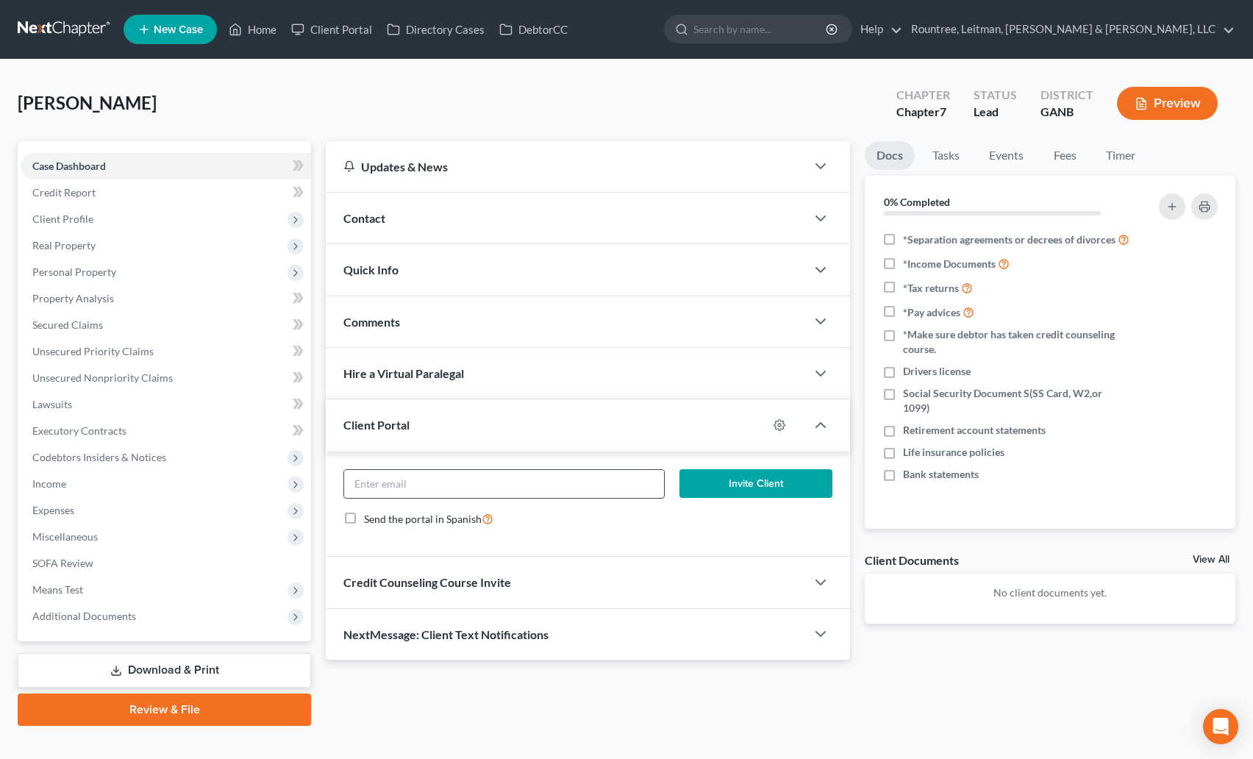
click at [427, 492] on input "email" at bounding box center [504, 484] width 320 height 28
paste input "viraninasru786@gmail.com"
type input "viraninasru786@gmail.com"
click at [743, 488] on button "Invite Client" at bounding box center [756, 483] width 153 height 29
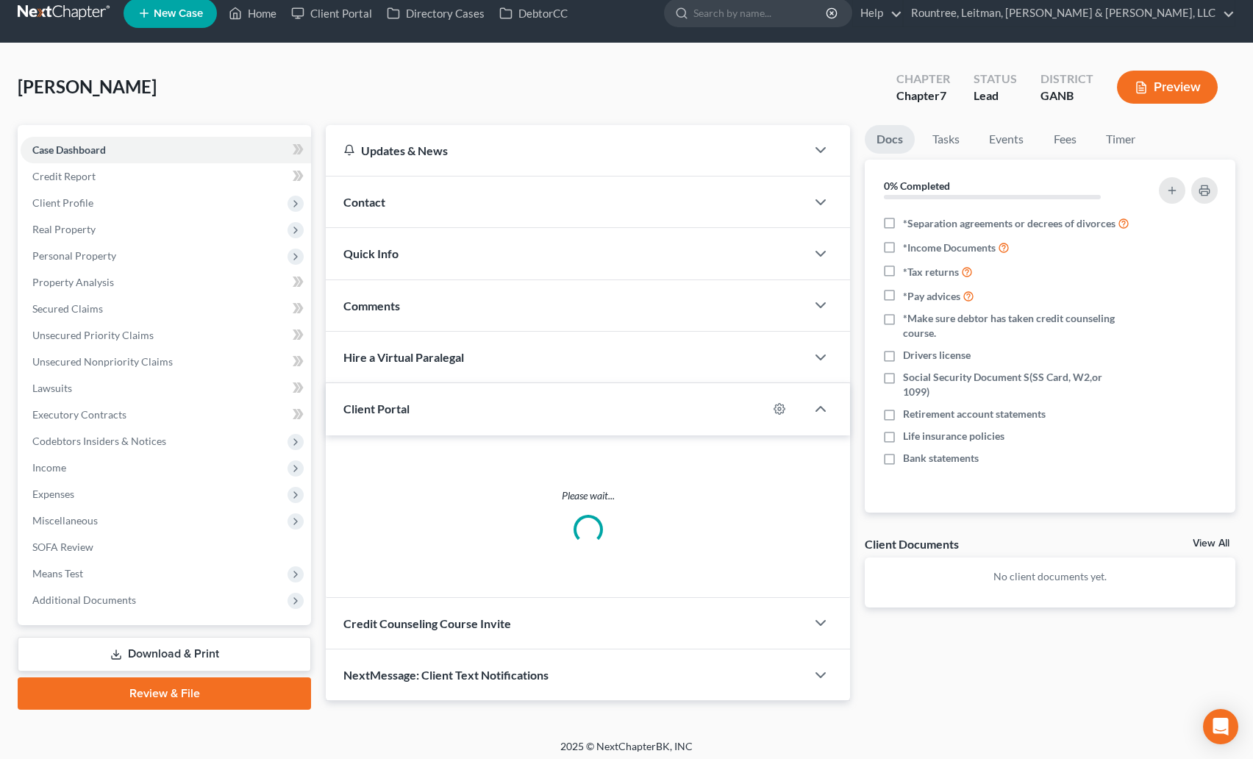
scroll to position [23, 0]
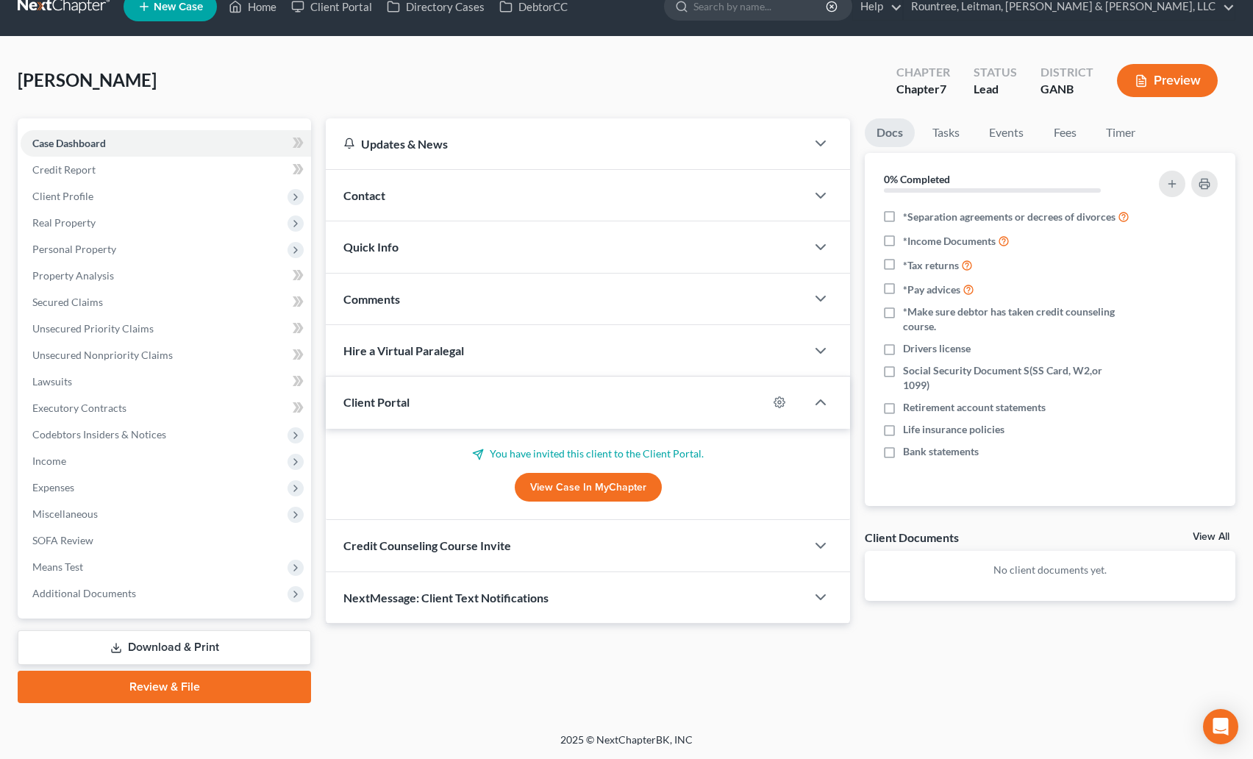
click at [445, 605] on div "NextMessage: Client Text Notifications" at bounding box center [566, 597] width 480 height 51
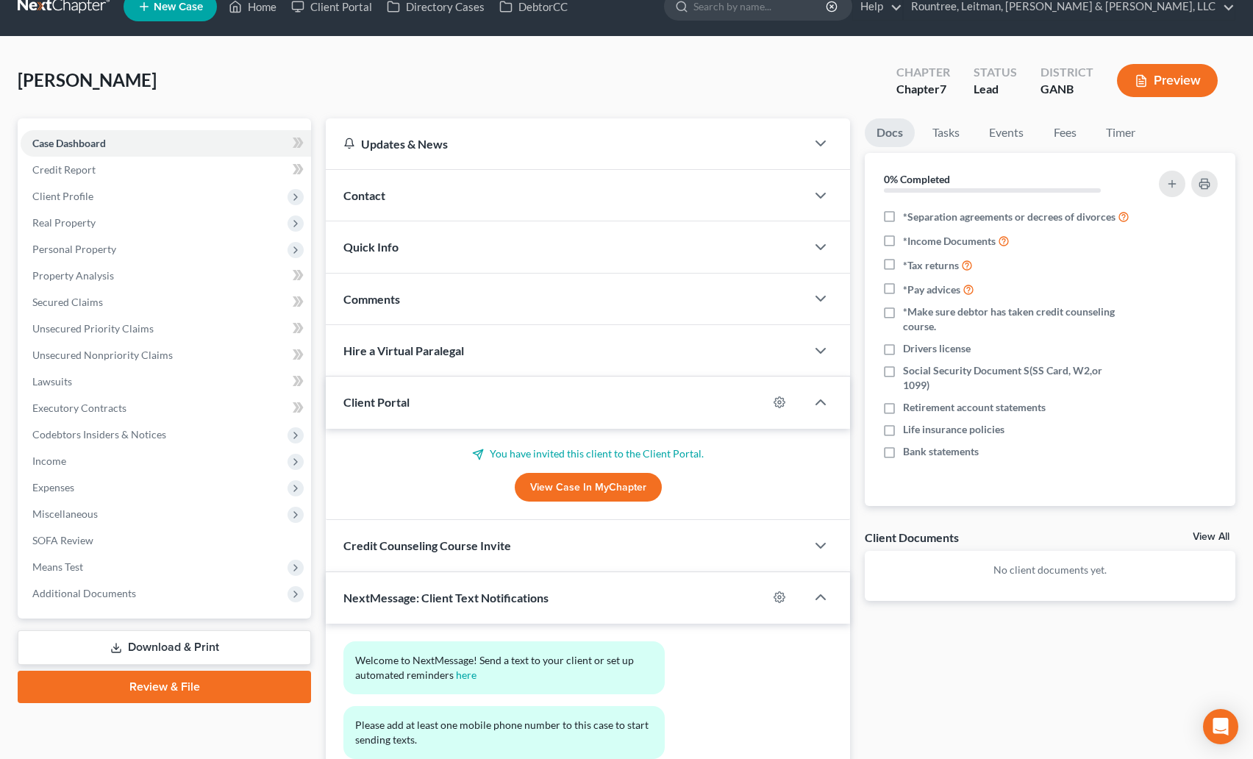
click at [449, 545] on span "Credit Counseling Course Invite" at bounding box center [427, 545] width 168 height 14
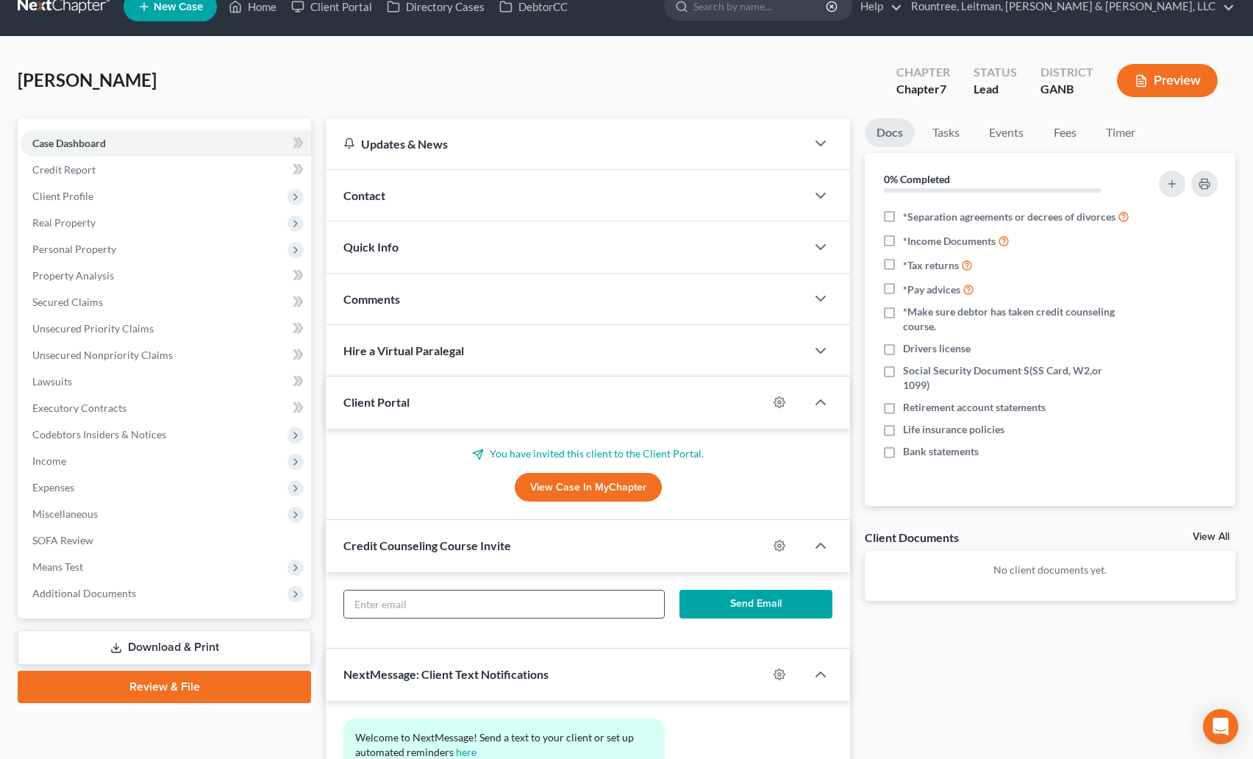
click at [438, 601] on input "text" at bounding box center [504, 605] width 320 height 28
paste input "viraninasru786@gmail.com"
type input "viraninasru786@gmail.com"
click at [730, 599] on button "Send Email" at bounding box center [756, 604] width 153 height 29
